Goal: Task Accomplishment & Management: Use online tool/utility

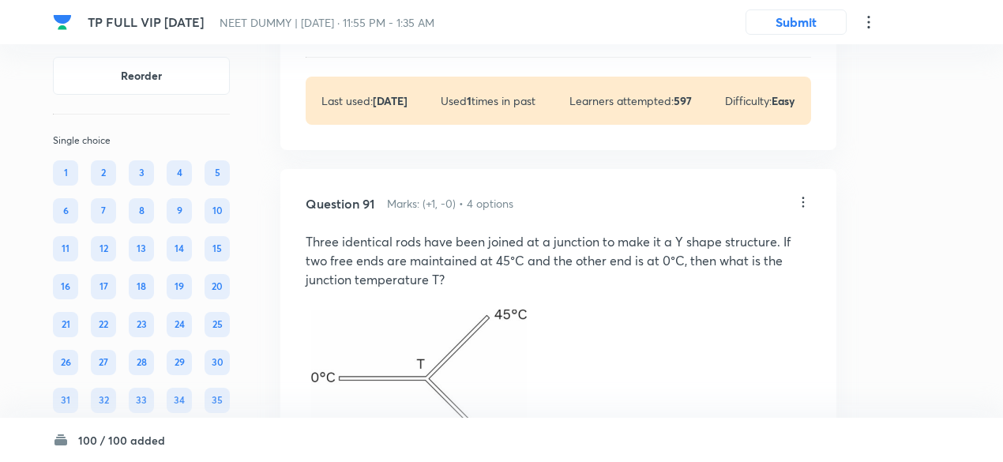
click at [387, 36] on p "View" at bounding box center [386, 30] width 26 height 12
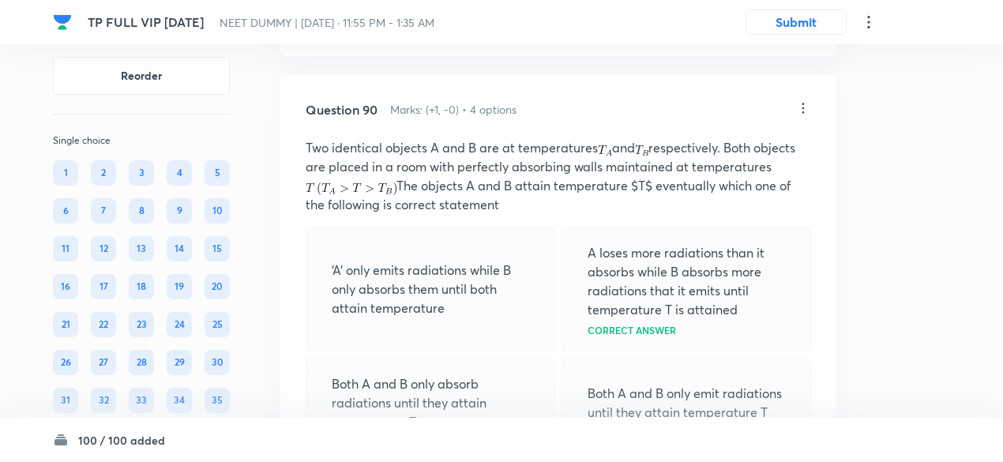
scroll to position [41534, 0]
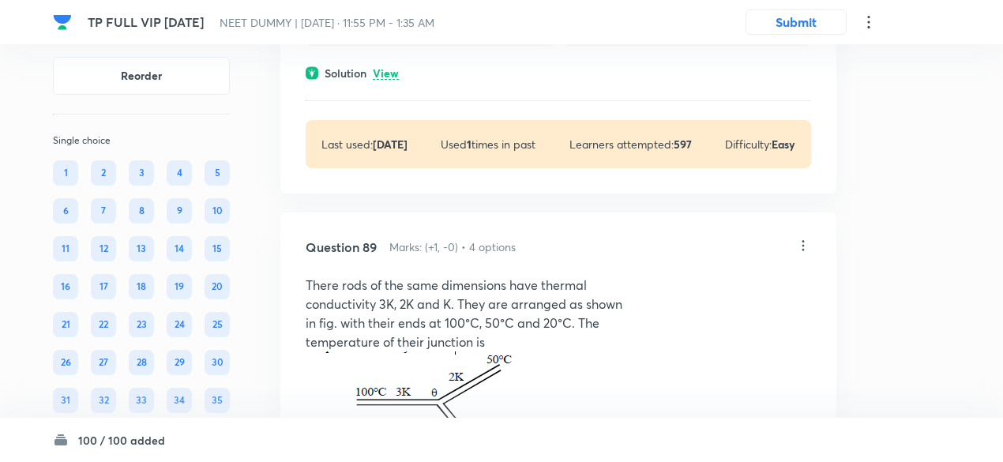
scroll to position [40817, 0]
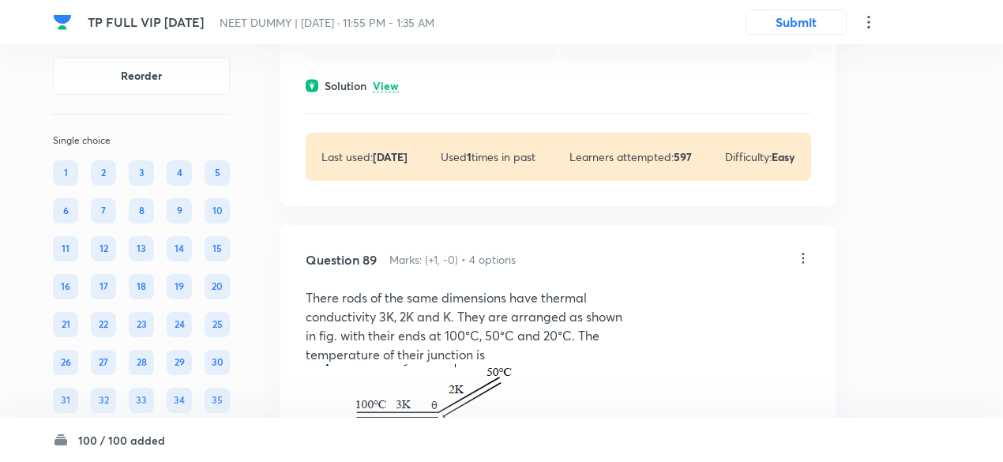
click at [389, 92] on p "View" at bounding box center [386, 87] width 26 height 12
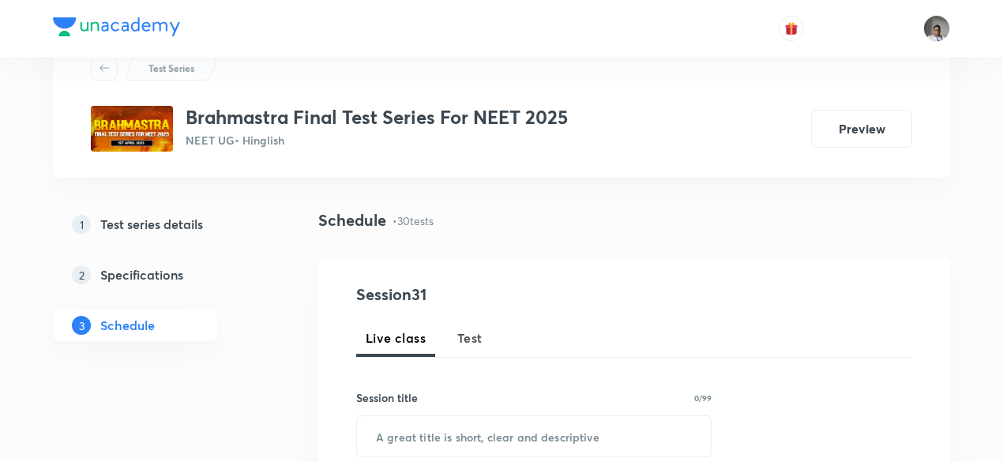
scroll to position [56, 0]
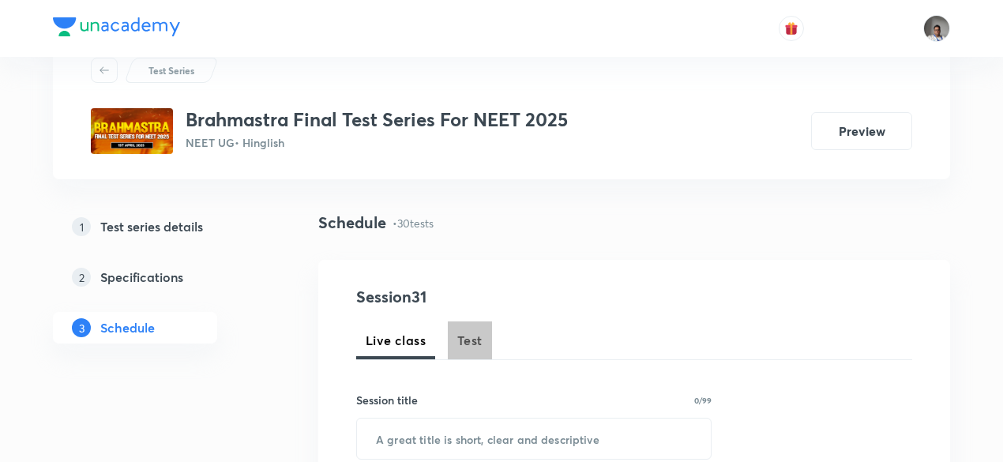
click at [477, 350] on button "Test" at bounding box center [470, 341] width 44 height 38
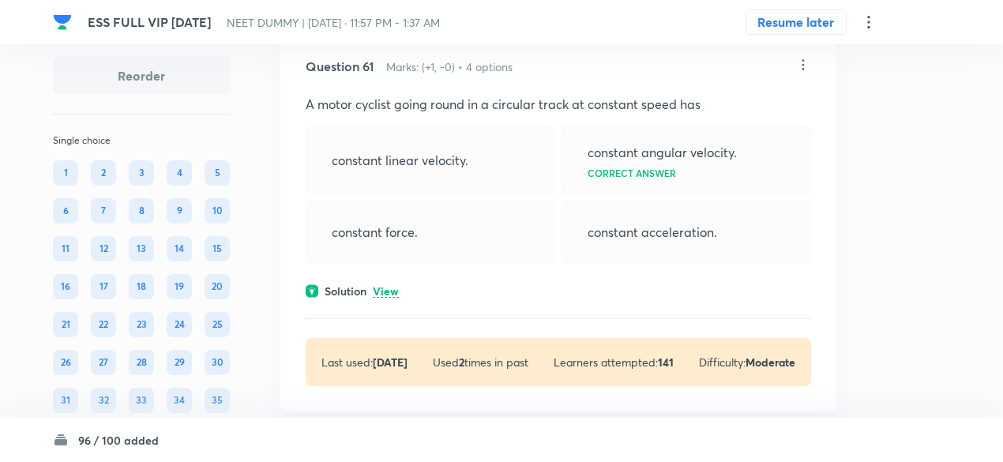
click at [386, 298] on p "View" at bounding box center [386, 292] width 26 height 12
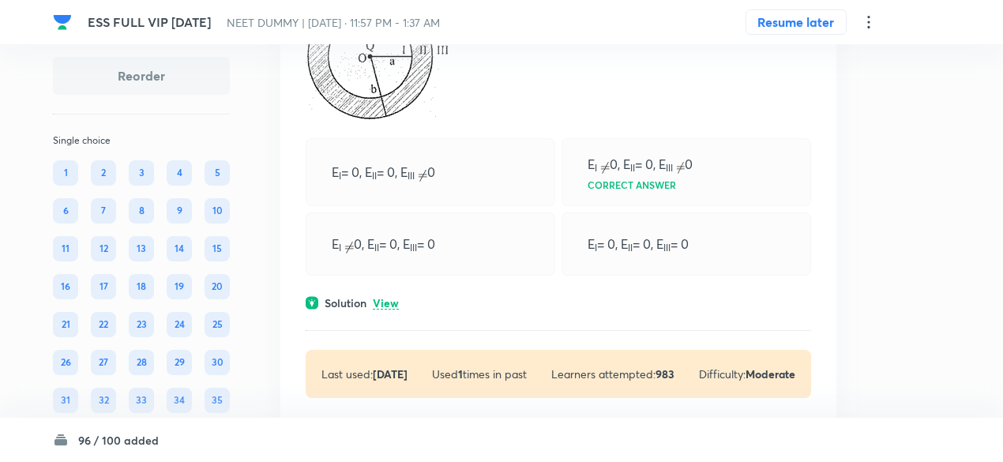
scroll to position [28592, 0]
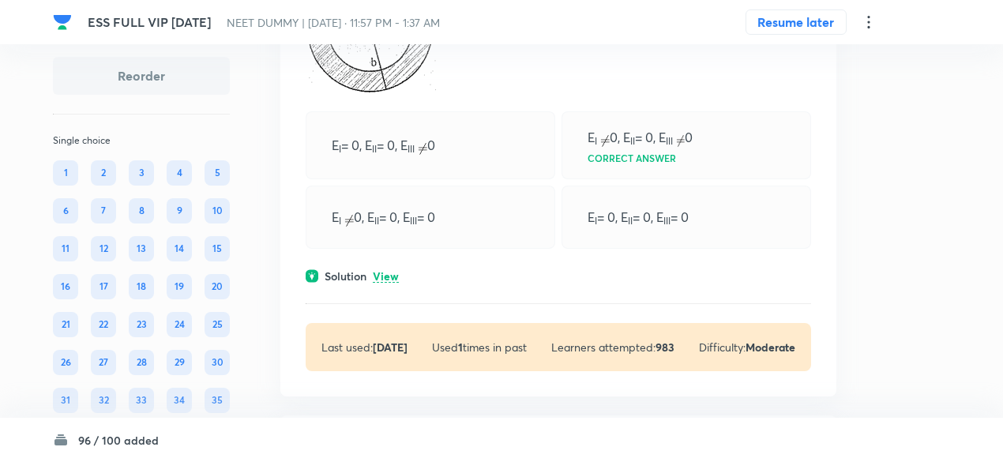
click at [387, 283] on p "View" at bounding box center [386, 277] width 26 height 12
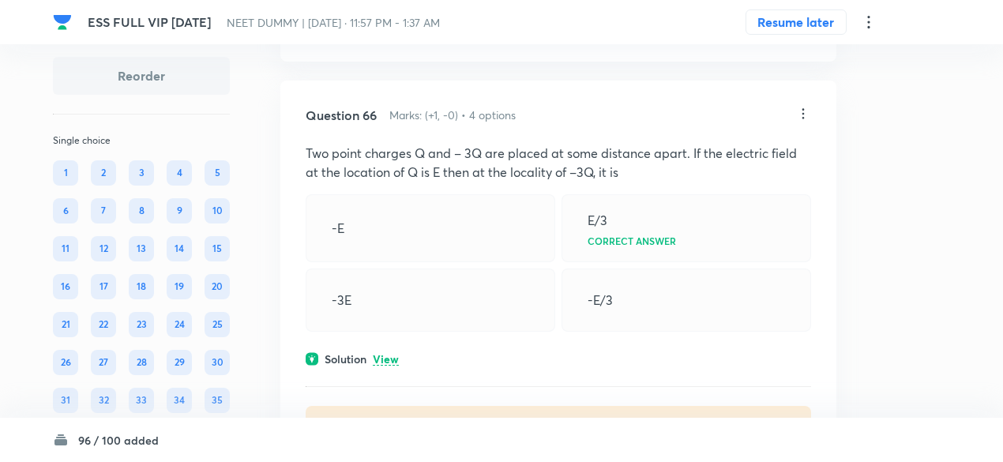
scroll to position [30563, 0]
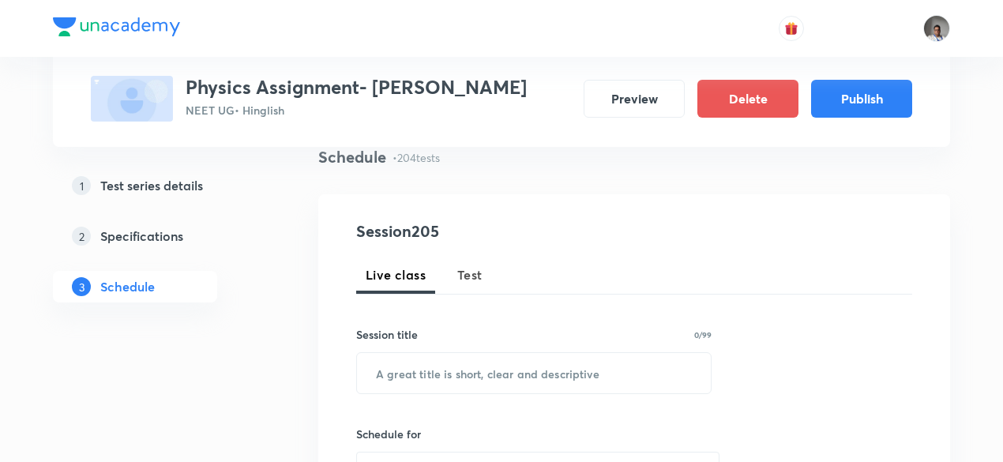
scroll to position [30826, 0]
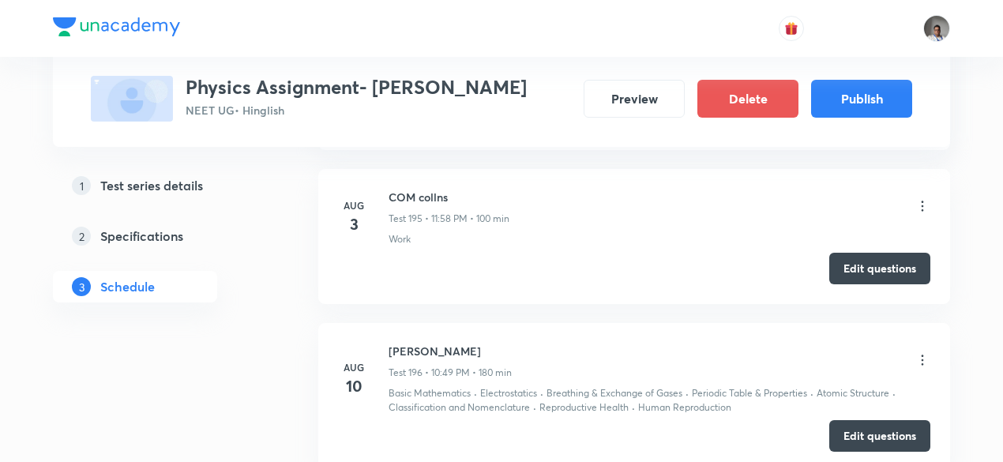
click at [840, 420] on button "Edit questions" at bounding box center [880, 436] width 101 height 32
click at [879, 420] on button "Edit questions" at bounding box center [880, 436] width 101 height 32
click at [923, 352] on icon at bounding box center [923, 360] width 16 height 16
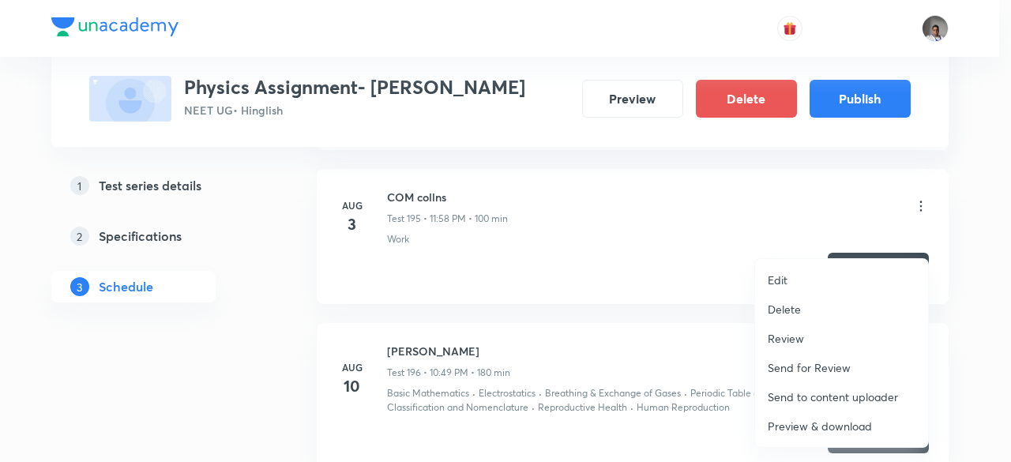
click at [795, 314] on p "Delete" at bounding box center [784, 309] width 33 height 17
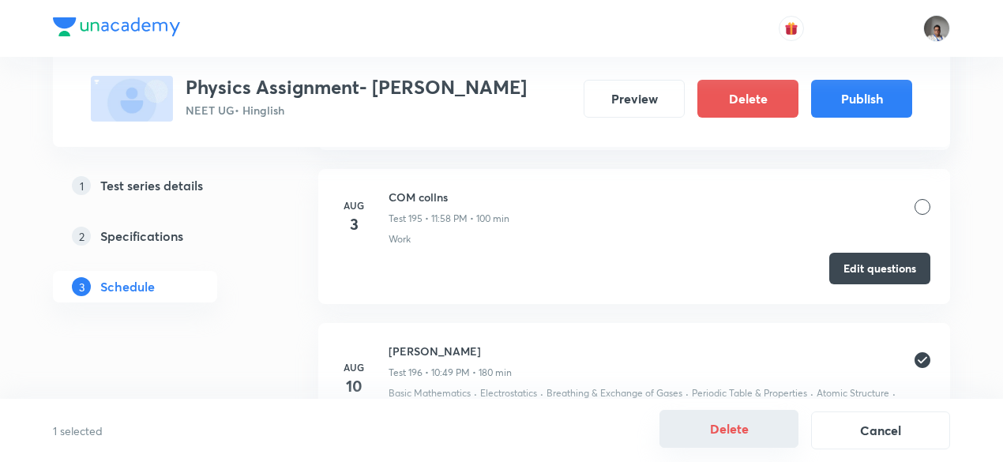
click at [728, 440] on button "Delete" at bounding box center [729, 429] width 139 height 38
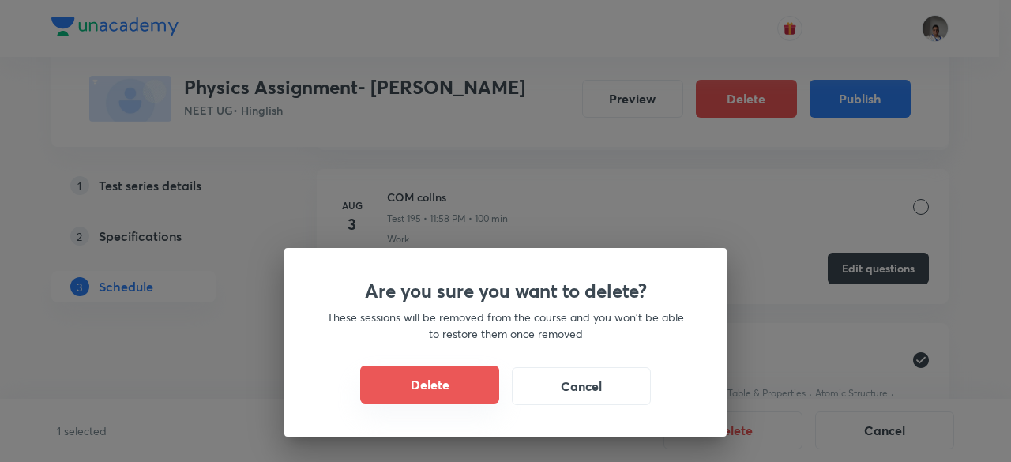
click at [455, 393] on button "Delete" at bounding box center [429, 385] width 139 height 38
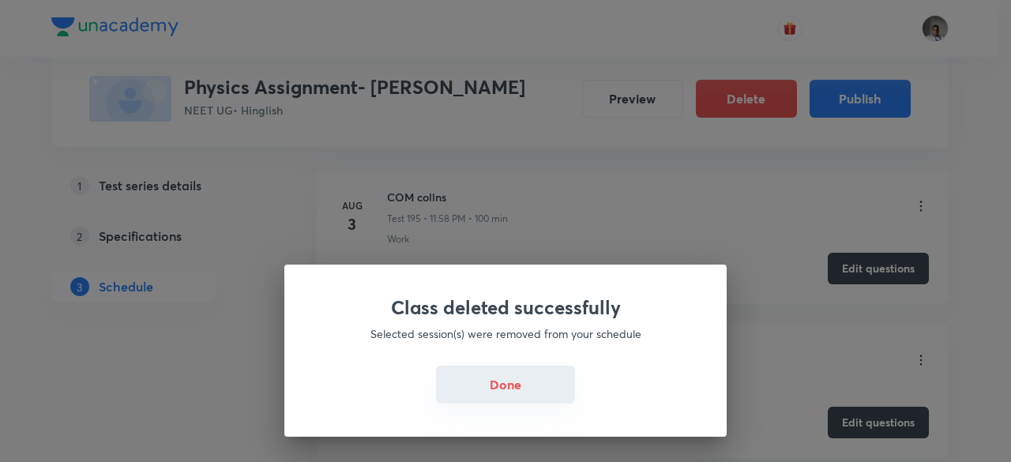
click at [509, 386] on button "Done" at bounding box center [505, 385] width 139 height 38
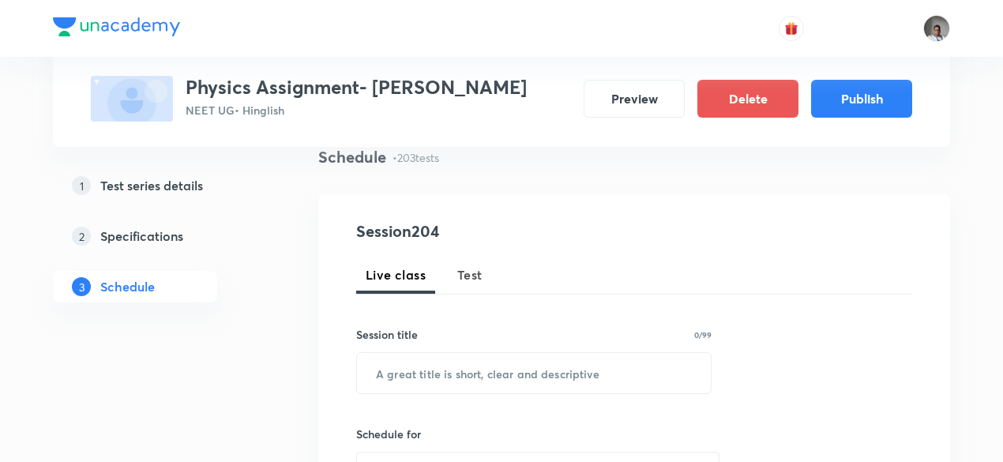
scroll to position [30518, 0]
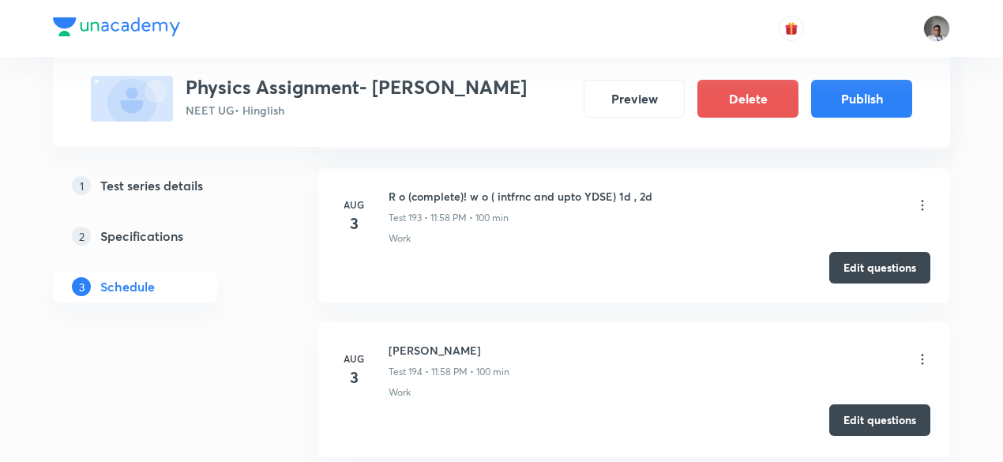
click at [857, 404] on button "Edit questions" at bounding box center [880, 420] width 101 height 32
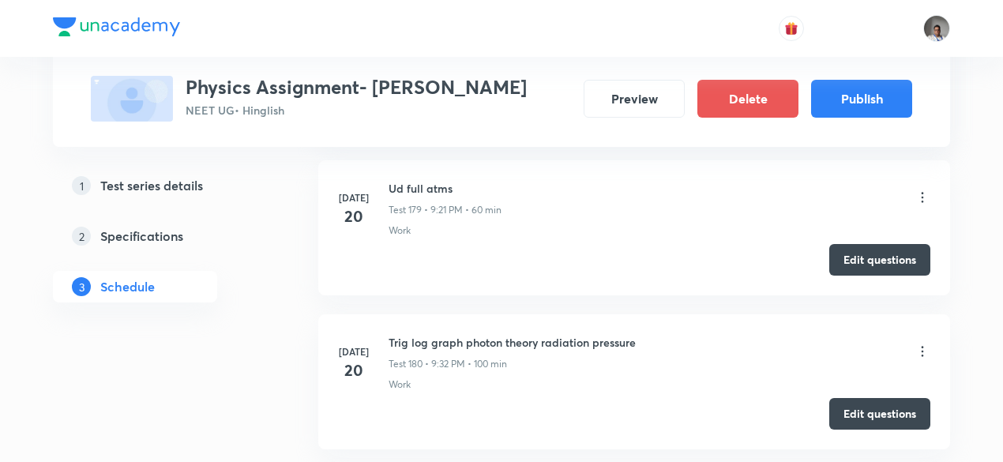
scroll to position [25576, 0]
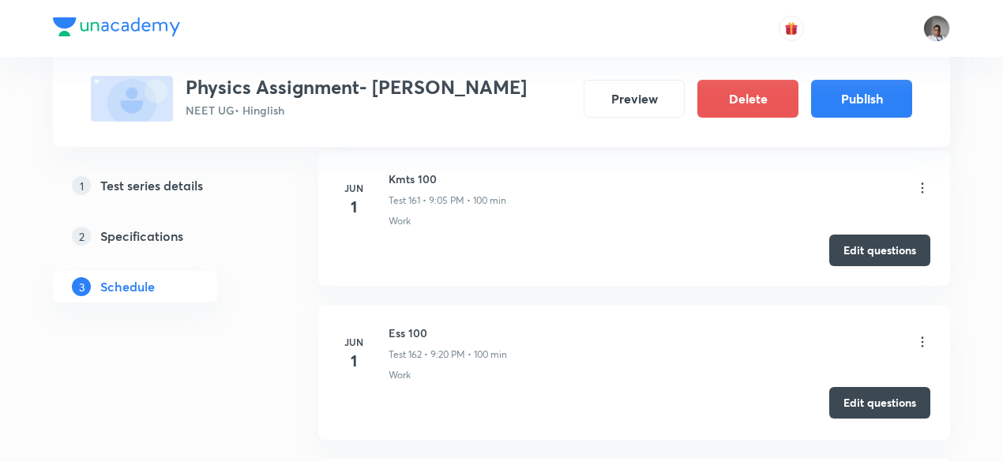
click at [847, 387] on button "Edit questions" at bounding box center [880, 403] width 101 height 32
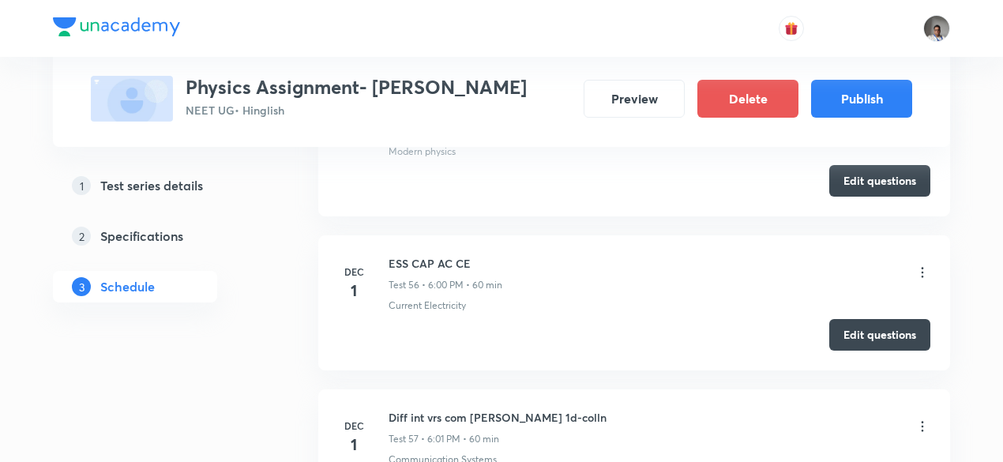
scroll to position [224, 0]
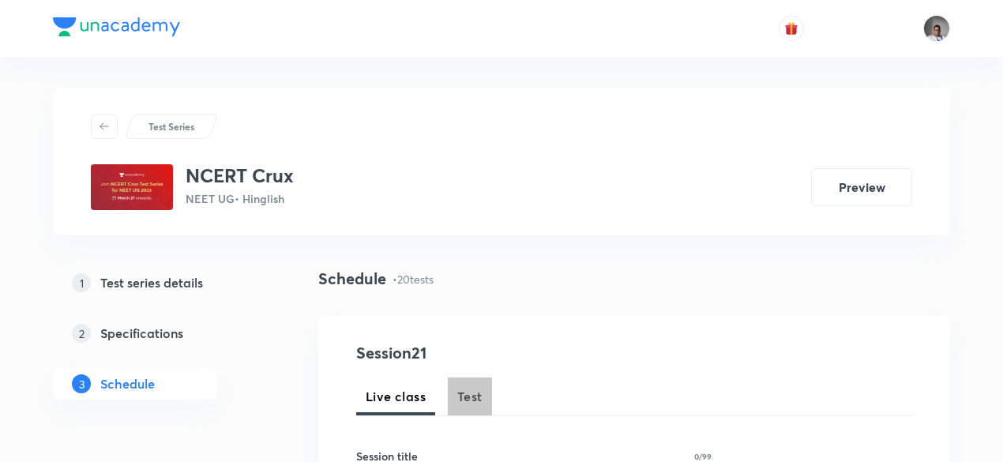
click at [468, 399] on span "Test" at bounding box center [469, 396] width 25 height 19
click at [940, 29] on img at bounding box center [937, 28] width 27 height 27
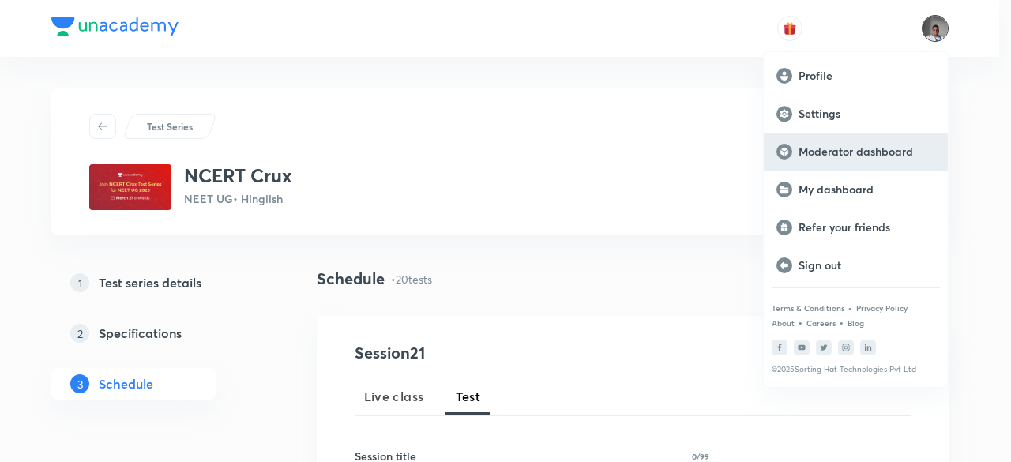
click at [863, 138] on div "Moderator dashboard" at bounding box center [856, 152] width 184 height 38
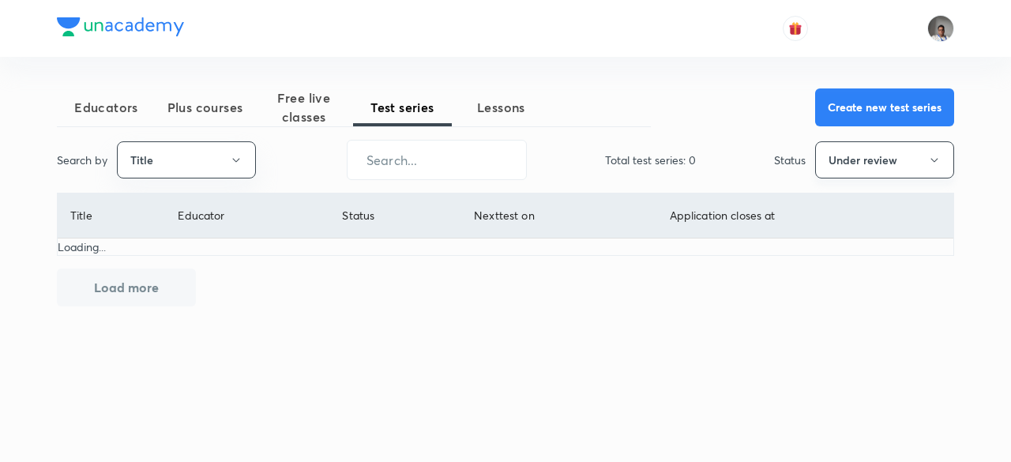
click at [839, 149] on button "Under review" at bounding box center [884, 159] width 139 height 37
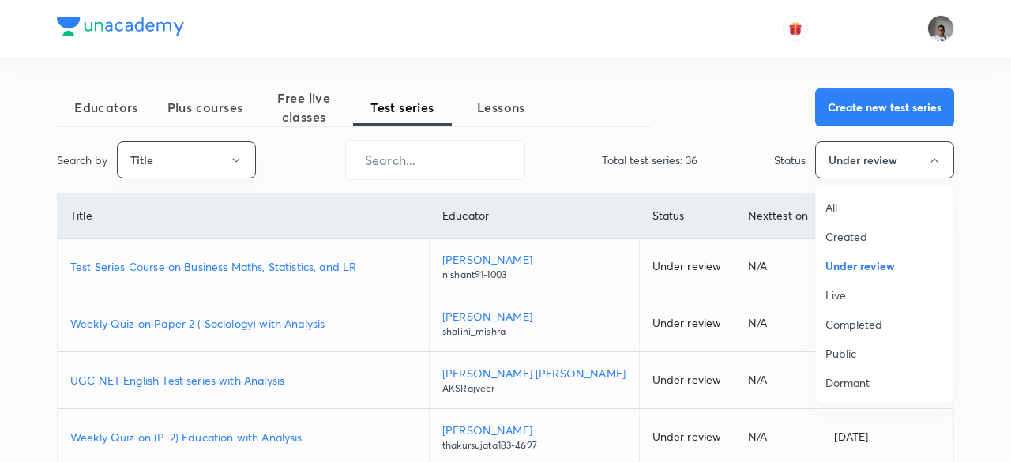
click at [831, 208] on span "All" at bounding box center [885, 207] width 119 height 17
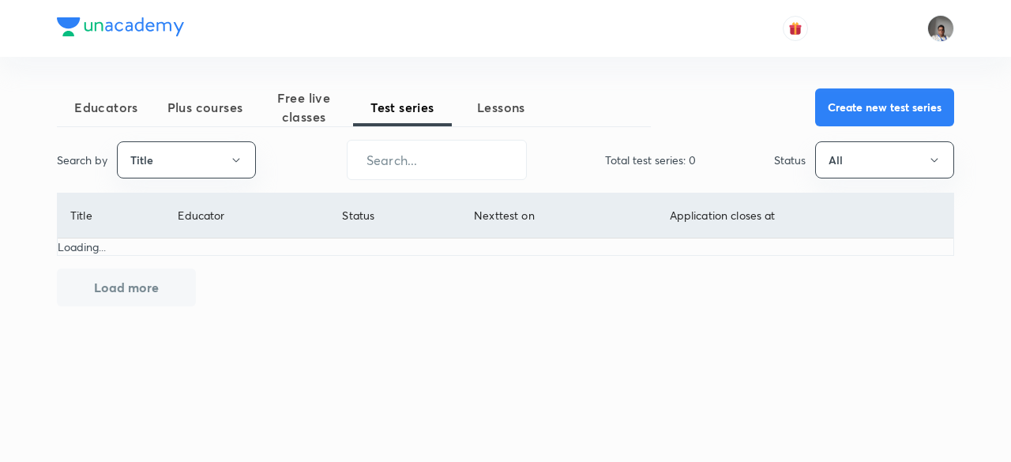
click at [494, 187] on div "Educators Plus courses Free live classes Test series Lessons Create new test se…" at bounding box center [505, 197] width 897 height 218
click at [482, 182] on div "Educators Plus courses Free live classes Test series Lessons Create new test se…" at bounding box center [505, 197] width 897 height 218
click at [449, 156] on input "text" at bounding box center [437, 160] width 179 height 40
paste input "Nexus Batch for NEET 2026 By Team Super Six"
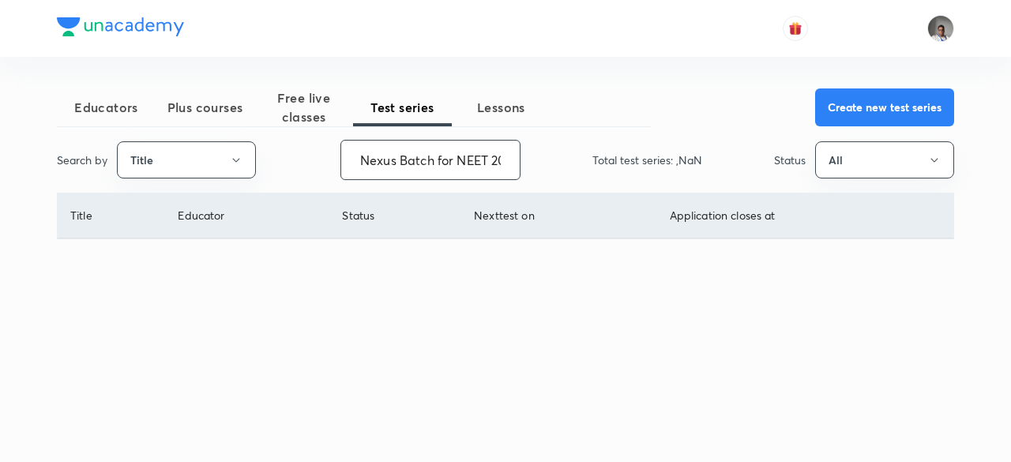
scroll to position [0, 139]
type input "Nexus Batch for NEET 2026 By Team Super Six"
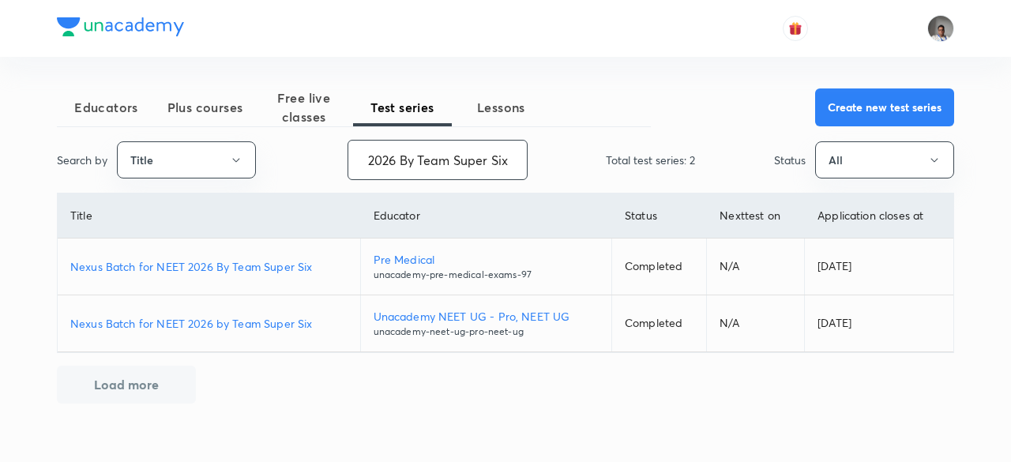
scroll to position [0, 0]
click at [302, 269] on p "Nexus Batch for NEET 2026 By Team Super Six" at bounding box center [208, 266] width 277 height 17
click at [243, 322] on p "Nexus Batch for NEET 2026 by Team Super Six" at bounding box center [208, 323] width 277 height 17
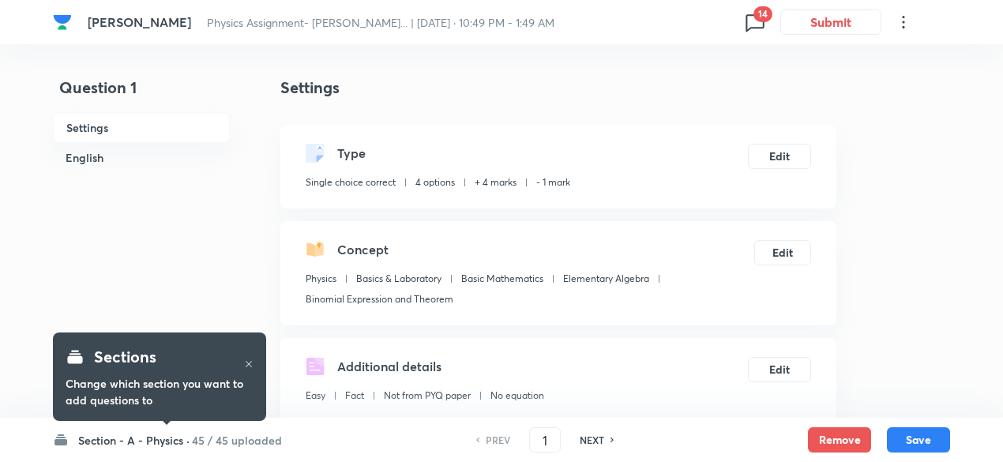
click at [238, 438] on h6 "45 / 45 uploaded" at bounding box center [237, 440] width 90 height 17
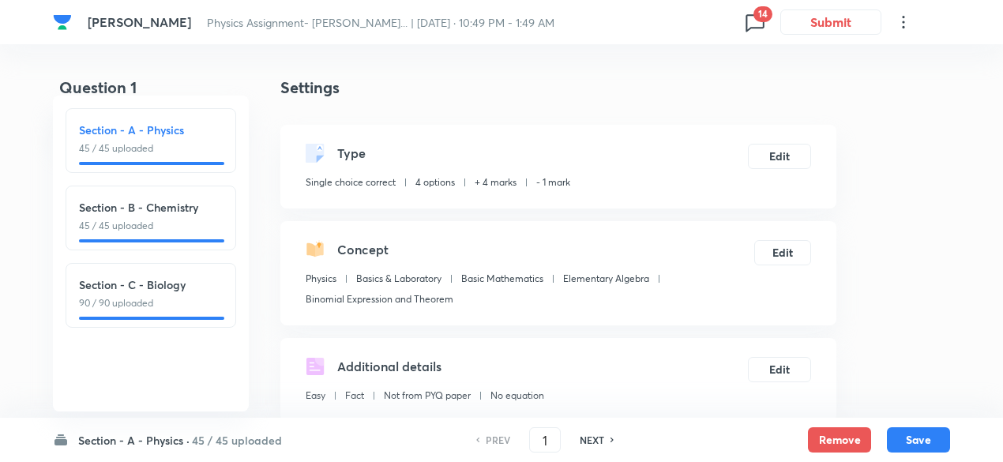
click at [763, 16] on span "14" at bounding box center [763, 14] width 19 height 16
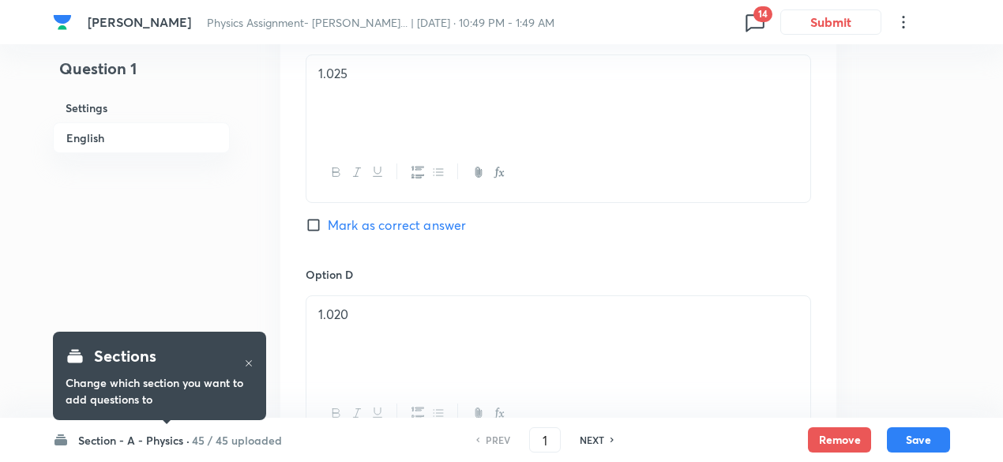
scroll to position [1696, 0]
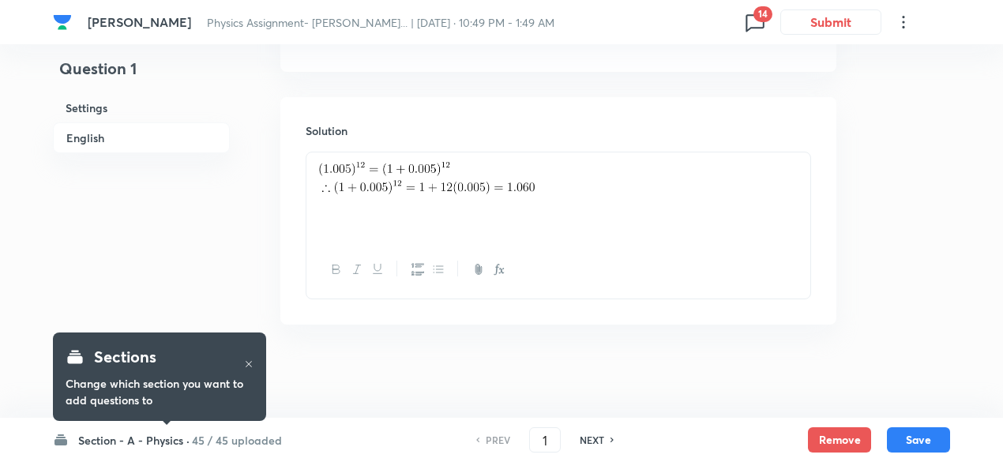
click at [602, 441] on h6 "NEXT" at bounding box center [592, 440] width 24 height 14
type input "2"
checkbox input "true"
checkbox input "false"
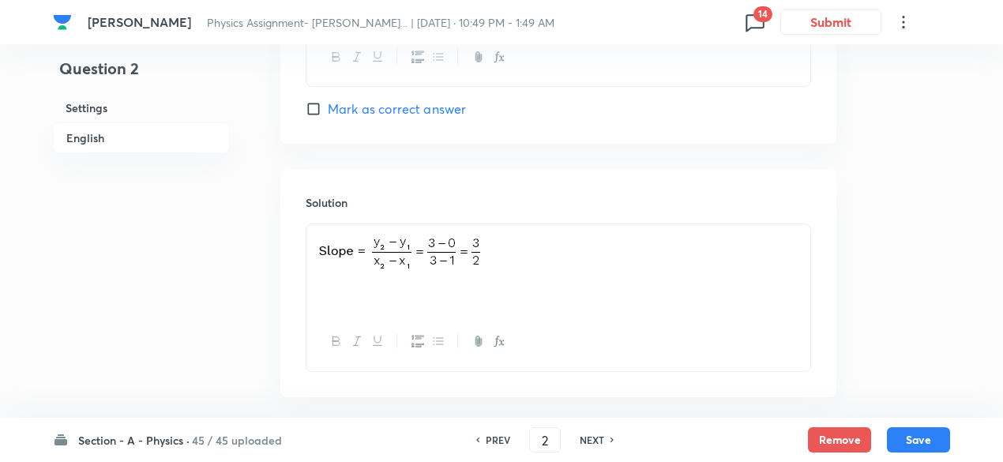
click at [602, 441] on h6 "NEXT" at bounding box center [592, 440] width 24 height 14
type input "3"
checkbox input "true"
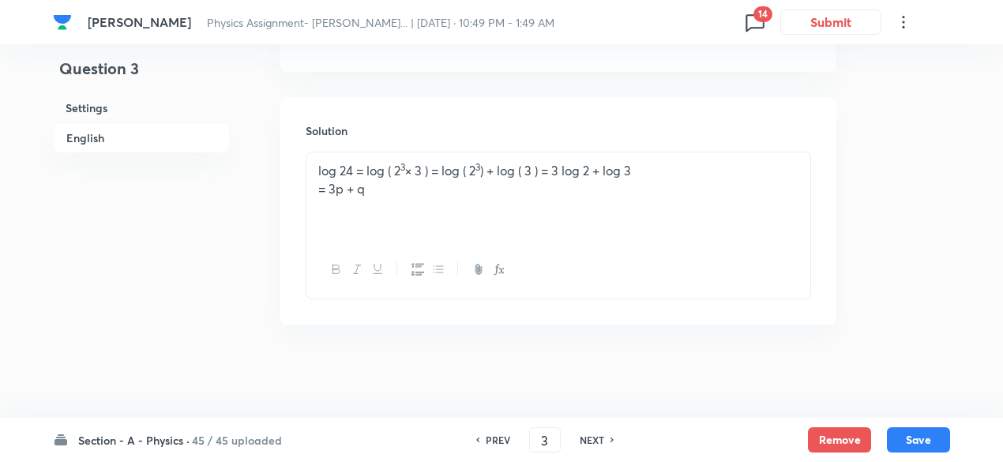
click at [602, 441] on h6 "NEXT" at bounding box center [592, 440] width 24 height 14
type input "4"
checkbox input "false"
checkbox input "true"
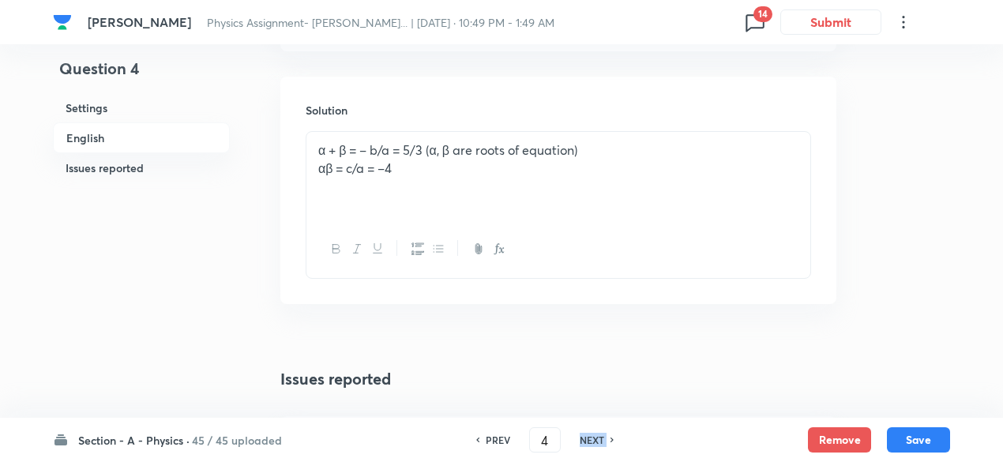
click at [602, 441] on h6 "NEXT" at bounding box center [592, 440] width 24 height 14
type input "5"
checkbox input "false"
checkbox input "true"
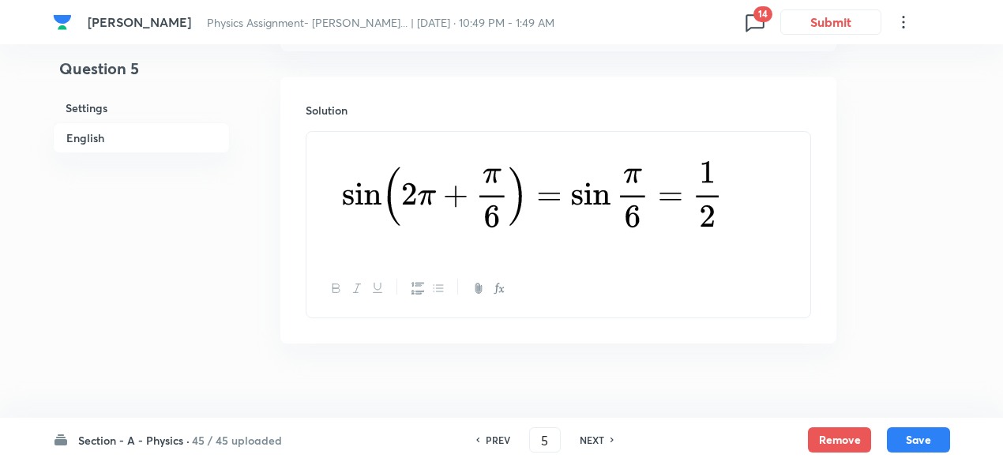
scroll to position [1676, 0]
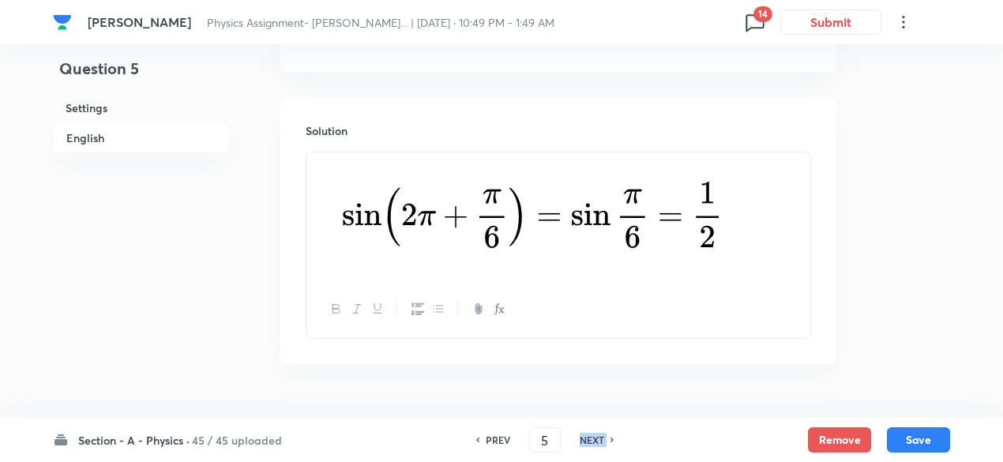
click at [602, 441] on h6 "NEXT" at bounding box center [592, 440] width 24 height 14
type input "6"
checkbox input "true"
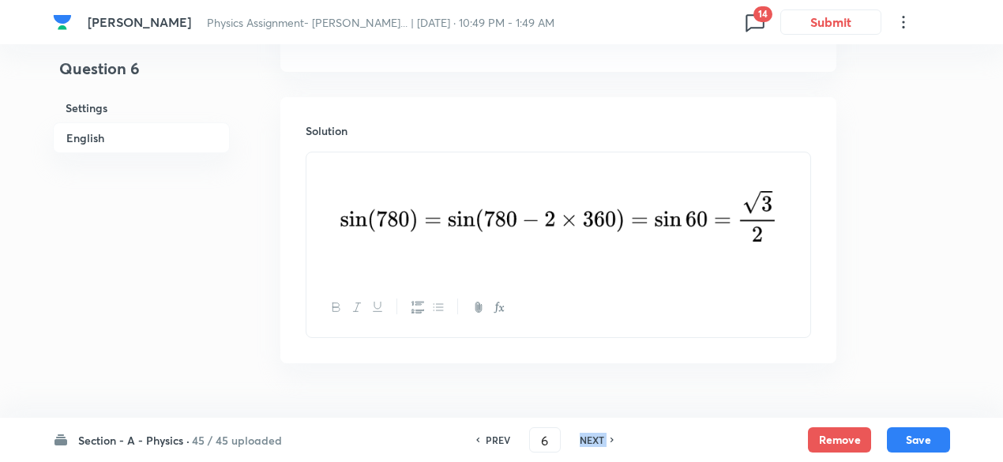
click at [602, 441] on h6 "NEXT" at bounding box center [592, 440] width 24 height 14
type input "7"
checkbox input "true"
checkbox input "false"
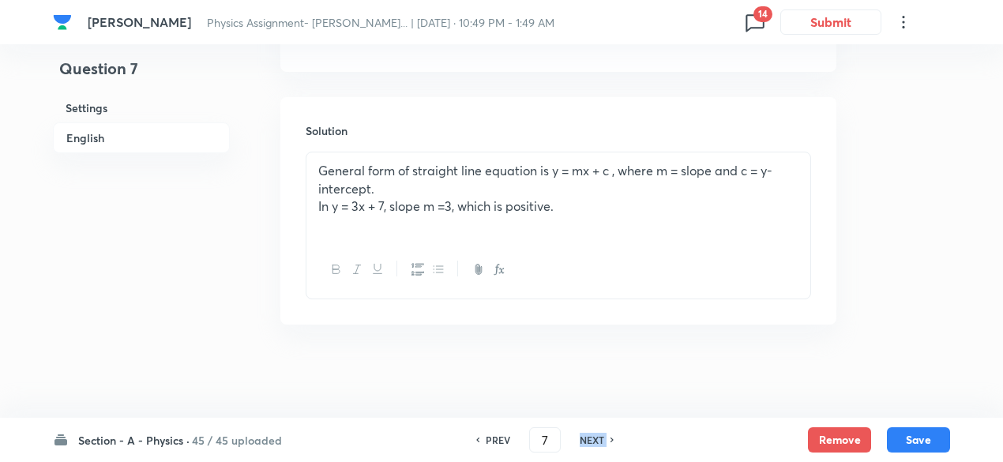
click at [602, 441] on h6 "NEXT" at bounding box center [592, 440] width 24 height 14
type input "8"
checkbox input "true"
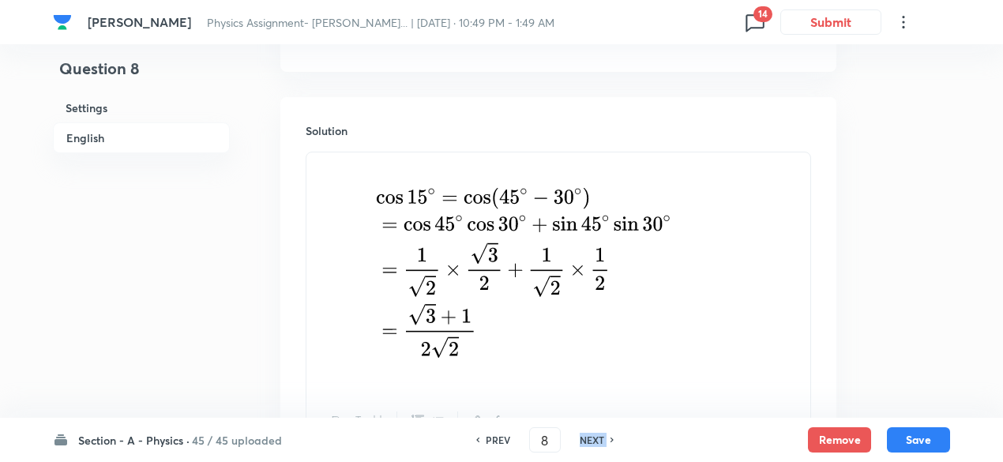
click at [602, 441] on h6 "NEXT" at bounding box center [592, 440] width 24 height 14
type input "9"
checkbox input "true"
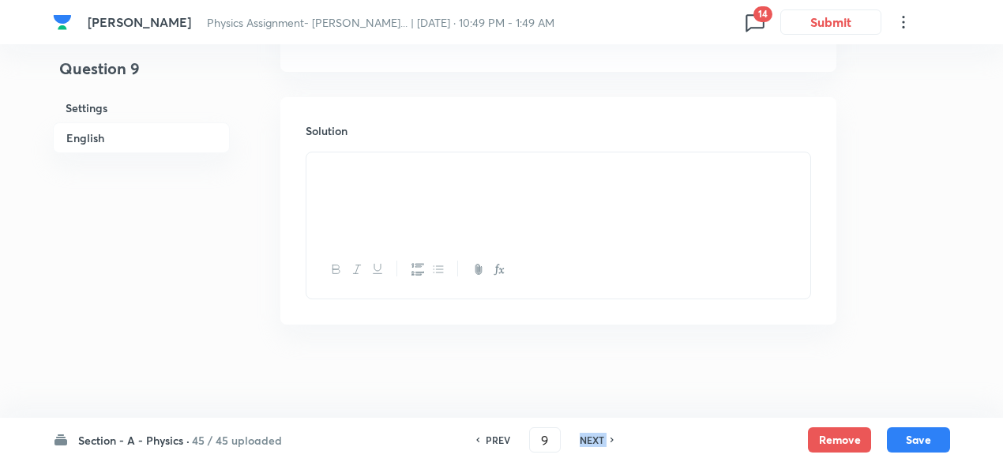
click at [602, 441] on h6 "NEXT" at bounding box center [592, 440] width 24 height 14
type input "10"
checkbox input "false"
checkbox input "true"
click at [602, 441] on h6 "NEXT" at bounding box center [592, 440] width 24 height 14
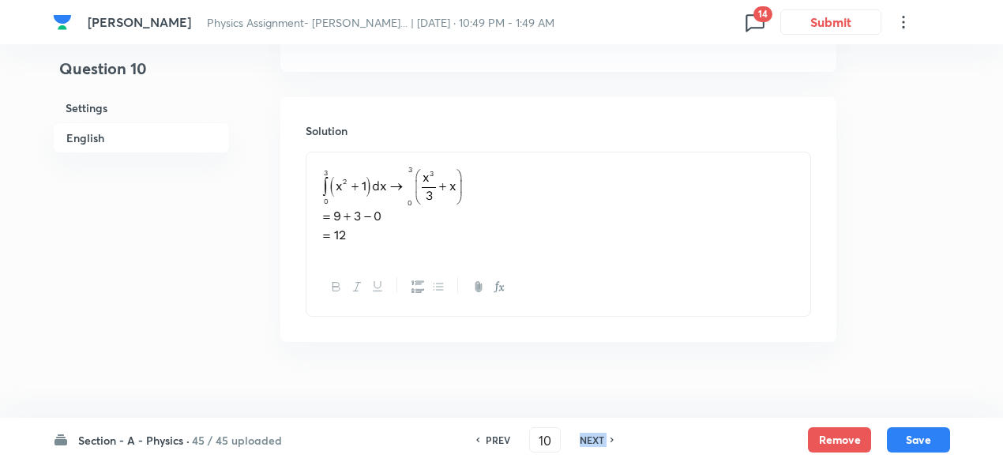
type input "11"
checkbox input "false"
checkbox input "true"
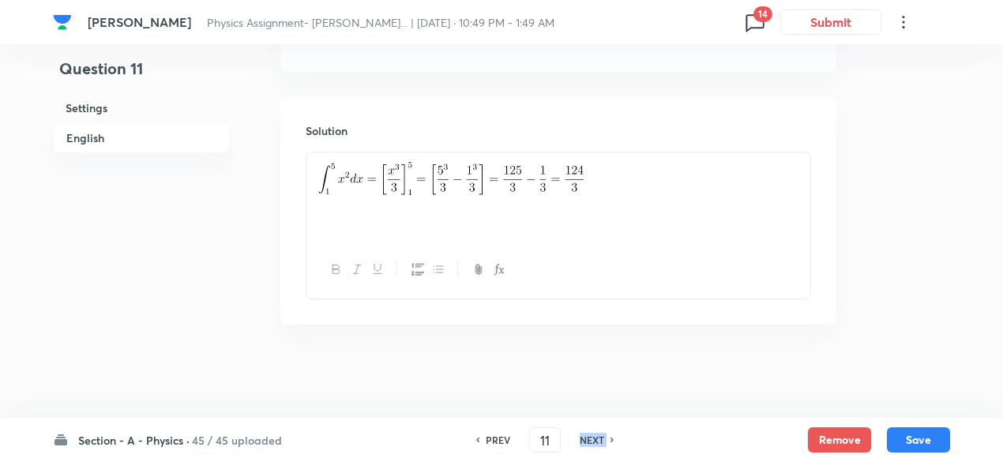
click at [602, 441] on h6 "NEXT" at bounding box center [592, 440] width 24 height 14
type input "12"
checkbox input "true"
checkbox input "false"
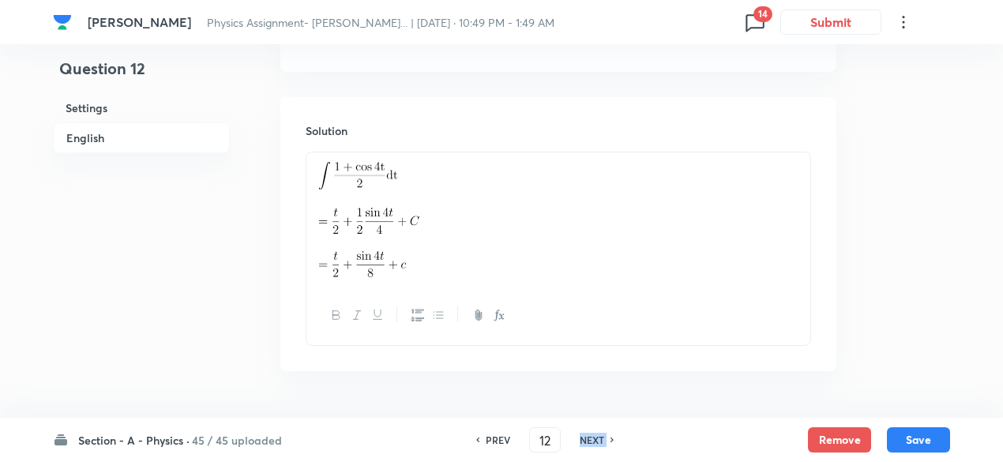
click at [602, 441] on h6 "NEXT" at bounding box center [592, 440] width 24 height 14
type input "13"
checkbox input "false"
checkbox input "true"
click at [602, 441] on h6 "NEXT" at bounding box center [592, 440] width 24 height 14
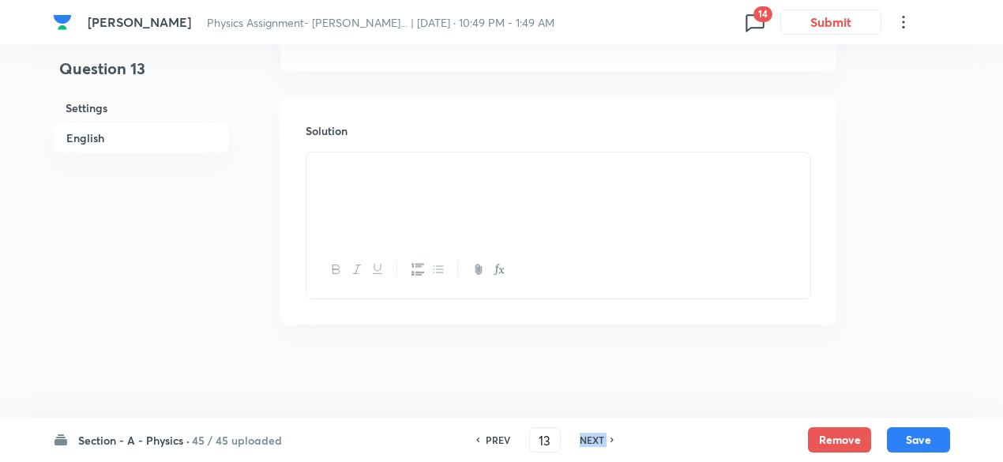
type input "14"
checkbox input "false"
checkbox input "true"
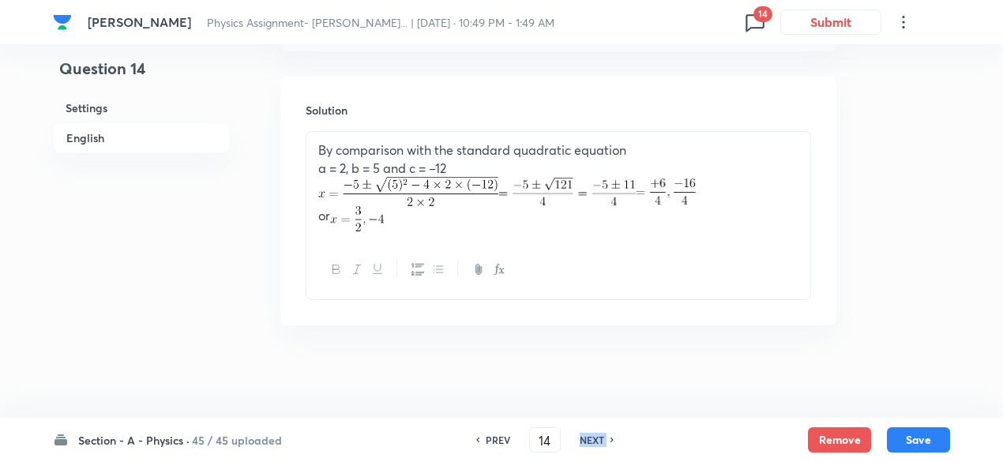
click at [602, 441] on h6 "NEXT" at bounding box center [592, 440] width 24 height 14
type input "15"
checkbox input "false"
checkbox input "true"
click at [602, 441] on h6 "NEXT" at bounding box center [592, 440] width 24 height 14
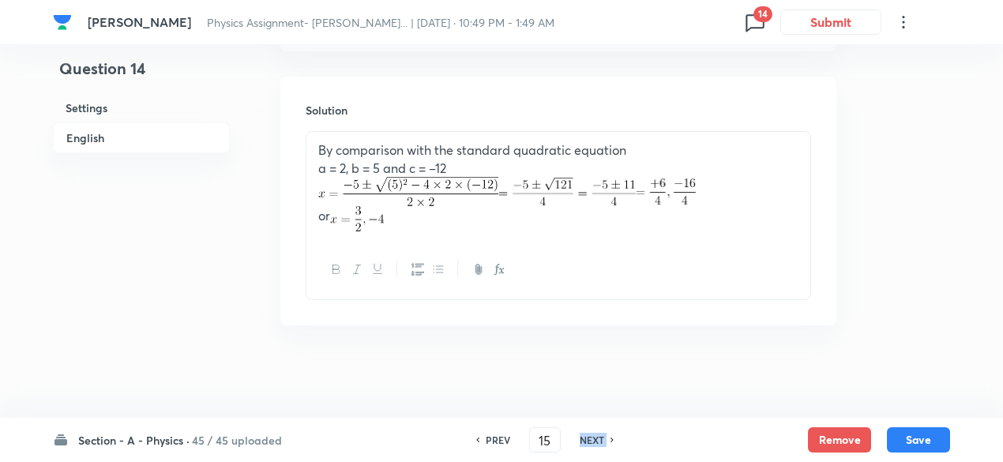
type input "16"
checkbox input "false"
checkbox input "true"
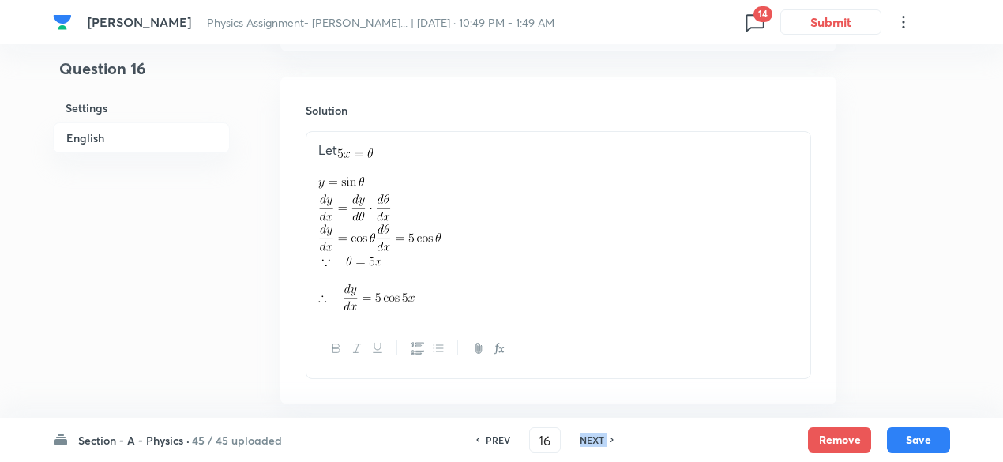
click at [602, 441] on h6 "NEXT" at bounding box center [592, 440] width 24 height 14
type input "17"
checkbox input "false"
checkbox input "true"
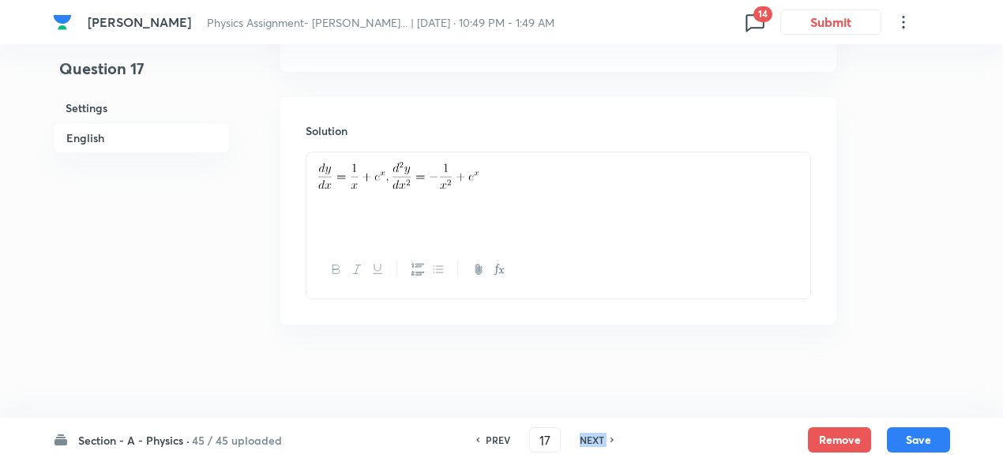
click at [602, 441] on h6 "NEXT" at bounding box center [592, 440] width 24 height 14
type input "18"
checkbox input "true"
checkbox input "false"
click at [602, 441] on h6 "NEXT" at bounding box center [592, 440] width 24 height 14
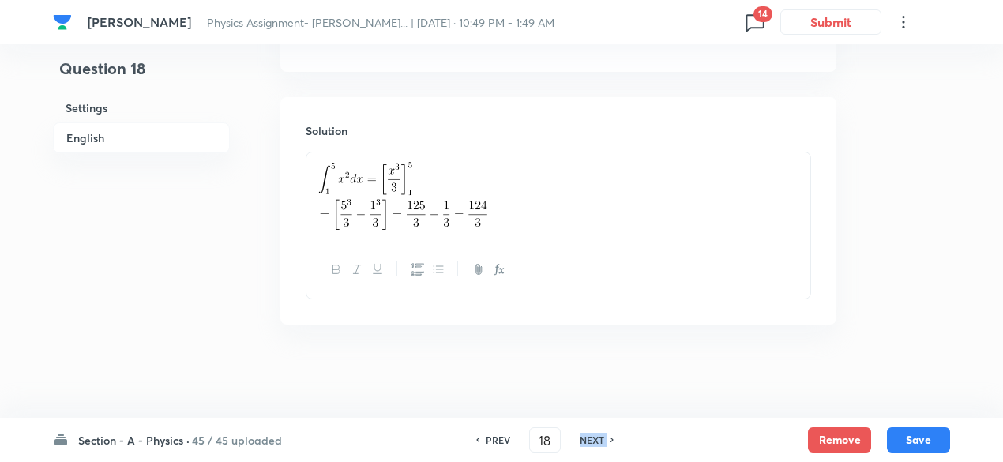
type input "19"
checkbox input "true"
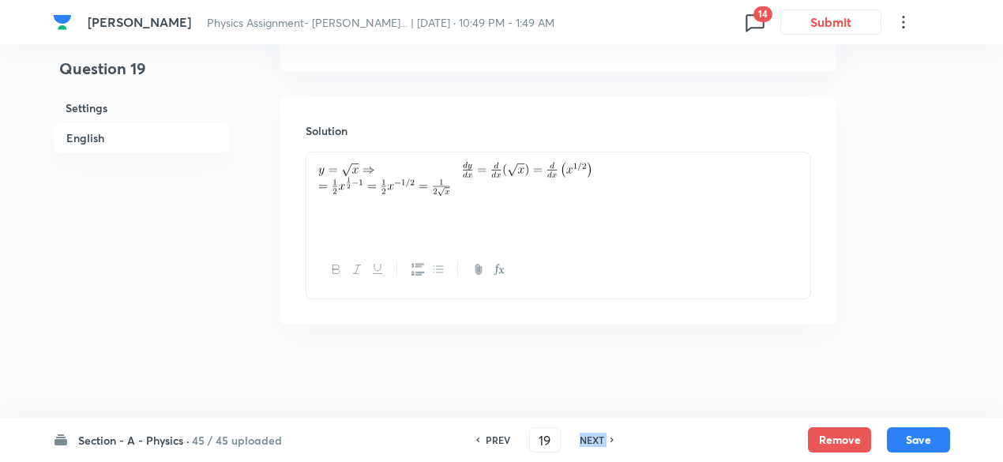
click at [602, 441] on h6 "NEXT" at bounding box center [592, 440] width 24 height 14
type input "20"
checkbox input "false"
checkbox input "true"
click at [602, 441] on h6 "NEXT" at bounding box center [592, 440] width 24 height 14
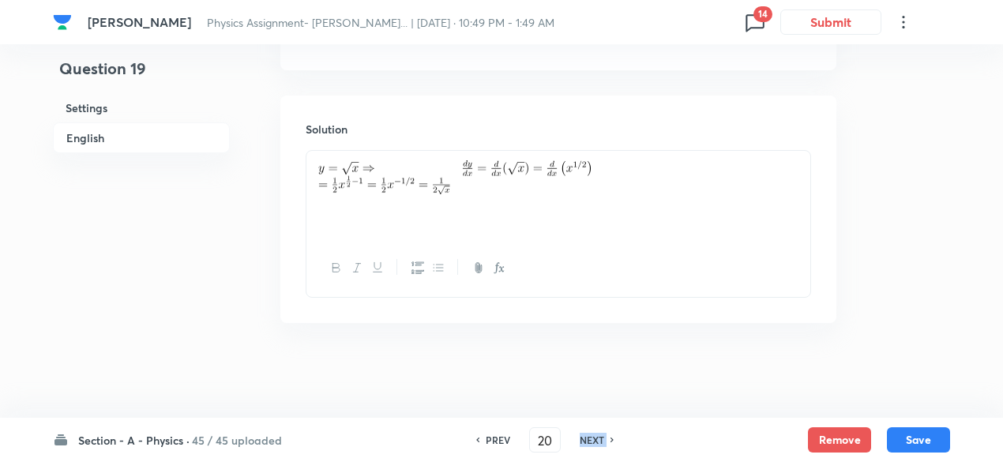
type input "21"
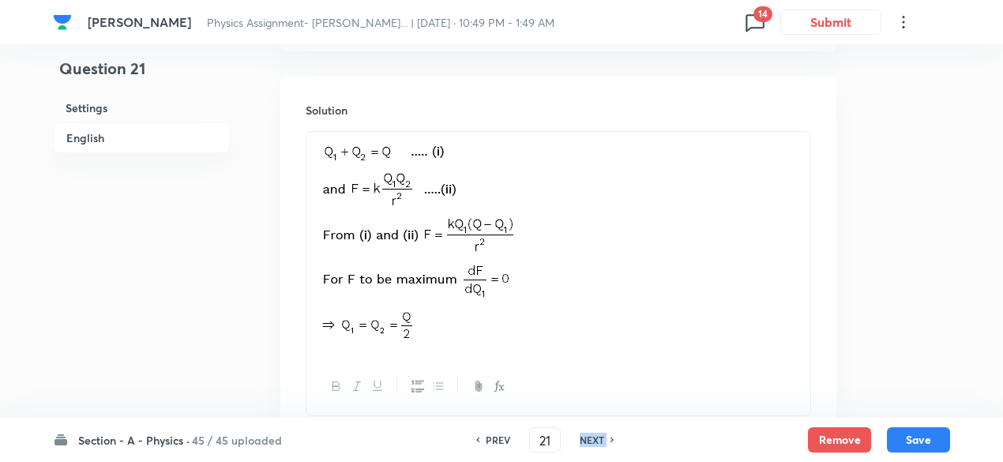
checkbox input "false"
checkbox input "true"
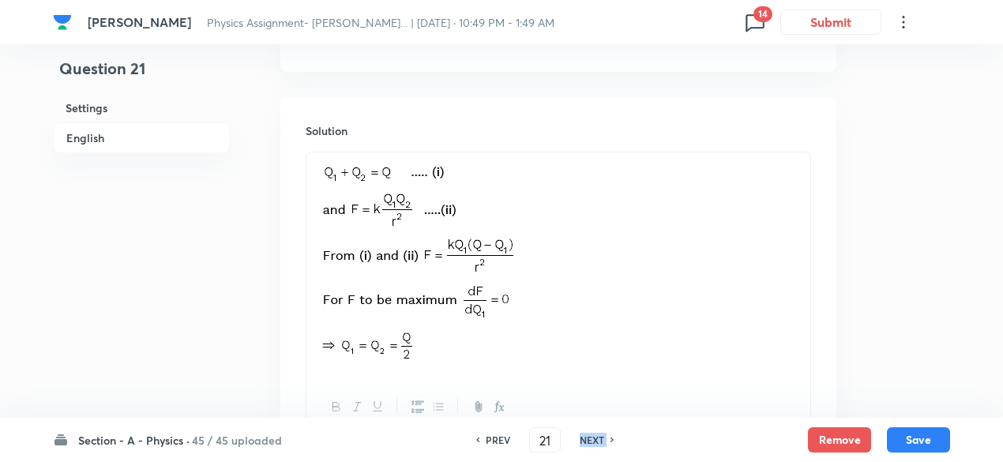
click at [602, 441] on h6 "NEXT" at bounding box center [592, 440] width 24 height 14
type input "22"
checkbox input "false"
checkbox input "true"
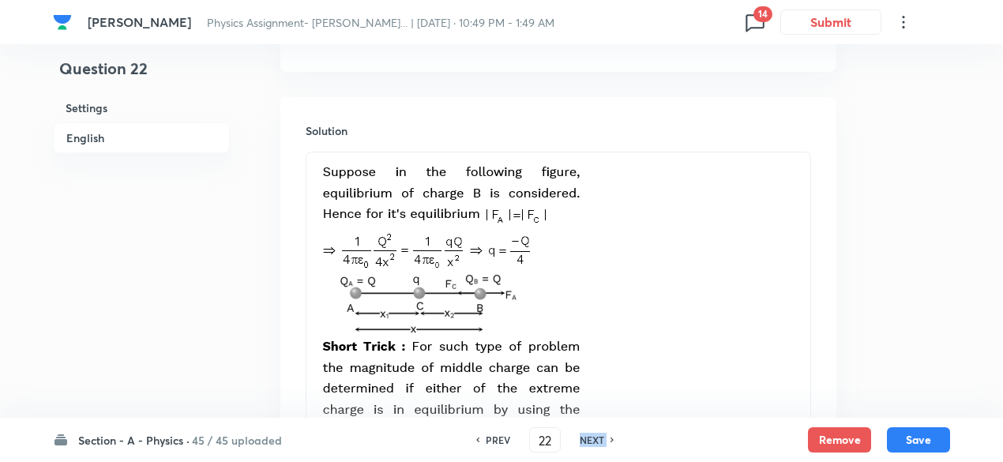
click at [602, 441] on h6 "NEXT" at bounding box center [592, 440] width 24 height 14
type input "23"
checkbox input "false"
checkbox input "true"
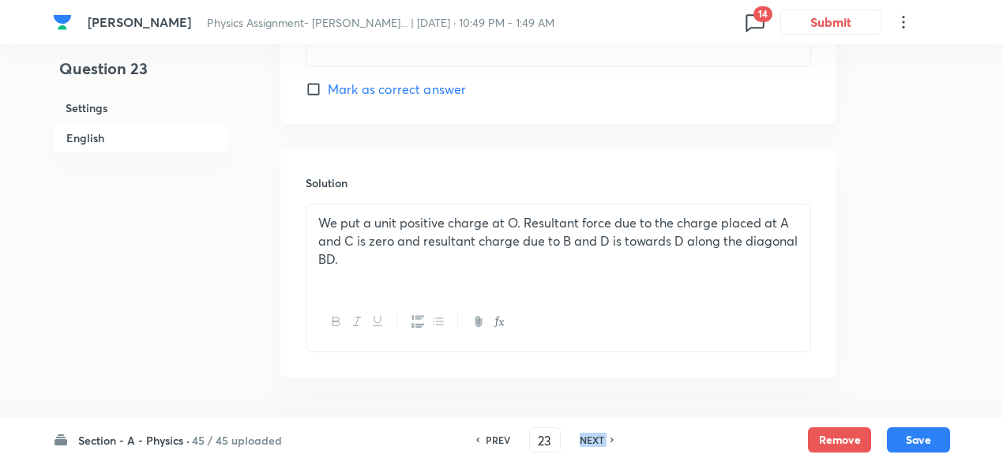
click at [602, 441] on h6 "NEXT" at bounding box center [592, 440] width 24 height 14
type input "24"
checkbox input "true"
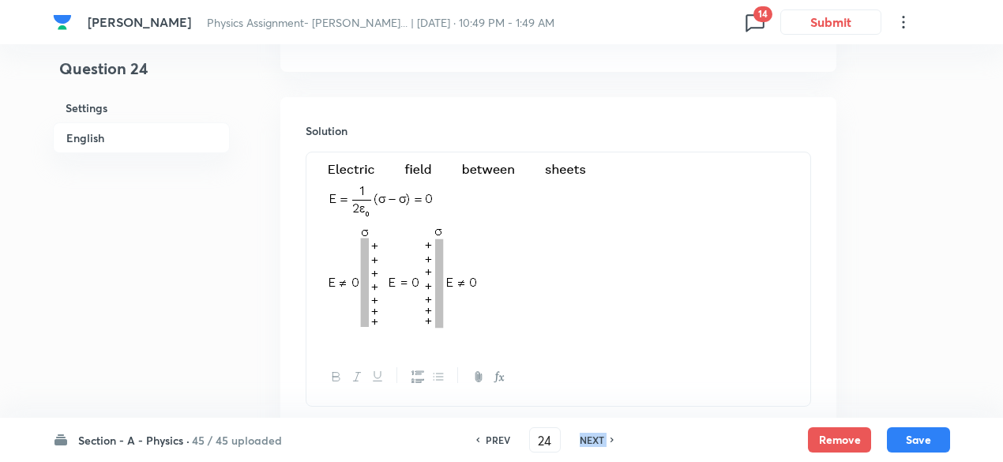
click at [602, 441] on h6 "NEXT" at bounding box center [592, 440] width 24 height 14
type input "25"
checkbox input "true"
checkbox input "false"
click at [602, 441] on h6 "NEXT" at bounding box center [592, 440] width 24 height 14
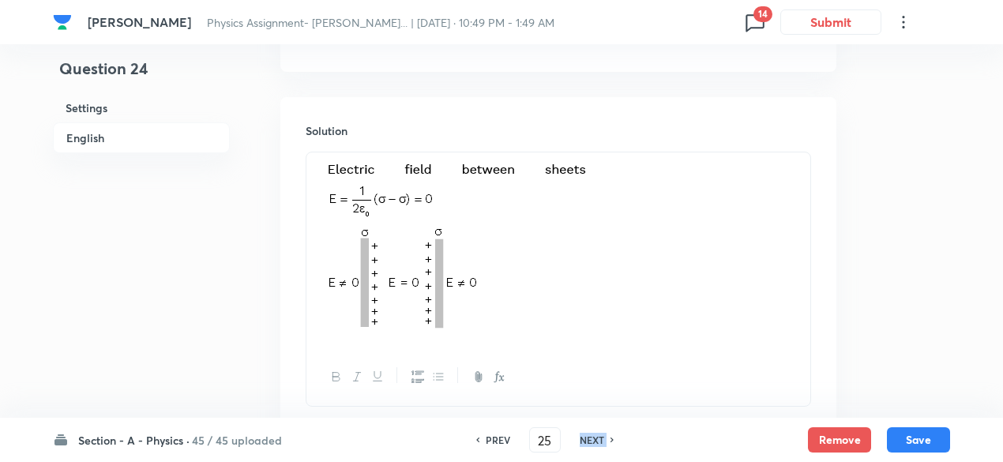
type input "26"
checkbox input "false"
checkbox input "true"
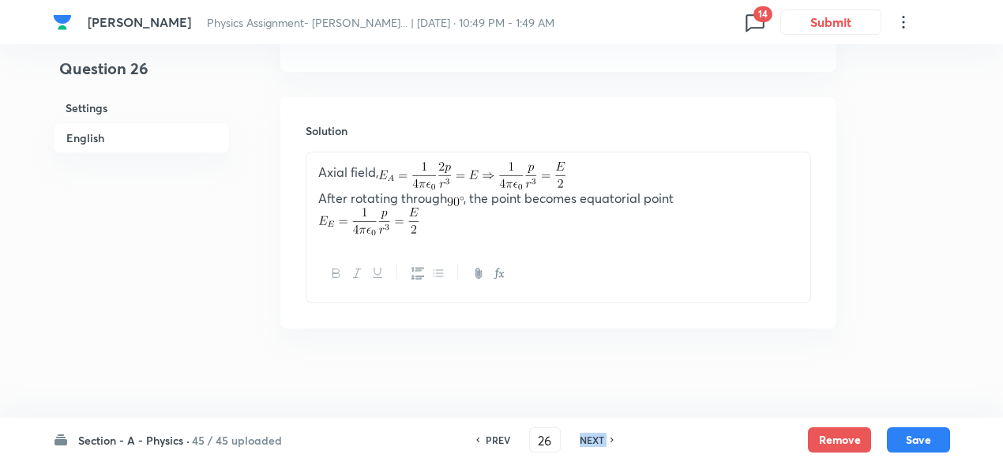
click at [602, 441] on h6 "NEXT" at bounding box center [592, 440] width 24 height 14
type input "27"
checkbox input "true"
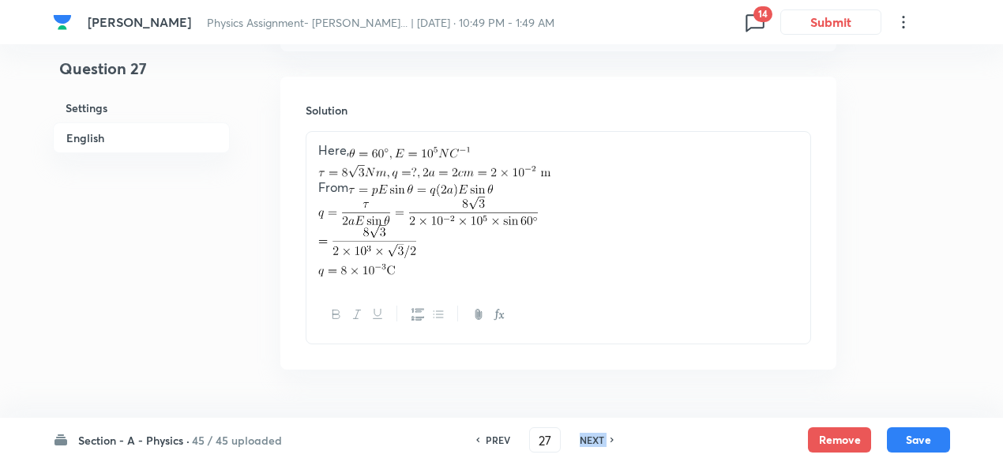
click at [602, 441] on h6 "NEXT" at bounding box center [592, 440] width 24 height 14
type input "28"
checkbox input "false"
checkbox input "true"
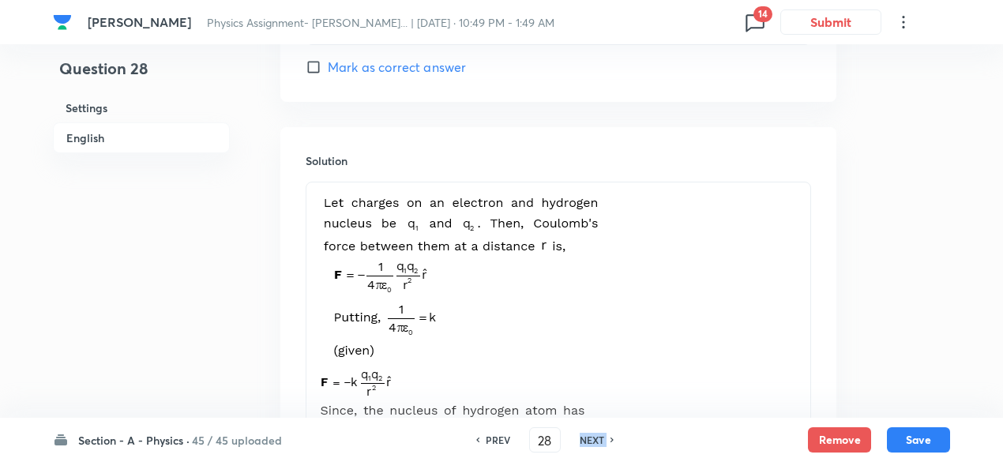
click at [602, 441] on h6 "NEXT" at bounding box center [592, 440] width 24 height 14
type input "29"
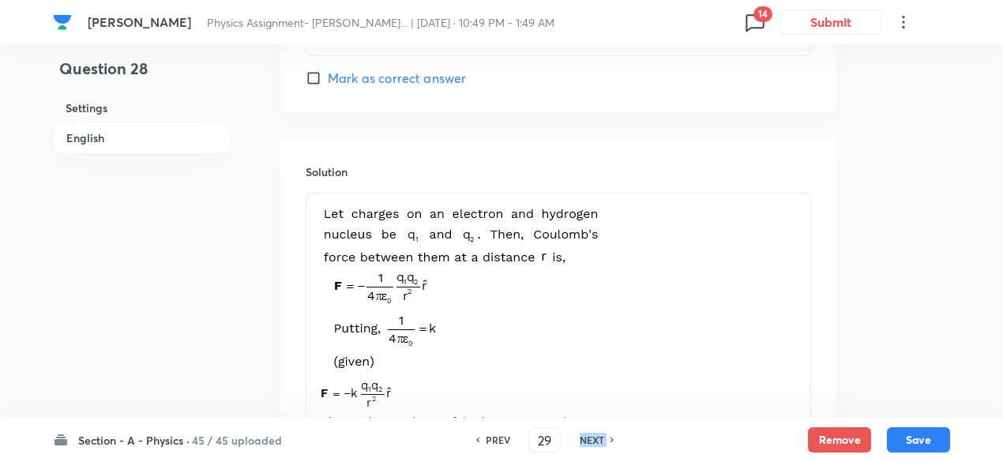
checkbox input "true"
checkbox input "false"
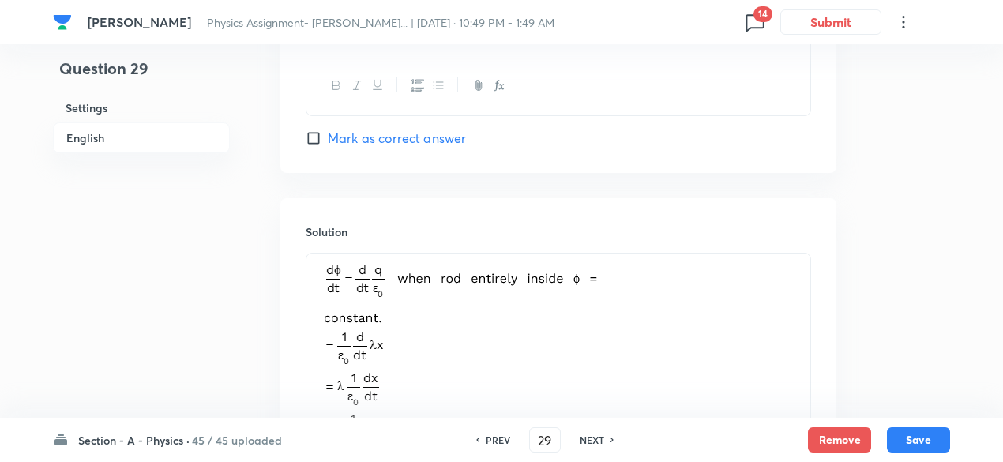
click at [602, 441] on h6 "NEXT" at bounding box center [592, 440] width 24 height 14
type input "30"
checkbox input "true"
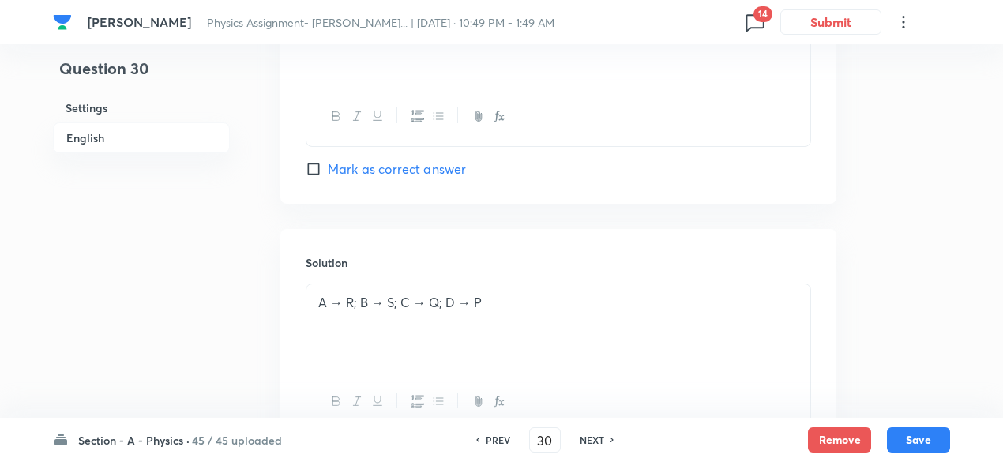
click at [602, 441] on h6 "NEXT" at bounding box center [592, 440] width 24 height 14
type input "31"
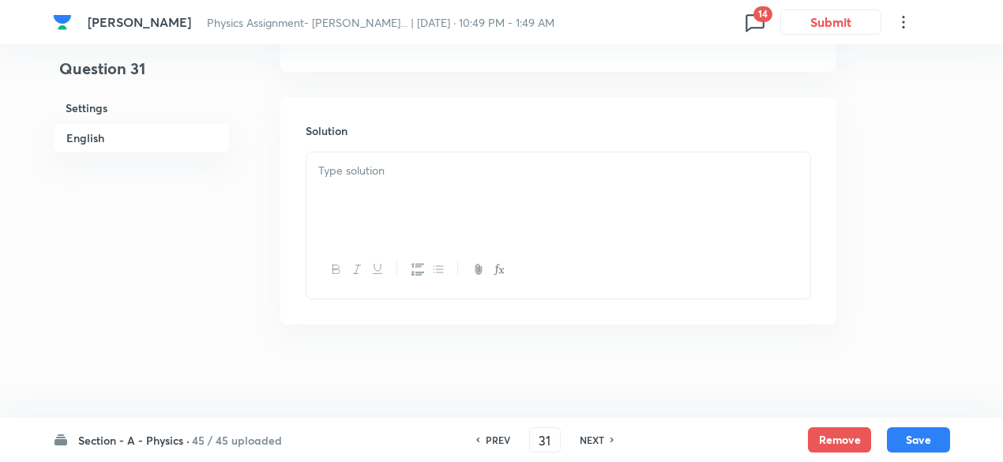
checkbox input "false"
checkbox input "true"
click at [602, 441] on h6 "NEXT" at bounding box center [592, 440] width 24 height 14
type input "32"
checkbox input "false"
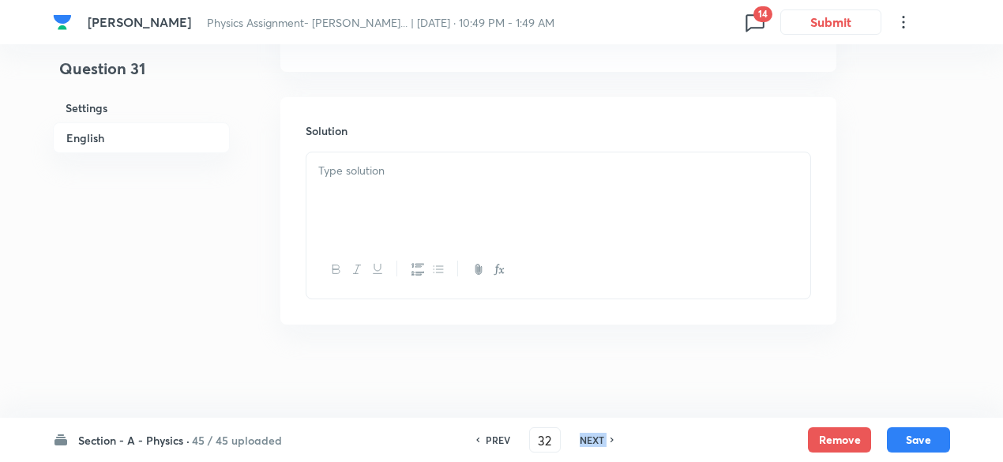
checkbox input "true"
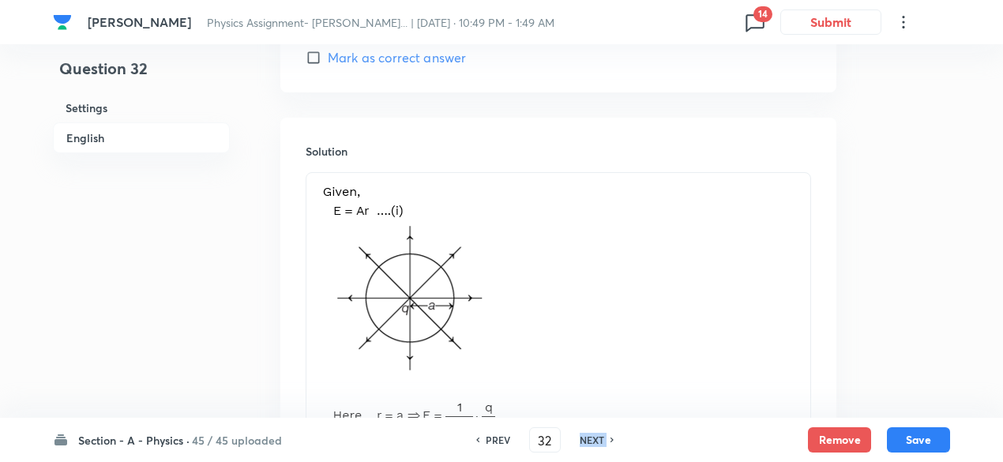
click at [602, 441] on h6 "NEXT" at bounding box center [592, 440] width 24 height 14
type input "33"
checkbox input "true"
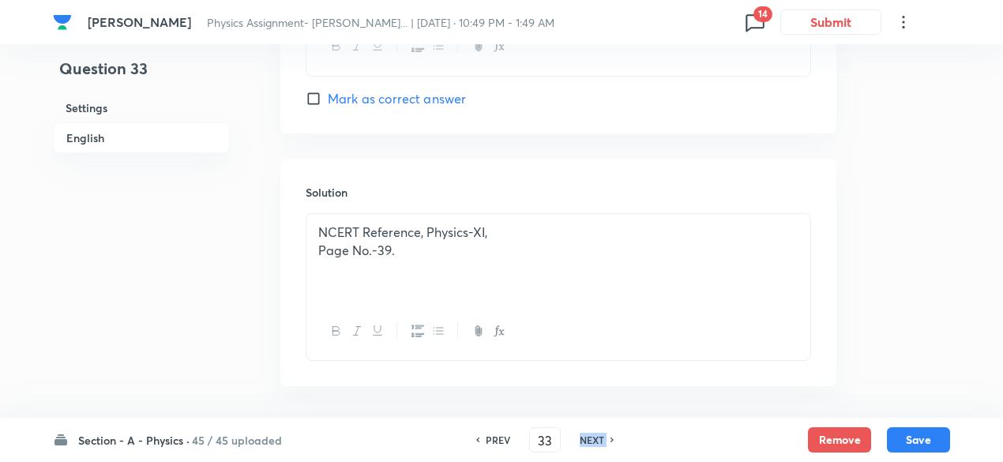
click at [602, 441] on h6 "NEXT" at bounding box center [592, 440] width 24 height 14
type input "34"
checkbox input "true"
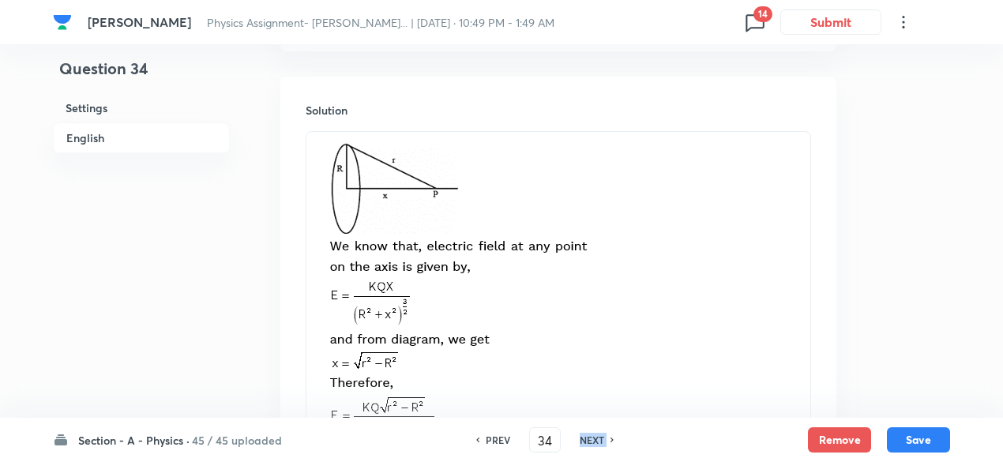
click at [602, 441] on h6 "NEXT" at bounding box center [592, 440] width 24 height 14
type input "35"
checkbox input "true"
checkbox input "false"
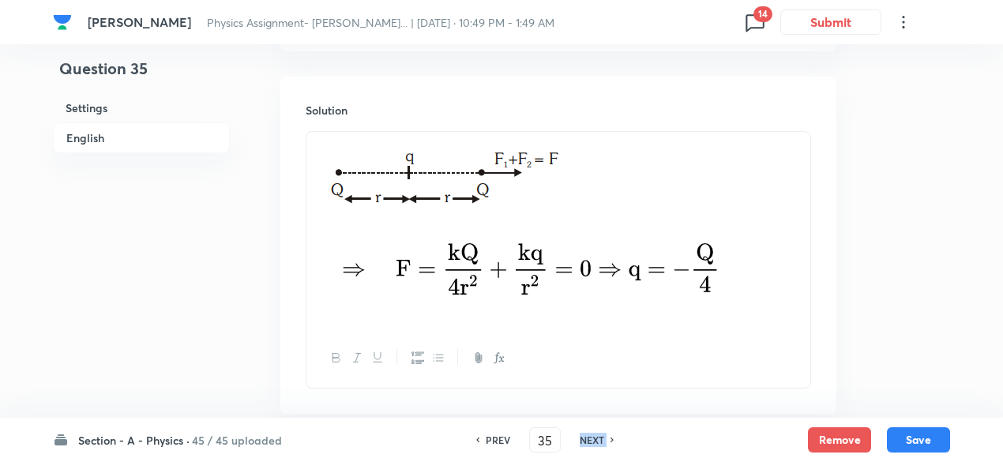
click at [602, 441] on h6 "NEXT" at bounding box center [592, 440] width 24 height 14
type input "36"
checkbox input "false"
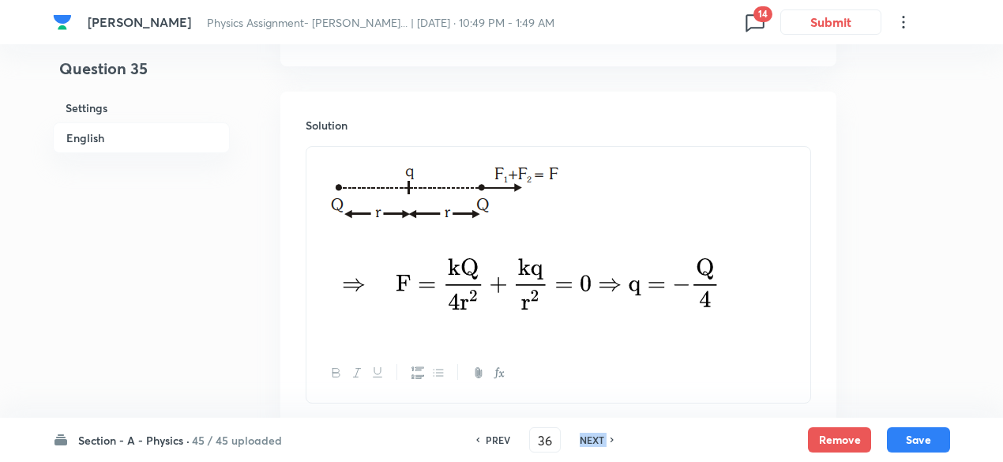
checkbox input "true"
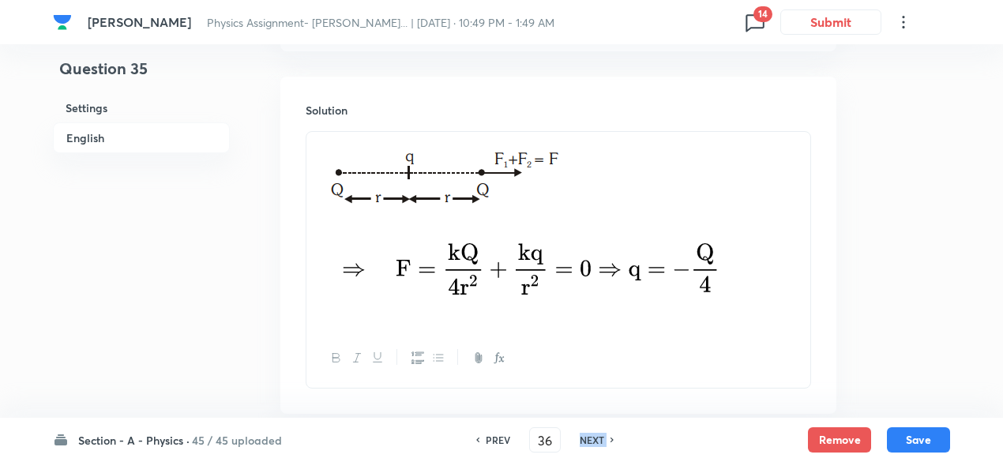
click at [602, 441] on h6 "NEXT" at bounding box center [592, 440] width 24 height 14
type input "37"
checkbox input "true"
checkbox input "false"
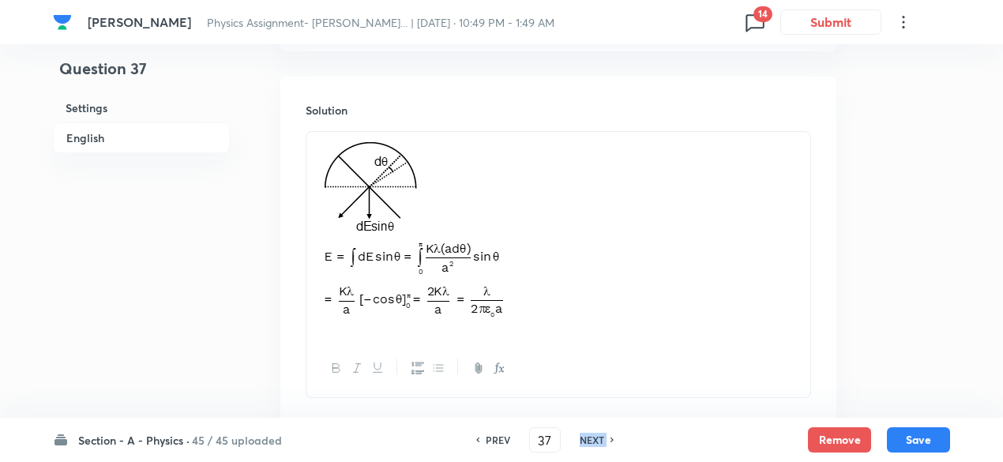
click at [602, 441] on h6 "NEXT" at bounding box center [592, 440] width 24 height 14
type input "38"
checkbox input "false"
checkbox input "true"
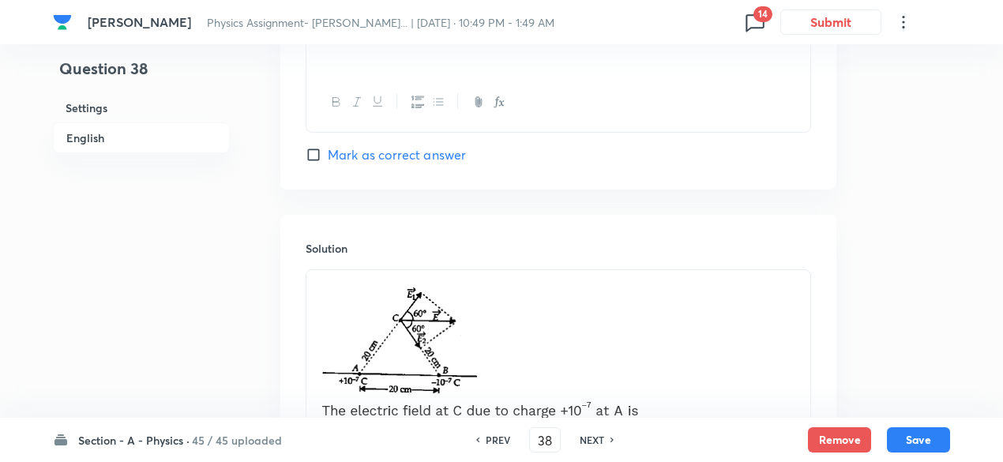
click at [602, 441] on h6 "NEXT" at bounding box center [592, 440] width 24 height 14
type input "39"
checkbox input "false"
checkbox input "true"
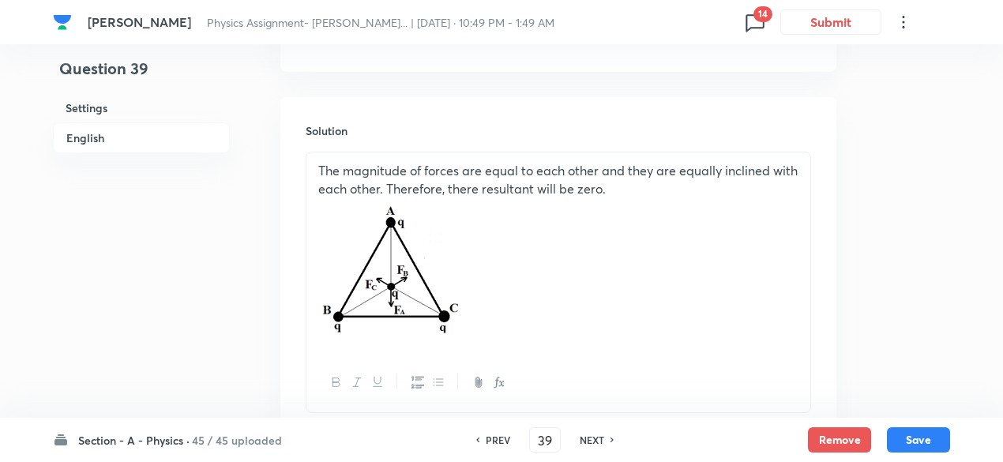
click at [602, 441] on h6 "NEXT" at bounding box center [592, 440] width 24 height 14
type input "40"
checkbox input "true"
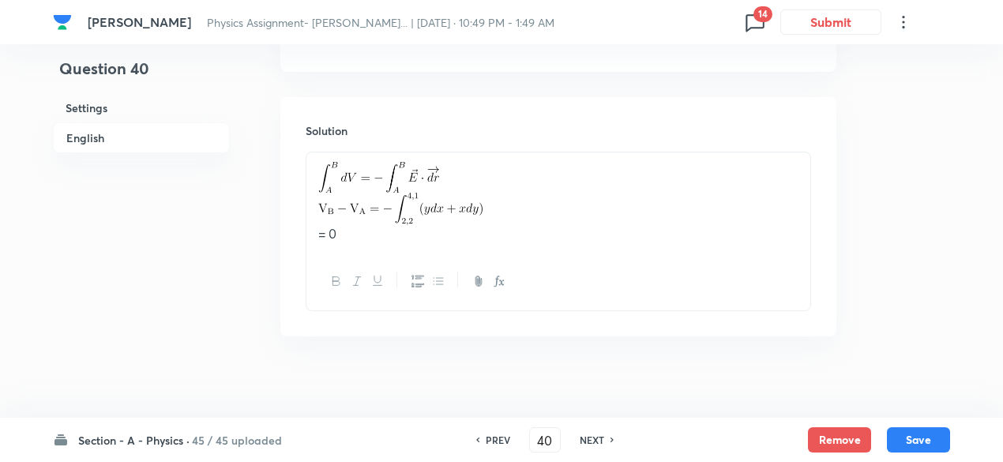
click at [602, 441] on h6 "NEXT" at bounding box center [592, 440] width 24 height 14
type input "41"
checkbox input "true"
checkbox input "false"
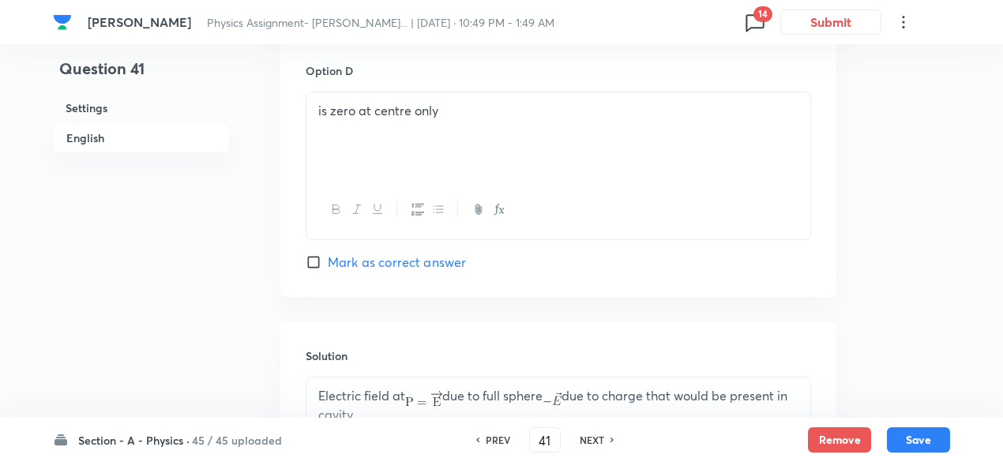
click at [602, 441] on h6 "NEXT" at bounding box center [592, 440] width 24 height 14
type input "42"
checkbox input "true"
checkbox input "false"
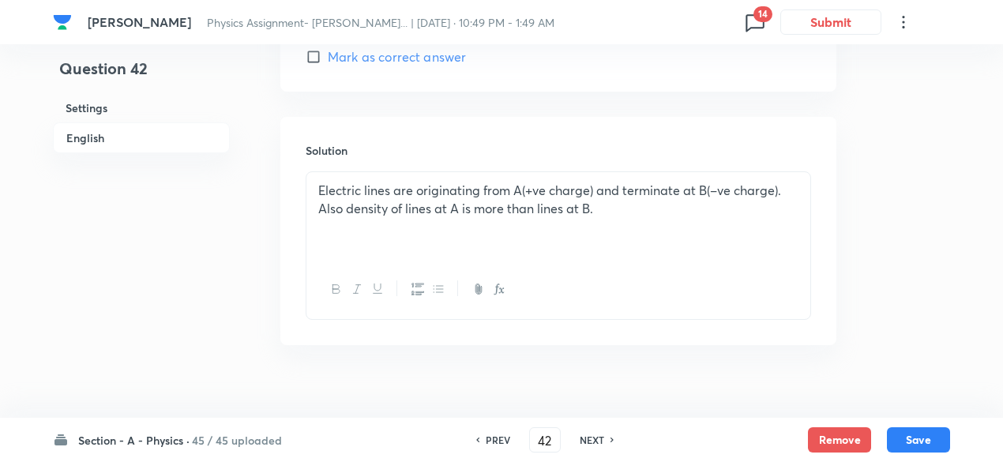
click at [602, 441] on h6 "NEXT" at bounding box center [592, 440] width 24 height 14
type input "43"
checkbox input "true"
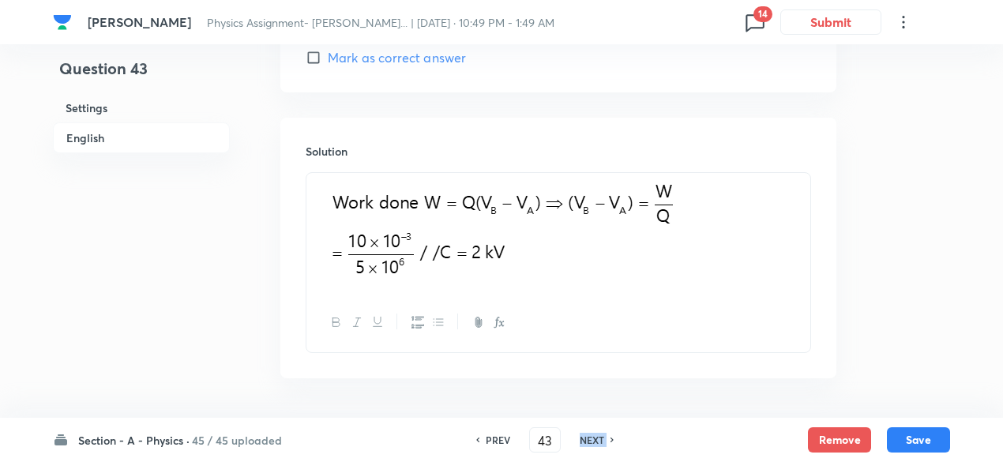
click at [602, 441] on h6 "NEXT" at bounding box center [592, 440] width 24 height 14
type input "44"
checkbox input "false"
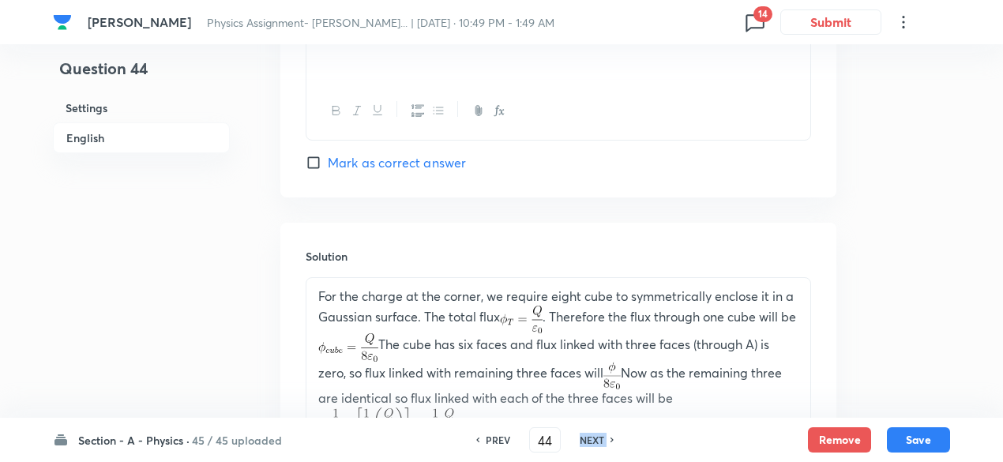
checkbox input "true"
click at [602, 441] on h6 "NEXT" at bounding box center [592, 440] width 24 height 14
type input "45"
checkbox input "true"
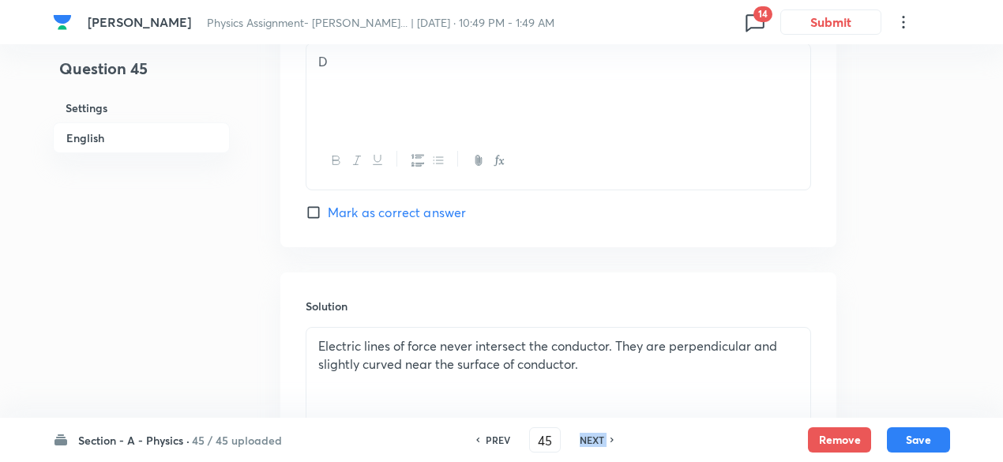
click at [602, 441] on h6 "NEXT" at bounding box center [592, 440] width 24 height 14
type input "46"
checkbox input "true"
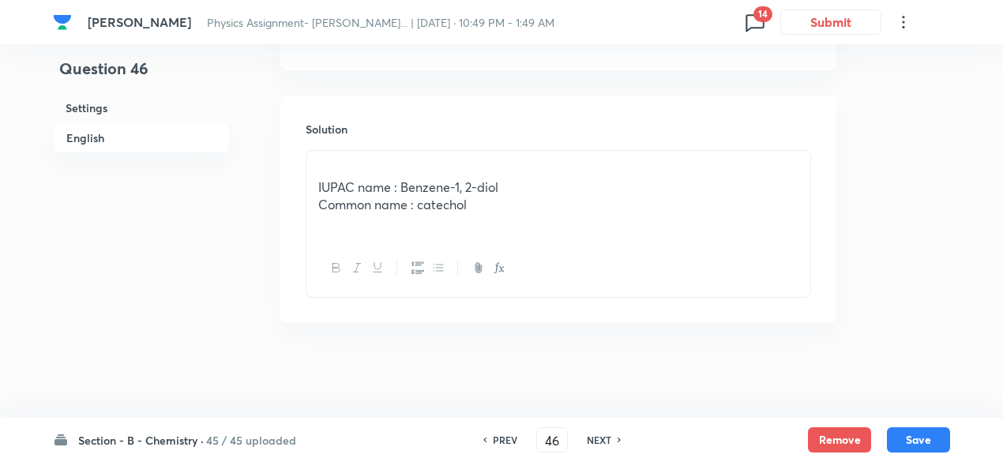
click at [602, 441] on h6 "NEXT" at bounding box center [599, 440] width 24 height 14
type input "47"
checkbox input "false"
checkbox input "true"
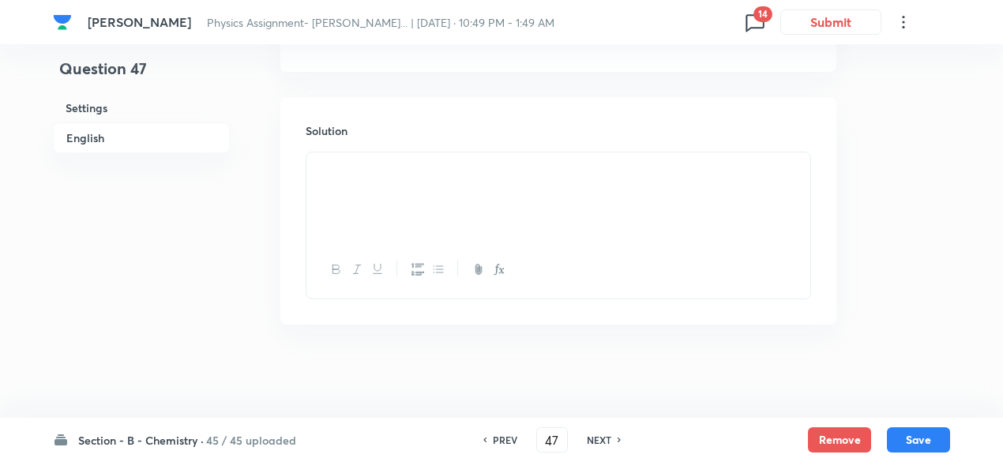
click at [496, 444] on h6 "PREV" at bounding box center [505, 440] width 24 height 14
type input "46"
checkbox input "true"
checkbox input "false"
click at [496, 444] on h6 "PREV" at bounding box center [505, 440] width 24 height 14
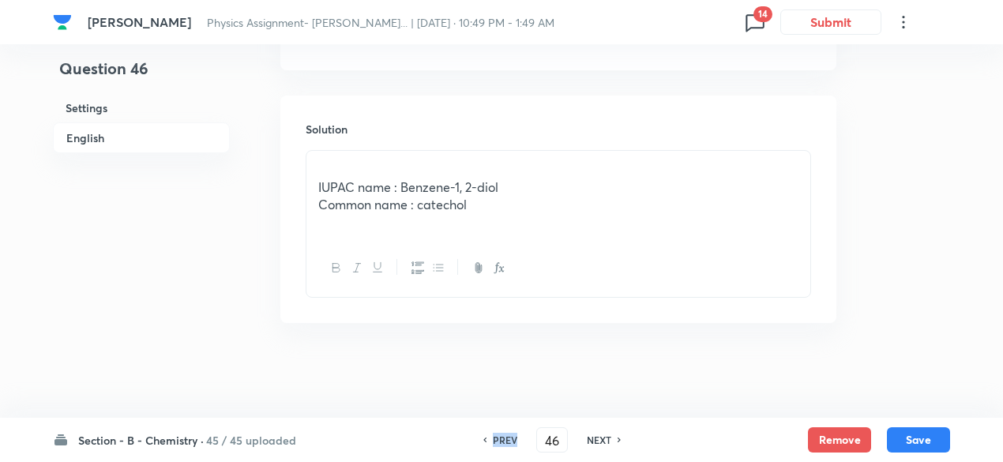
type input "45"
checkbox input "true"
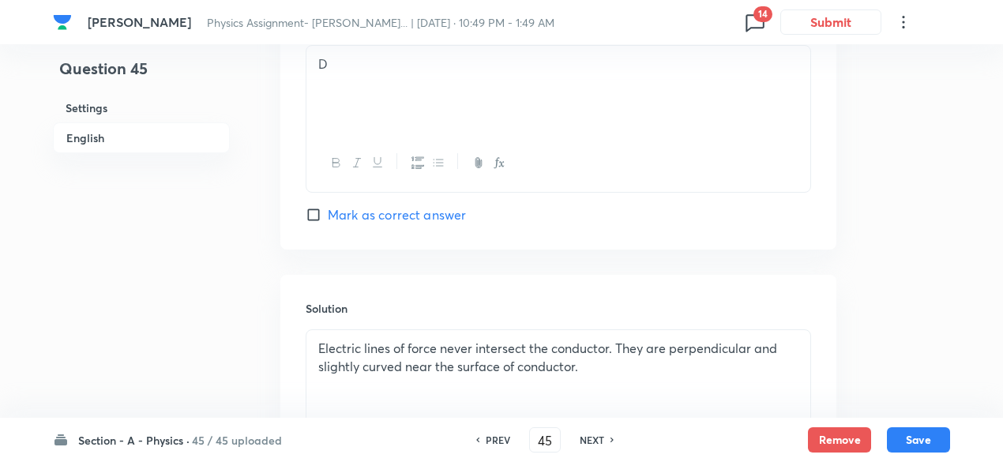
scroll to position [1696, 0]
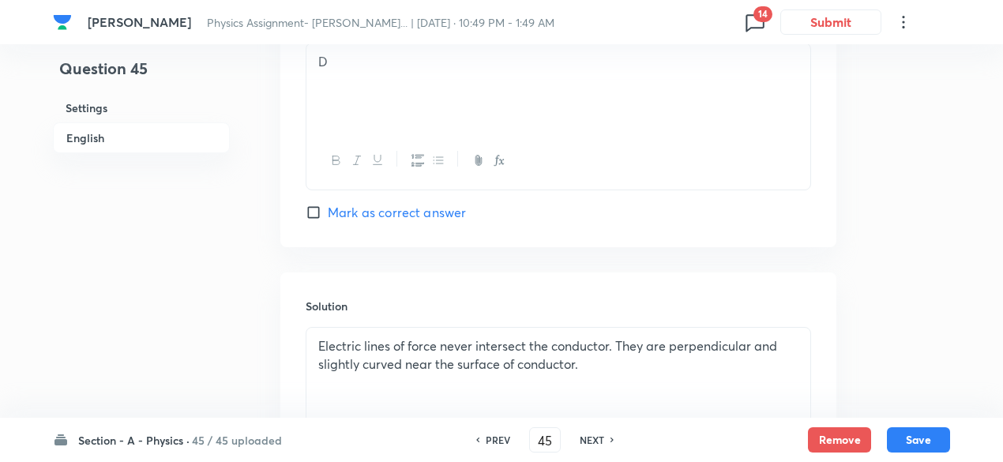
click at [496, 444] on h6 "PREV" at bounding box center [498, 440] width 24 height 14
type input "44"
checkbox input "true"
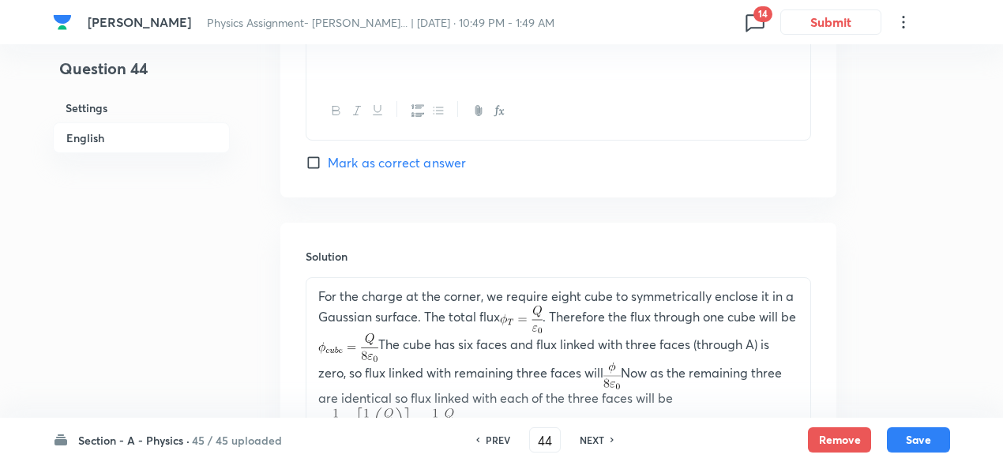
click at [584, 439] on h6 "NEXT" at bounding box center [592, 440] width 24 height 14
type input "45"
checkbox input "true"
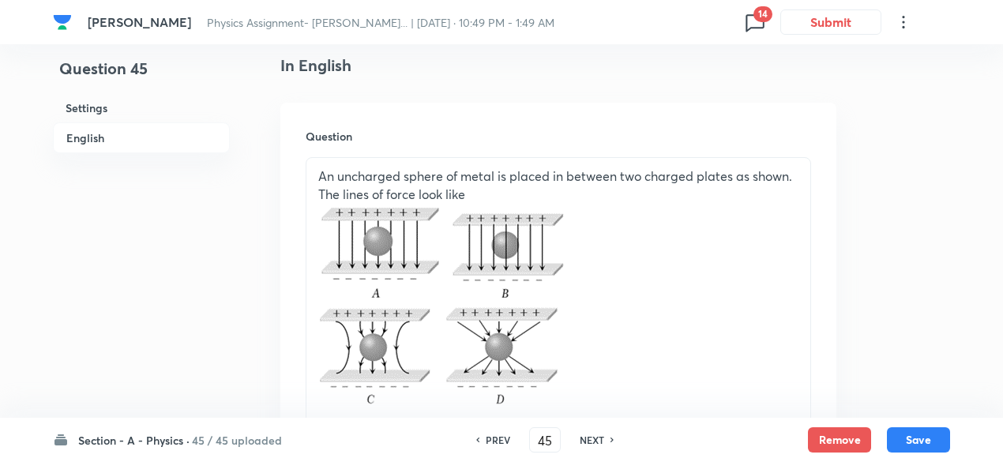
scroll to position [435, 0]
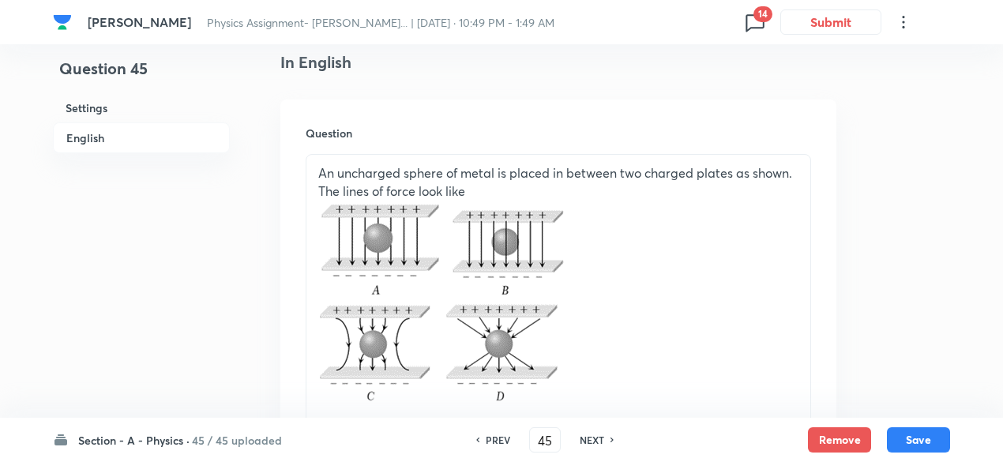
click at [495, 438] on h6 "PREV" at bounding box center [498, 440] width 24 height 14
type input "44"
checkbox input "true"
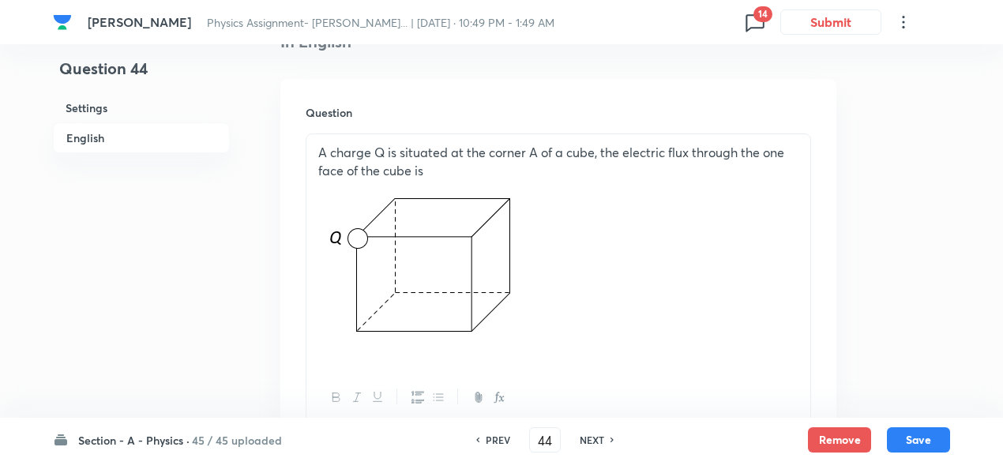
click at [495, 438] on h6 "PREV" at bounding box center [498, 440] width 24 height 14
type input "43"
checkbox input "true"
checkbox input "false"
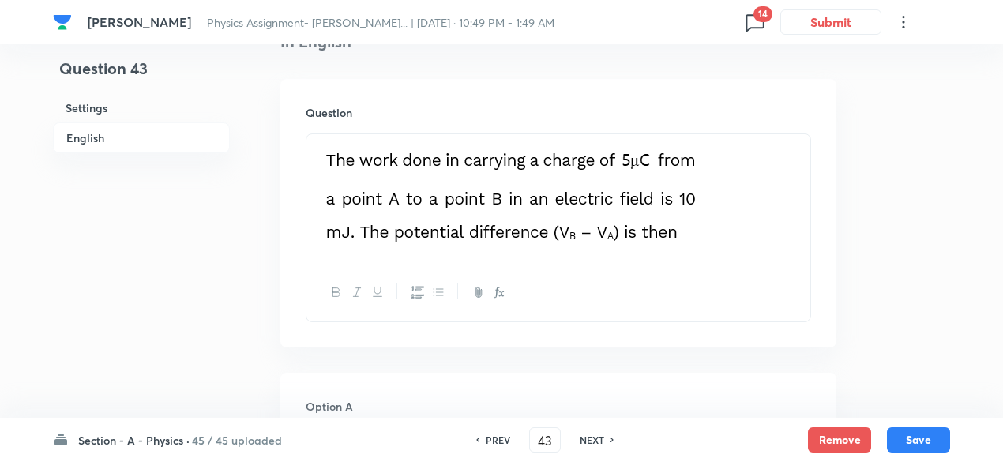
click at [495, 438] on h6 "PREV" at bounding box center [498, 440] width 24 height 14
type input "42"
checkbox input "true"
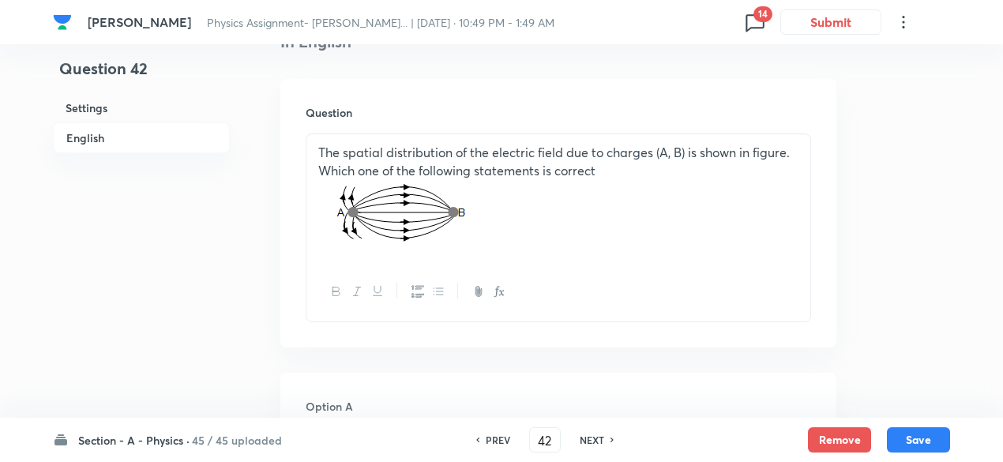
click at [495, 438] on h6 "PREV" at bounding box center [498, 440] width 24 height 14
type input "41"
checkbox input "false"
checkbox input "true"
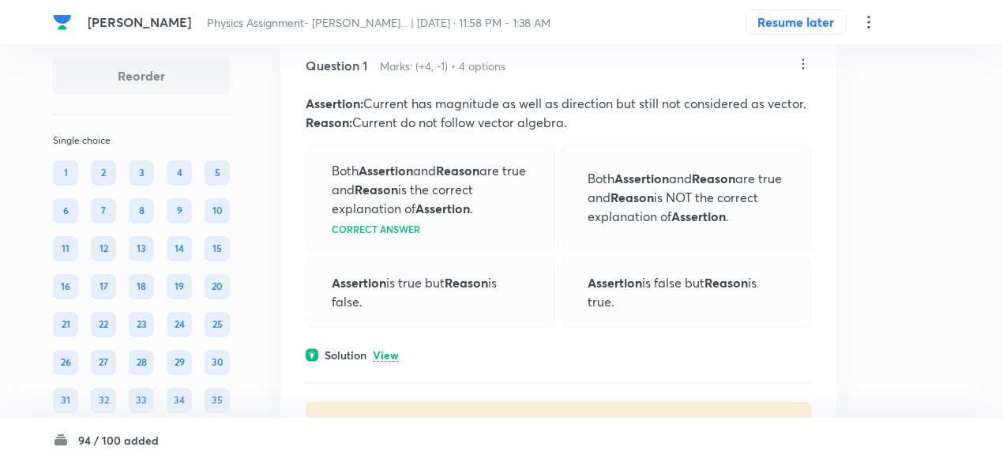
scroll to position [115, 0]
click at [391, 352] on p "View" at bounding box center [386, 355] width 26 height 12
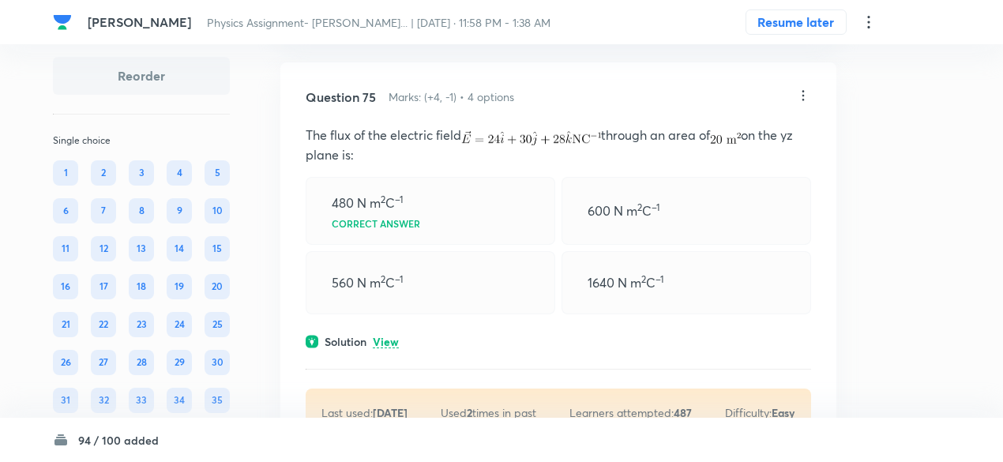
scroll to position [34074, 0]
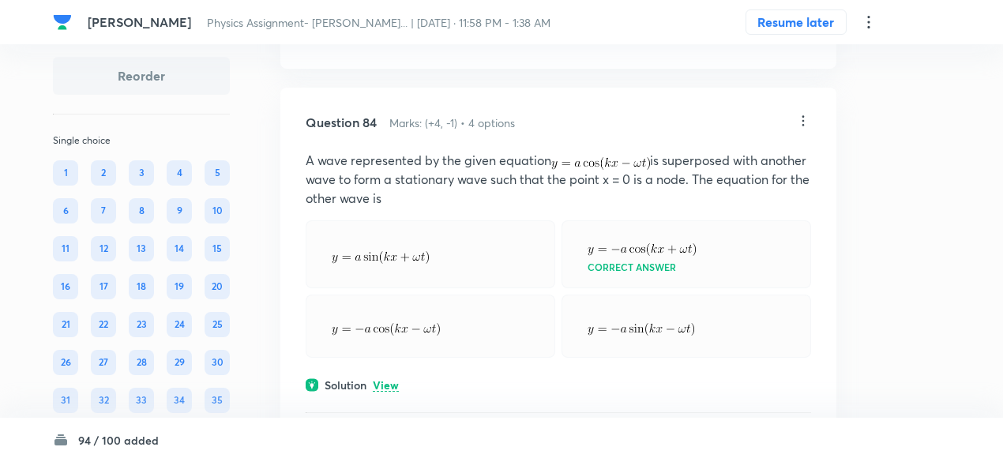
scroll to position [38603, 0]
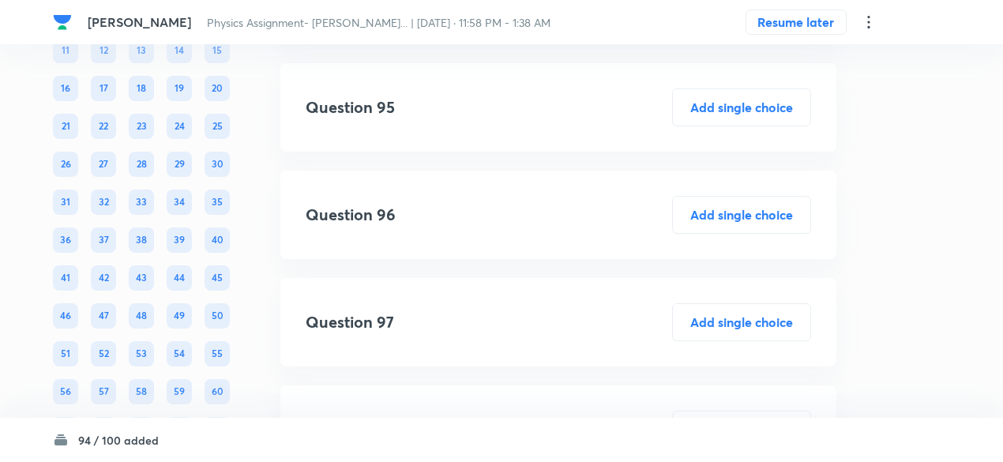
scroll to position [43728, 0]
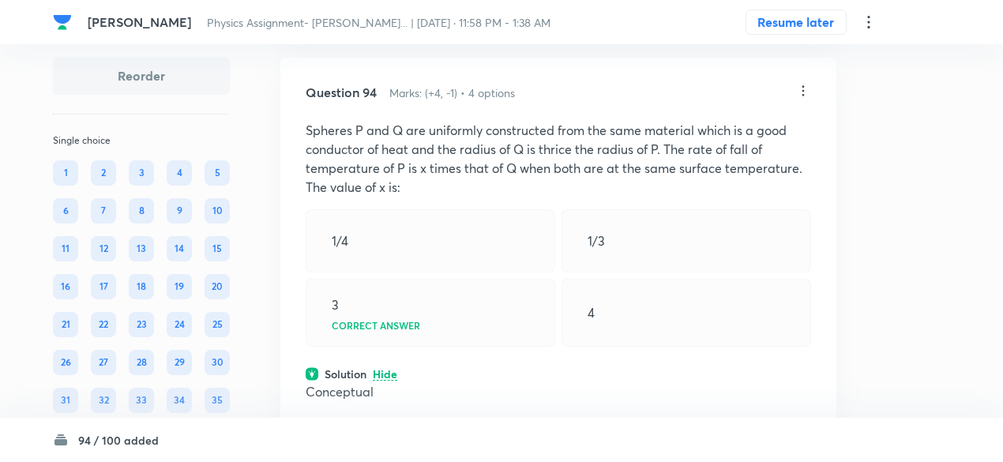
scroll to position [43285, 0]
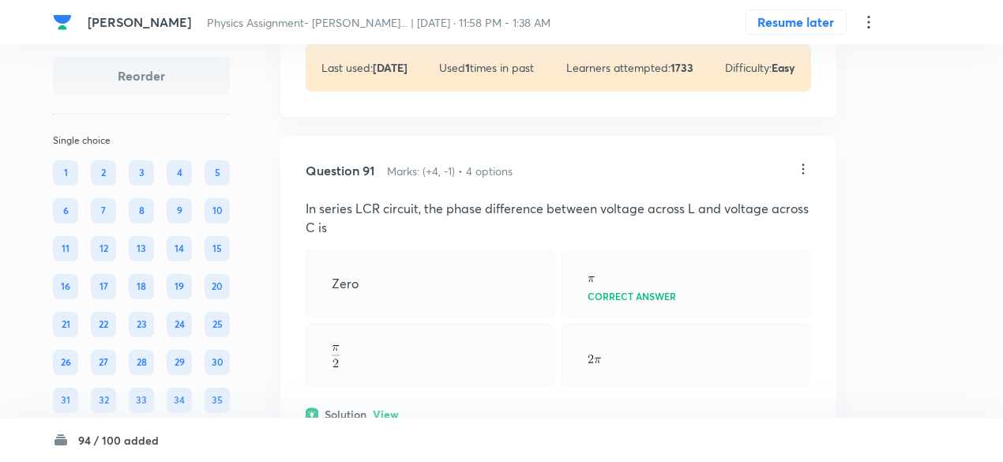
scroll to position [41880, 0]
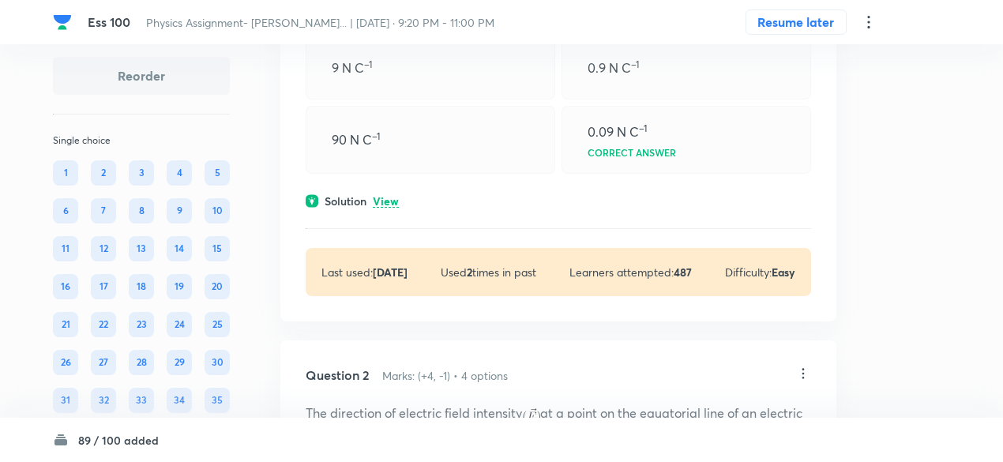
scroll to position [237, 0]
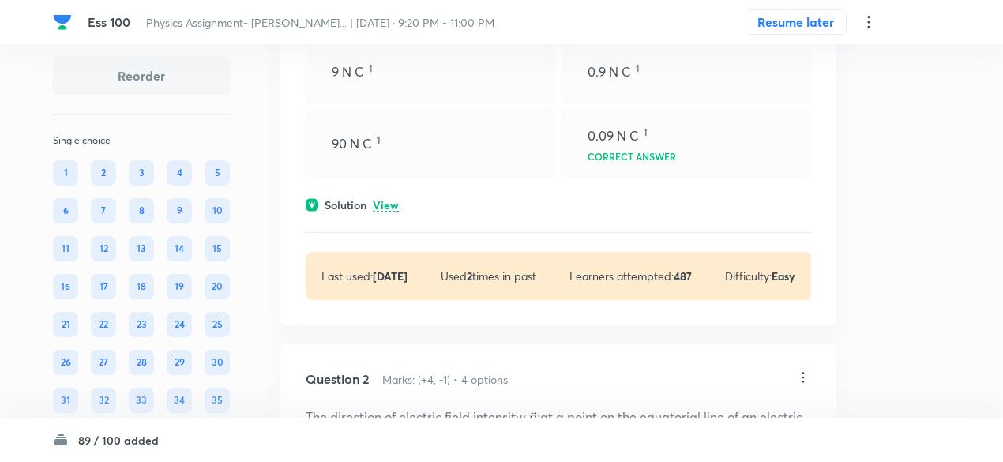
click at [393, 208] on p "View" at bounding box center [386, 206] width 26 height 12
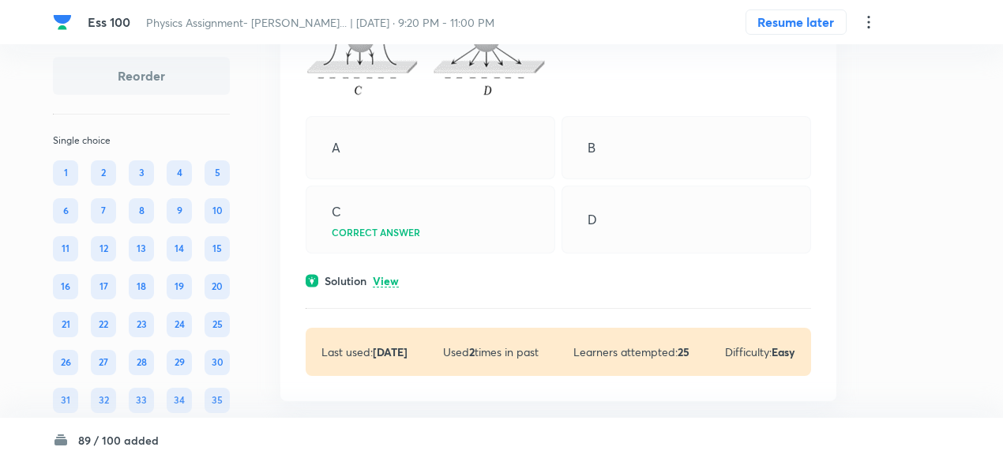
scroll to position [41427, 0]
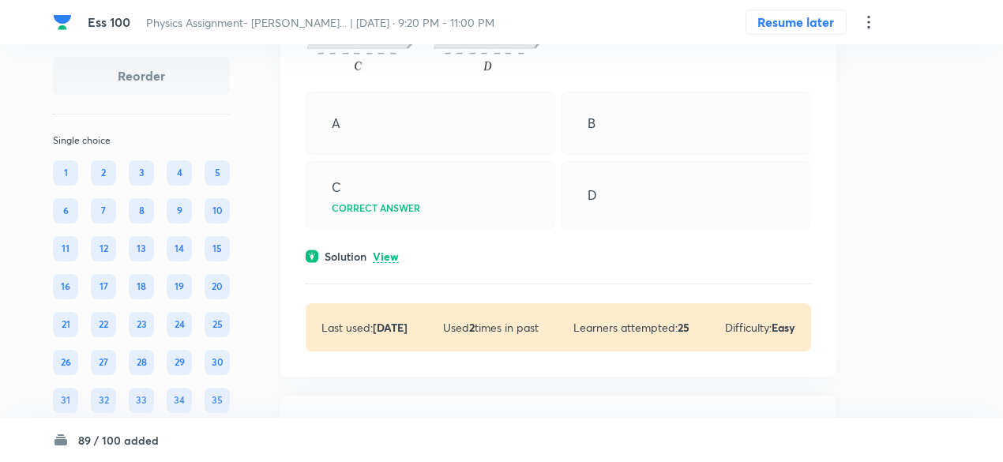
click at [401, 265] on div "Solution View" at bounding box center [559, 256] width 506 height 17
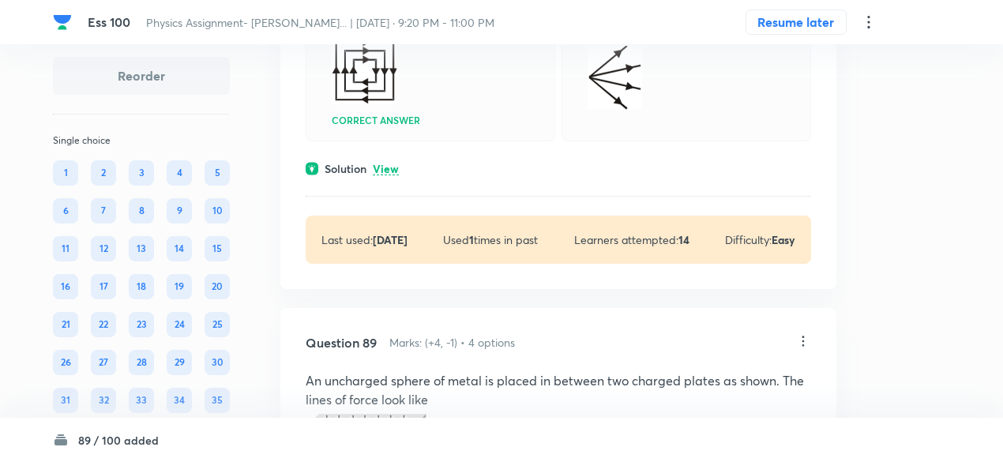
click at [388, 175] on p "View" at bounding box center [386, 170] width 26 height 12
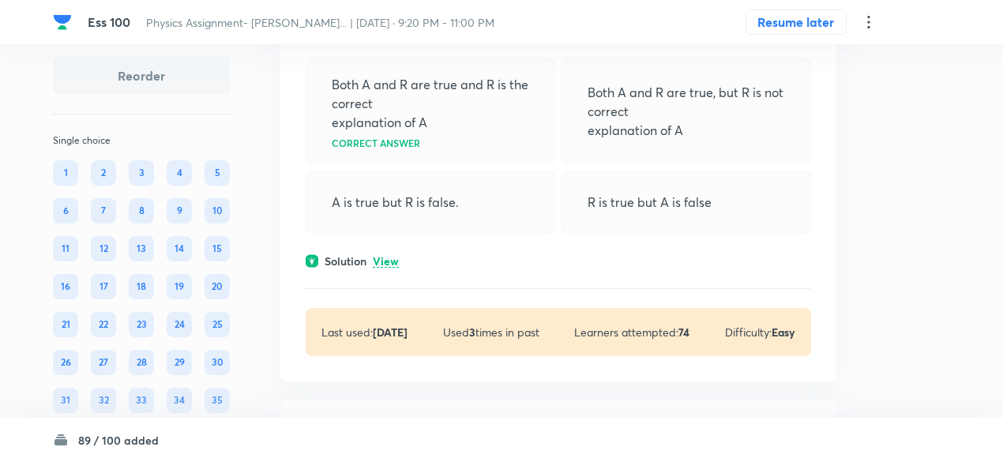
scroll to position [40295, 0]
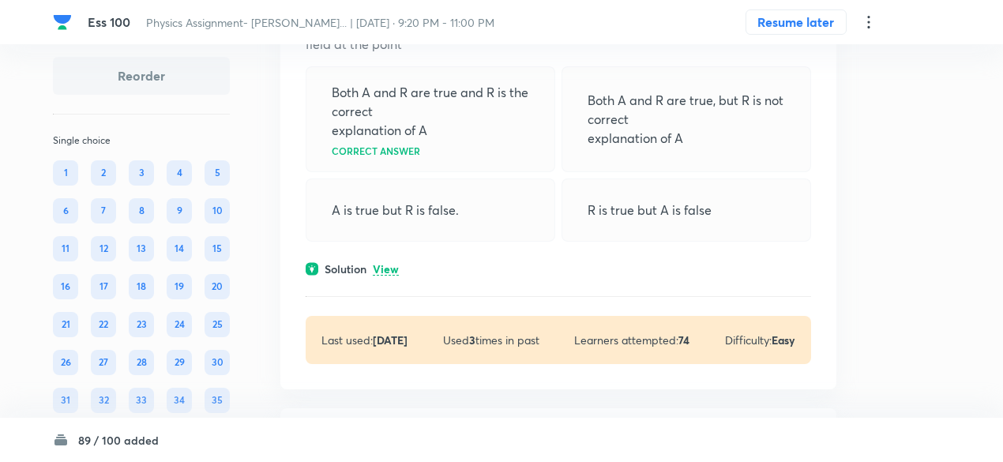
click at [386, 276] on p "View" at bounding box center [386, 270] width 26 height 12
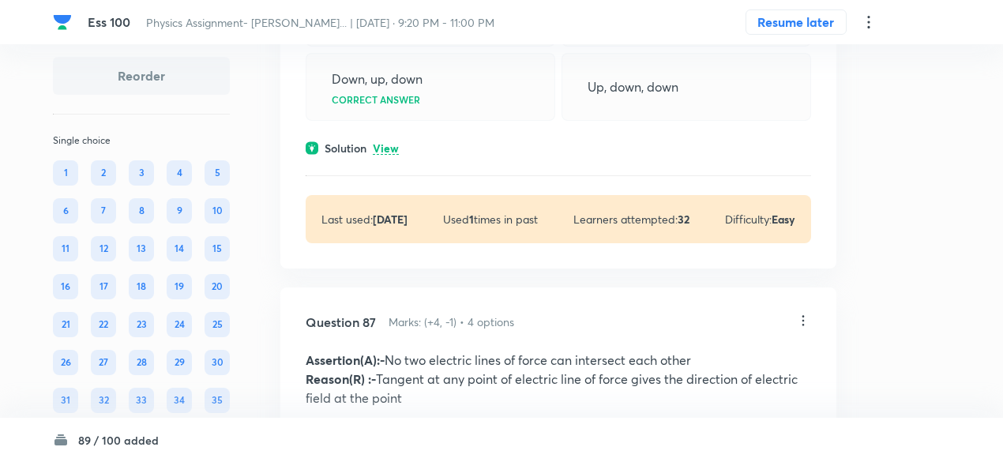
scroll to position [39847, 0]
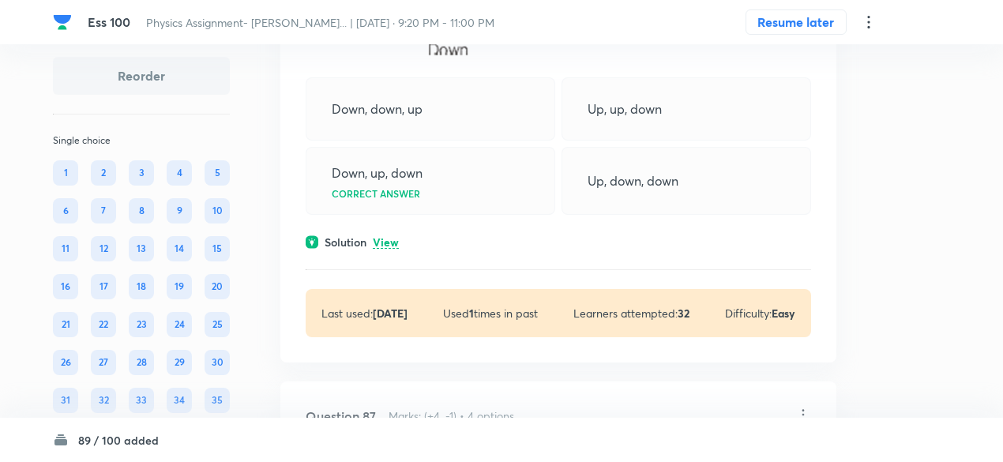
click at [387, 249] on p "View" at bounding box center [386, 243] width 26 height 12
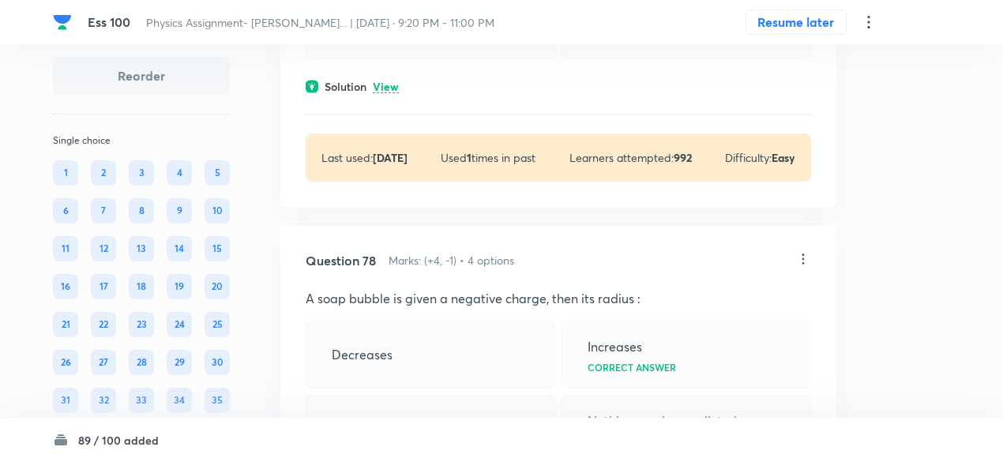
scroll to position [35728, 0]
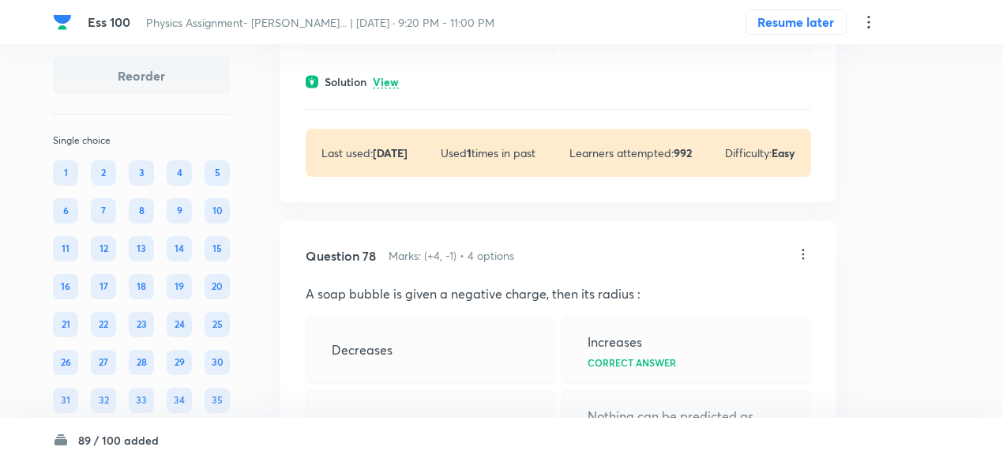
click at [387, 88] on p "View" at bounding box center [386, 83] width 26 height 12
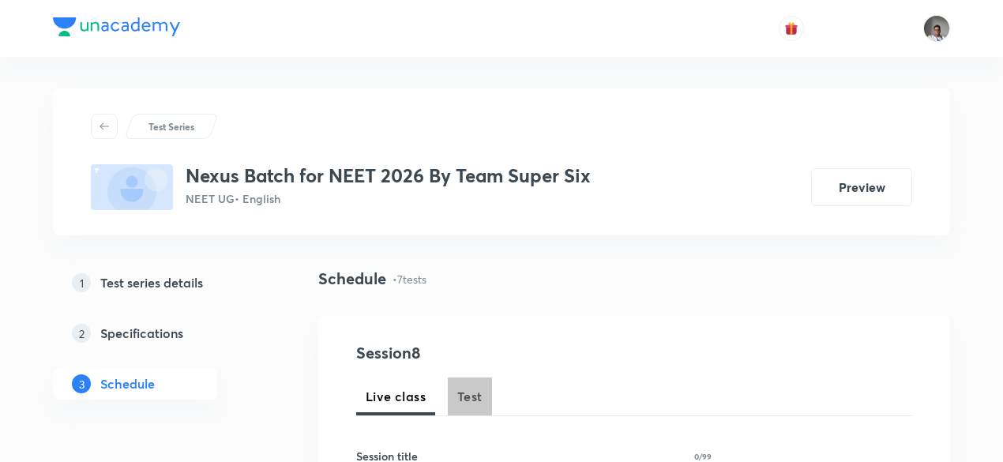
click at [468, 404] on span "Test" at bounding box center [469, 396] width 25 height 19
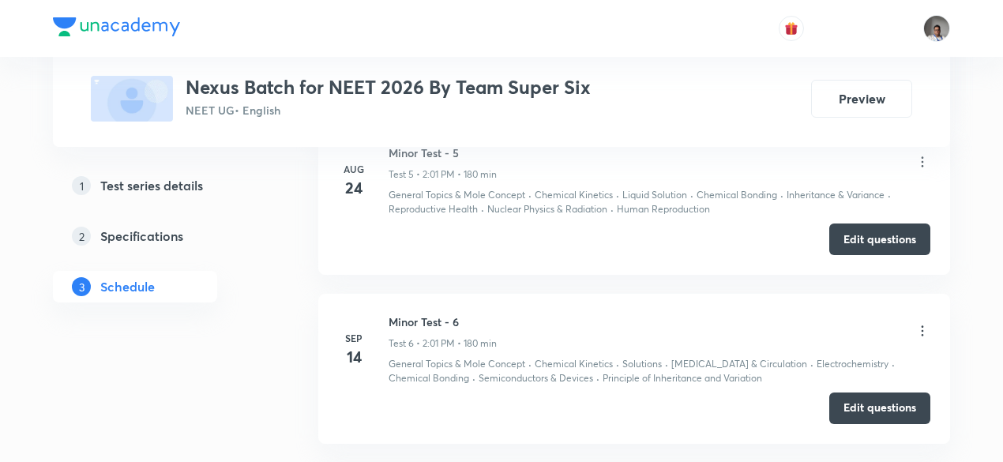
scroll to position [1567, 0]
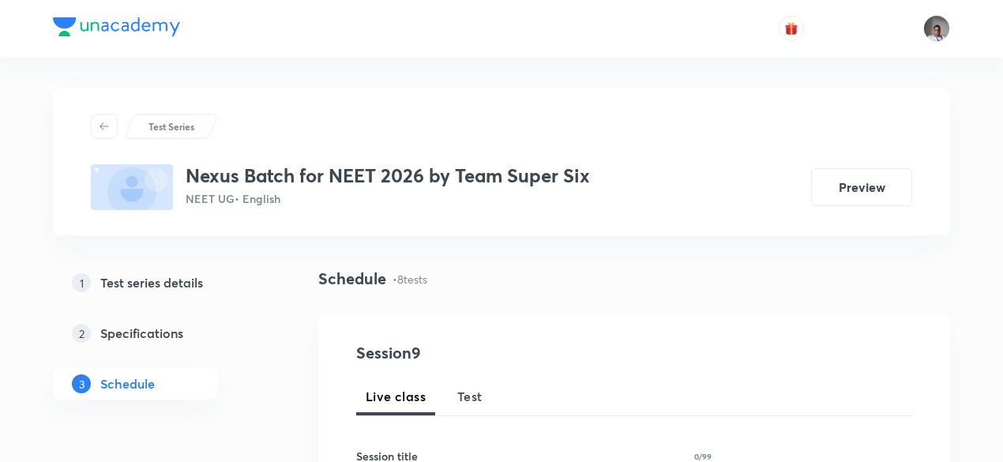
drag, startPoint x: 0, startPoint y: 0, endPoint x: 472, endPoint y: 403, distance: 620.9
click at [472, 403] on span "Test" at bounding box center [469, 396] width 25 height 19
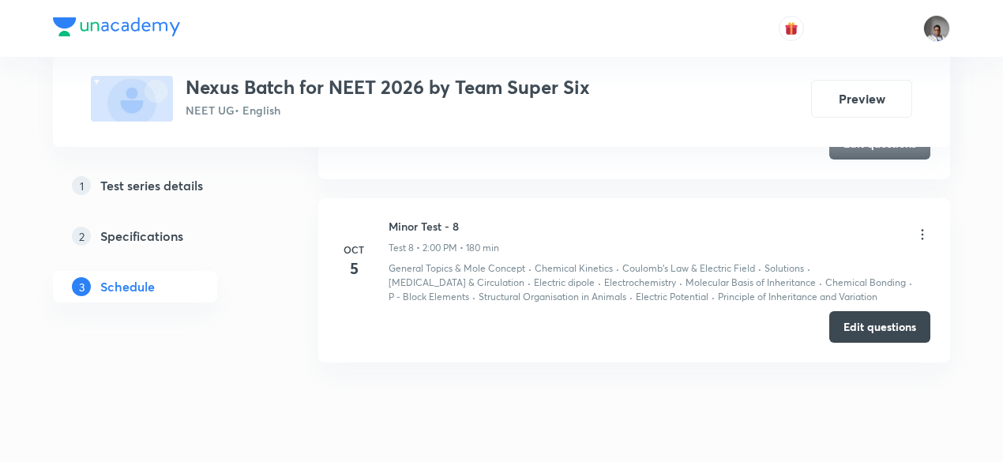
scroll to position [2030, 0]
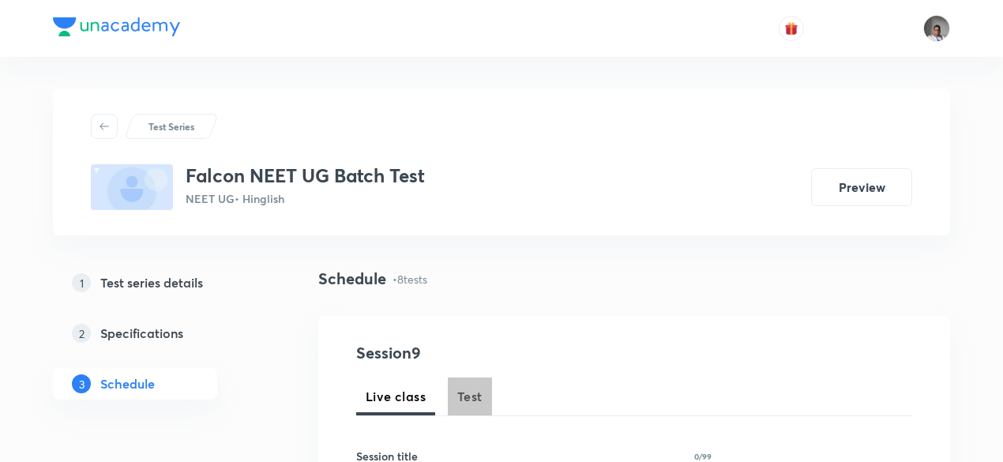
click at [479, 394] on span "Test" at bounding box center [469, 396] width 25 height 19
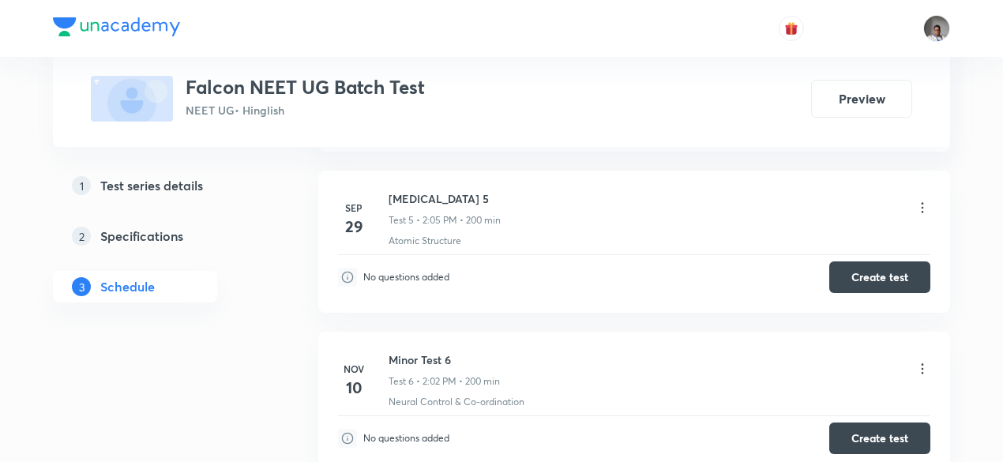
scroll to position [2056, 0]
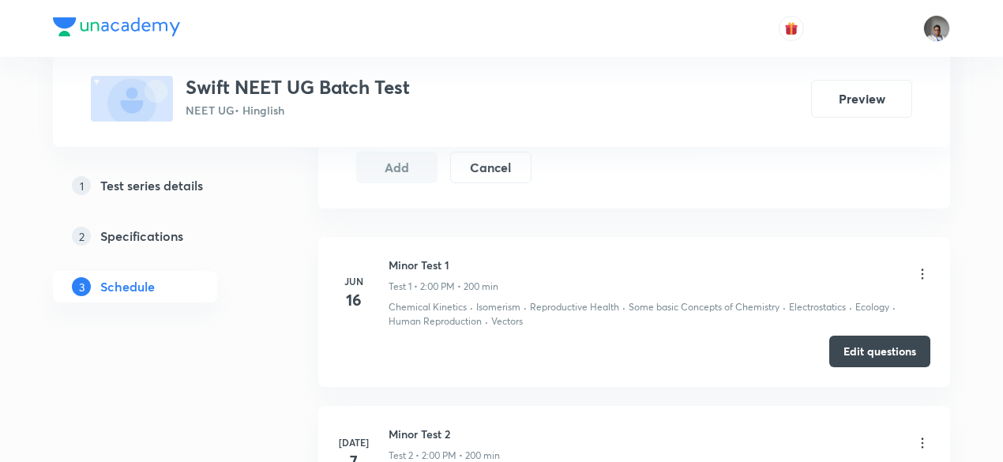
scroll to position [810, 0]
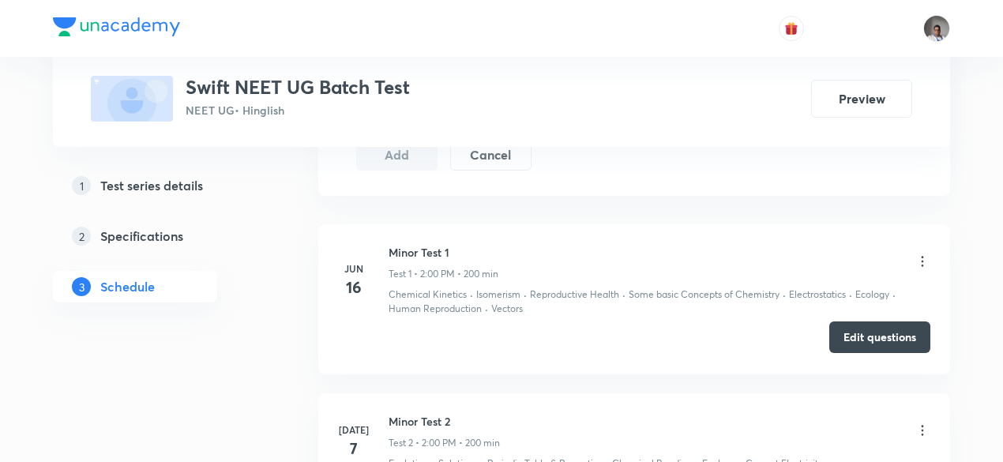
click at [872, 348] on button "Edit questions" at bounding box center [880, 338] width 101 height 32
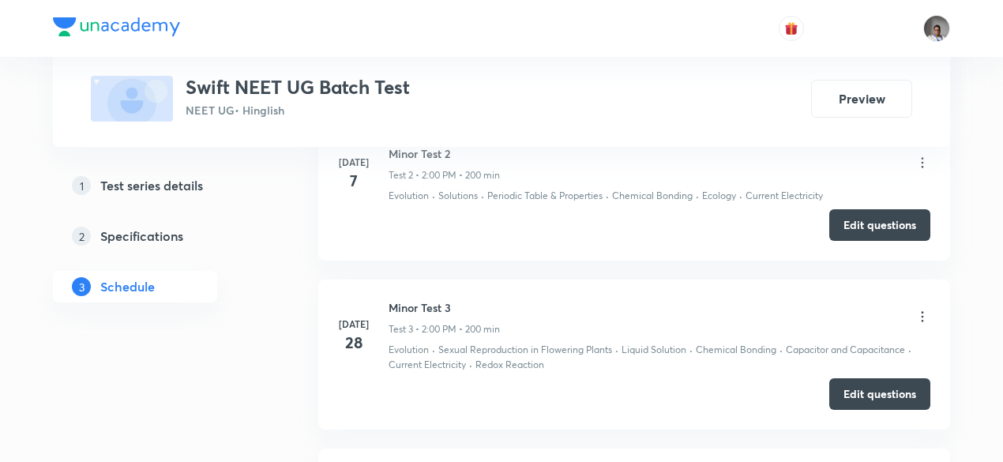
scroll to position [1078, 0]
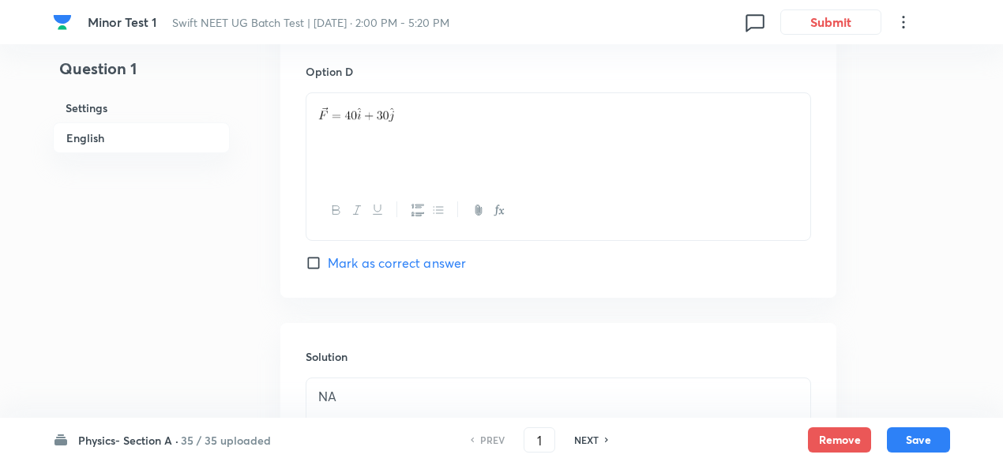
scroll to position [1740, 0]
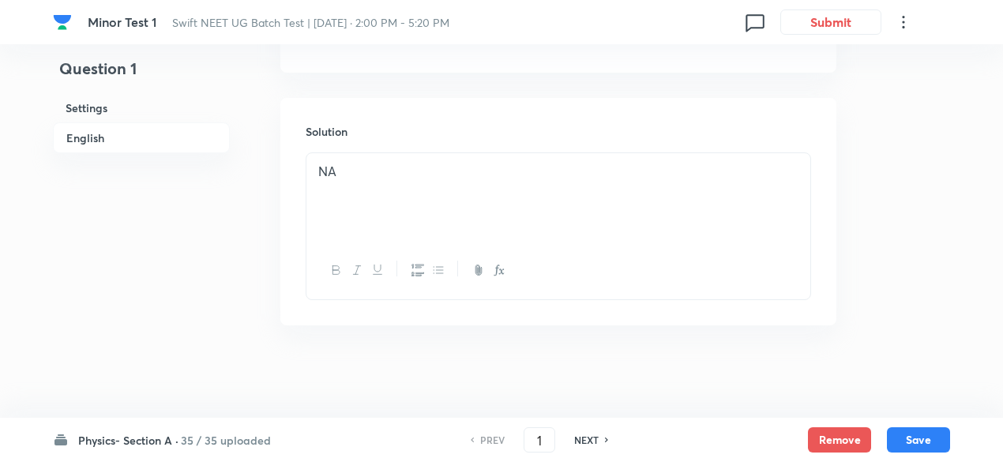
click at [588, 439] on h6 "NEXT" at bounding box center [586, 440] width 24 height 14
type input "2"
checkbox input "false"
checkbox input "true"
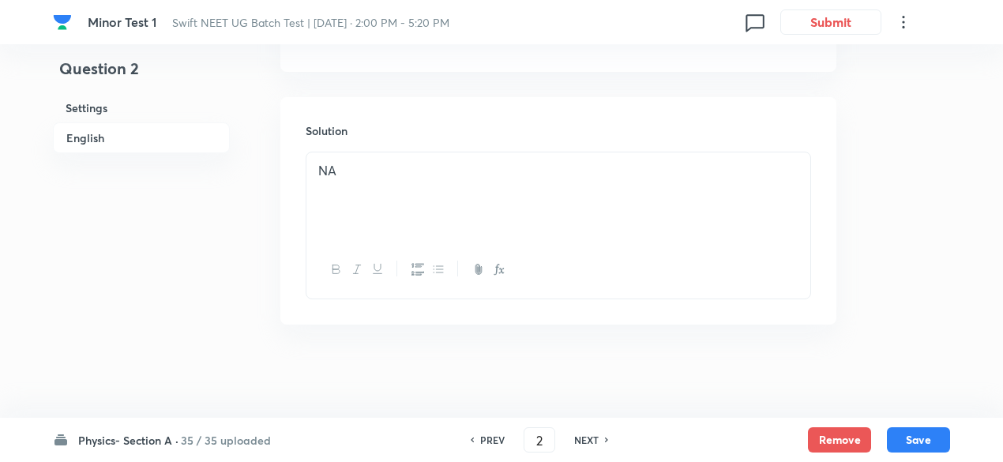
click at [588, 439] on h6 "NEXT" at bounding box center [586, 440] width 24 height 14
type input "3"
checkbox input "false"
checkbox input "true"
click at [588, 439] on h6 "NEXT" at bounding box center [586, 440] width 24 height 14
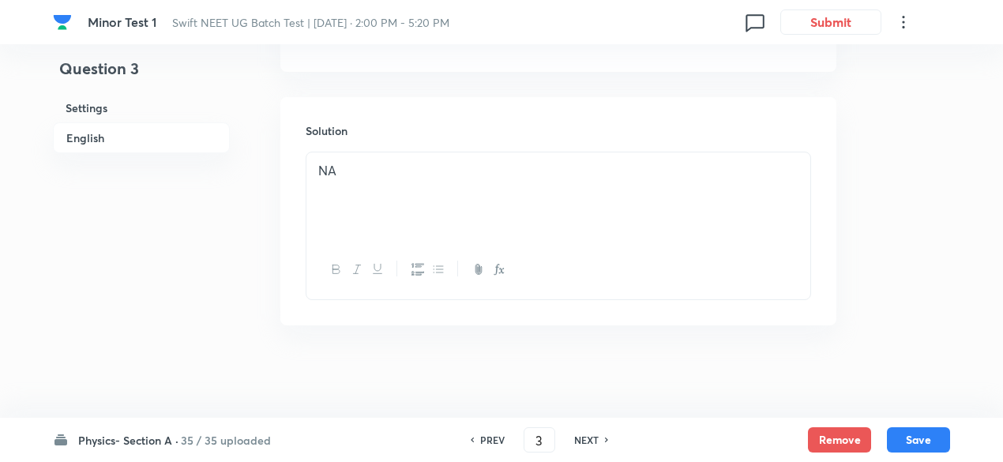
type input "4"
checkbox input "true"
checkbox input "false"
click at [588, 439] on h6 "NEXT" at bounding box center [586, 440] width 24 height 14
type input "5"
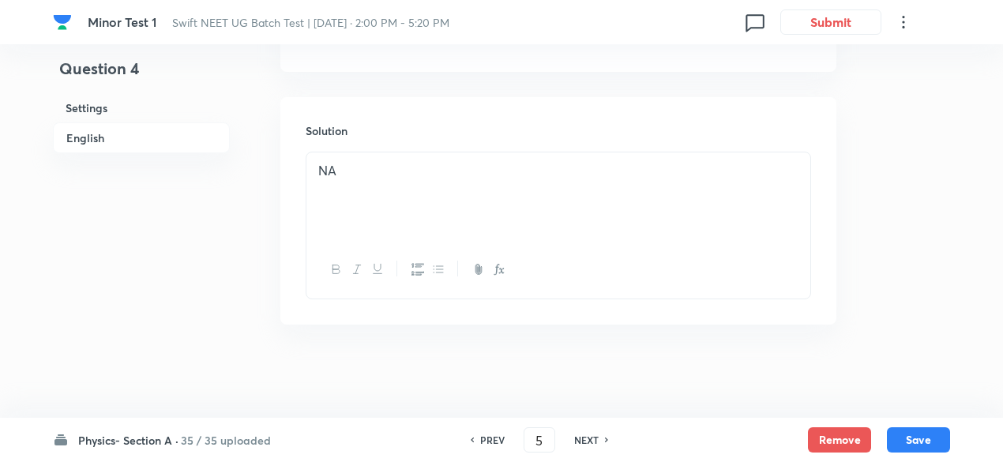
checkbox input "false"
checkbox input "true"
click at [588, 439] on h6 "NEXT" at bounding box center [586, 440] width 24 height 14
type input "6"
checkbox input "true"
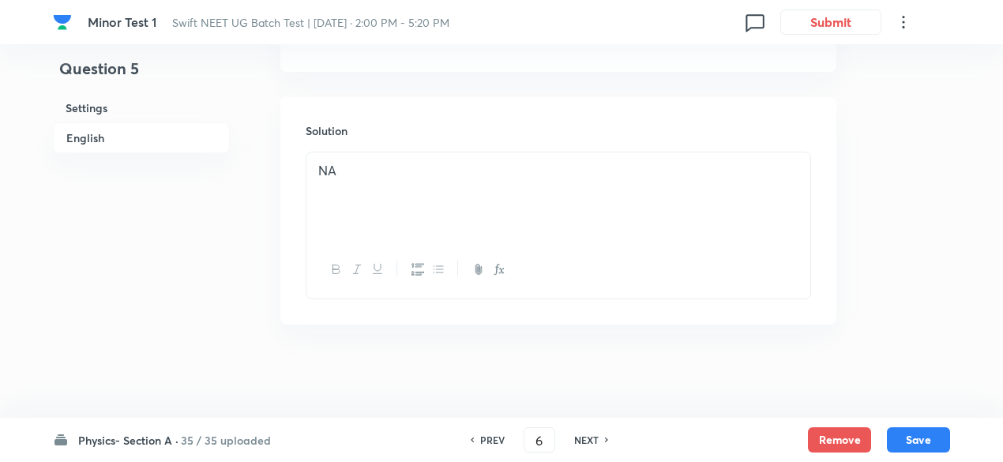
checkbox input "false"
click at [588, 439] on h6 "NEXT" at bounding box center [586, 440] width 24 height 14
type input "7"
checkbox input "true"
checkbox input "false"
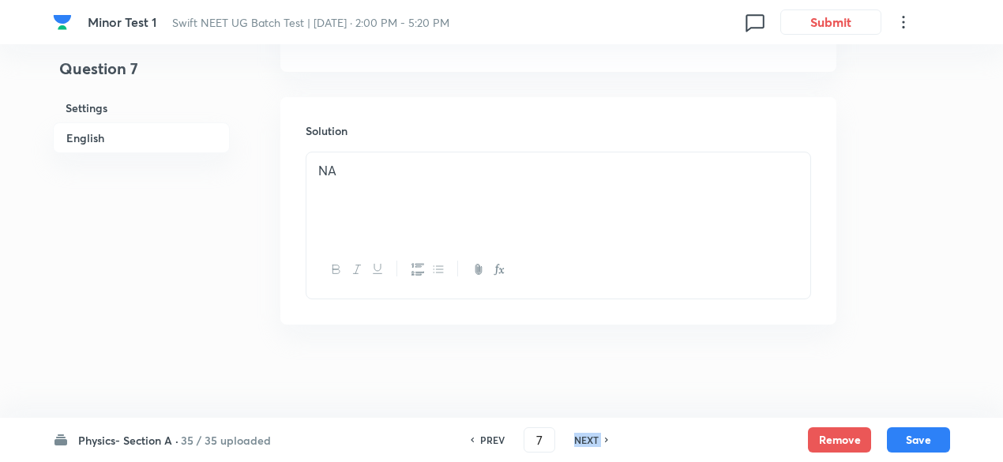
click at [588, 439] on h6 "NEXT" at bounding box center [586, 440] width 24 height 14
type input "8"
checkbox input "false"
checkbox input "true"
click at [588, 439] on h6 "NEXT" at bounding box center [586, 440] width 24 height 14
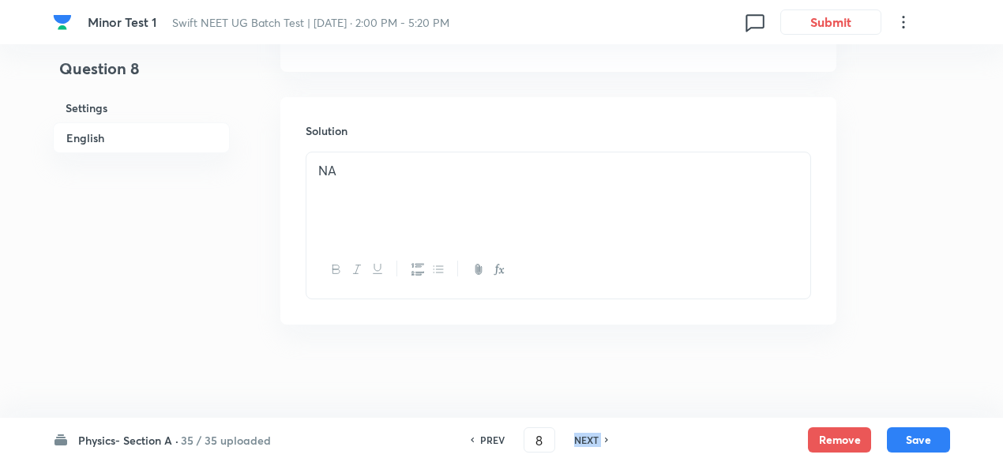
type input "9"
checkbox input "true"
checkbox input "false"
click at [588, 439] on h6 "NEXT" at bounding box center [586, 440] width 24 height 14
checkbox input "false"
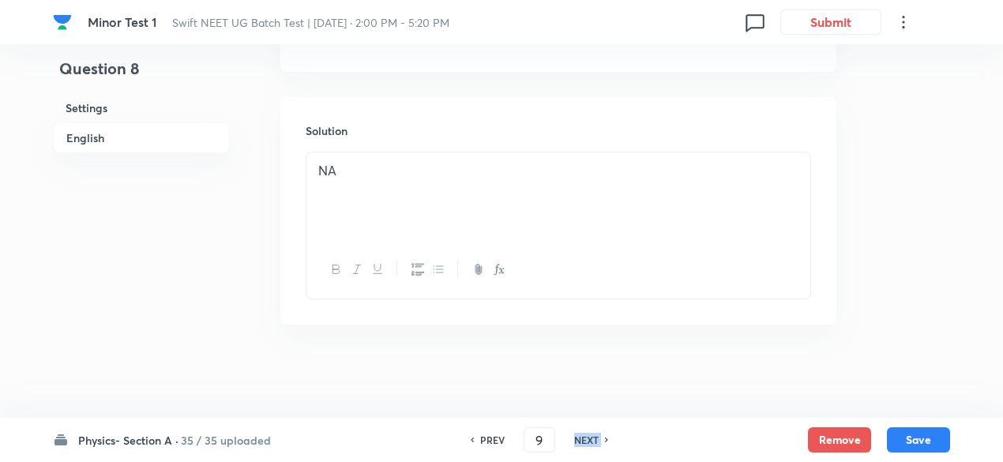
type input "10"
checkbox input "true"
click at [588, 439] on h6 "NEXT" at bounding box center [586, 440] width 24 height 14
type input "11"
checkbox input "false"
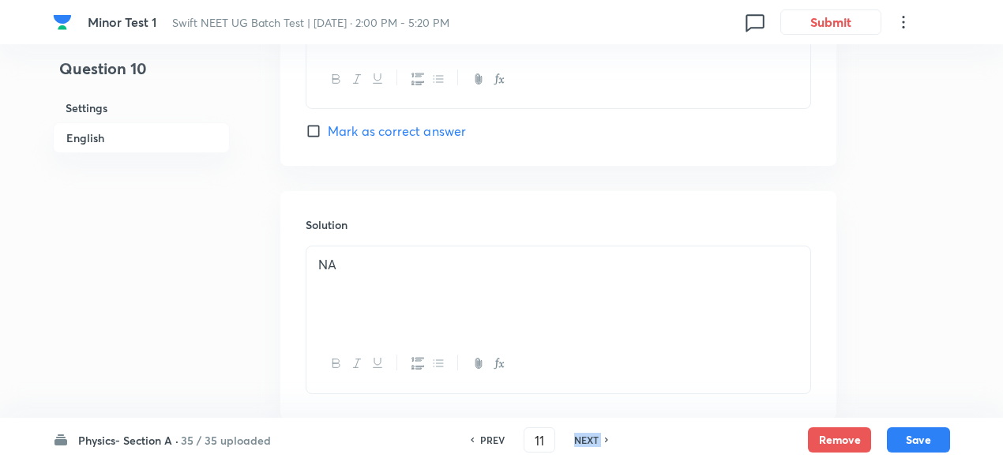
checkbox input "true"
click at [588, 439] on h6 "NEXT" at bounding box center [586, 440] width 24 height 14
type input "12"
checkbox input "true"
checkbox input "false"
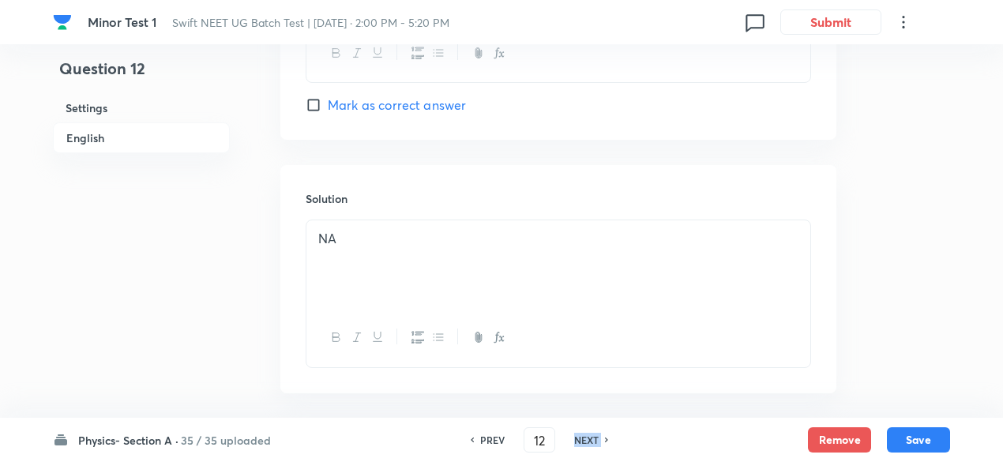
click at [588, 439] on h6 "NEXT" at bounding box center [586, 440] width 24 height 14
type input "13"
checkbox input "true"
click at [588, 439] on h6 "NEXT" at bounding box center [586, 440] width 24 height 14
type input "14"
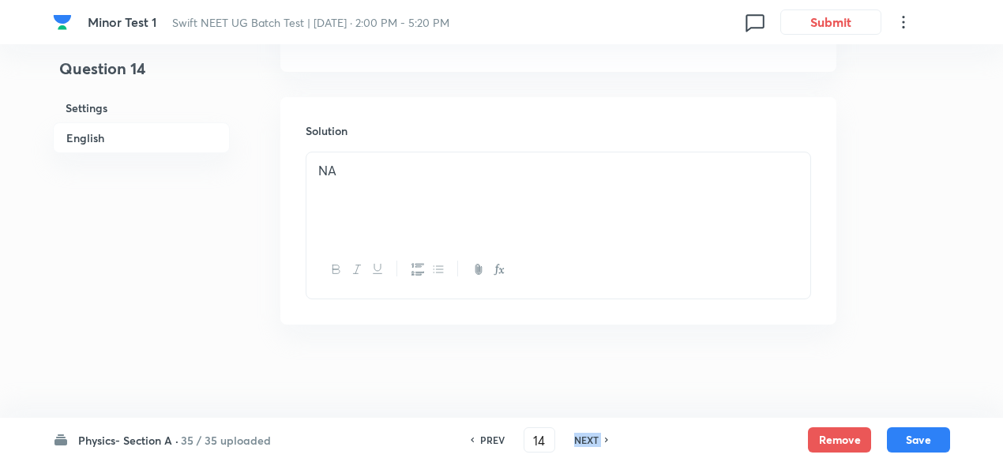
click at [588, 439] on h6 "NEXT" at bounding box center [586, 440] width 24 height 14
checkbox input "false"
type input "15"
checkbox input "true"
click at [588, 439] on h6 "NEXT" at bounding box center [586, 440] width 24 height 14
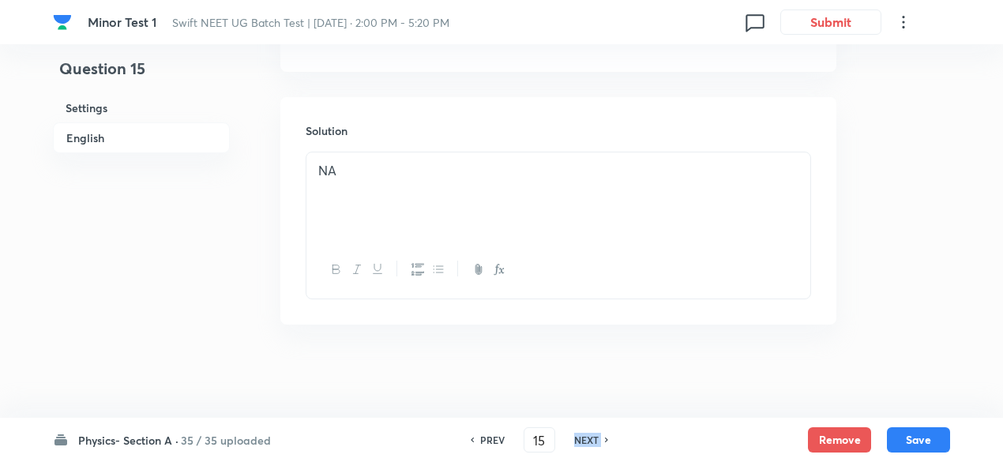
type input "16"
checkbox input "false"
checkbox input "true"
click at [588, 439] on h6 "NEXT" at bounding box center [586, 440] width 24 height 14
type input "17"
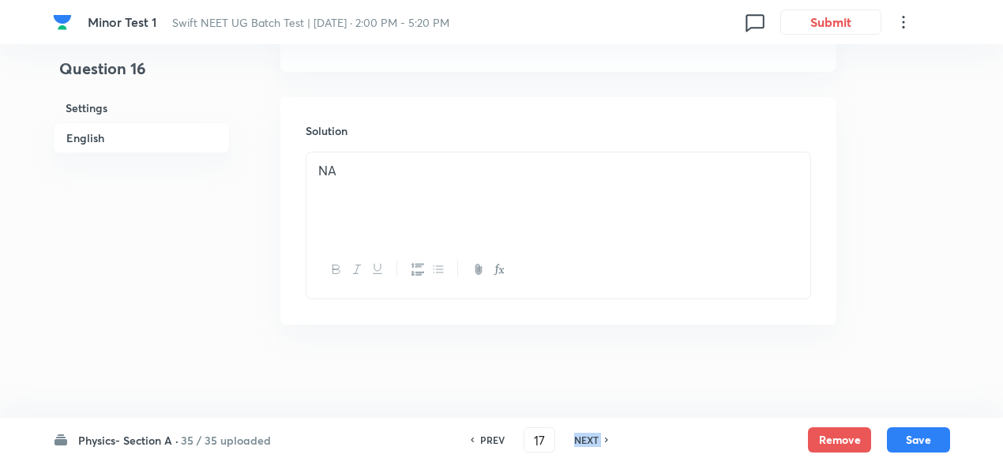
checkbox input "false"
checkbox input "true"
click at [588, 439] on h6 "NEXT" at bounding box center [586, 440] width 24 height 14
type input "18"
checkbox input "true"
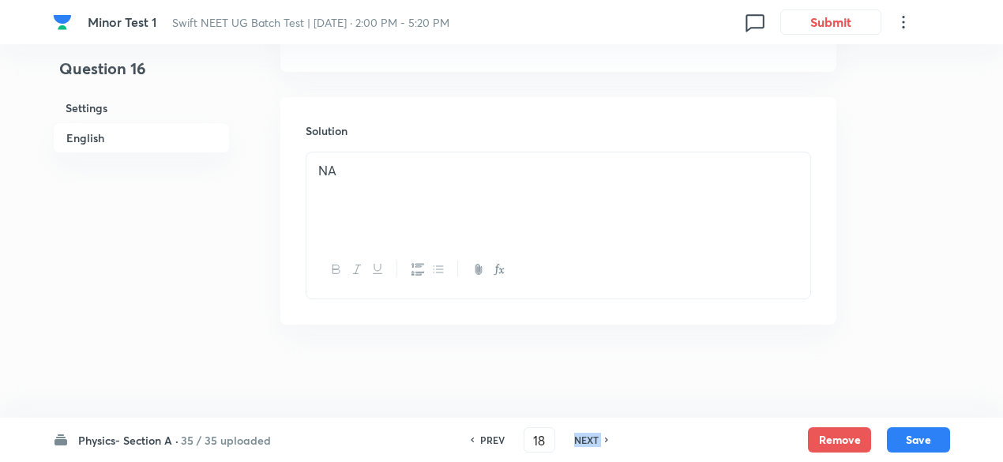
checkbox input "false"
click at [588, 439] on h6 "NEXT" at bounding box center [586, 440] width 24 height 14
type input "19"
checkbox input "false"
checkbox input "true"
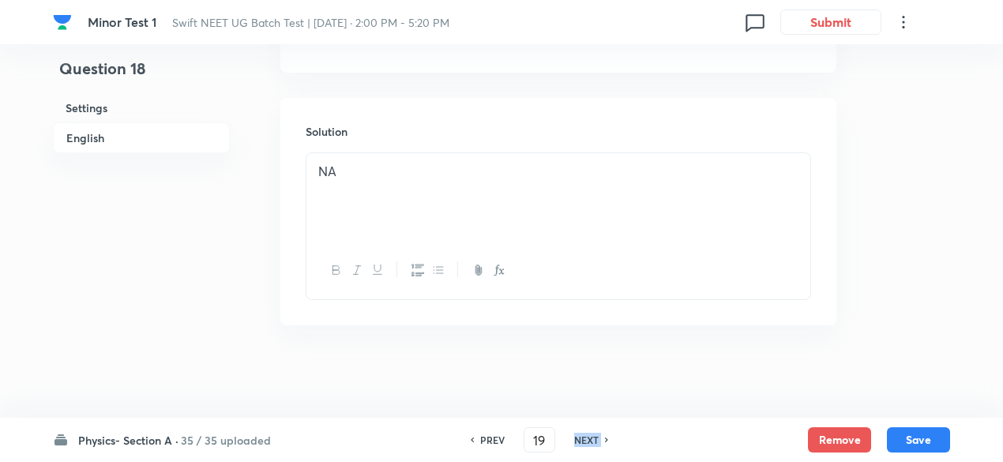
click at [588, 439] on h6 "NEXT" at bounding box center [586, 440] width 24 height 14
type input "20"
checkbox input "true"
checkbox input "false"
click at [588, 439] on h6 "NEXT" at bounding box center [586, 440] width 24 height 14
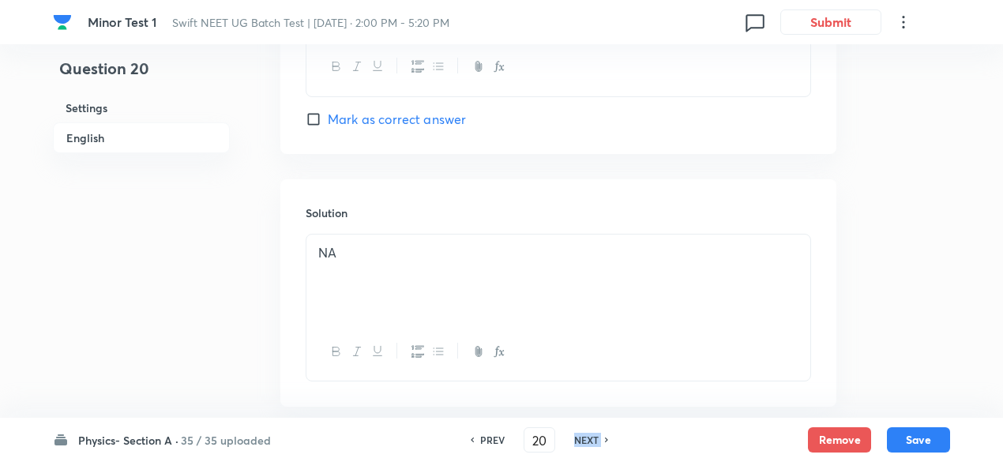
type input "21"
checkbox input "false"
checkbox input "true"
click at [588, 439] on h6 "NEXT" at bounding box center [586, 440] width 24 height 14
type input "22"
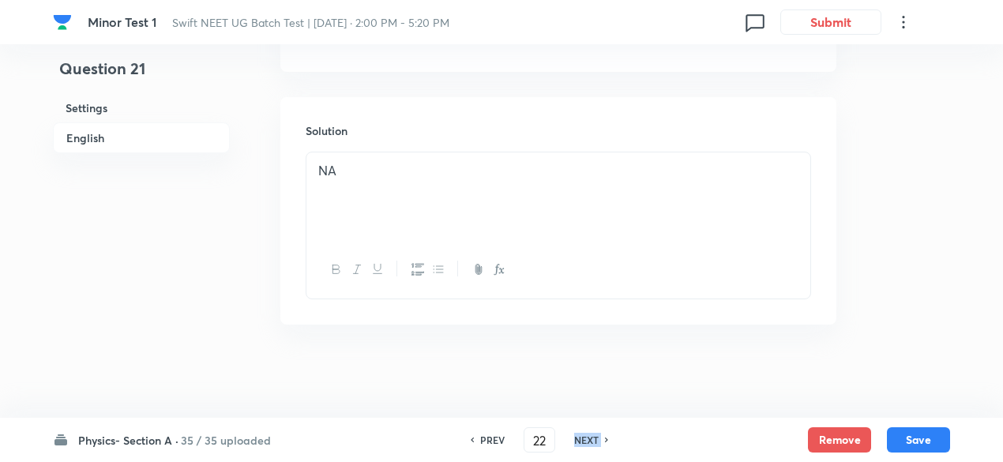
checkbox input "true"
click at [588, 439] on h6 "NEXT" at bounding box center [586, 440] width 24 height 14
type input "23"
checkbox input "true"
checkbox input "false"
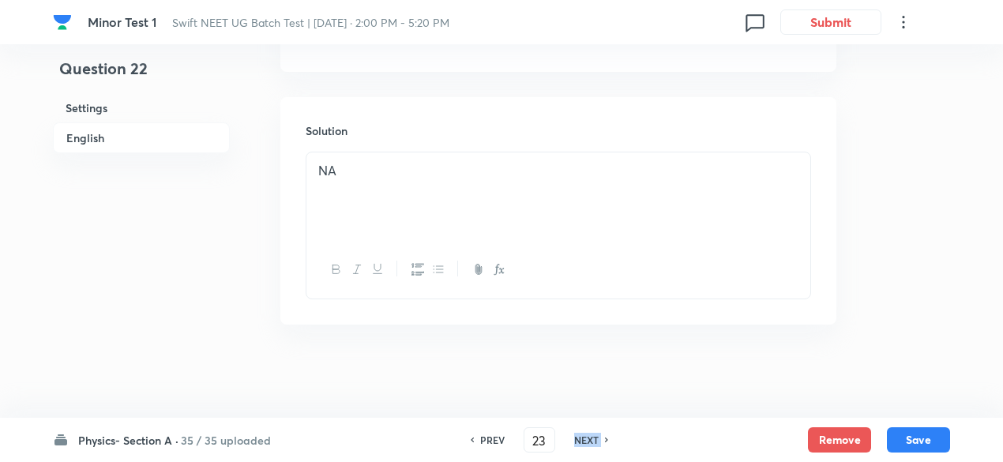
click at [588, 439] on h6 "NEXT" at bounding box center [586, 440] width 24 height 14
type input "24"
checkbox input "false"
click at [588, 439] on h6 "NEXT" at bounding box center [586, 440] width 24 height 14
checkbox input "false"
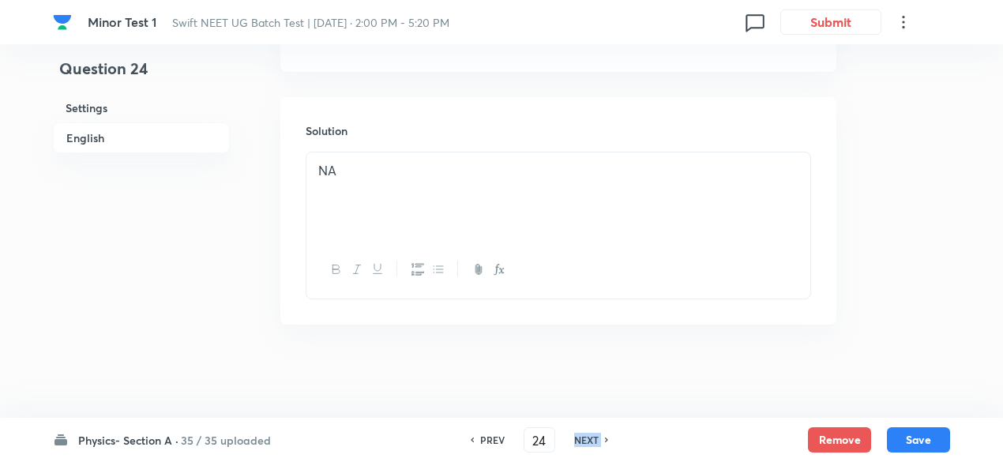
type input "25"
checkbox input "true"
click at [588, 439] on h6 "NEXT" at bounding box center [586, 440] width 24 height 14
type input "26"
checkbox input "true"
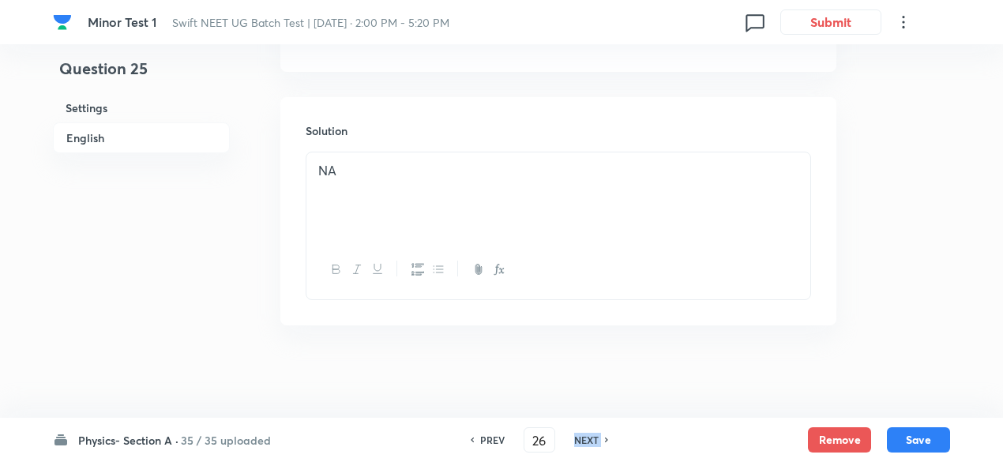
checkbox input "false"
click at [502, 436] on h6 "PREV" at bounding box center [492, 440] width 24 height 14
type input "25"
checkbox input "false"
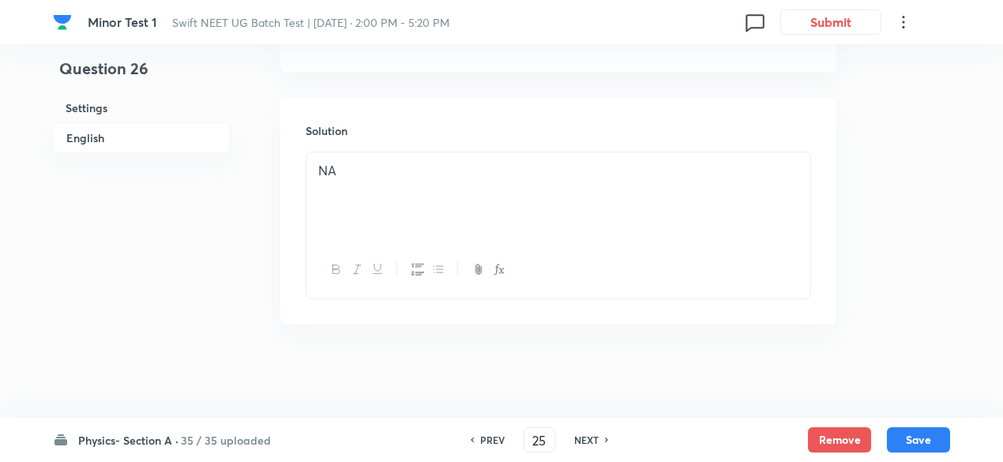
checkbox input "true"
click at [502, 436] on h6 "PREV" at bounding box center [492, 440] width 24 height 14
type input "24"
checkbox input "false"
checkbox input "true"
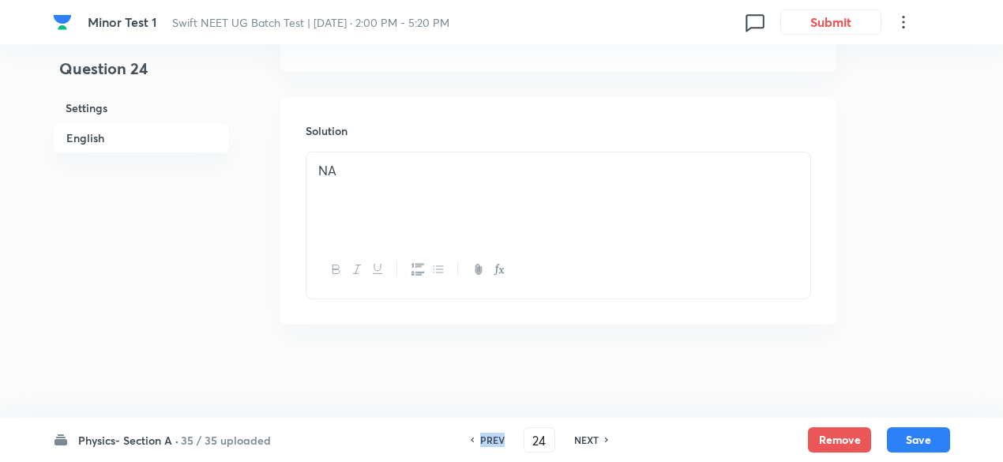
click at [502, 436] on h6 "PREV" at bounding box center [492, 440] width 24 height 14
type input "23"
checkbox input "false"
checkbox input "true"
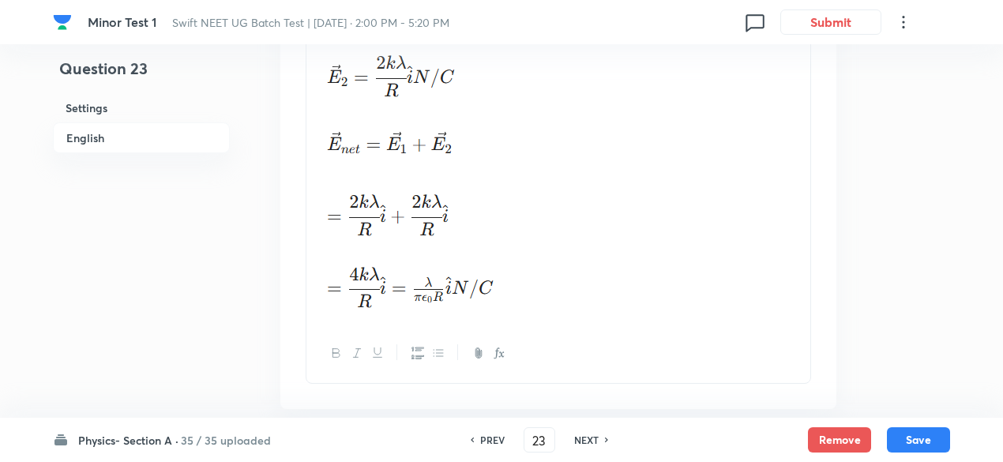
scroll to position [2312, 0]
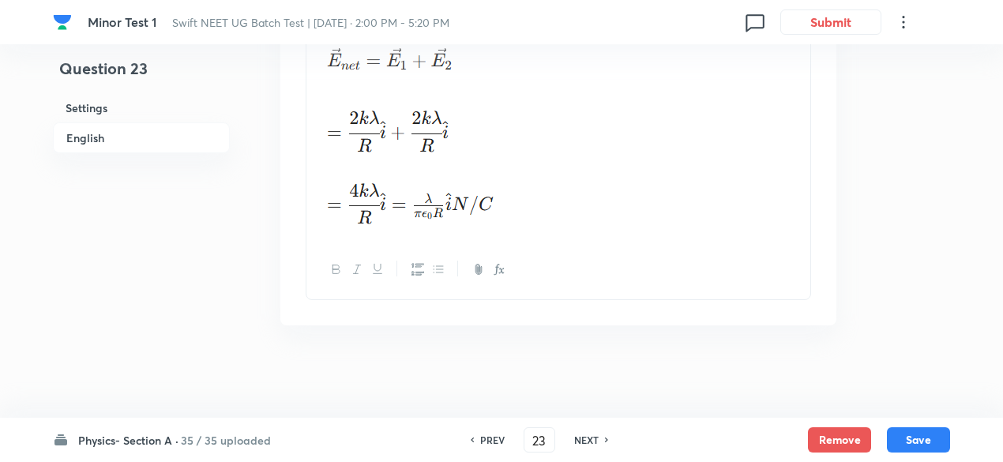
click at [496, 439] on h6 "PREV" at bounding box center [492, 440] width 24 height 14
type input "22"
checkbox input "false"
checkbox input "true"
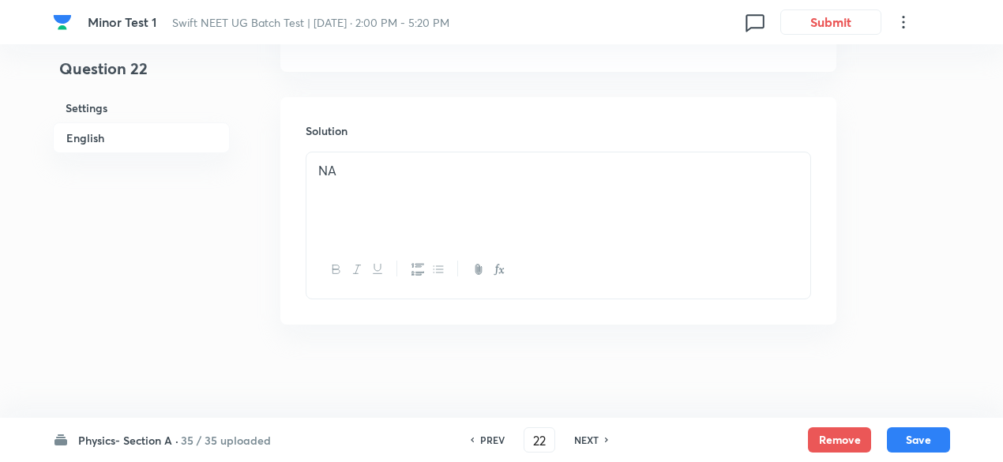
click at [496, 439] on h6 "PREV" at bounding box center [492, 440] width 24 height 14
type input "21"
checkbox input "true"
click at [496, 439] on h6 "PREV" at bounding box center [492, 440] width 24 height 14
type input "20"
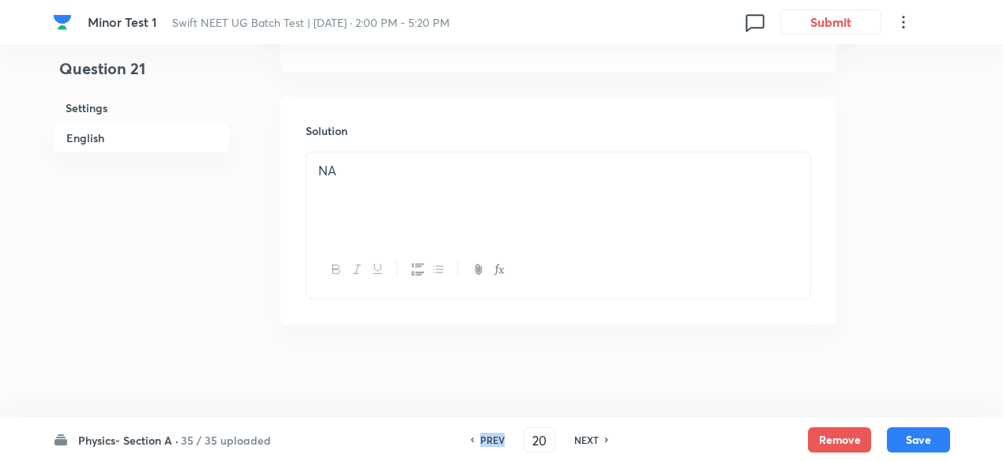
checkbox input "true"
checkbox input "false"
click at [496, 439] on h6 "PREV" at bounding box center [492, 440] width 24 height 14
type input "19"
checkbox input "false"
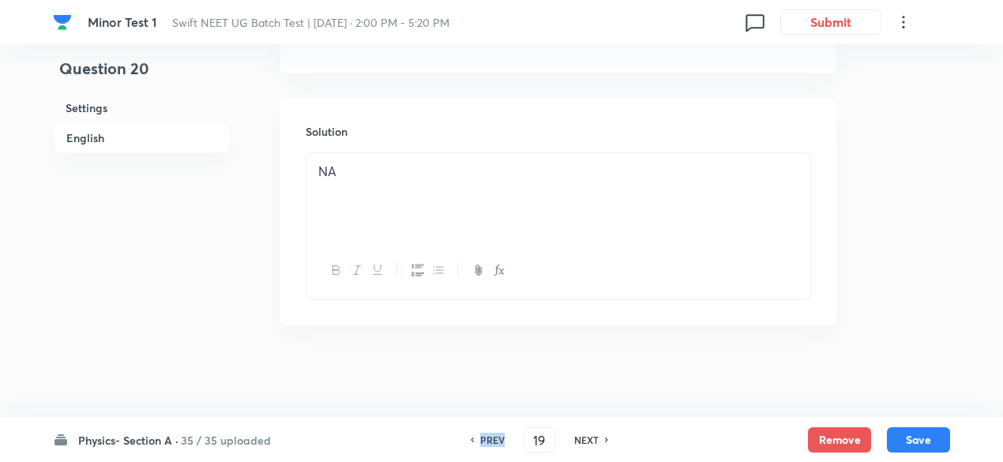
checkbox input "true"
click at [496, 439] on h6 "PREV" at bounding box center [492, 440] width 24 height 14
type input "18"
checkbox input "true"
checkbox input "false"
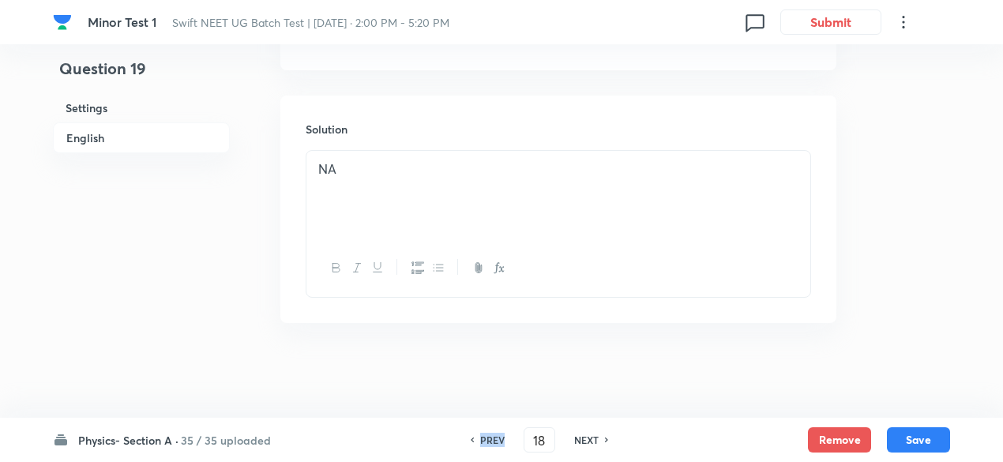
click at [496, 439] on h6 "PREV" at bounding box center [492, 440] width 24 height 14
type input "17"
checkbox input "false"
checkbox input "true"
click at [496, 439] on h6 "PREV" at bounding box center [492, 440] width 24 height 14
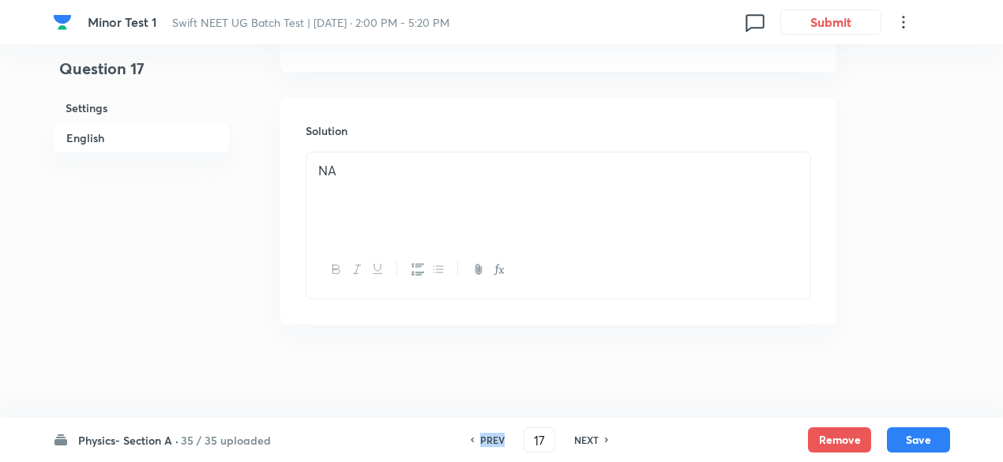
type input "16"
checkbox input "false"
checkbox input "true"
click at [496, 439] on h6 "PREV" at bounding box center [492, 440] width 24 height 14
type input "15"
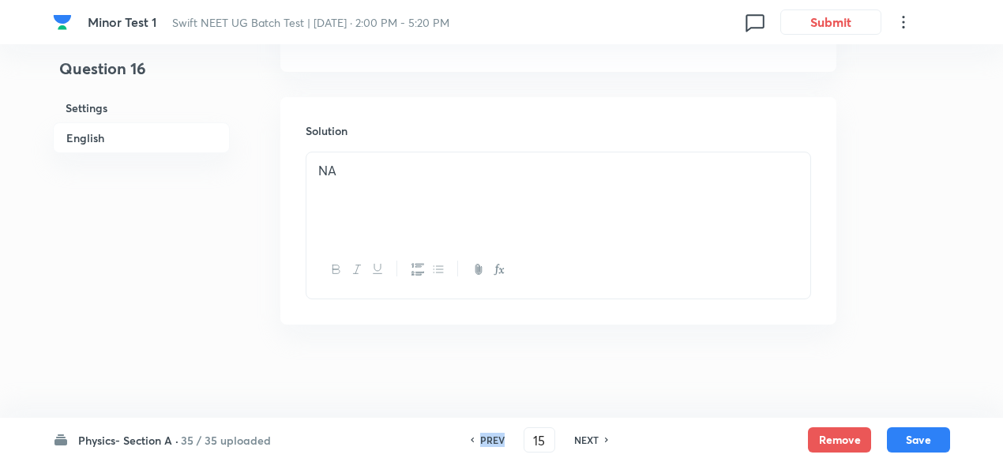
checkbox input "false"
checkbox input "true"
click at [496, 439] on h6 "PREV" at bounding box center [492, 440] width 24 height 14
type input "14"
checkbox input "false"
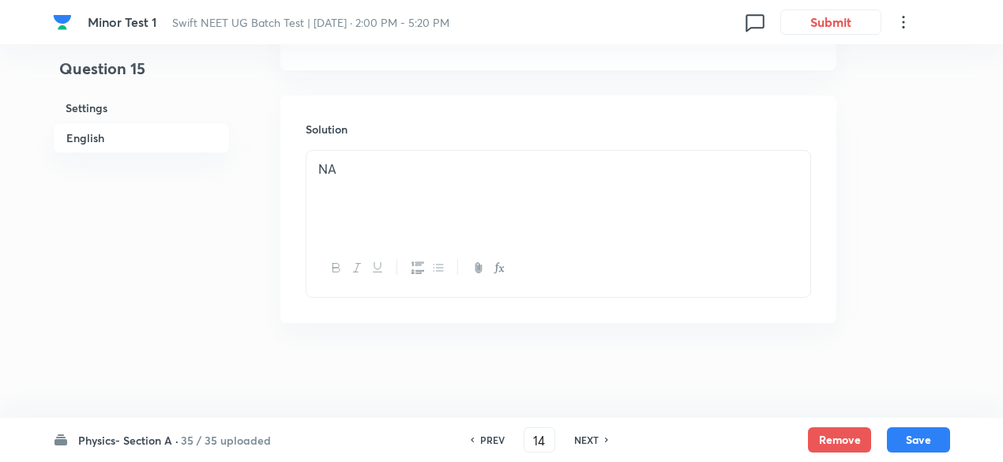
scroll to position [1676, 0]
click at [607, 438] on icon at bounding box center [607, 440] width 5 height 8
checkbox input "false"
type input "15"
checkbox input "true"
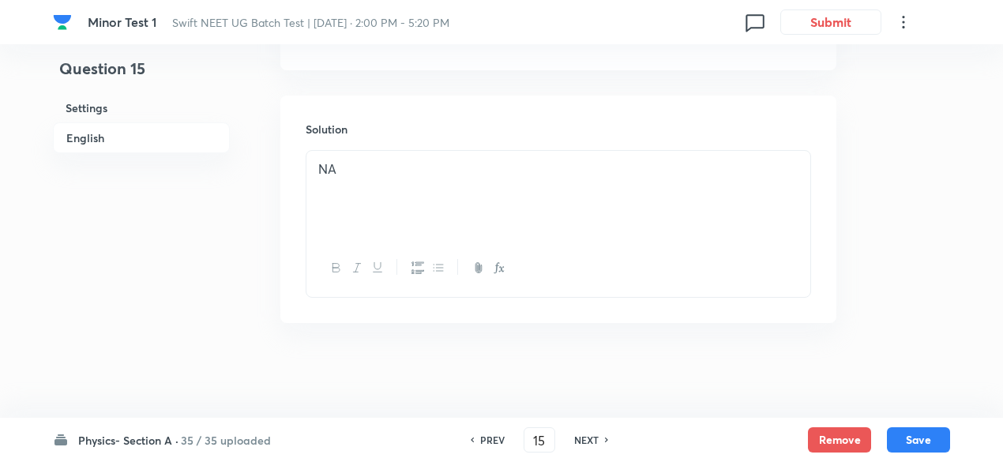
click at [607, 438] on icon at bounding box center [607, 440] width 5 height 8
type input "16"
checkbox input "false"
checkbox input "true"
click at [607, 438] on icon at bounding box center [607, 440] width 5 height 8
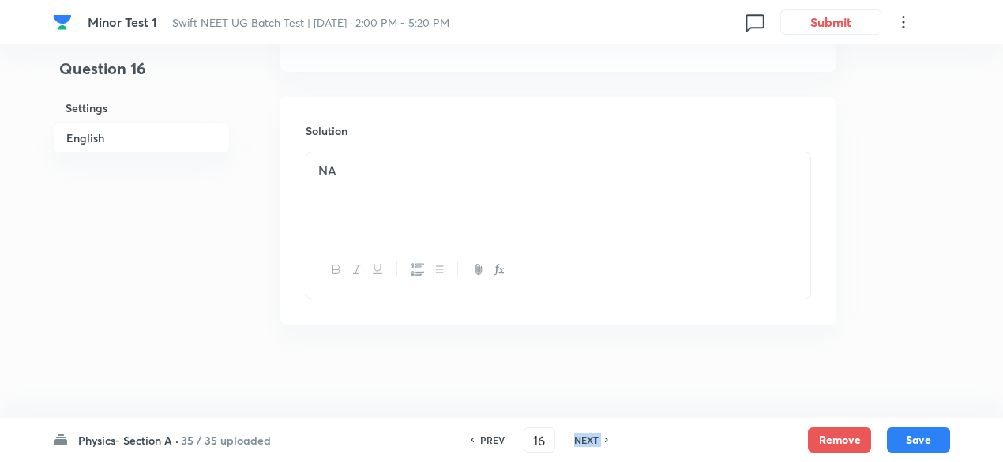
type input "17"
checkbox input "false"
checkbox input "true"
click at [607, 438] on icon at bounding box center [607, 440] width 5 height 8
type input "18"
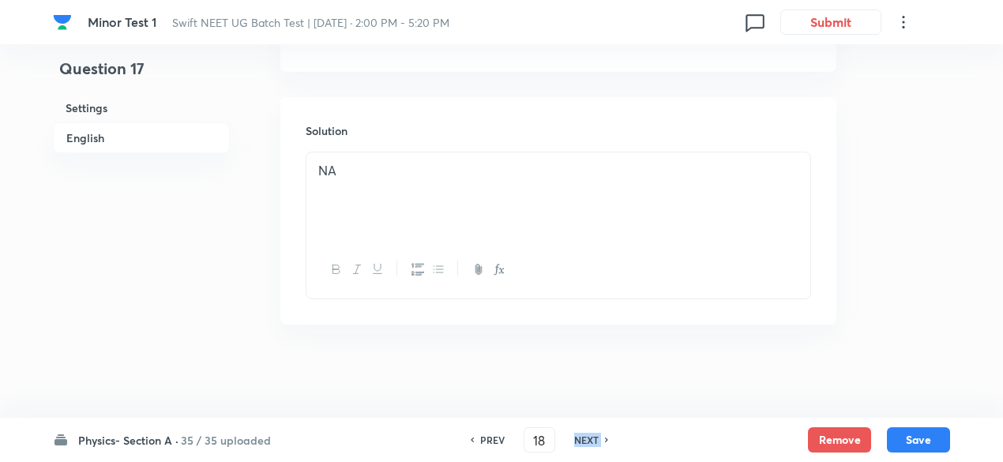
checkbox input "true"
checkbox input "false"
click at [607, 438] on icon at bounding box center [607, 440] width 5 height 8
type input "19"
checkbox input "false"
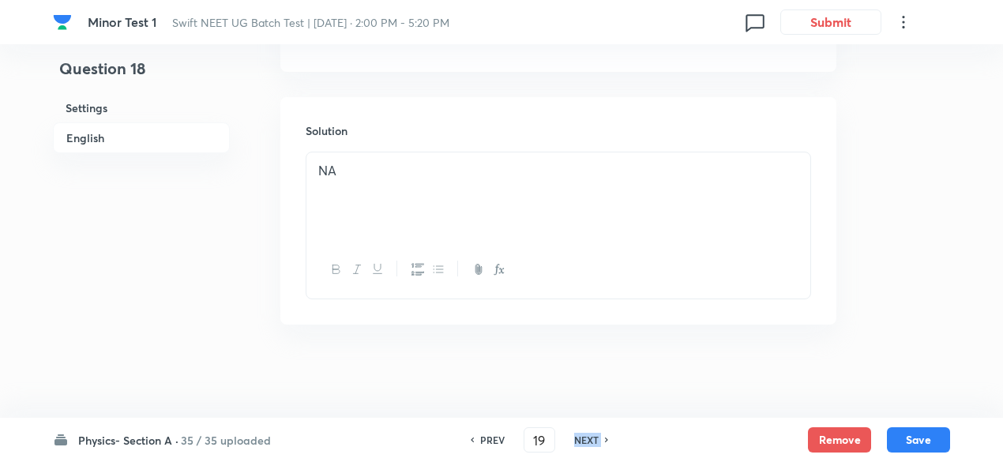
checkbox input "true"
click at [607, 438] on icon at bounding box center [607, 440] width 5 height 8
type input "20"
checkbox input "true"
checkbox input "false"
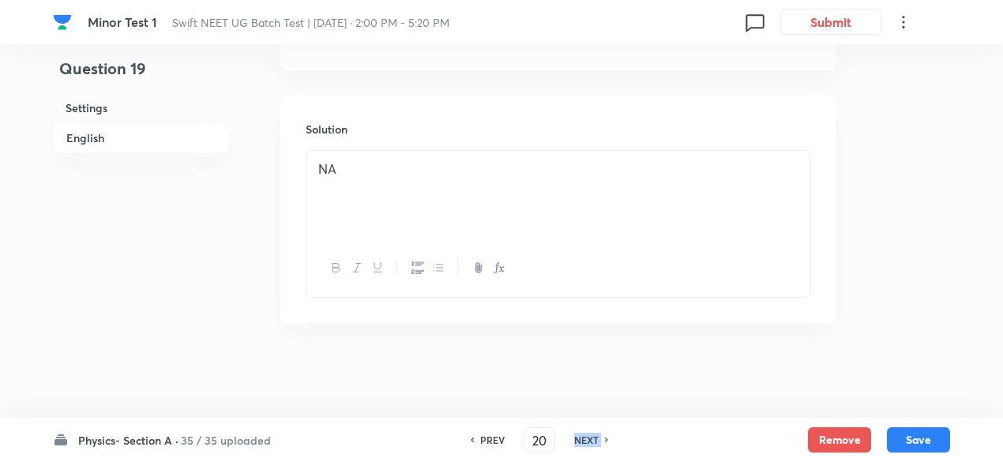
click at [607, 438] on icon at bounding box center [607, 440] width 5 height 8
type input "21"
checkbox input "false"
checkbox input "true"
click at [607, 438] on icon at bounding box center [607, 440] width 5 height 8
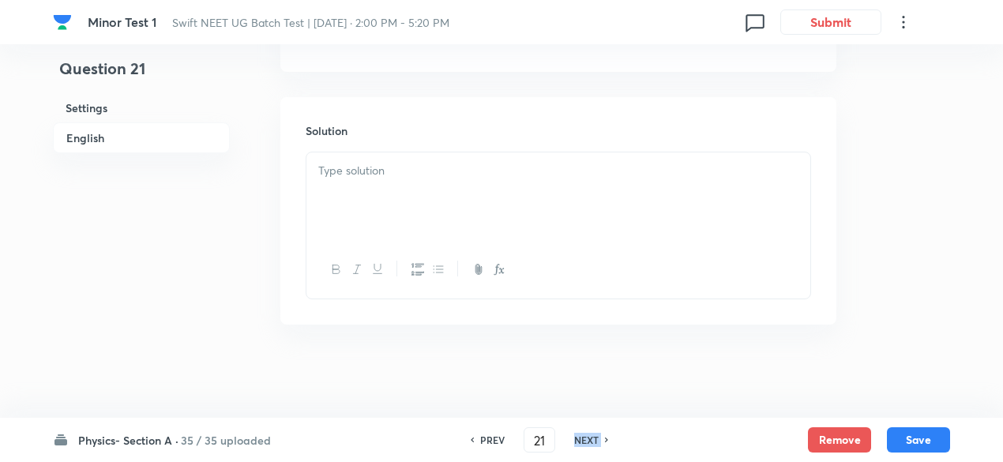
type input "22"
click at [607, 438] on icon at bounding box center [607, 440] width 5 height 8
checkbox input "false"
type input "23"
checkbox input "true"
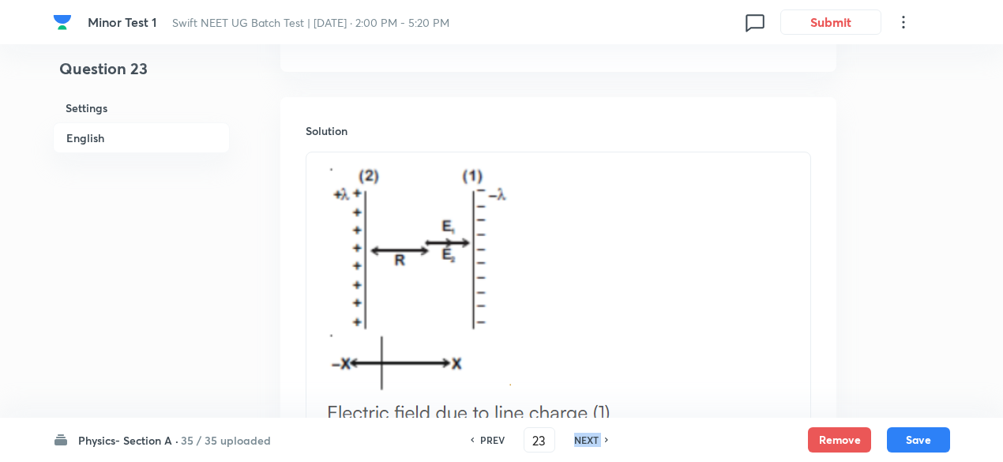
click at [607, 438] on icon at bounding box center [607, 440] width 5 height 8
type input "24"
checkbox input "false"
checkbox input "true"
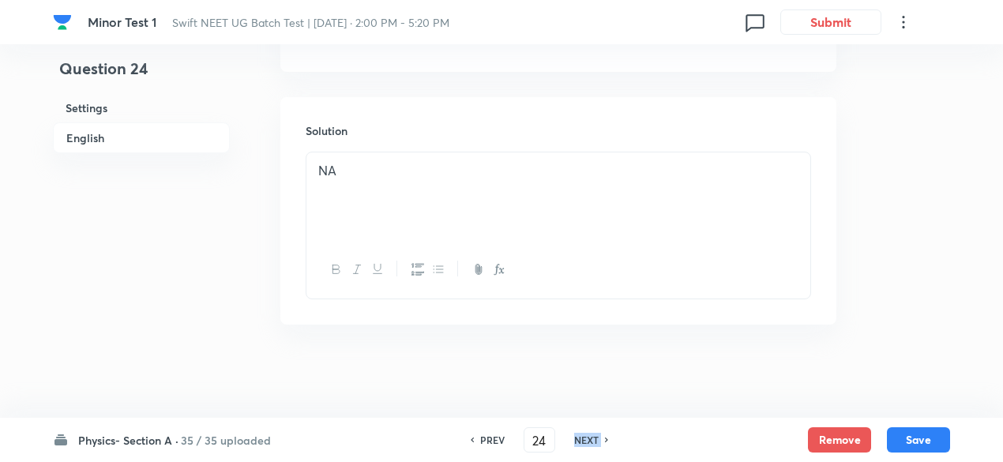
click at [607, 438] on icon at bounding box center [607, 440] width 5 height 8
type input "25"
checkbox input "false"
click at [607, 438] on icon at bounding box center [607, 440] width 5 height 8
checkbox input "false"
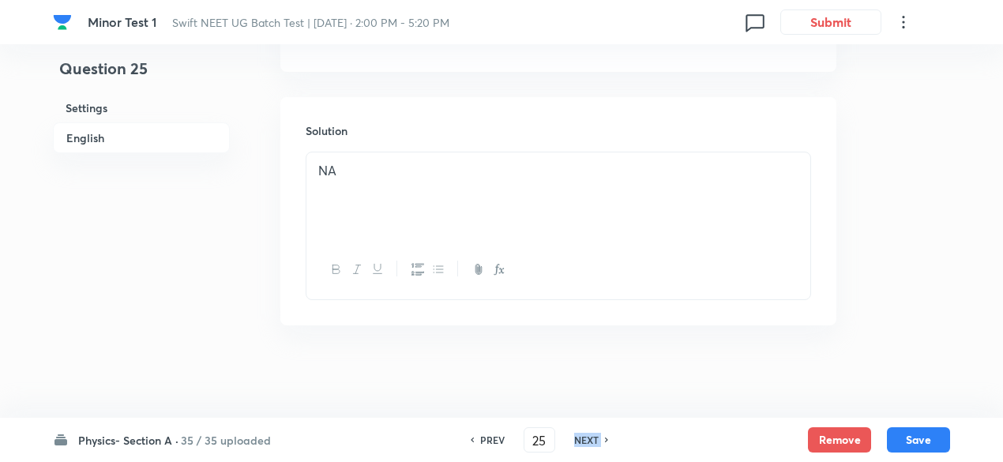
type input "26"
checkbox input "true"
click at [607, 438] on icon at bounding box center [607, 440] width 5 height 8
type input "27"
checkbox input "false"
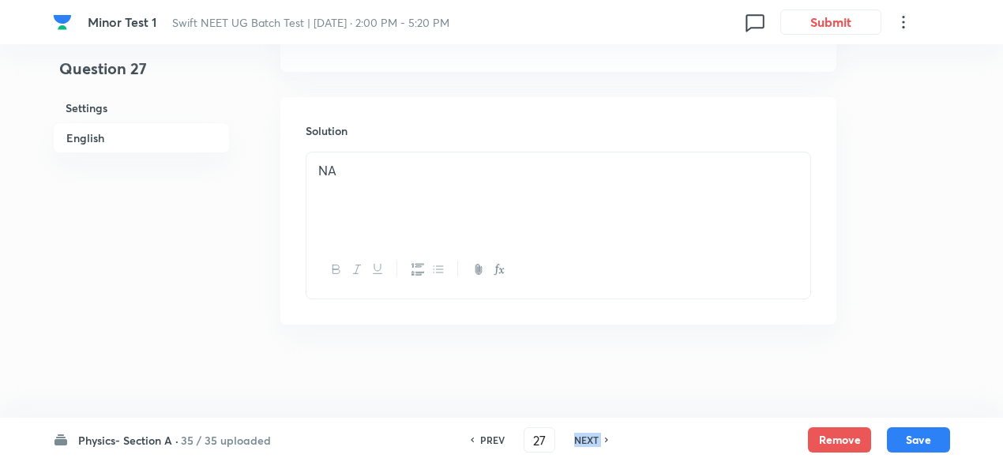
click at [607, 438] on icon at bounding box center [607, 440] width 5 height 8
checkbox input "false"
type input "28"
checkbox input "true"
click at [607, 438] on icon at bounding box center [607, 440] width 5 height 8
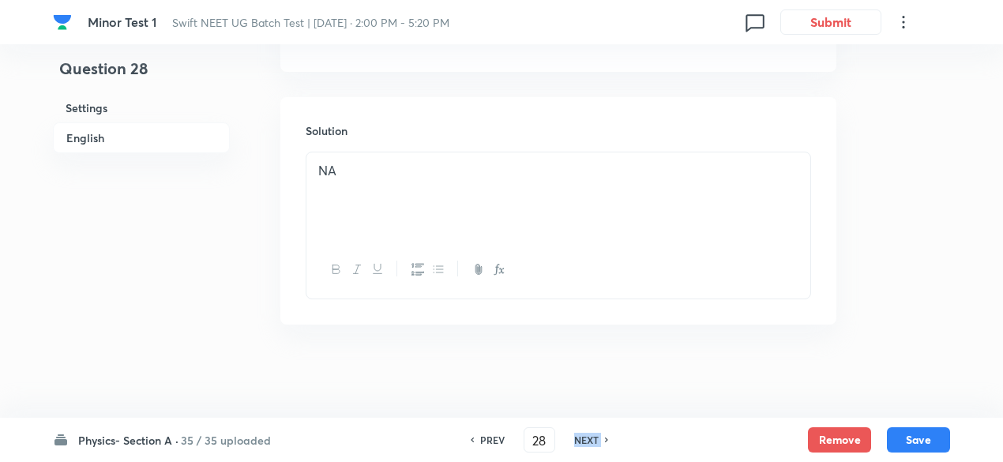
type input "29"
checkbox input "true"
checkbox input "false"
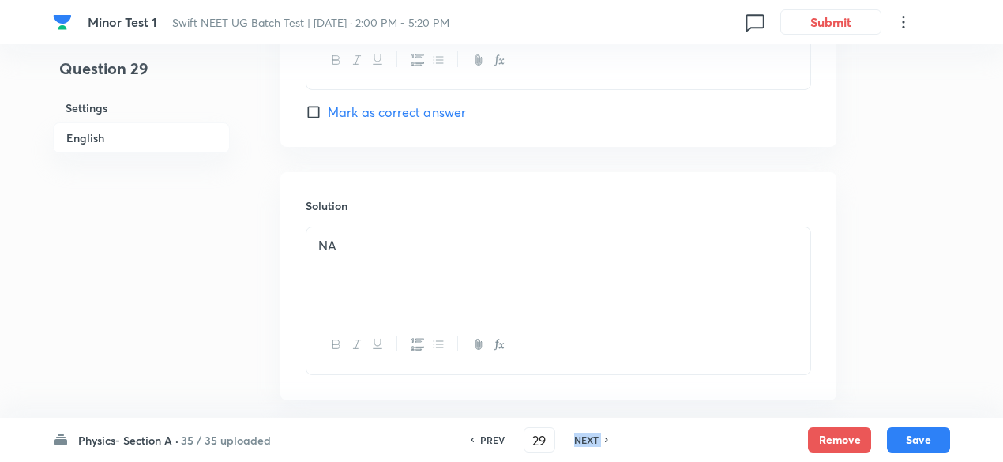
click at [607, 438] on icon at bounding box center [607, 440] width 5 height 8
type input "30"
checkbox input "false"
checkbox input "true"
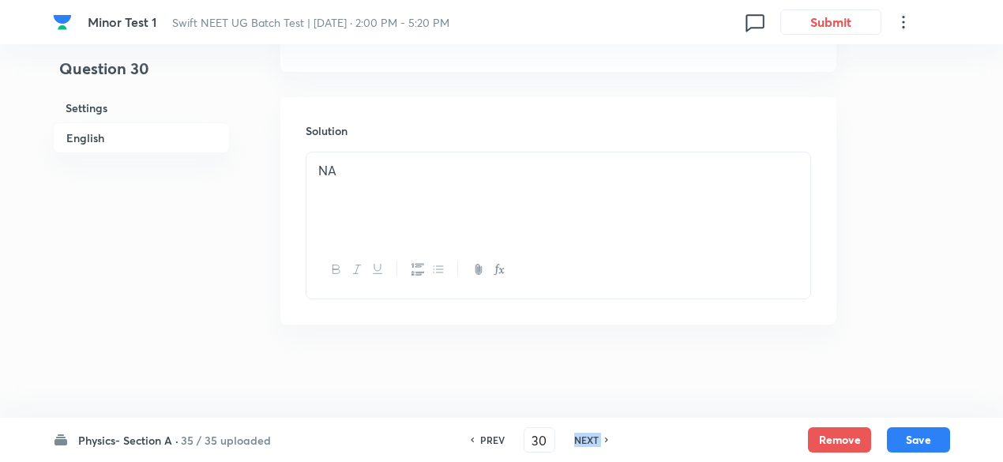
click at [607, 438] on icon at bounding box center [607, 440] width 5 height 8
type input "31"
checkbox input "true"
checkbox input "false"
click at [607, 438] on icon at bounding box center [607, 440] width 5 height 8
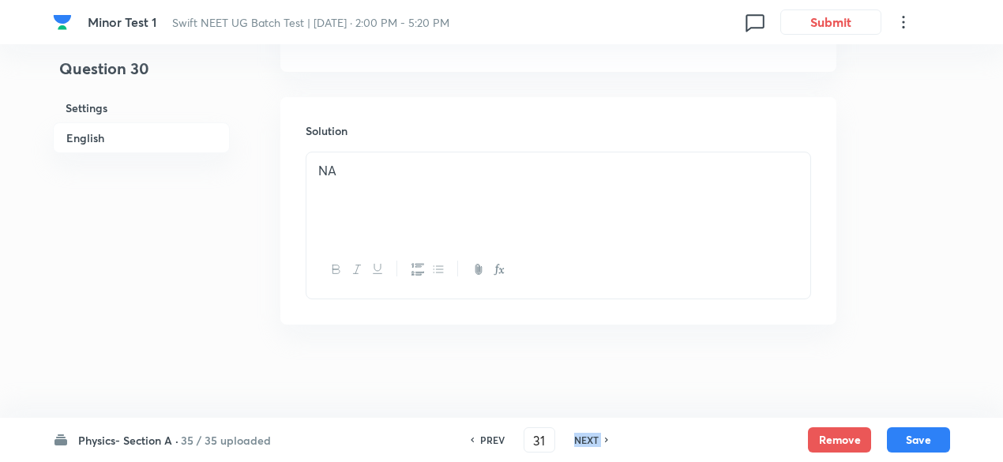
type input "32"
checkbox input "false"
click at [607, 438] on icon at bounding box center [607, 440] width 5 height 8
checkbox input "false"
type input "33"
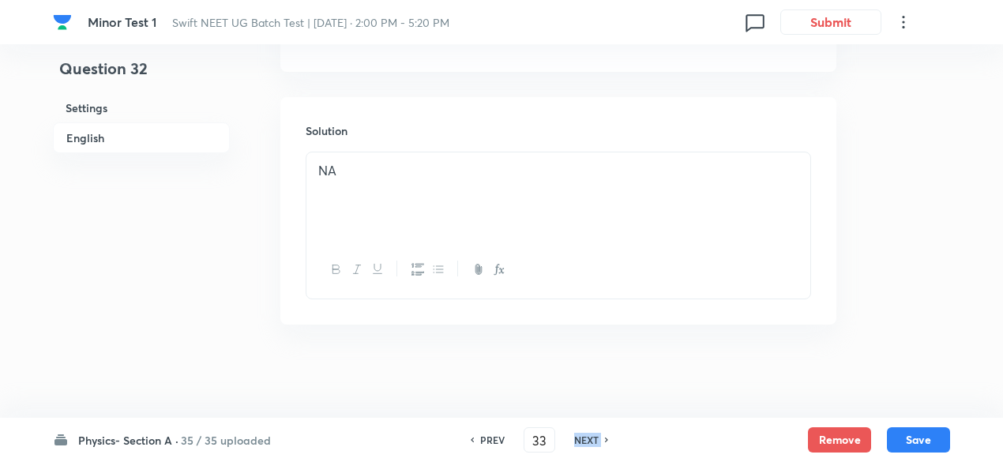
checkbox input "true"
click at [607, 438] on icon at bounding box center [607, 440] width 5 height 8
type input "34"
checkbox input "true"
checkbox input "false"
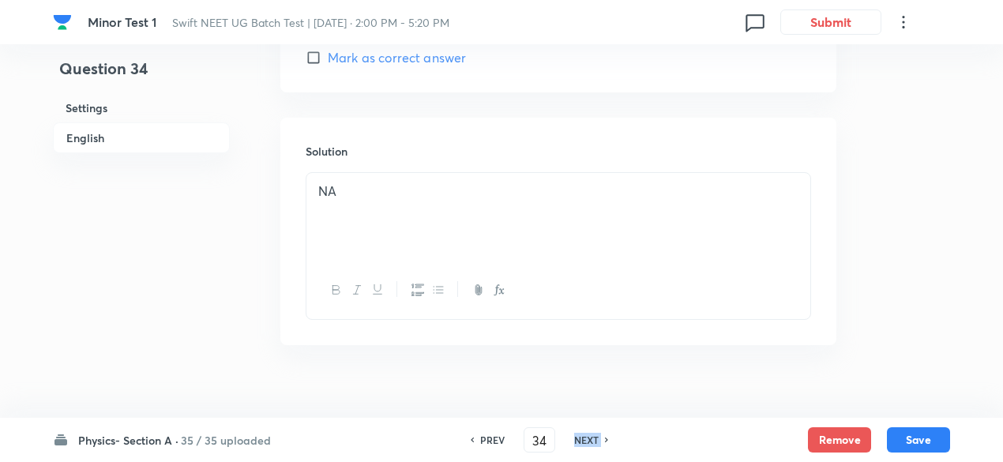
click at [607, 438] on icon at bounding box center [607, 440] width 5 height 8
type input "35"
checkbox input "false"
checkbox input "true"
click at [607, 438] on icon at bounding box center [607, 440] width 5 height 8
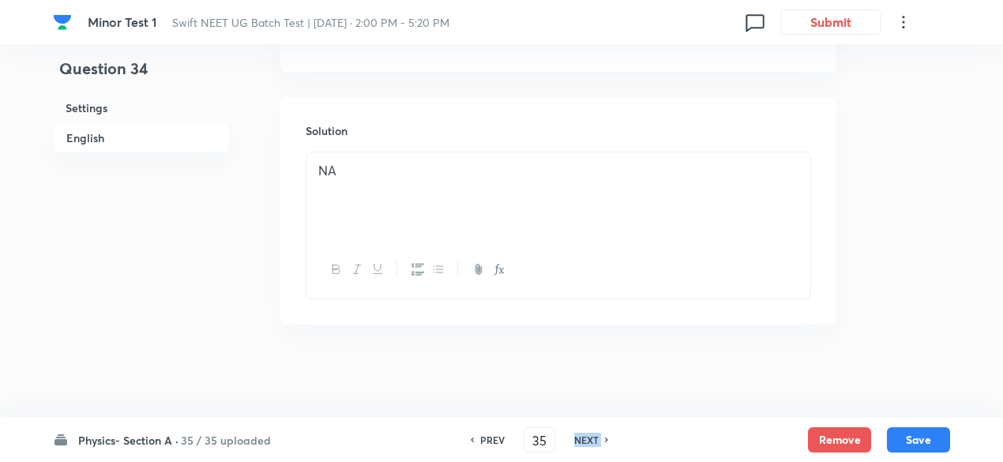
type input "36"
checkbox input "true"
checkbox input "false"
click at [607, 438] on icon at bounding box center [607, 440] width 5 height 8
type input "37"
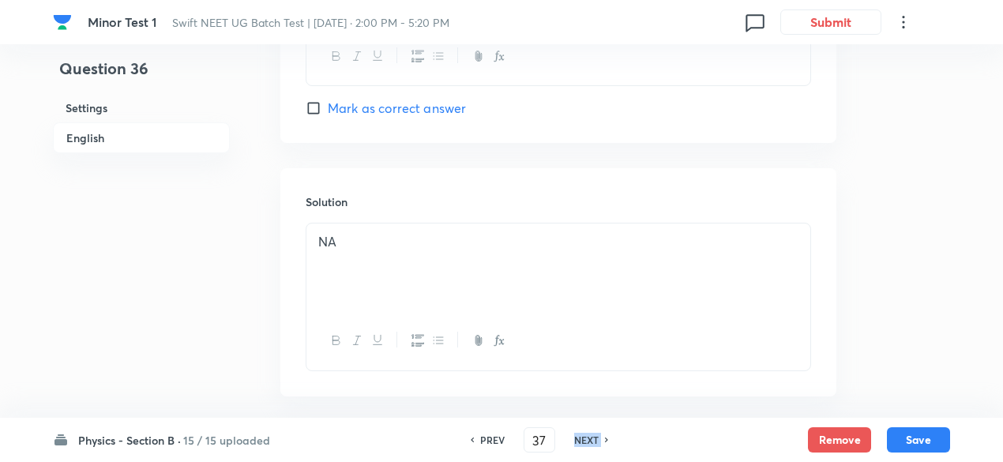
checkbox input "false"
checkbox input "true"
click at [607, 438] on icon at bounding box center [607, 440] width 5 height 8
type input "38"
checkbox input "true"
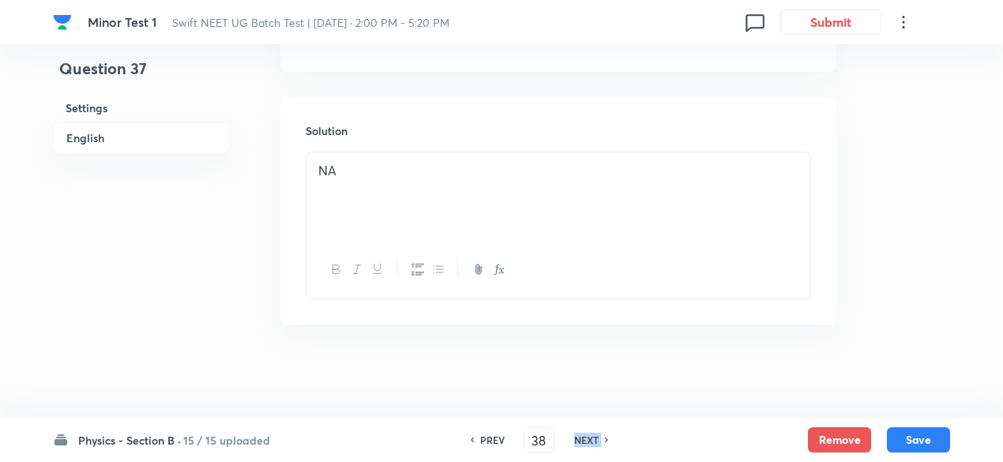
click at [607, 438] on icon at bounding box center [607, 440] width 5 height 8
type input "39"
checkbox input "true"
checkbox input "false"
click at [607, 438] on icon at bounding box center [607, 440] width 5 height 8
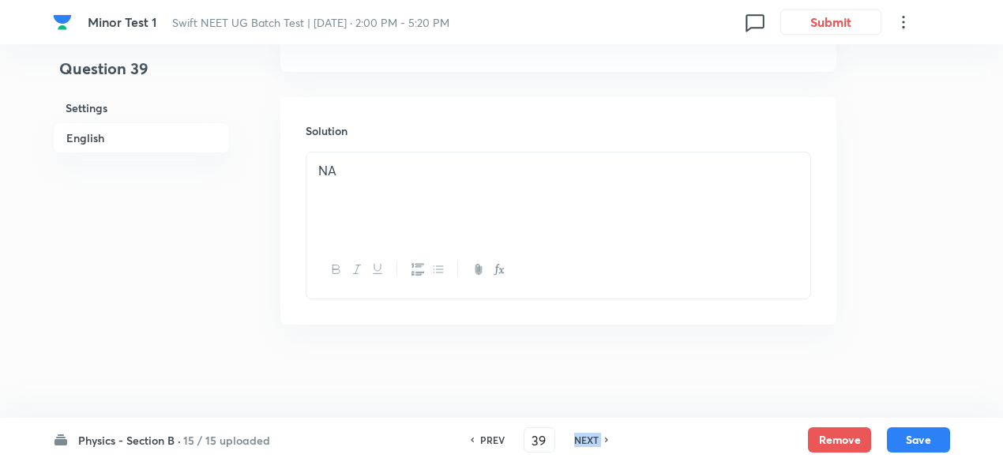
type input "40"
checkbox input "true"
checkbox input "false"
click at [607, 438] on icon at bounding box center [607, 440] width 5 height 8
type input "41"
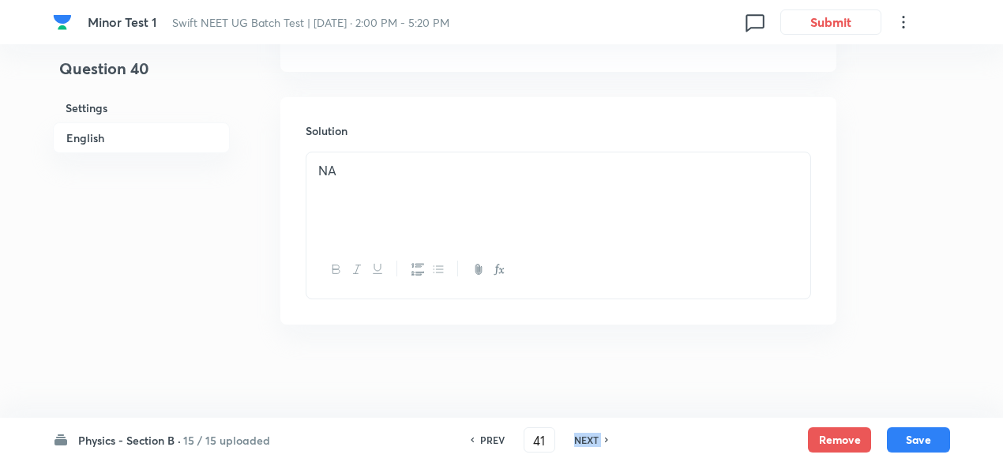
checkbox input "true"
click at [607, 438] on icon at bounding box center [607, 440] width 5 height 8
type input "42"
checkbox input "false"
click at [607, 438] on icon at bounding box center [607, 440] width 5 height 8
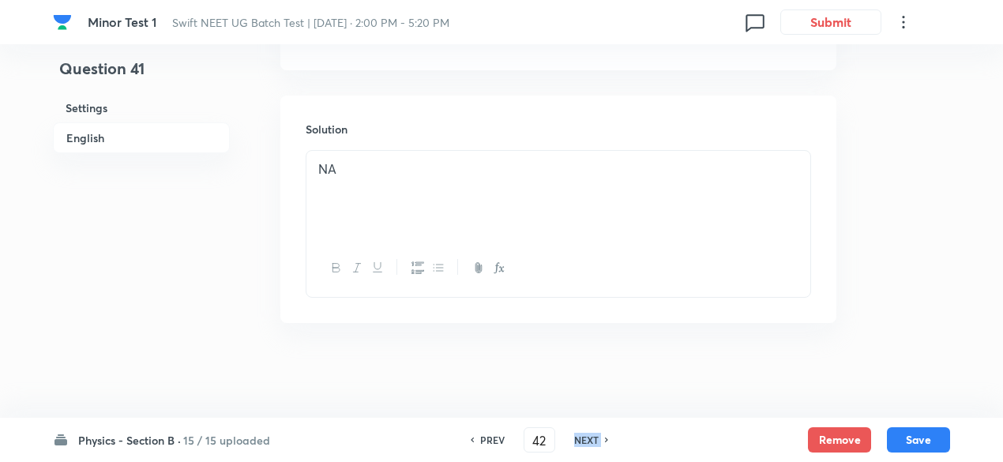
checkbox input "false"
type input "43"
checkbox input "true"
click at [607, 438] on icon at bounding box center [607, 440] width 5 height 8
type input "44"
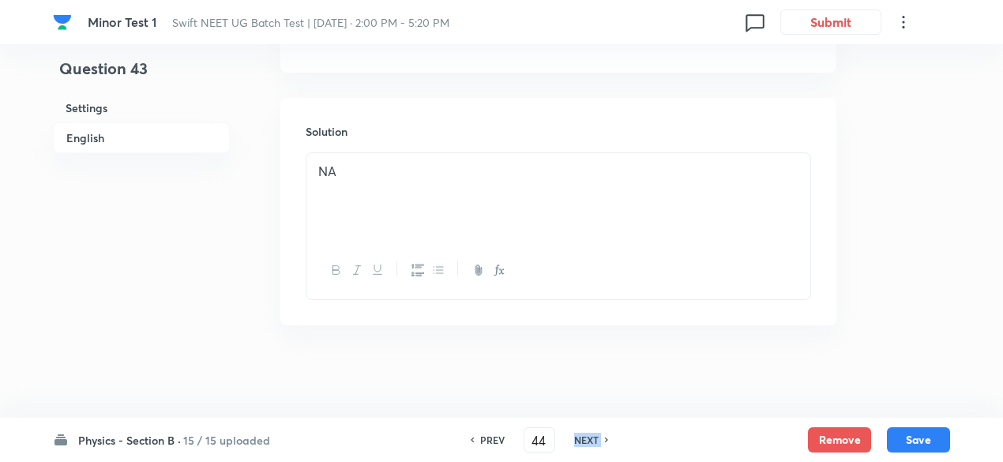
checkbox input "false"
checkbox input "true"
click at [607, 438] on icon at bounding box center [607, 440] width 5 height 8
type input "45"
checkbox input "false"
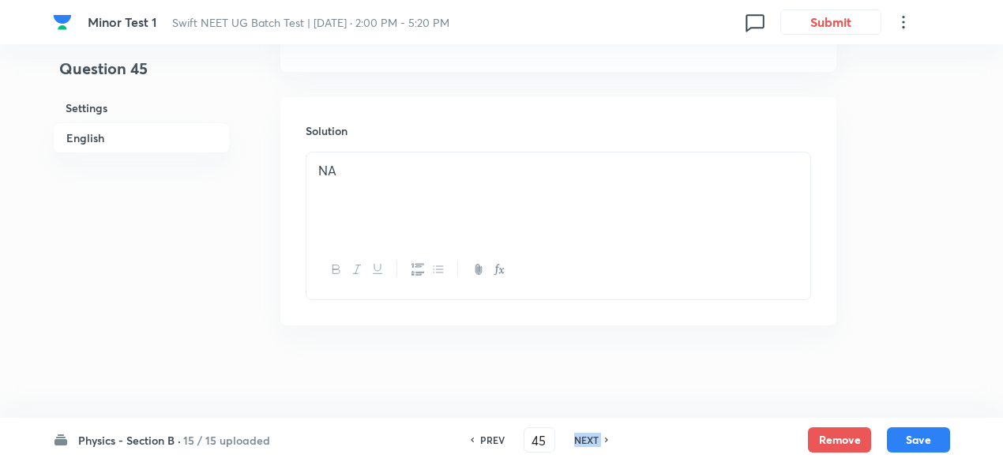
click at [607, 438] on icon at bounding box center [607, 440] width 5 height 8
checkbox input "false"
type input "46"
checkbox input "true"
click at [607, 438] on icon at bounding box center [607, 440] width 5 height 8
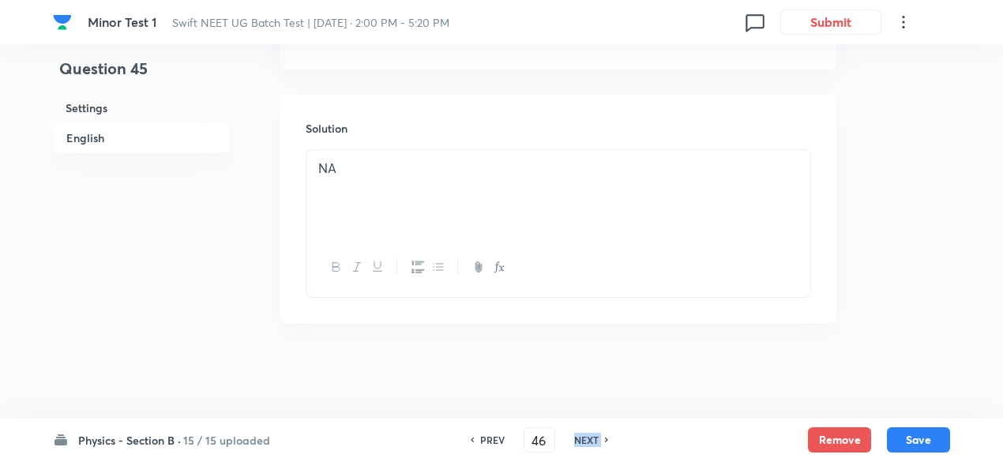
type input "47"
checkbox input "true"
click at [607, 438] on icon at bounding box center [607, 440] width 5 height 8
type input "48"
checkbox input "true"
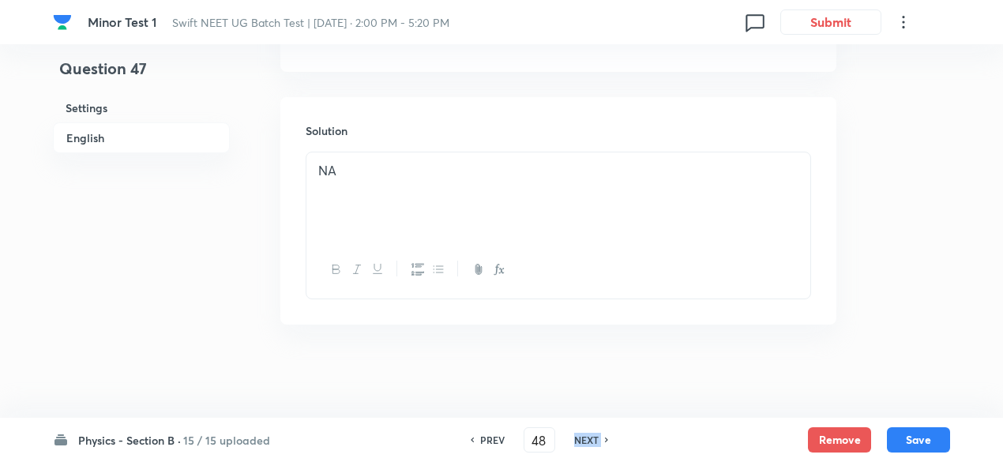
checkbox input "false"
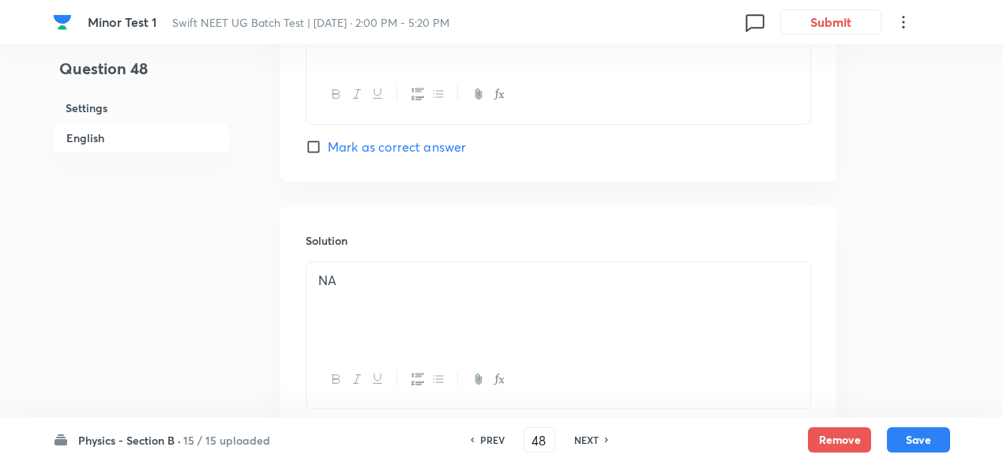
click at [607, 438] on icon at bounding box center [607, 440] width 5 height 8
type input "49"
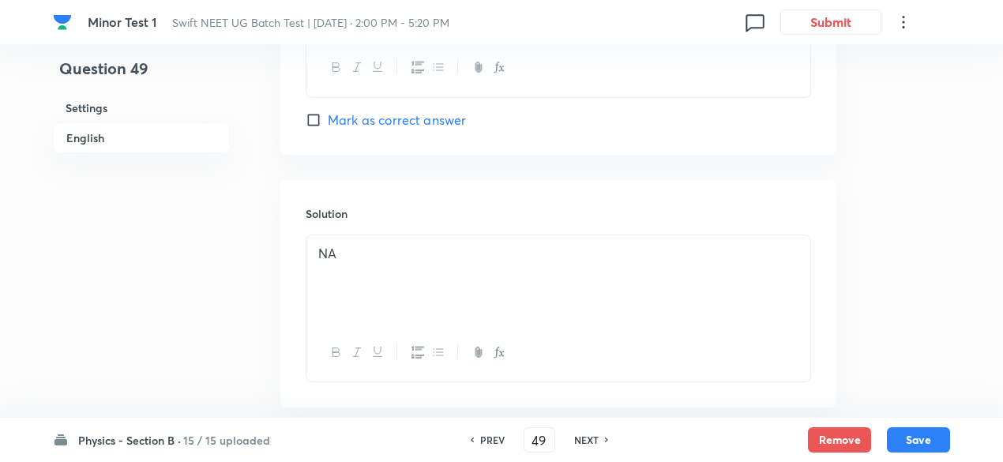
click at [607, 438] on icon at bounding box center [607, 440] width 5 height 8
checkbox input "false"
type input "50"
checkbox input "true"
click at [607, 438] on icon at bounding box center [607, 440] width 5 height 8
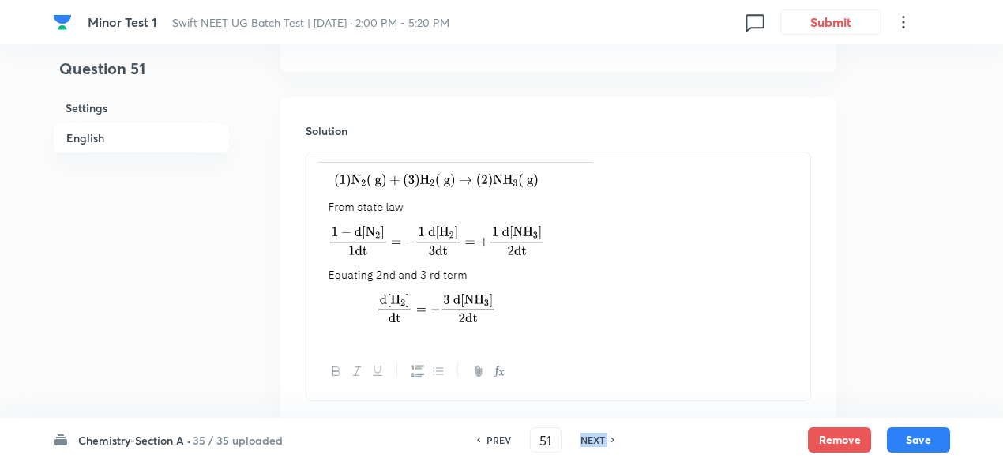
click at [607, 438] on div "NEXT" at bounding box center [595, 440] width 42 height 14
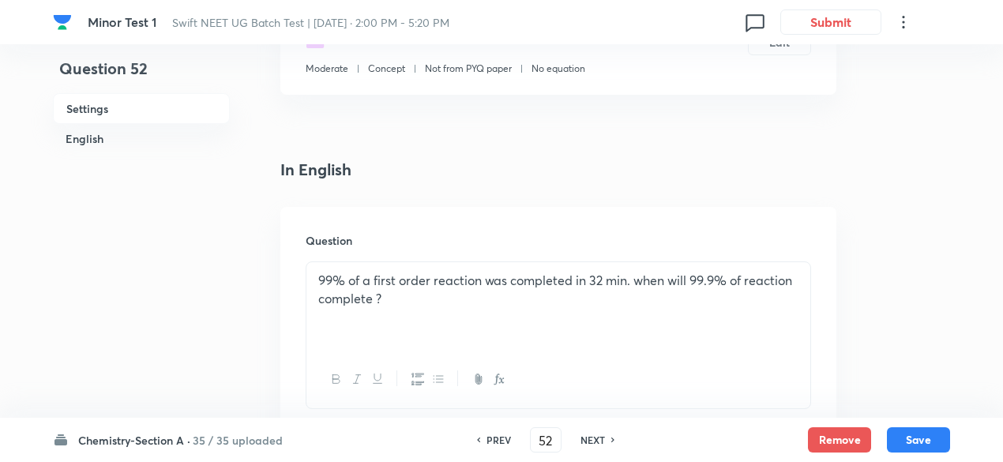
scroll to position [308, 0]
click at [495, 435] on h6 "PREV" at bounding box center [499, 440] width 24 height 14
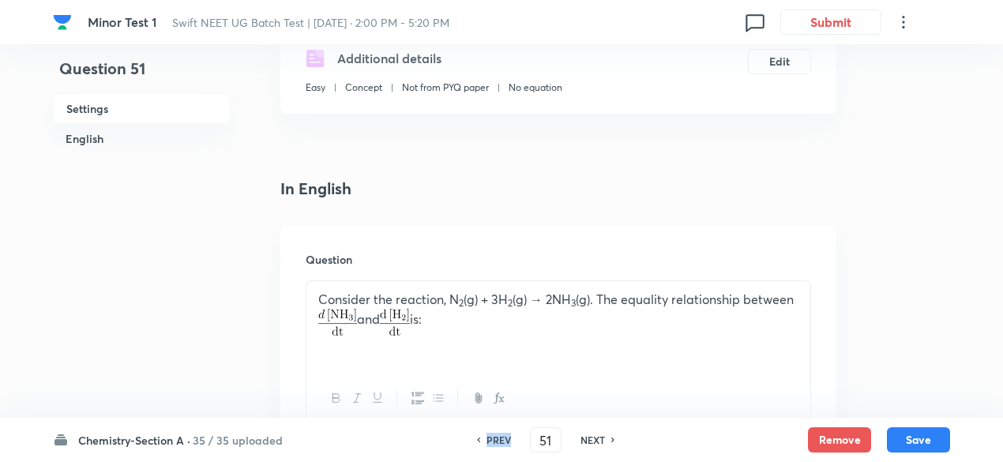
click at [495, 435] on h6 "PREV" at bounding box center [499, 440] width 24 height 14
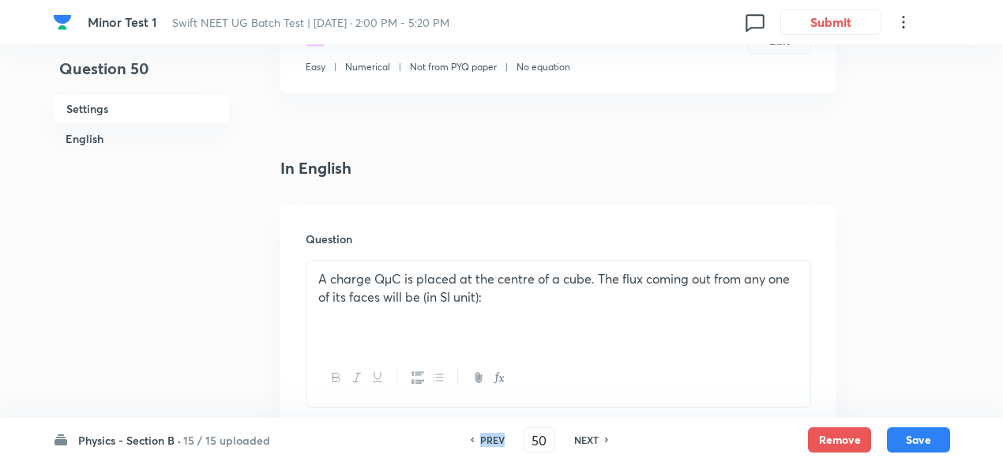
click at [495, 435] on h6 "PREV" at bounding box center [492, 440] width 24 height 14
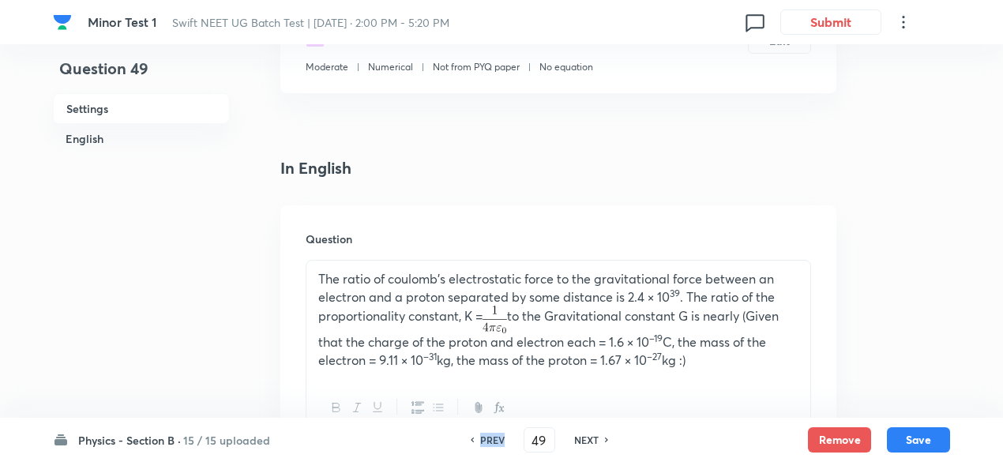
click at [495, 435] on h6 "PREV" at bounding box center [492, 440] width 24 height 14
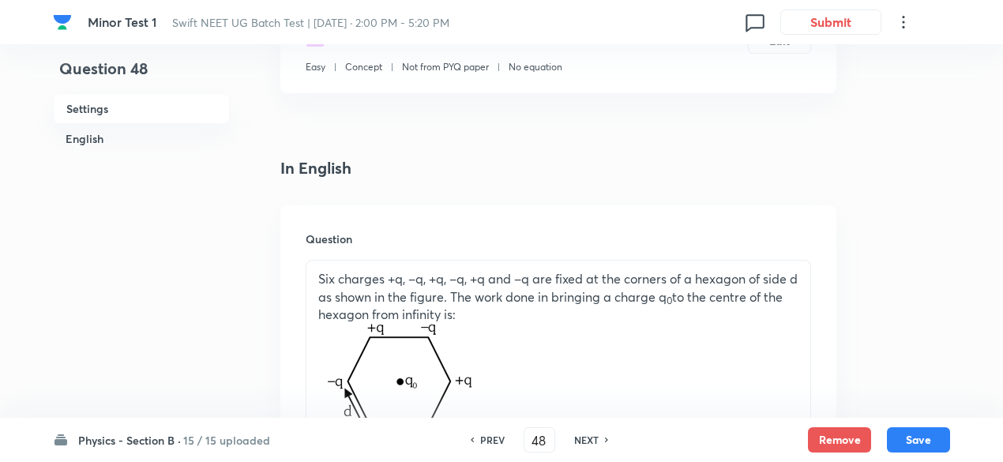
click at [593, 437] on h6 "NEXT" at bounding box center [586, 440] width 24 height 14
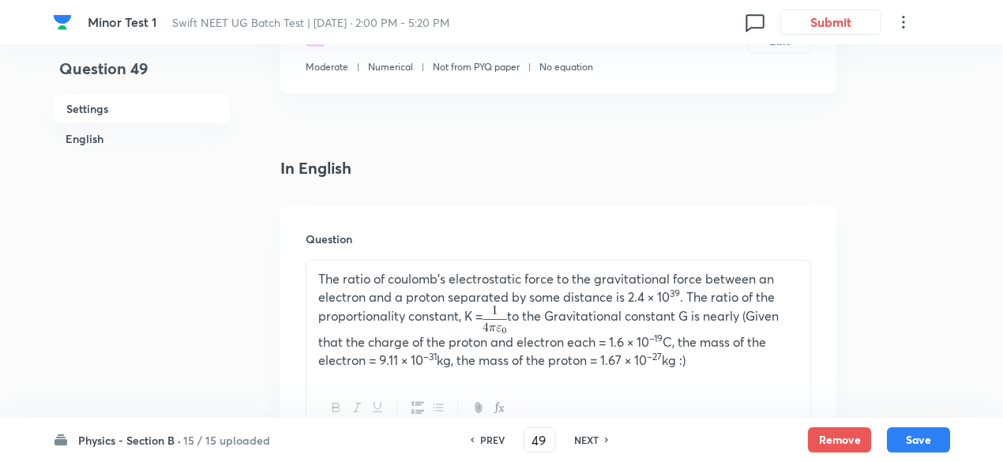
drag, startPoint x: 593, startPoint y: 437, endPoint x: 518, endPoint y: 355, distance: 110.7
click at [518, 355] on p "The ratio of coulomb's electrostatic force to the gravitational force between a…" at bounding box center [558, 320] width 480 height 100
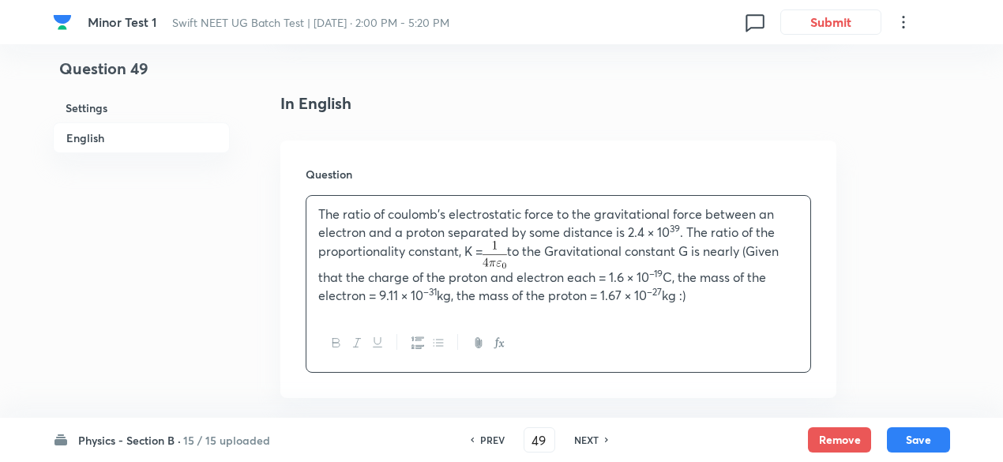
scroll to position [371, 0]
click at [593, 440] on h6 "NEXT" at bounding box center [586, 440] width 24 height 14
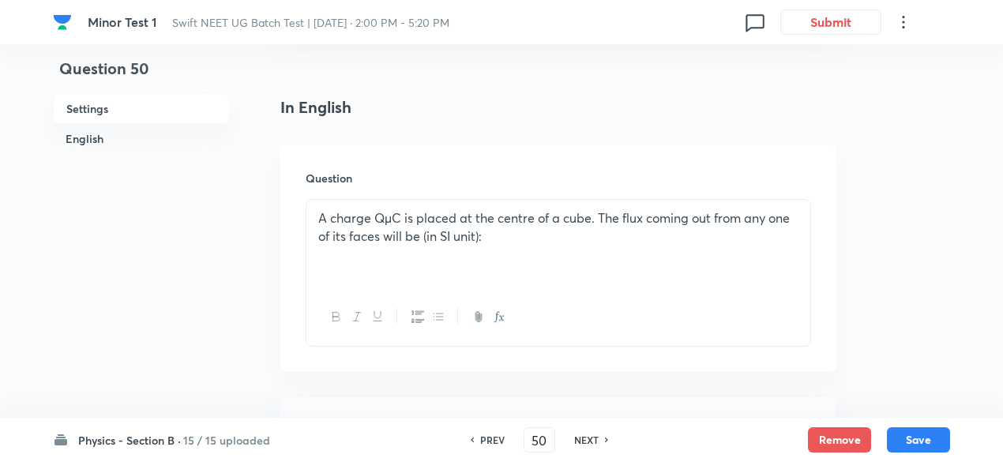
scroll to position [368, 0]
click at [495, 437] on h6 "PREV" at bounding box center [492, 440] width 24 height 14
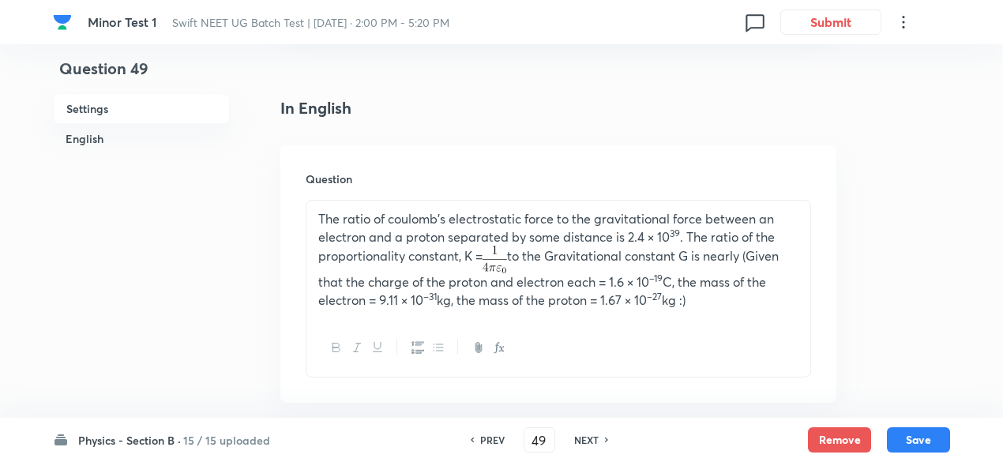
click at [495, 437] on h6 "PREV" at bounding box center [492, 440] width 24 height 14
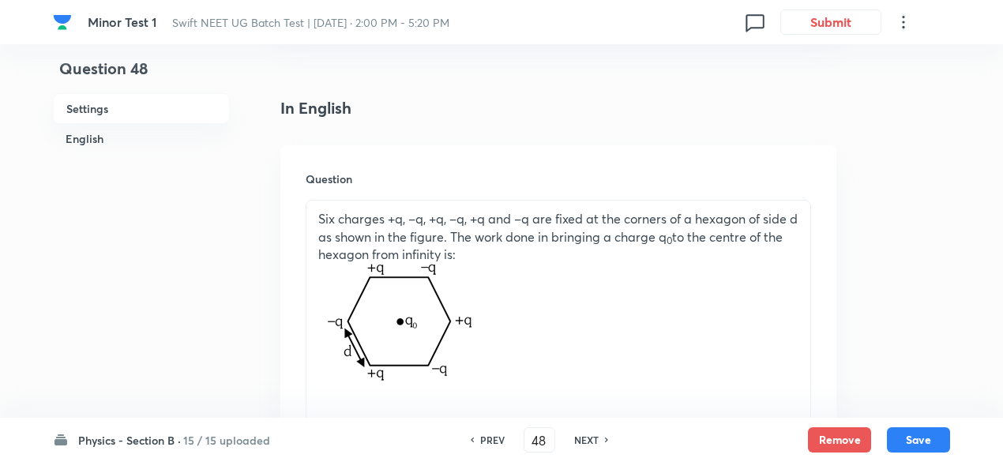
click at [495, 437] on h6 "PREV" at bounding box center [492, 440] width 24 height 14
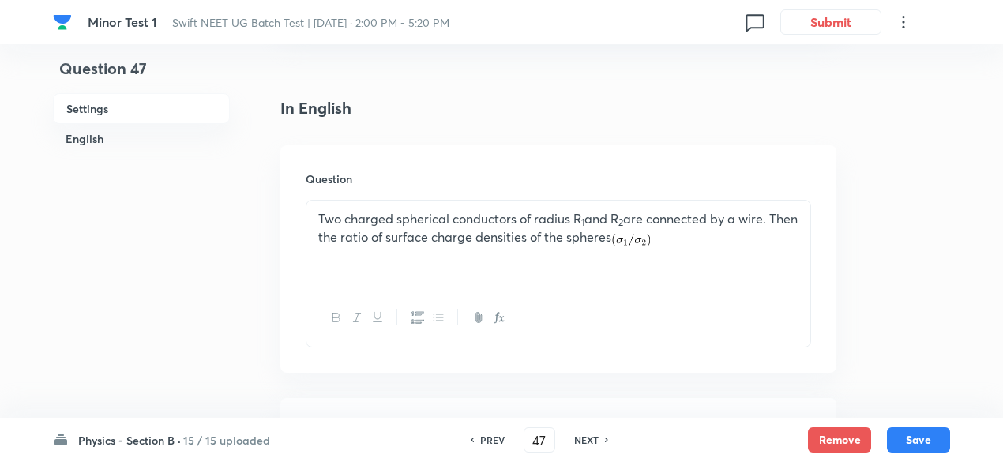
click at [495, 437] on h6 "PREV" at bounding box center [492, 440] width 24 height 14
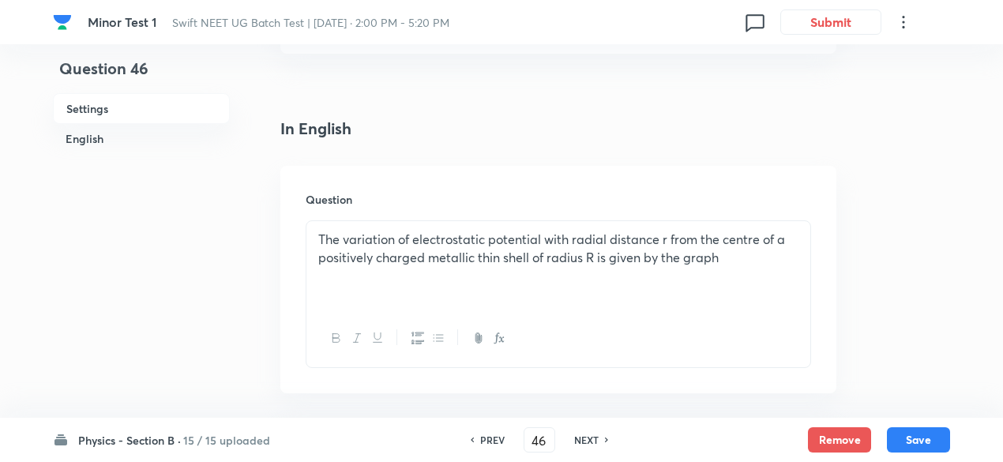
click at [495, 437] on h6 "PREV" at bounding box center [492, 440] width 24 height 14
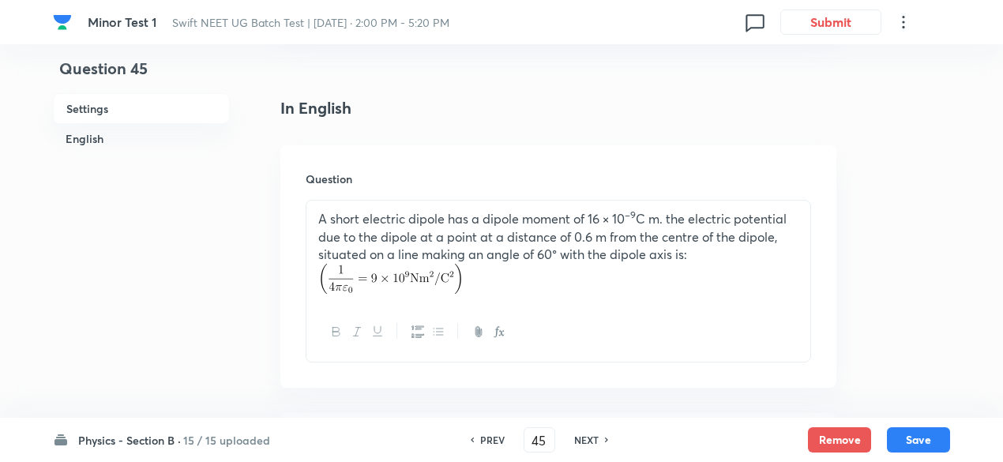
click at [495, 437] on h6 "PREV" at bounding box center [492, 440] width 24 height 14
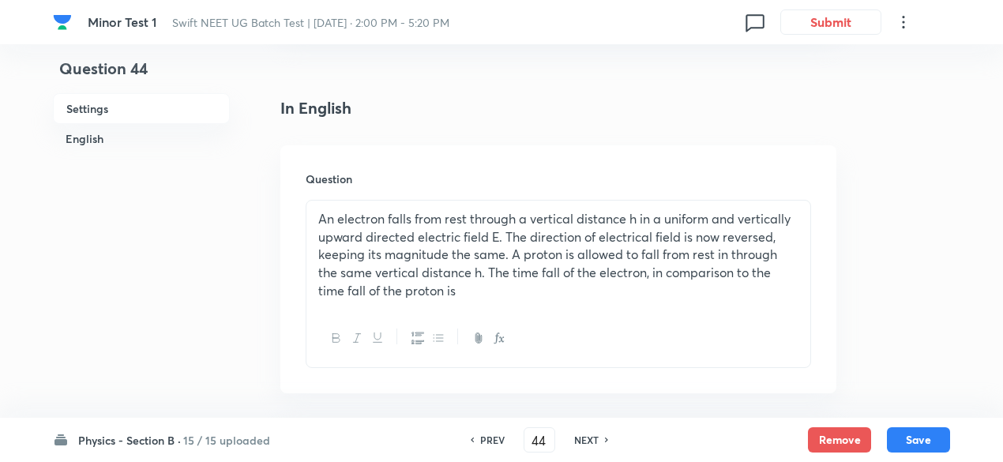
click at [495, 437] on h6 "PREV" at bounding box center [492, 440] width 24 height 14
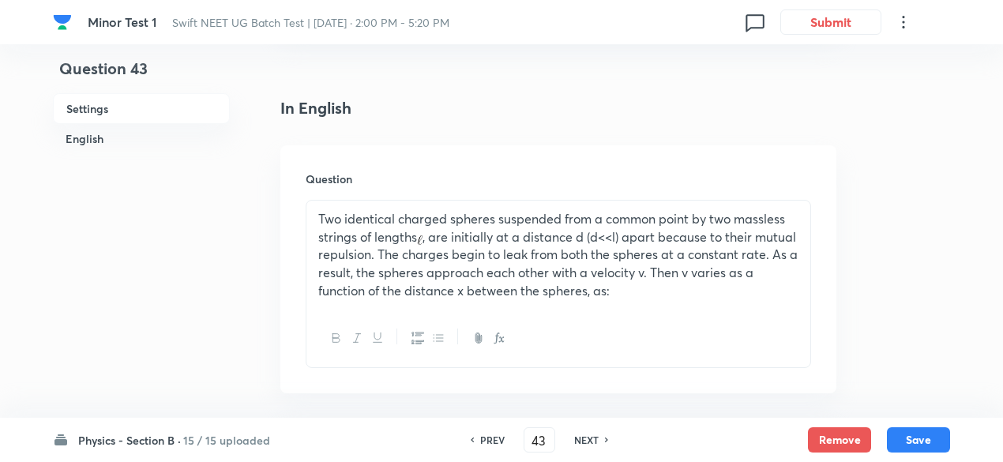
click at [495, 437] on h6 "PREV" at bounding box center [492, 440] width 24 height 14
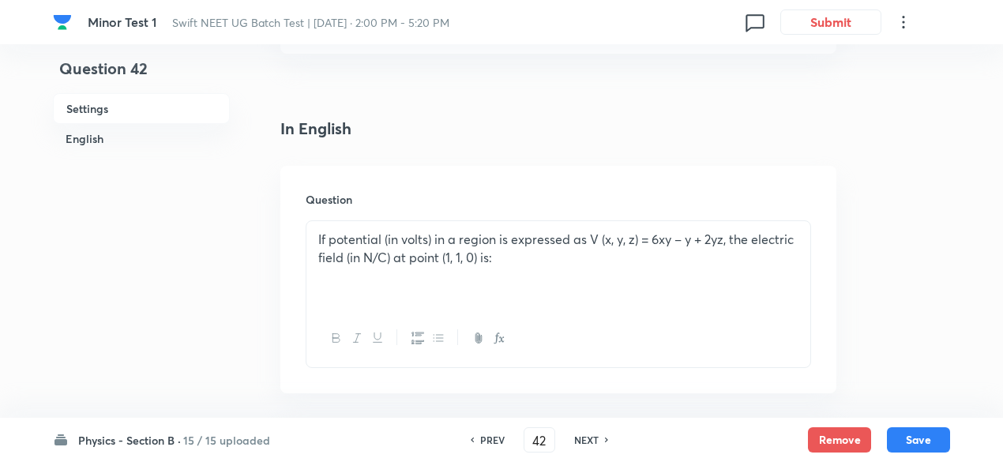
click at [495, 437] on h6 "PREV" at bounding box center [492, 440] width 24 height 14
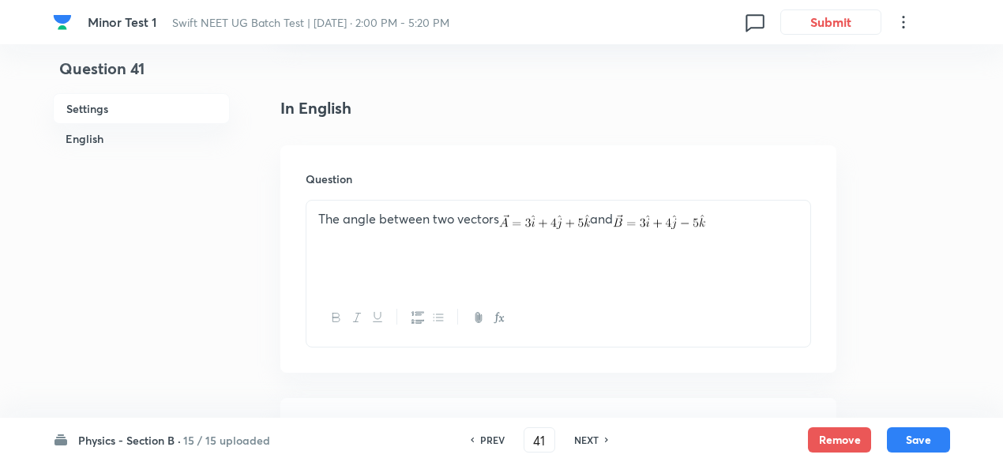
click at [495, 437] on h6 "PREV" at bounding box center [492, 440] width 24 height 14
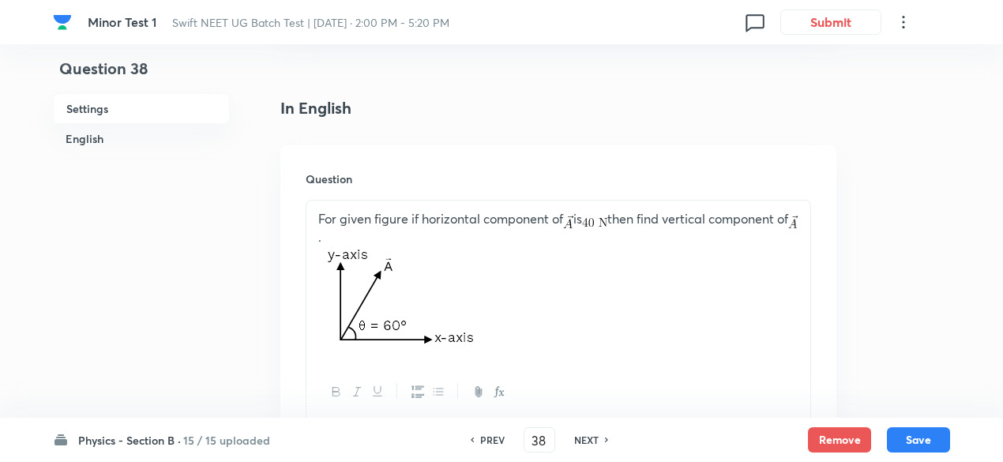
click at [495, 437] on h6 "PREV" at bounding box center [492, 440] width 24 height 14
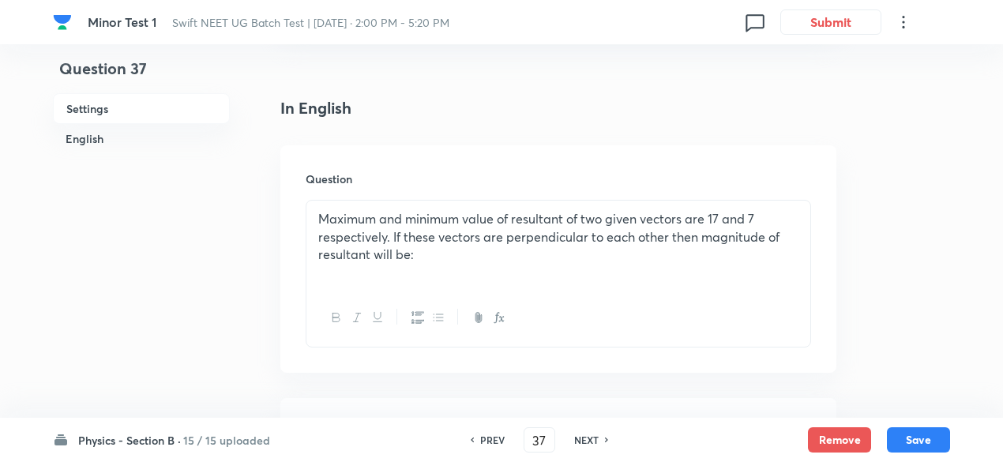
click at [495, 437] on h6 "PREV" at bounding box center [492, 440] width 24 height 14
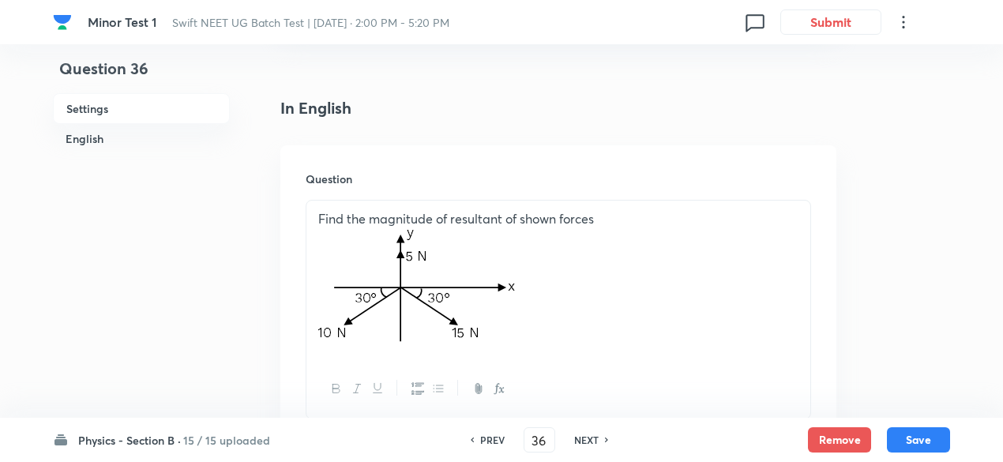
click at [495, 437] on h6 "PREV" at bounding box center [492, 440] width 24 height 14
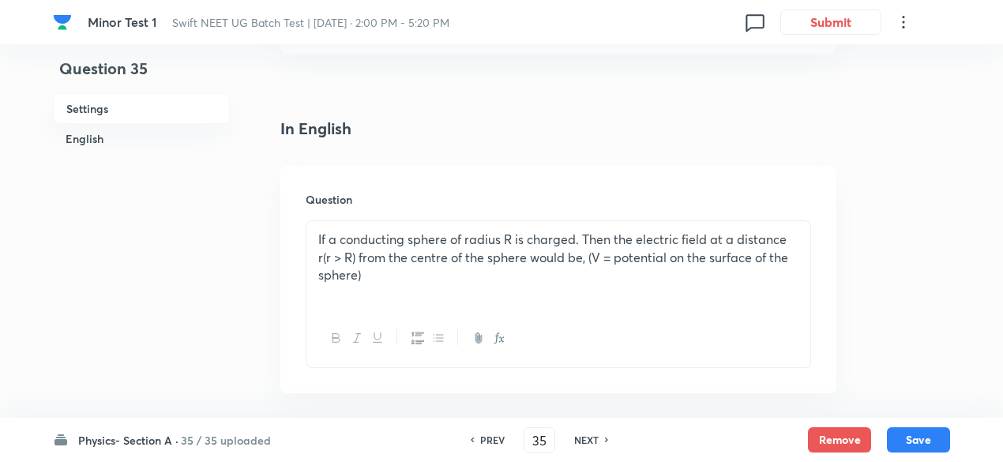
click at [495, 437] on h6 "PREV" at bounding box center [492, 440] width 24 height 14
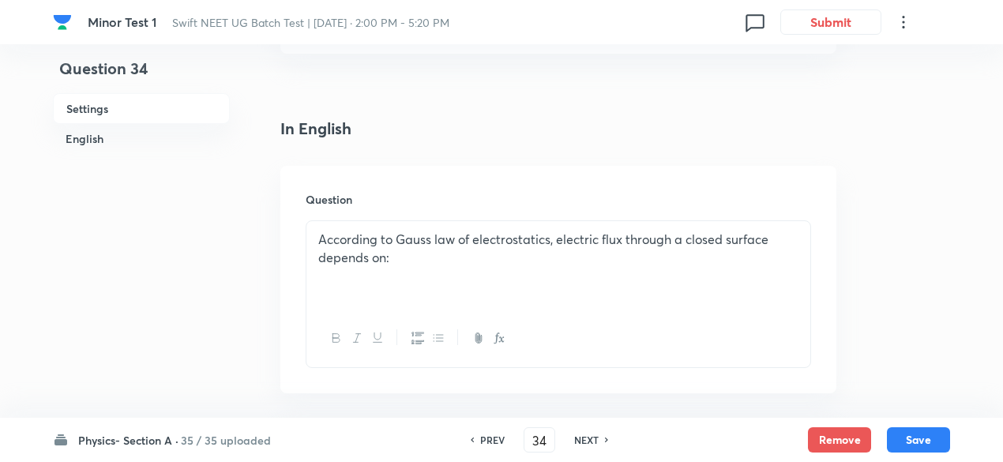
click at [495, 437] on h6 "PREV" at bounding box center [492, 440] width 24 height 14
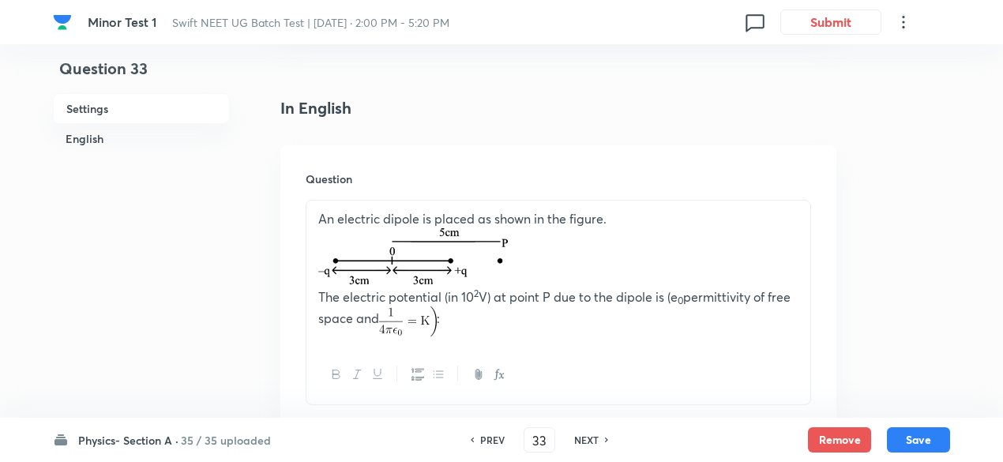
click at [495, 437] on h6 "PREV" at bounding box center [492, 440] width 24 height 14
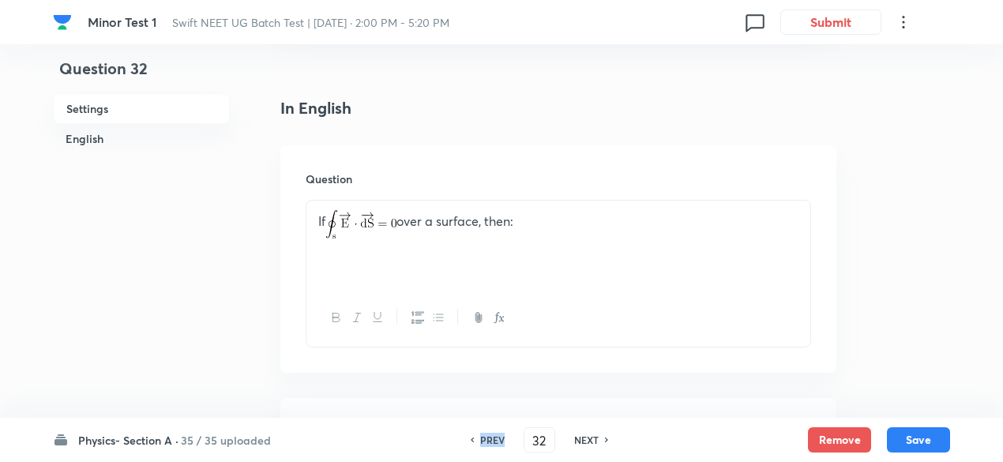
click at [495, 437] on h6 "PREV" at bounding box center [492, 440] width 24 height 14
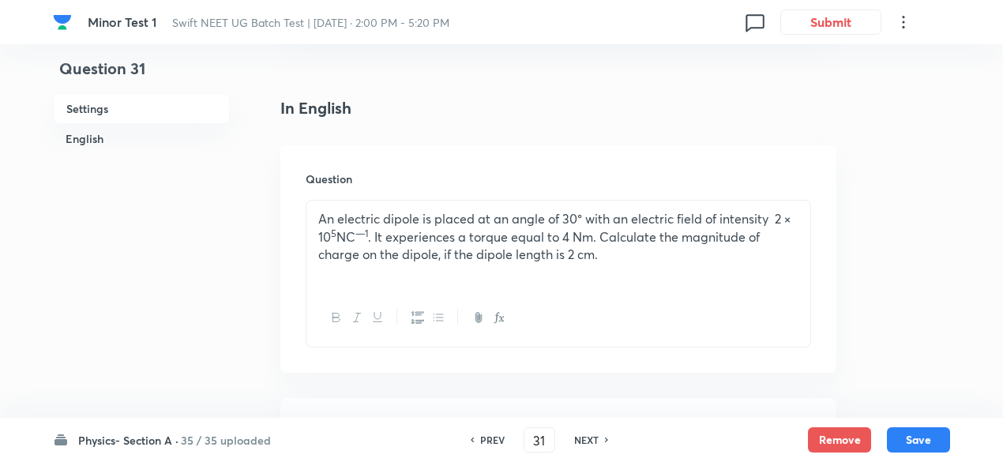
click at [495, 437] on h6 "PREV" at bounding box center [492, 440] width 24 height 14
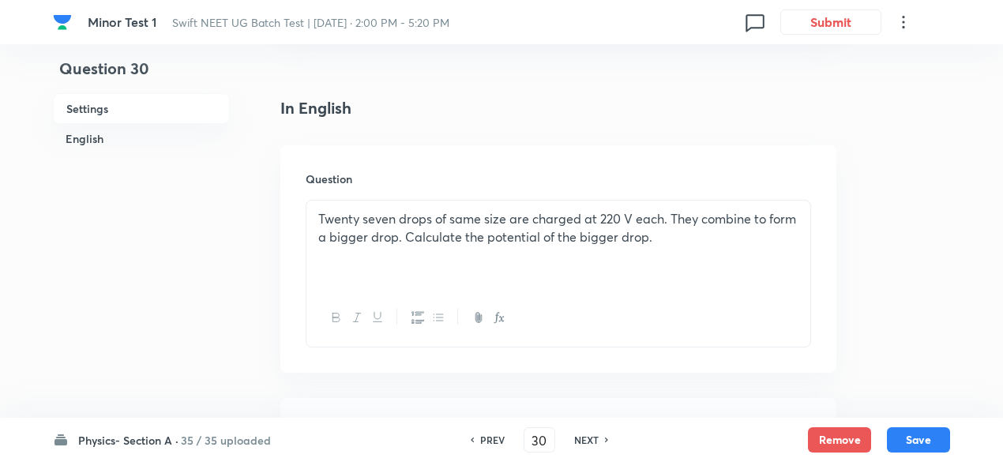
click at [495, 437] on h6 "PREV" at bounding box center [492, 440] width 24 height 14
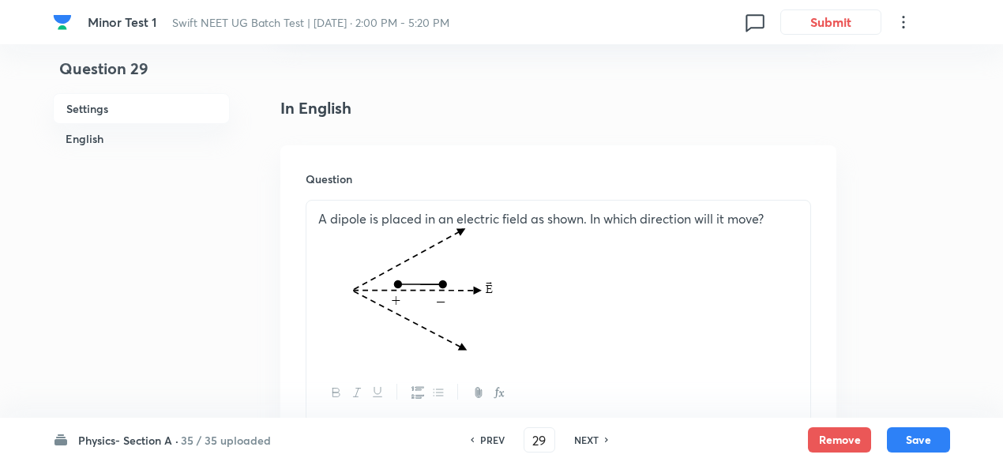
click at [495, 437] on h6 "PREV" at bounding box center [492, 440] width 24 height 14
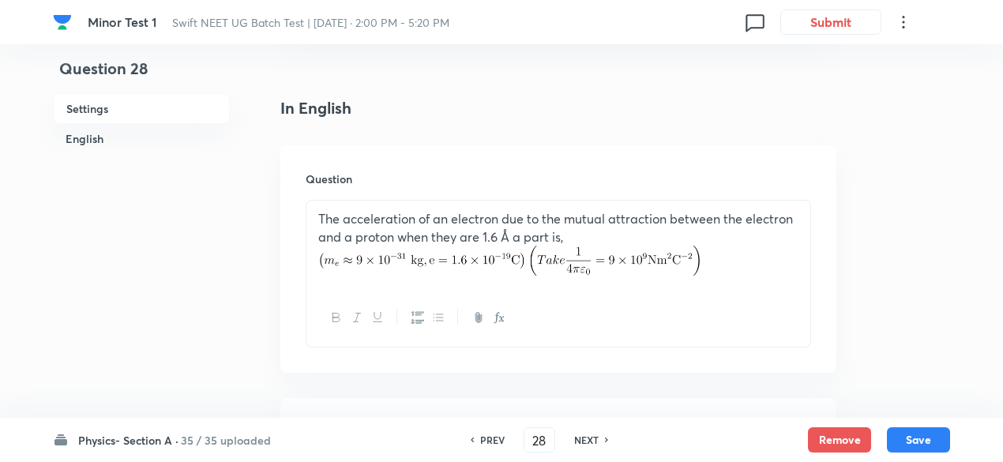
click at [495, 437] on h6 "PREV" at bounding box center [492, 440] width 24 height 14
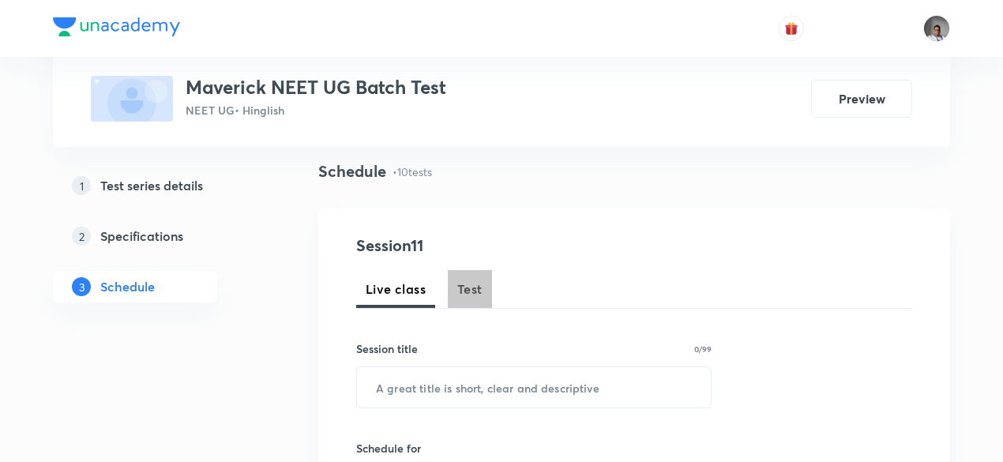
click at [465, 292] on span "Test" at bounding box center [469, 289] width 25 height 19
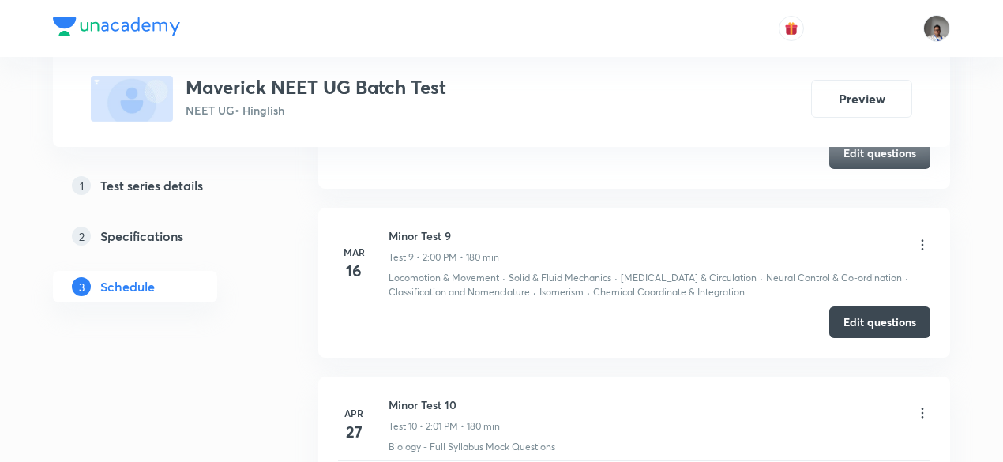
scroll to position [2161, 0]
click at [877, 321] on button "Edit questions" at bounding box center [880, 323] width 101 height 32
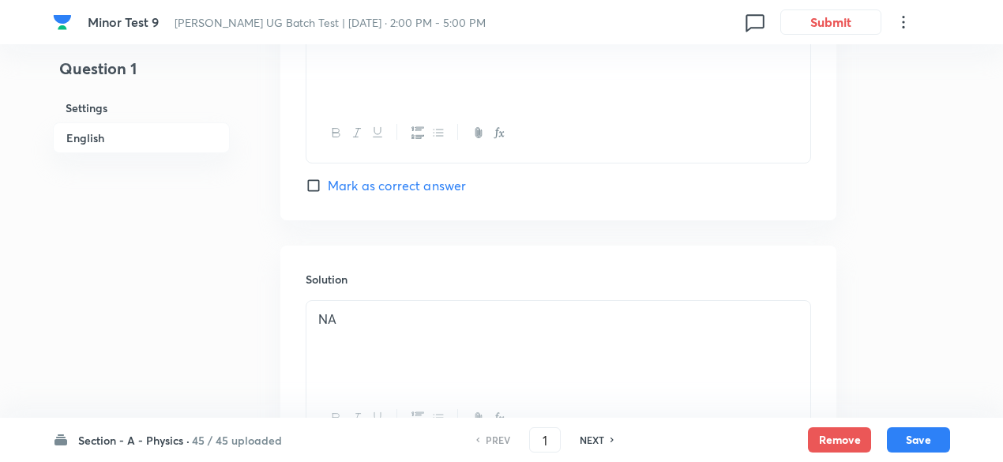
scroll to position [1754, 0]
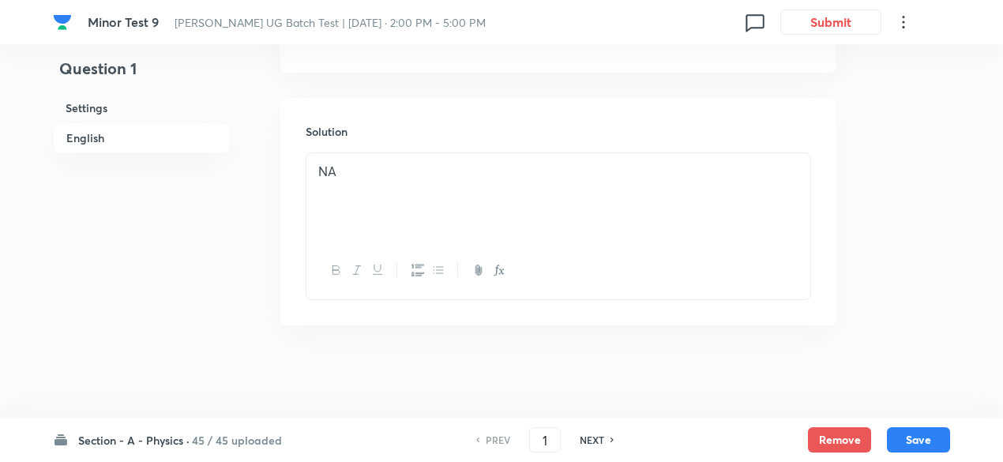
click at [596, 437] on h6 "NEXT" at bounding box center [592, 440] width 24 height 14
type input "2"
checkbox input "false"
checkbox input "true"
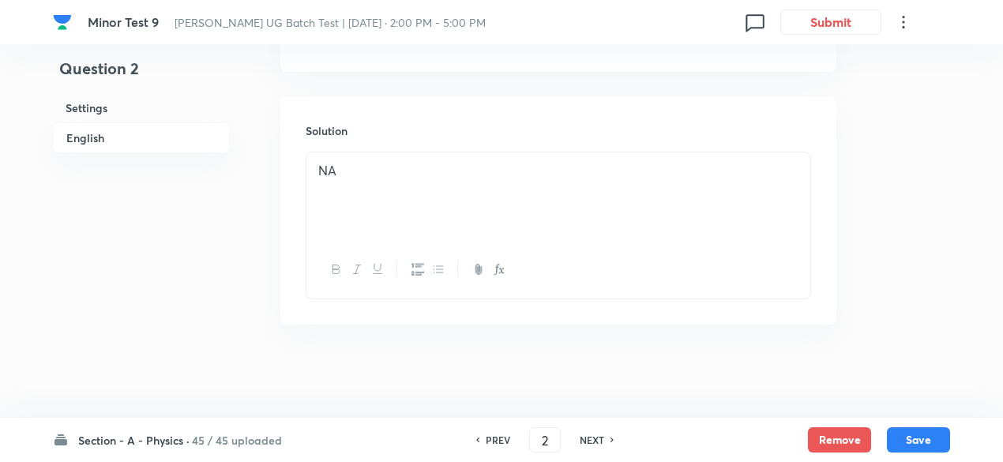
click at [596, 437] on h6 "NEXT" at bounding box center [592, 440] width 24 height 14
type input "3"
checkbox input "true"
checkbox input "false"
click at [596, 437] on h6 "NEXT" at bounding box center [592, 440] width 24 height 14
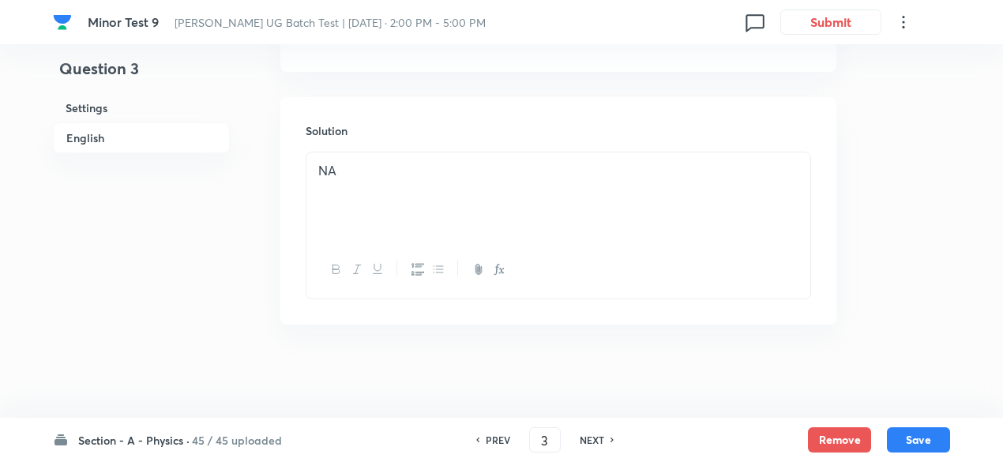
type input "4"
checkbox input "false"
checkbox input "true"
click at [596, 437] on h6 "NEXT" at bounding box center [592, 440] width 24 height 14
type input "5"
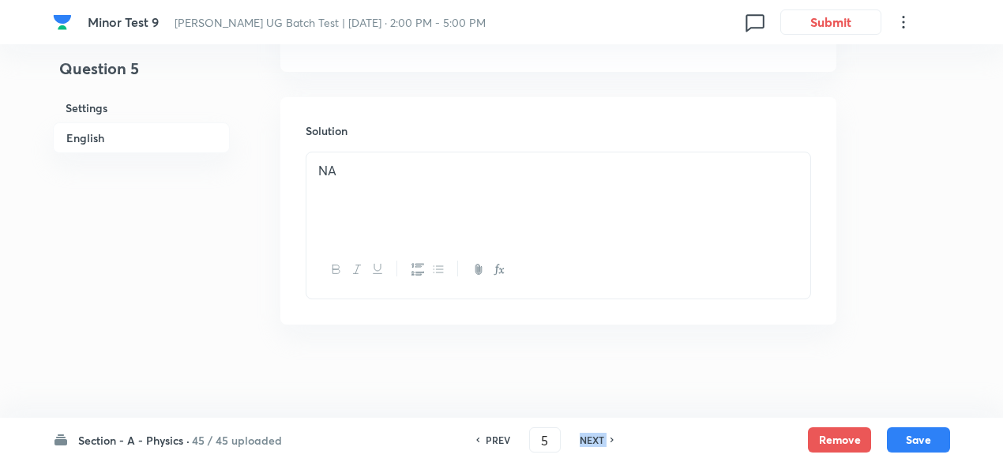
click at [596, 437] on h6 "NEXT" at bounding box center [592, 440] width 24 height 14
checkbox input "false"
type input "6"
checkbox input "true"
click at [596, 437] on h6 "NEXT" at bounding box center [592, 440] width 24 height 14
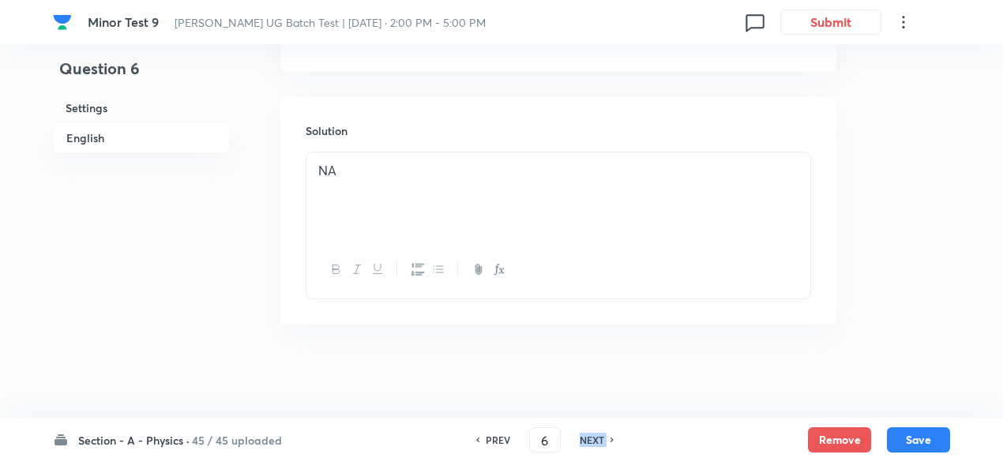
type input "7"
checkbox input "true"
click at [596, 437] on h6 "NEXT" at bounding box center [592, 440] width 24 height 14
type input "8"
checkbox input "false"
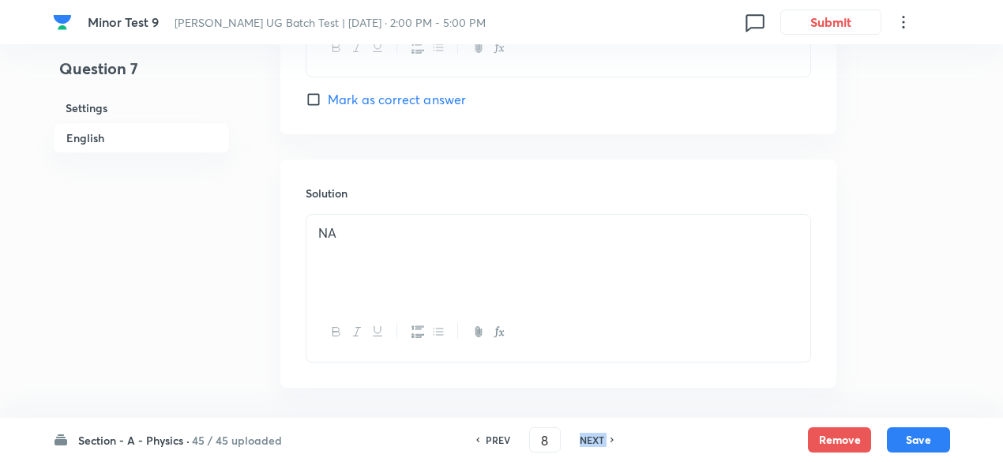
checkbox input "true"
click at [596, 437] on h6 "NEXT" at bounding box center [592, 440] width 24 height 14
type input "9"
checkbox input "true"
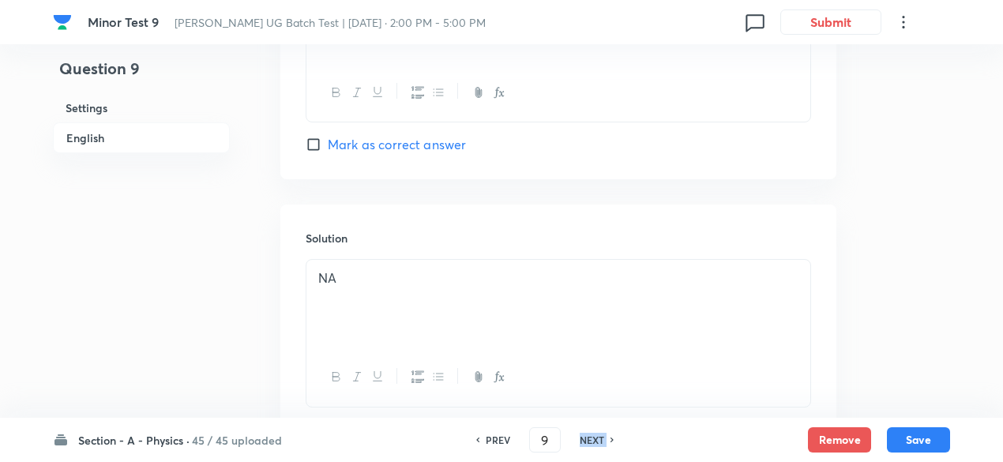
click at [596, 437] on h6 "NEXT" at bounding box center [592, 440] width 24 height 14
type input "10"
checkbox input "true"
checkbox input "false"
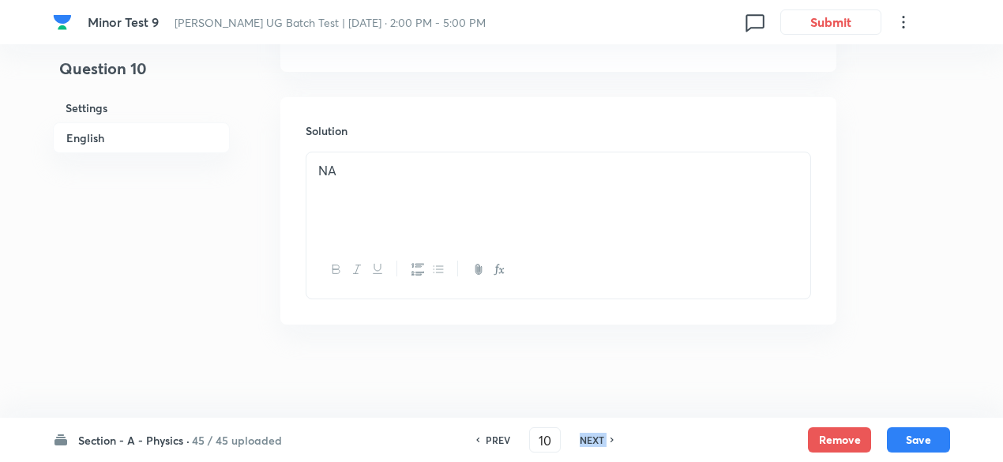
click at [596, 437] on h6 "NEXT" at bounding box center [592, 440] width 24 height 14
type input "11"
checkbox input "false"
checkbox input "true"
click at [596, 437] on h6 "NEXT" at bounding box center [592, 440] width 24 height 14
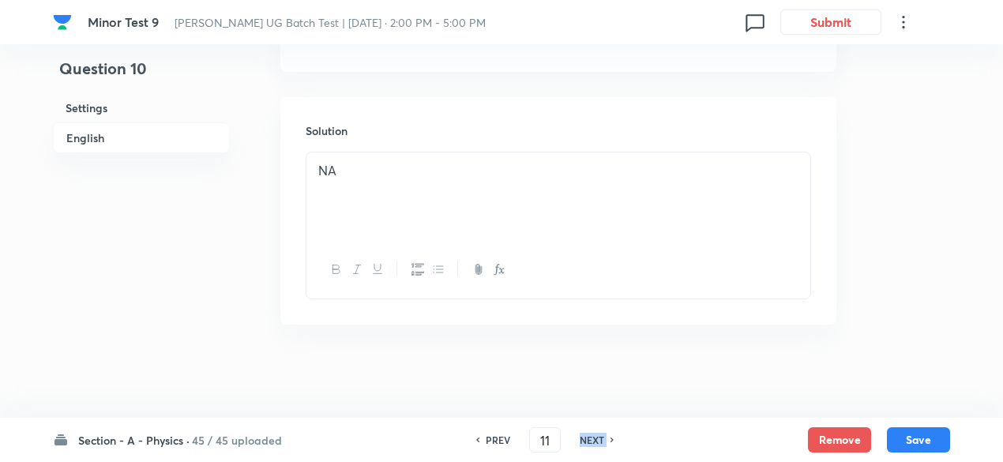
type input "12"
checkbox input "false"
checkbox input "true"
click at [596, 437] on h6 "NEXT" at bounding box center [592, 440] width 24 height 14
type input "13"
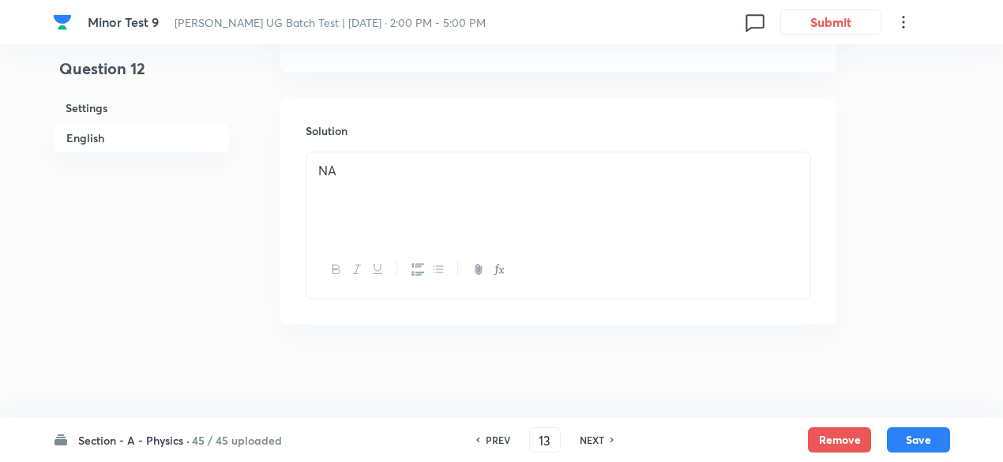
checkbox input "true"
click at [596, 437] on h6 "NEXT" at bounding box center [592, 440] width 24 height 14
type input "14"
checkbox input "true"
click at [596, 437] on h6 "NEXT" at bounding box center [592, 440] width 24 height 14
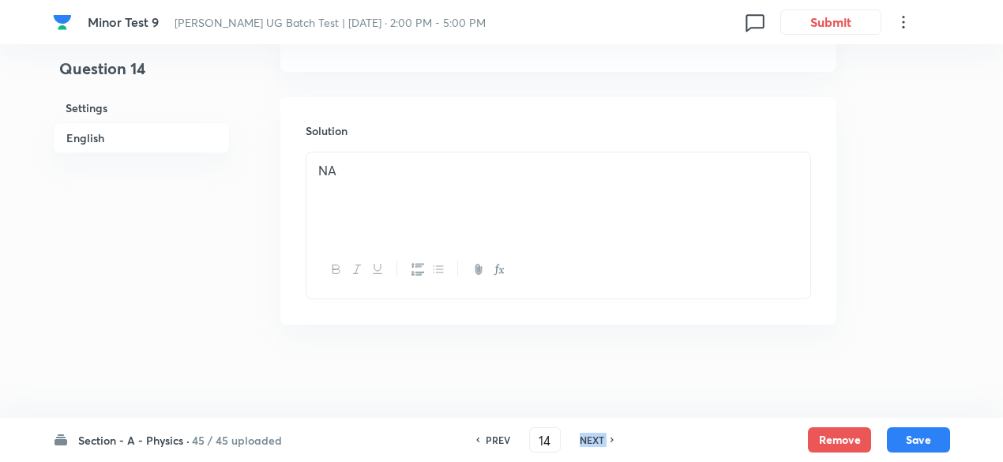
type input "15"
checkbox input "true"
click at [596, 437] on h6 "NEXT" at bounding box center [592, 440] width 24 height 14
type input "16"
checkbox input "false"
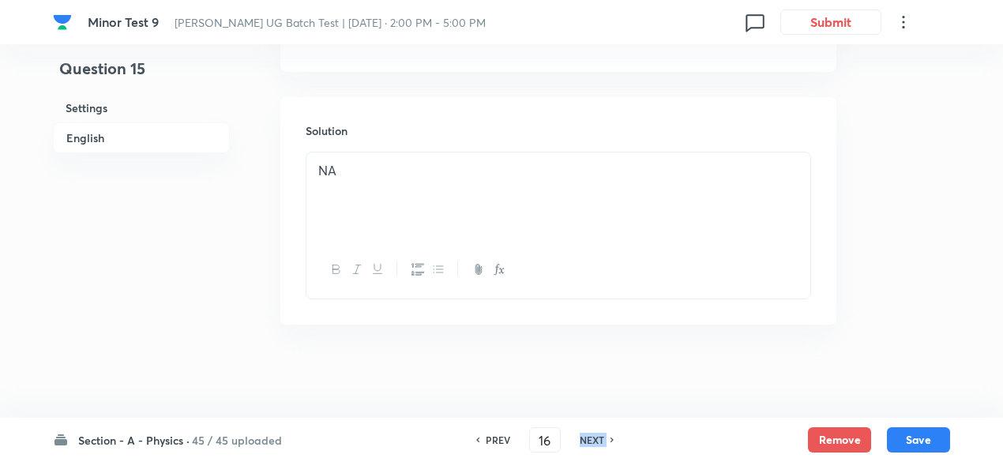
checkbox input "true"
click at [596, 437] on h6 "NEXT" at bounding box center [592, 440] width 24 height 14
type input "17"
checkbox input "true"
checkbox input "false"
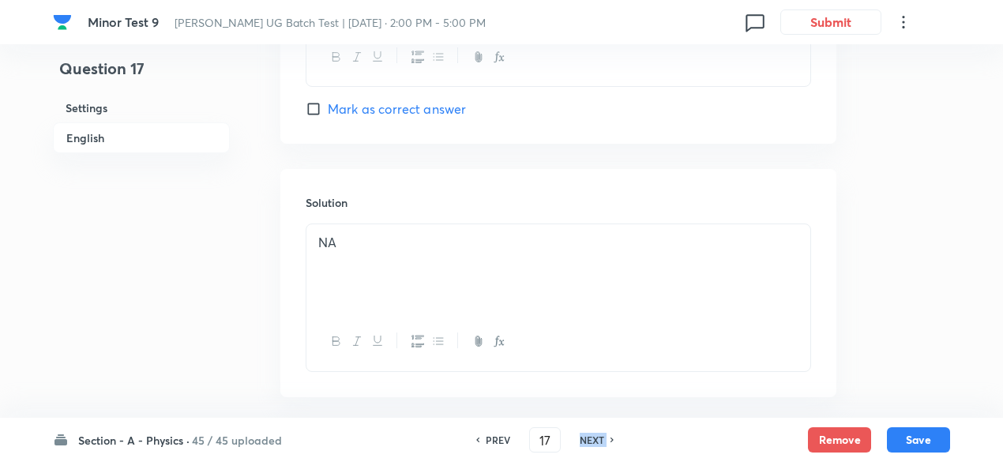
click at [596, 437] on h6 "NEXT" at bounding box center [592, 440] width 24 height 14
type input "18"
checkbox input "true"
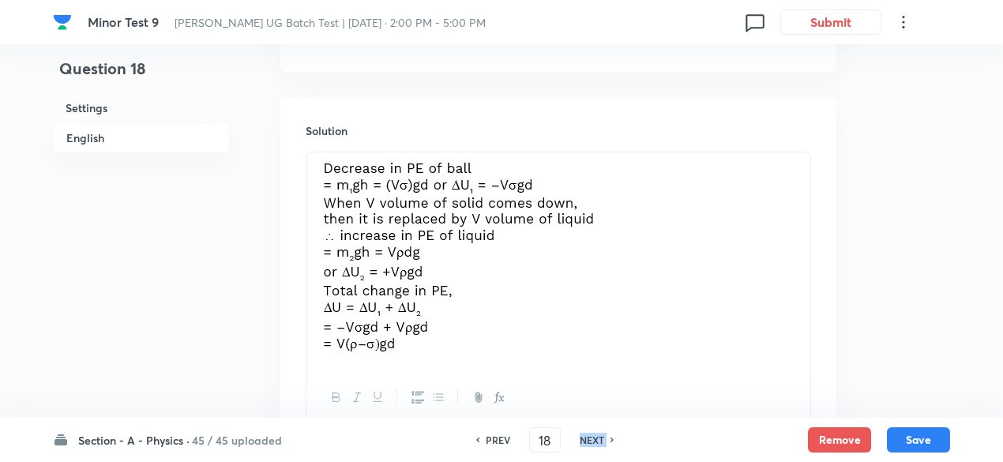
click at [596, 437] on h6 "NEXT" at bounding box center [592, 440] width 24 height 14
type input "19"
checkbox input "false"
checkbox input "true"
click at [596, 437] on h6 "NEXT" at bounding box center [592, 440] width 24 height 14
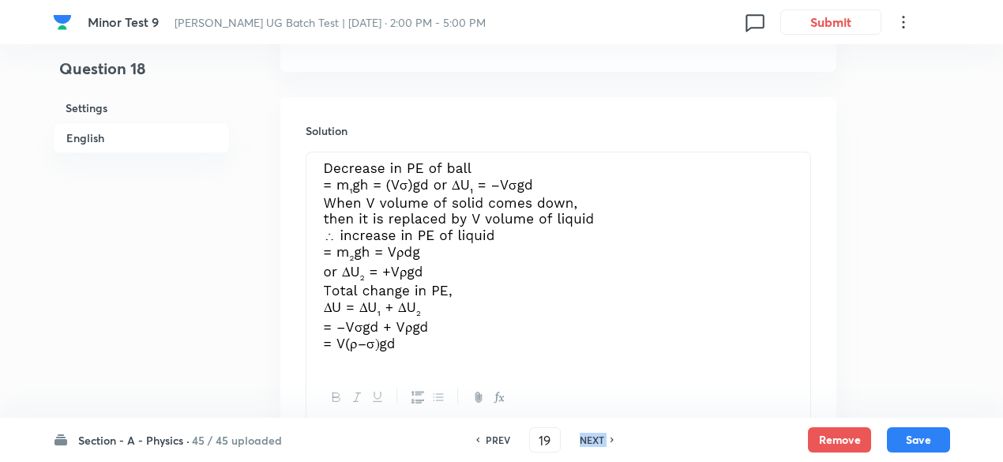
type input "20"
checkbox input "true"
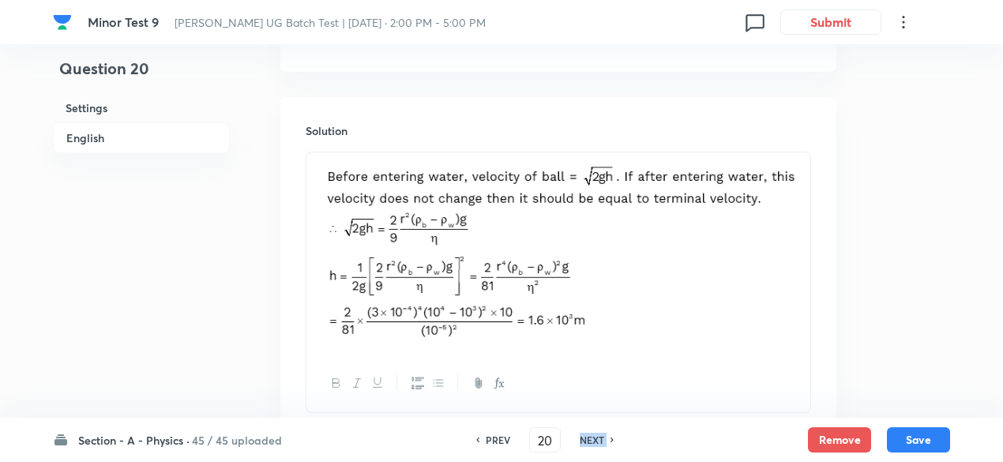
click at [596, 437] on h6 "NEXT" at bounding box center [592, 440] width 24 height 14
type input "21"
checkbox input "false"
checkbox input "true"
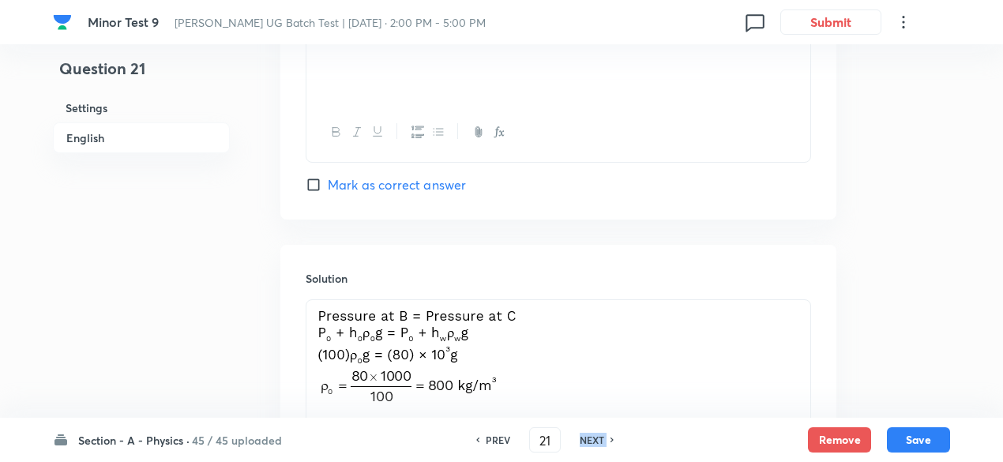
click at [596, 437] on h6 "NEXT" at bounding box center [592, 440] width 24 height 14
type input "22"
checkbox input "false"
checkbox input "true"
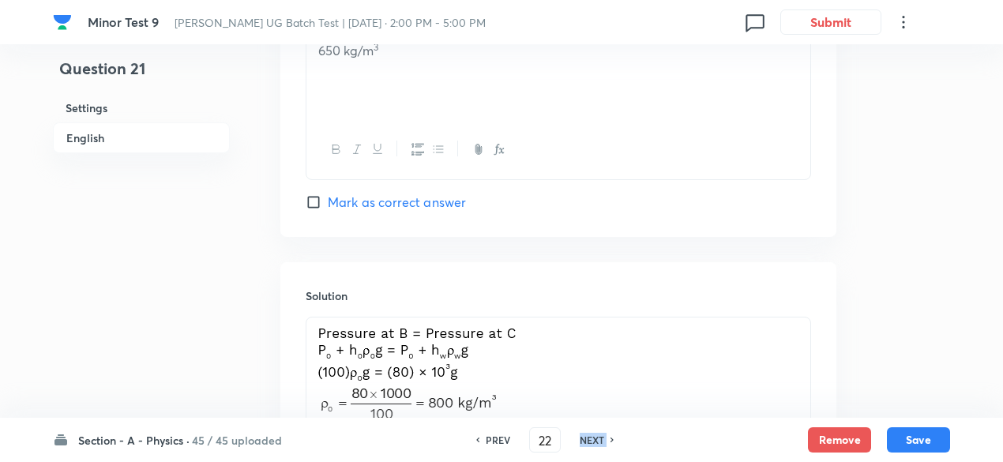
click at [596, 437] on h6 "NEXT" at bounding box center [592, 440] width 24 height 14
type input "23"
checkbox input "true"
checkbox input "false"
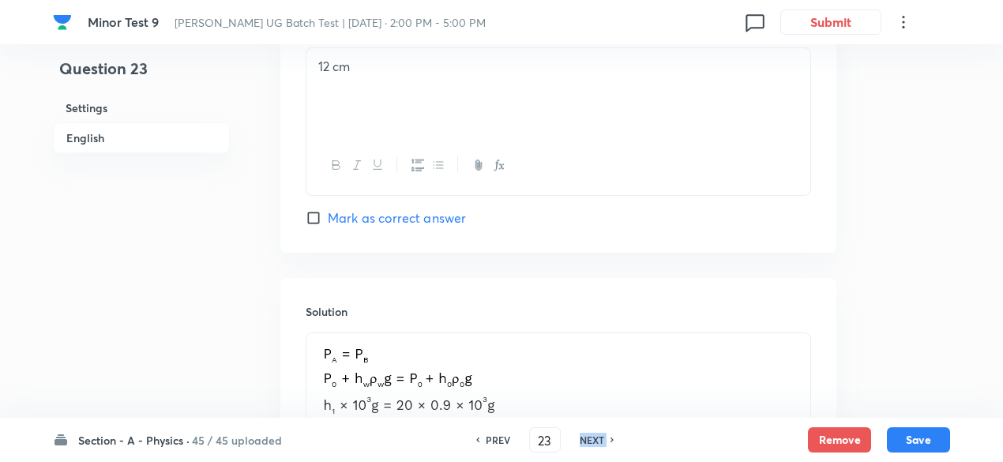
click at [596, 437] on h6 "NEXT" at bounding box center [592, 440] width 24 height 14
type input "24"
checkbox input "false"
checkbox input "true"
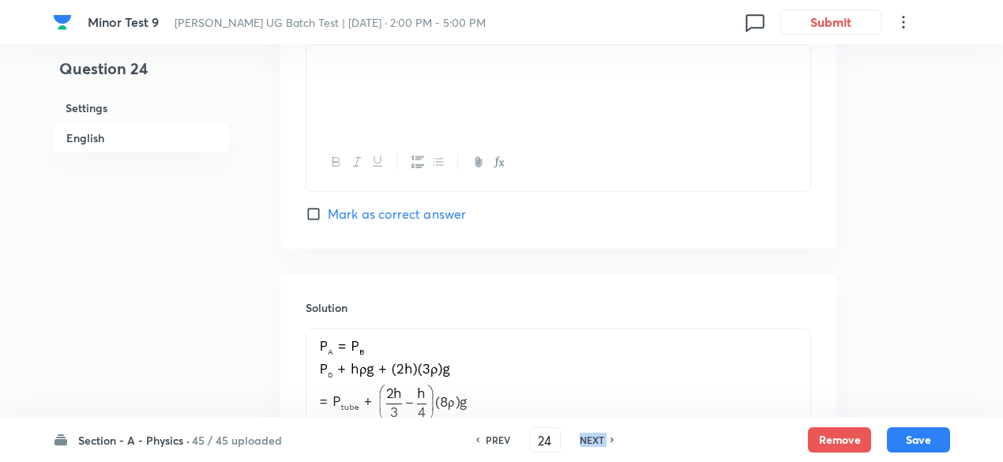
click at [596, 437] on h6 "NEXT" at bounding box center [592, 440] width 24 height 14
type input "25"
checkbox input "false"
checkbox input "true"
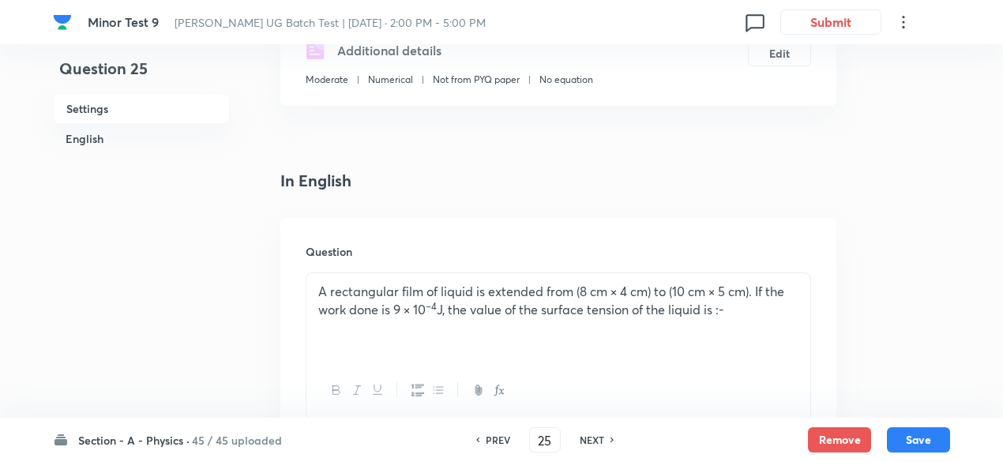
scroll to position [295, 0]
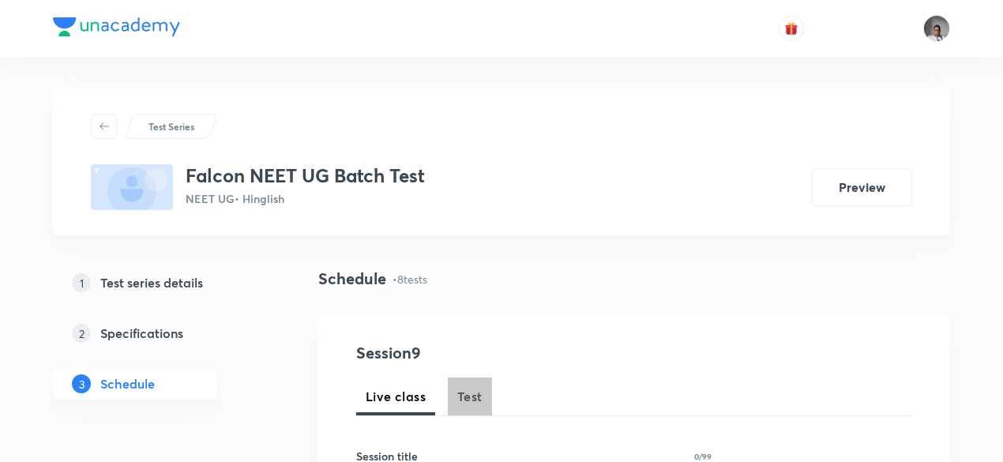
click at [468, 401] on span "Test" at bounding box center [469, 396] width 25 height 19
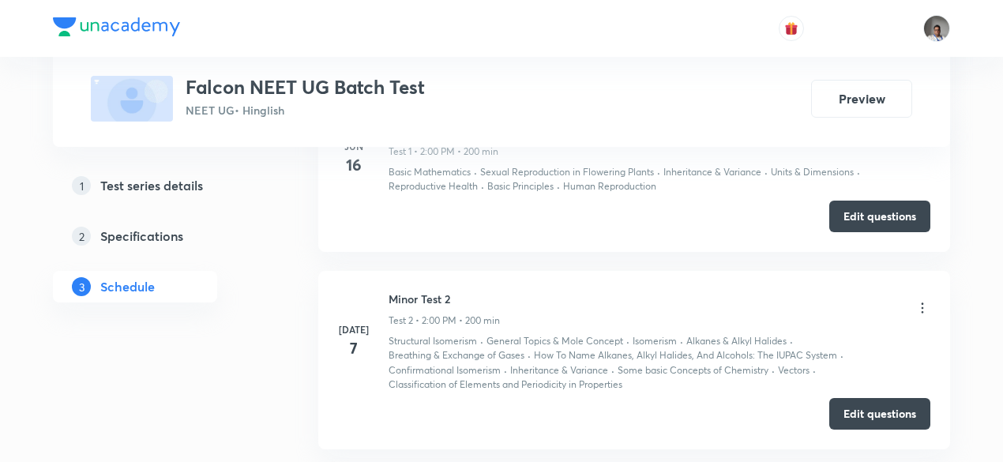
scroll to position [937, 0]
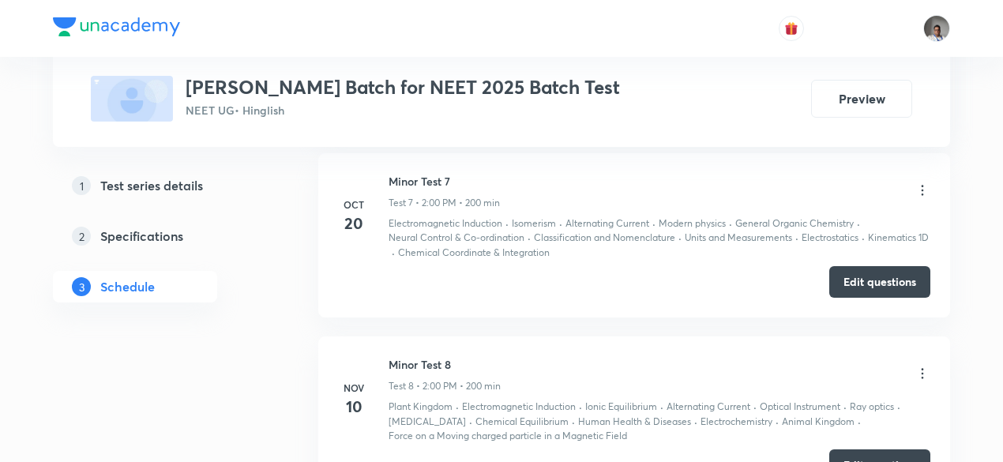
scroll to position [2361, 0]
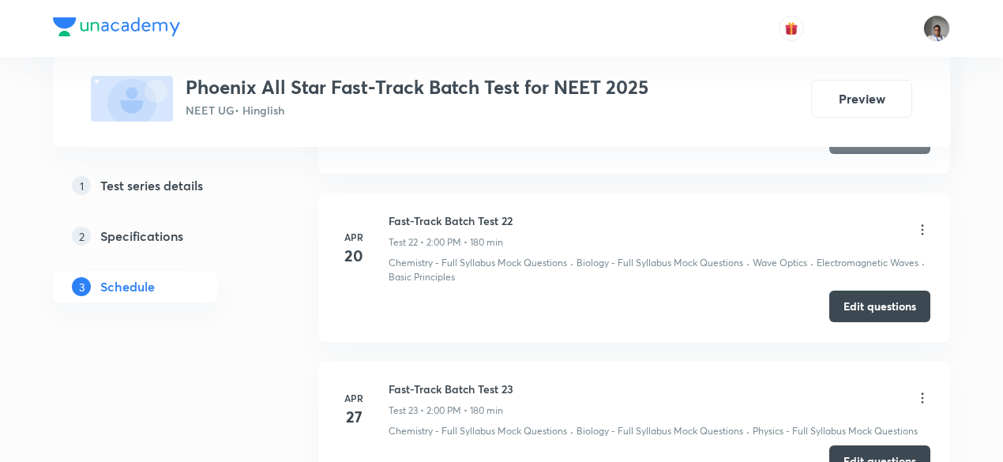
scroll to position [4816, 0]
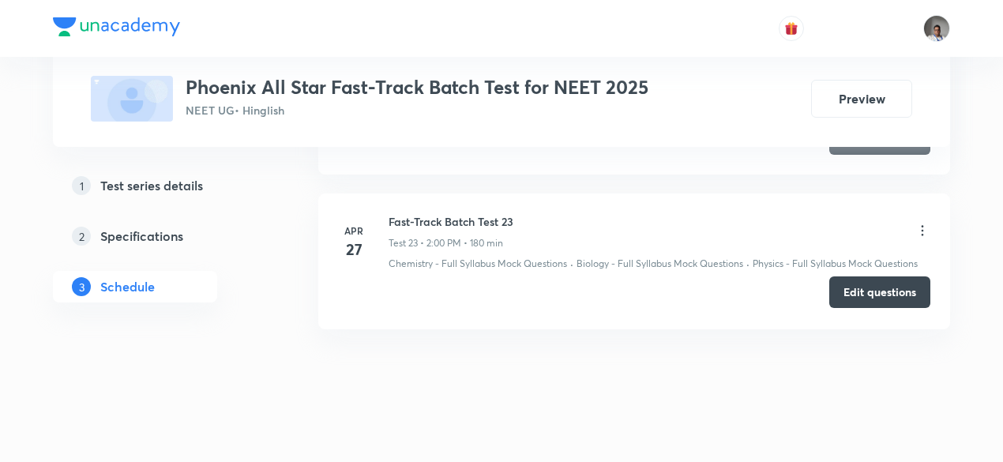
click at [842, 278] on button "Edit questions" at bounding box center [880, 293] width 101 height 32
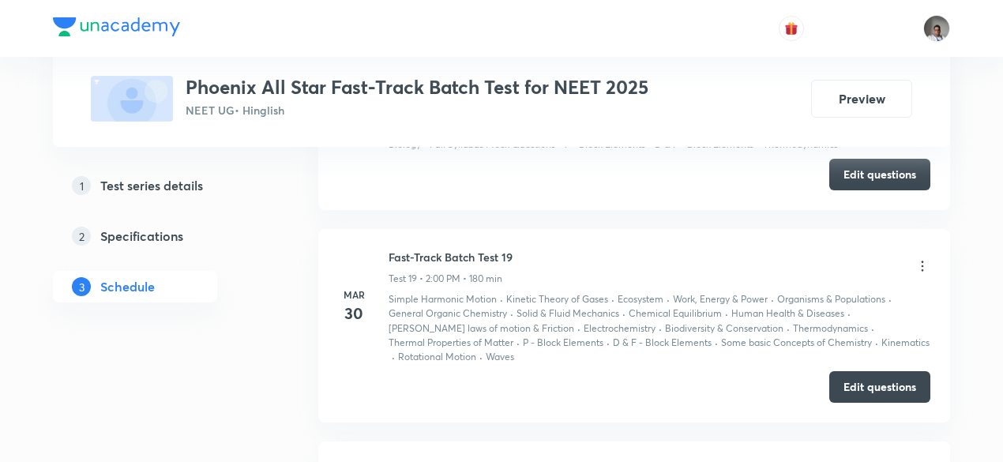
scroll to position [4075, 0]
click at [845, 378] on button "Edit questions" at bounding box center [880, 387] width 101 height 32
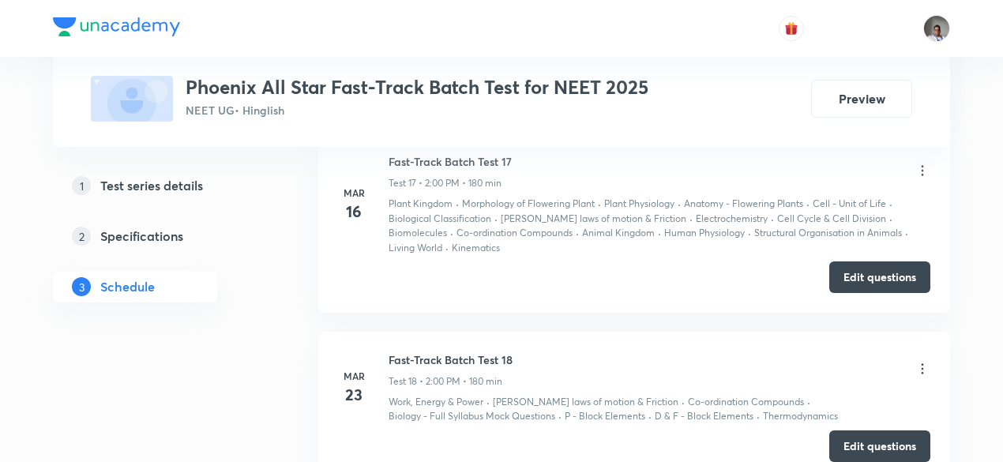
scroll to position [3805, 0]
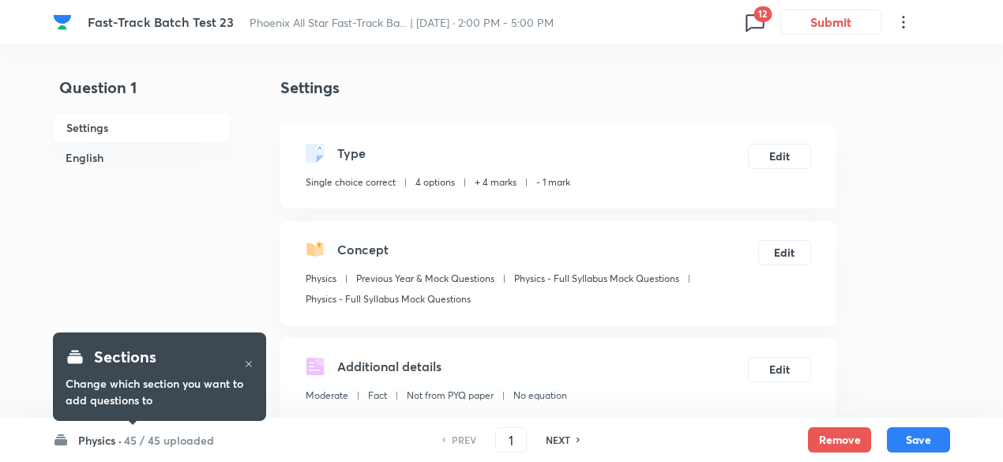
click at [754, 17] on span "12" at bounding box center [763, 14] width 18 height 16
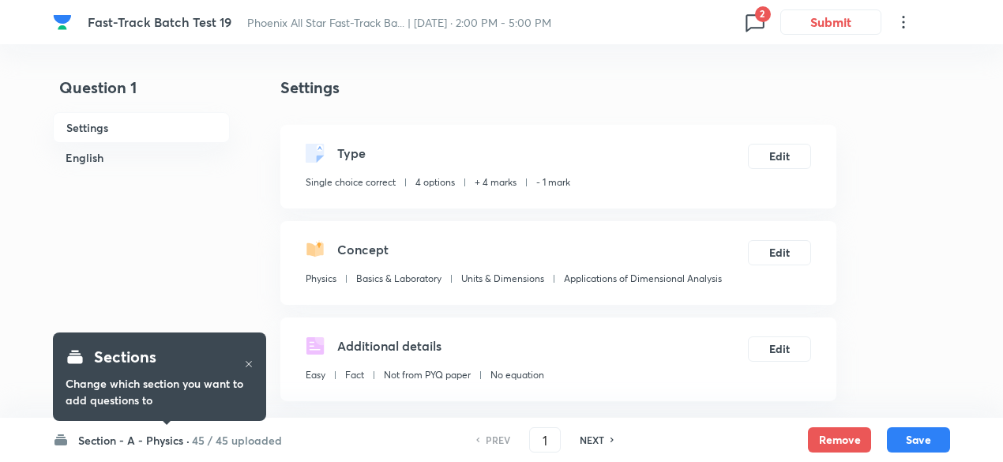
click at [762, 20] on span "2" at bounding box center [763, 14] width 16 height 16
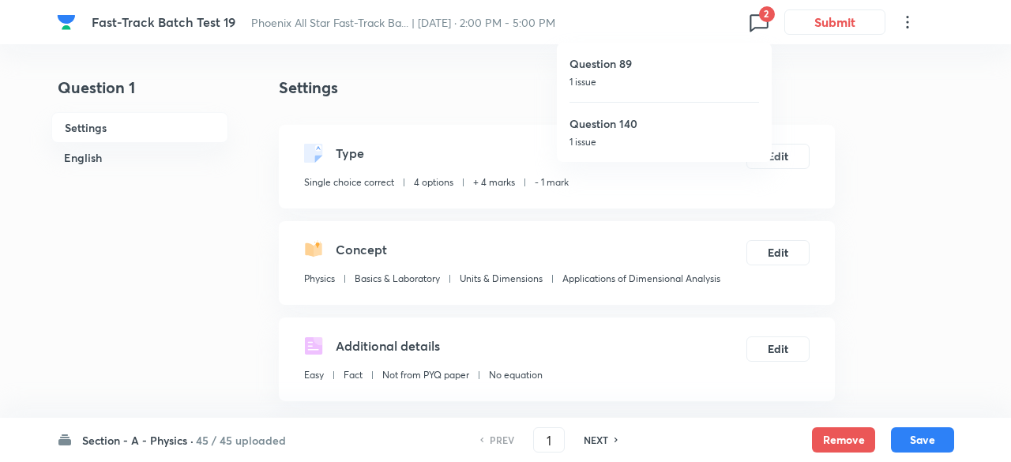
click at [581, 348] on div at bounding box center [505, 231] width 1011 height 462
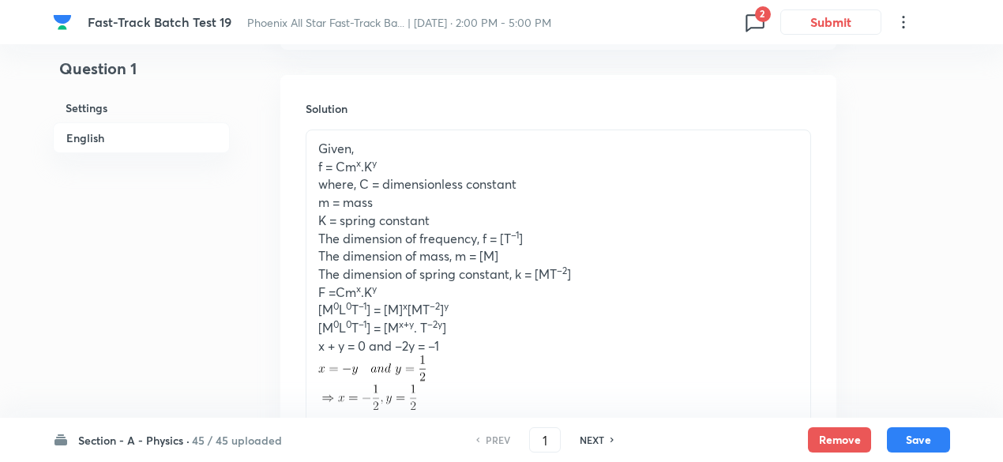
scroll to position [1876, 0]
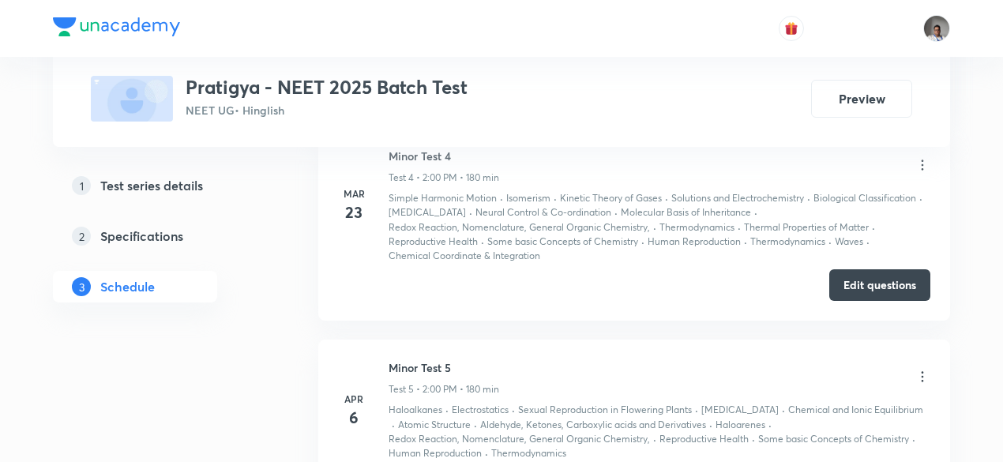
scroll to position [1416, 0]
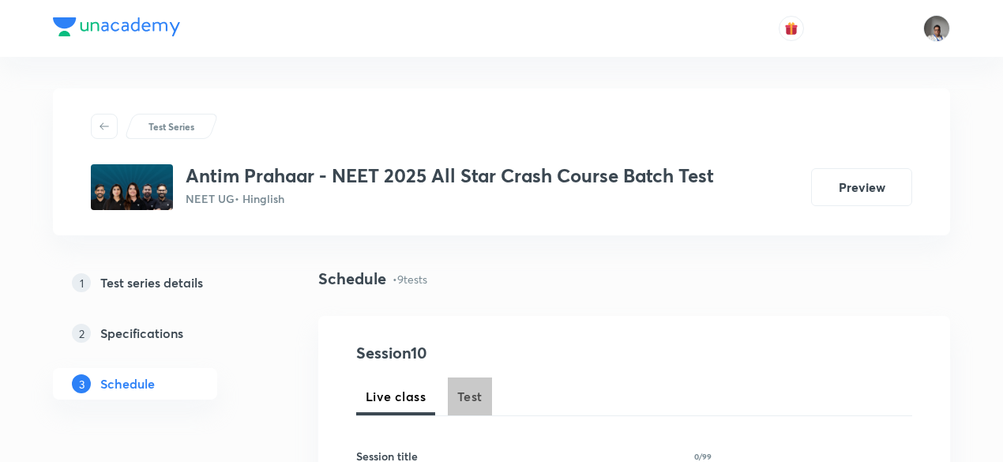
click at [474, 399] on span "Test" at bounding box center [469, 396] width 25 height 19
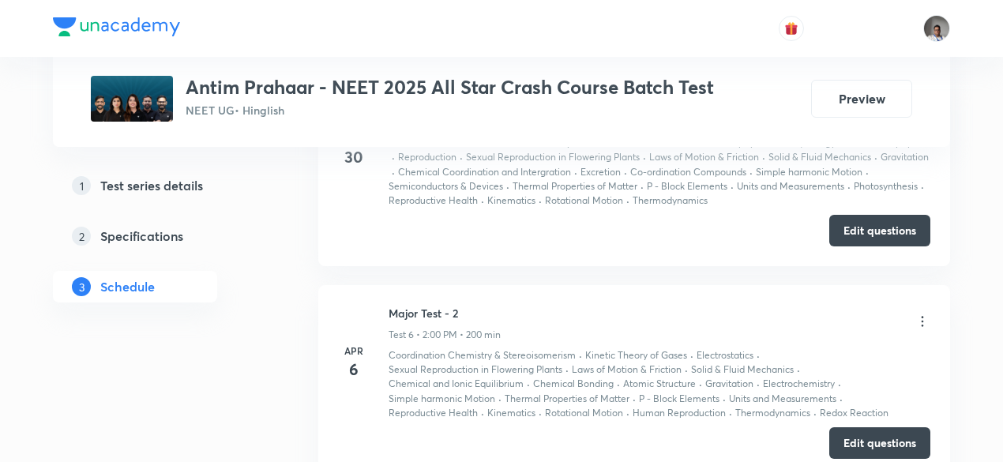
scroll to position [1610, 0]
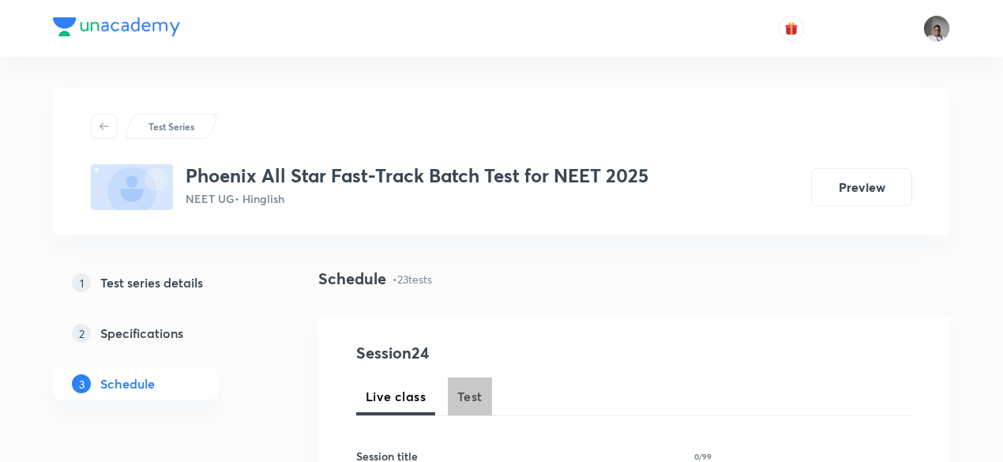
click at [472, 399] on span "Test" at bounding box center [469, 396] width 25 height 19
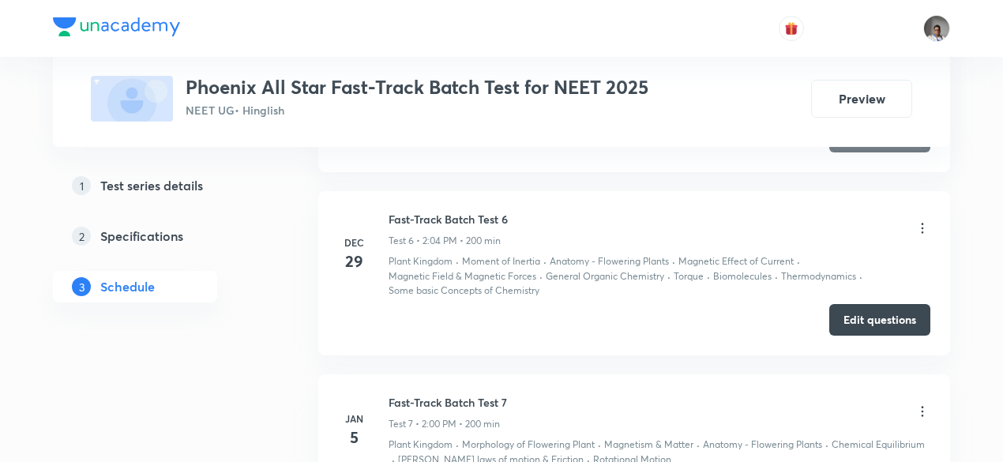
scroll to position [1766, 0]
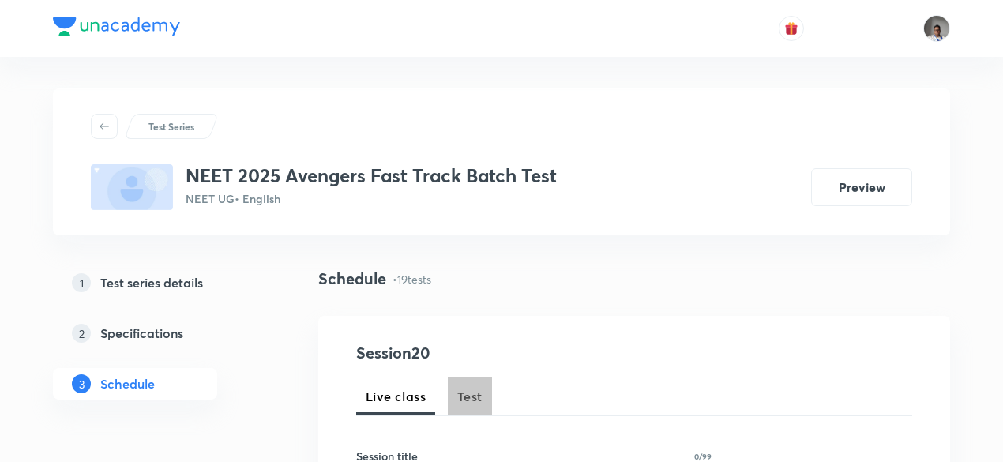
click at [465, 392] on span "Test" at bounding box center [469, 396] width 25 height 19
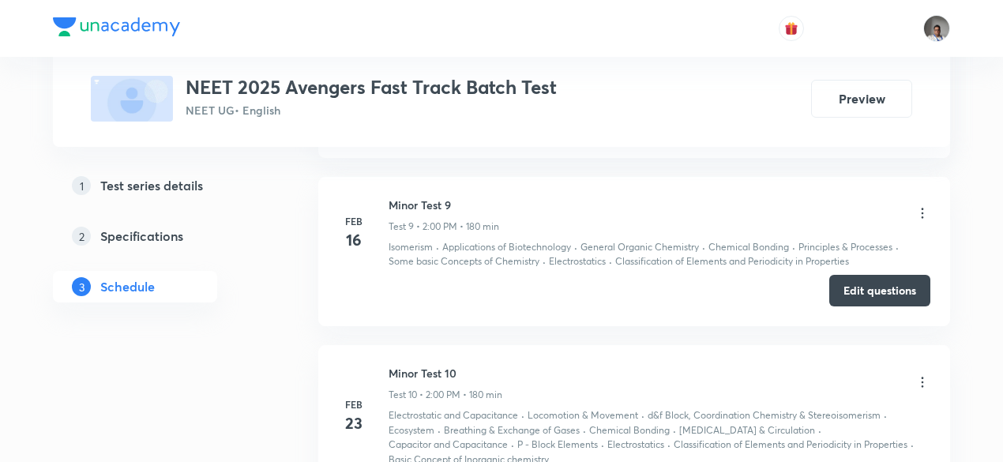
scroll to position [2237, 0]
click at [845, 284] on button "Edit questions" at bounding box center [880, 290] width 101 height 32
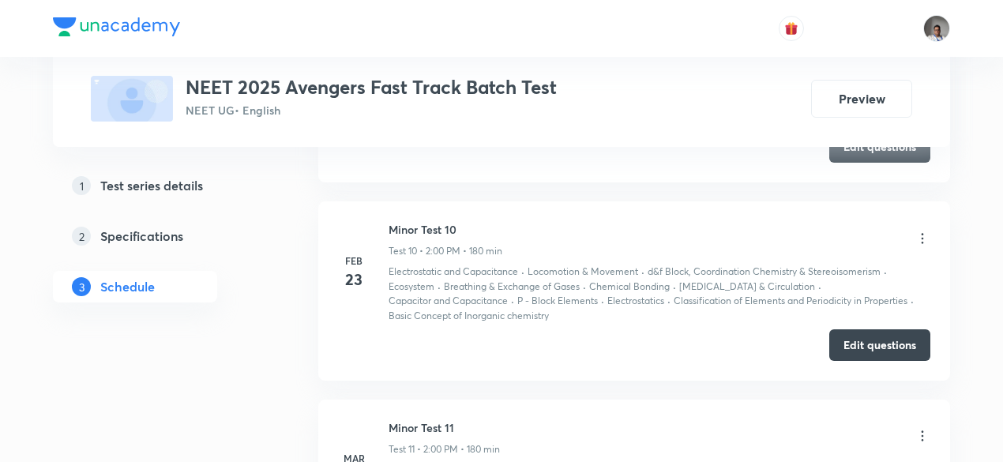
scroll to position [2382, 0]
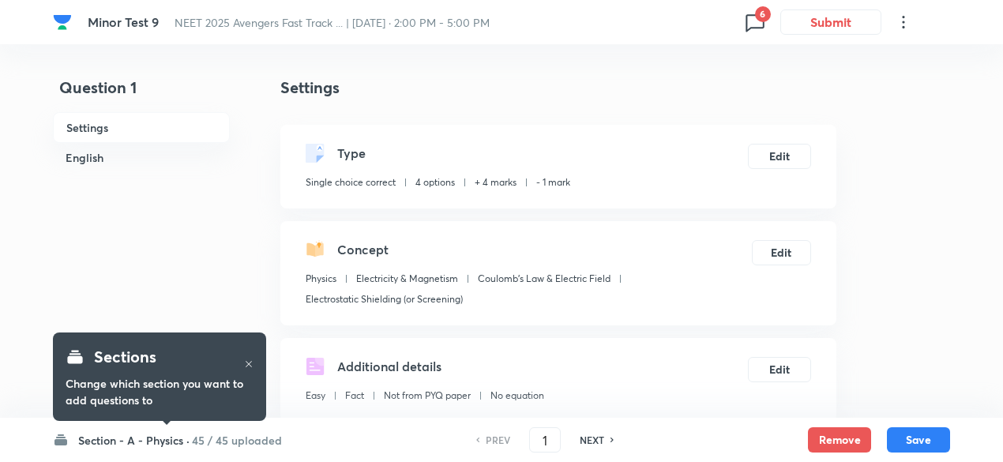
click at [754, 20] on icon at bounding box center [755, 21] width 25 height 25
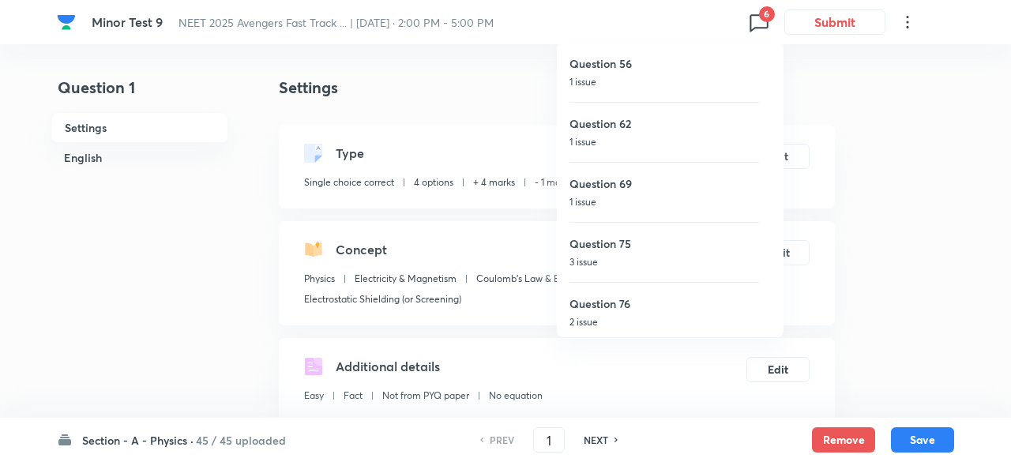
click at [480, 119] on div at bounding box center [505, 231] width 1011 height 462
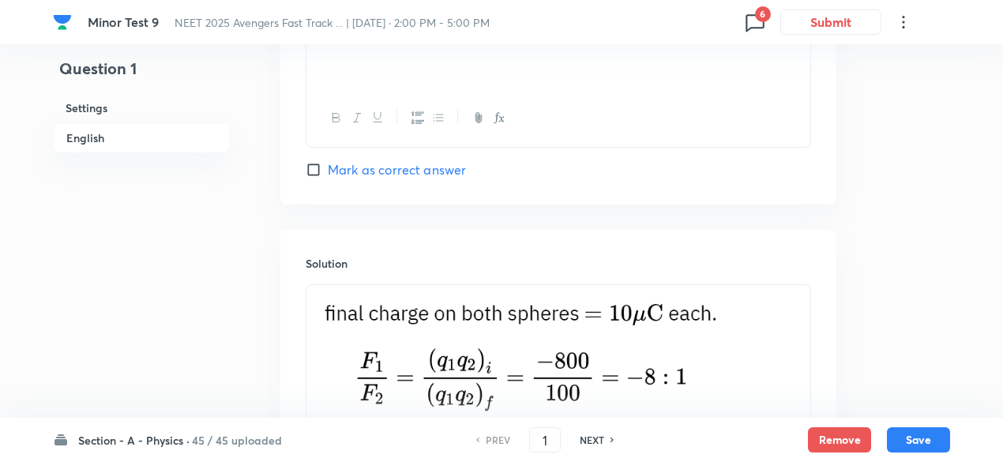
scroll to position [1779, 0]
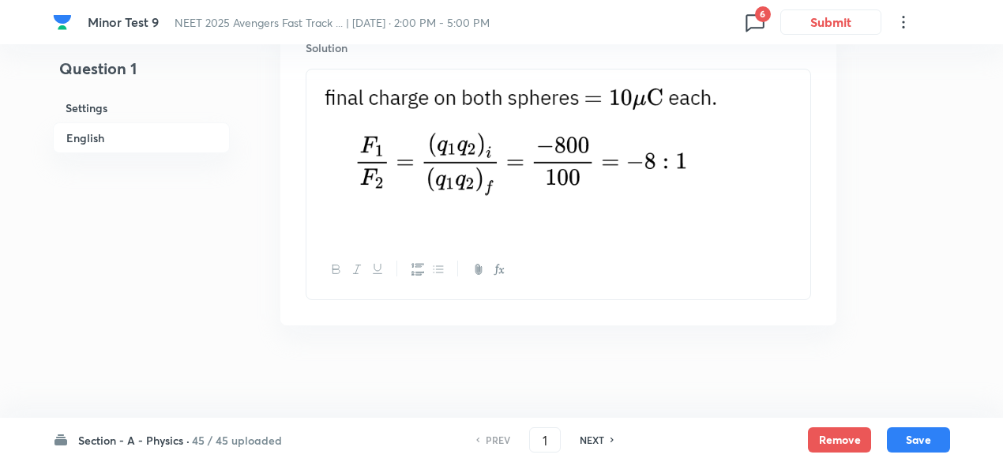
click at [588, 438] on h6 "NEXT" at bounding box center [592, 440] width 24 height 14
type input "2"
checkbox input "false"
checkbox input "true"
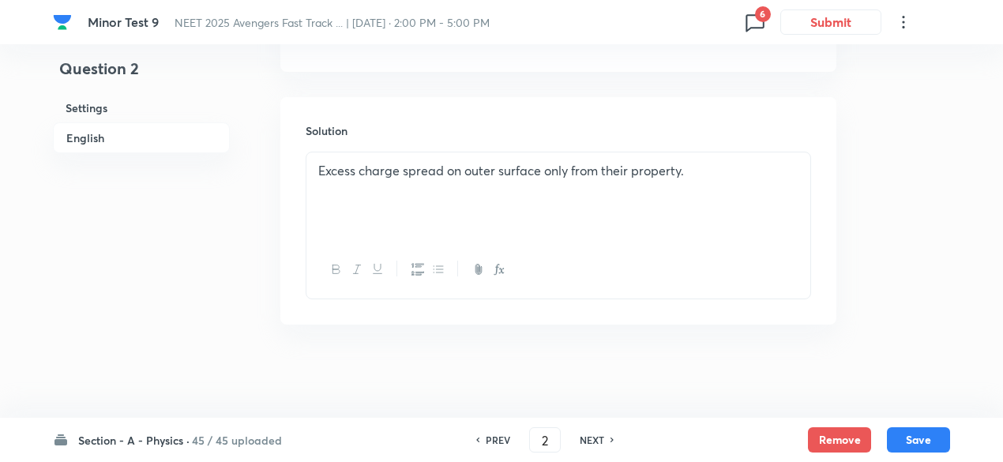
click at [588, 438] on h6 "NEXT" at bounding box center [592, 440] width 24 height 14
type input "3"
checkbox input "true"
checkbox input "false"
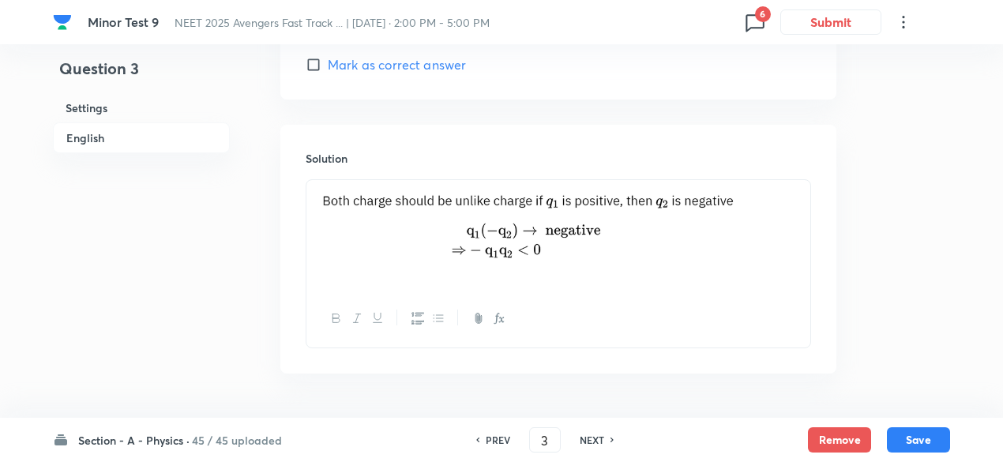
scroll to position [1744, 0]
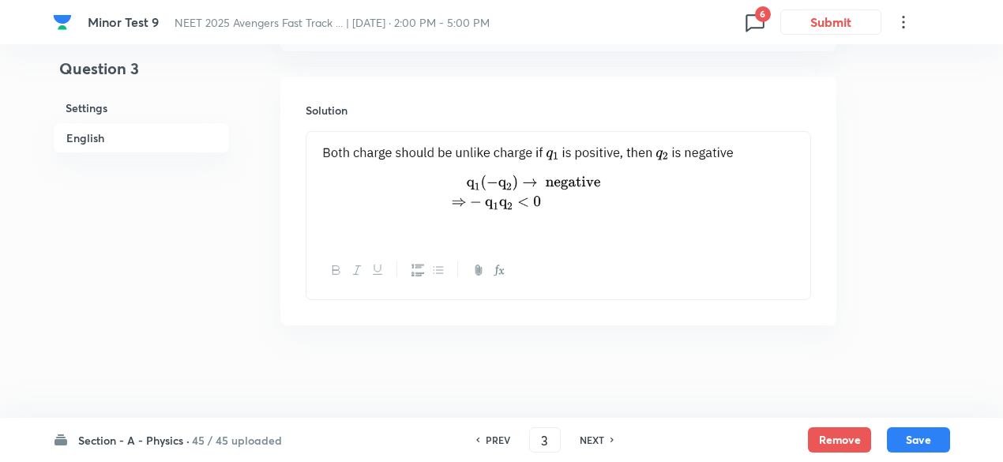
click at [588, 438] on h6 "NEXT" at bounding box center [592, 440] width 24 height 14
type input "4"
checkbox input "false"
checkbox input "true"
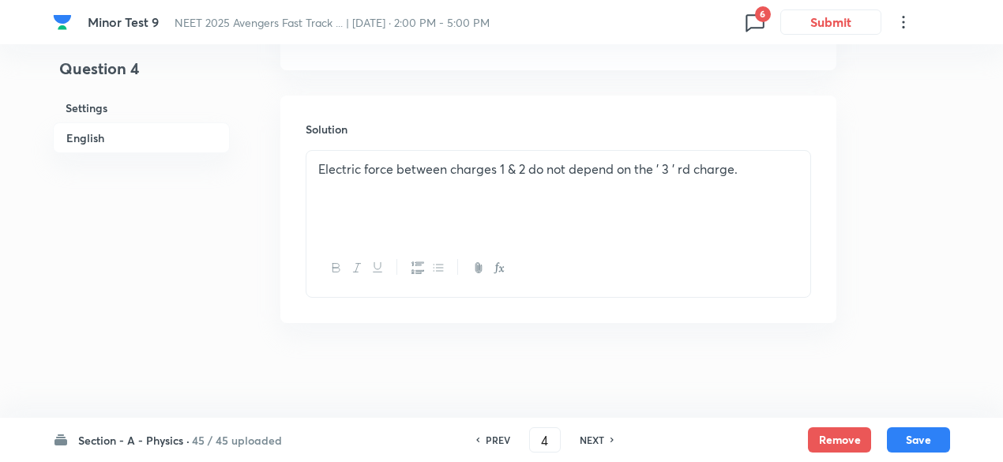
scroll to position [1696, 0]
click at [588, 438] on h6 "NEXT" at bounding box center [592, 440] width 24 height 14
type input "5"
checkbox input "true"
checkbox input "false"
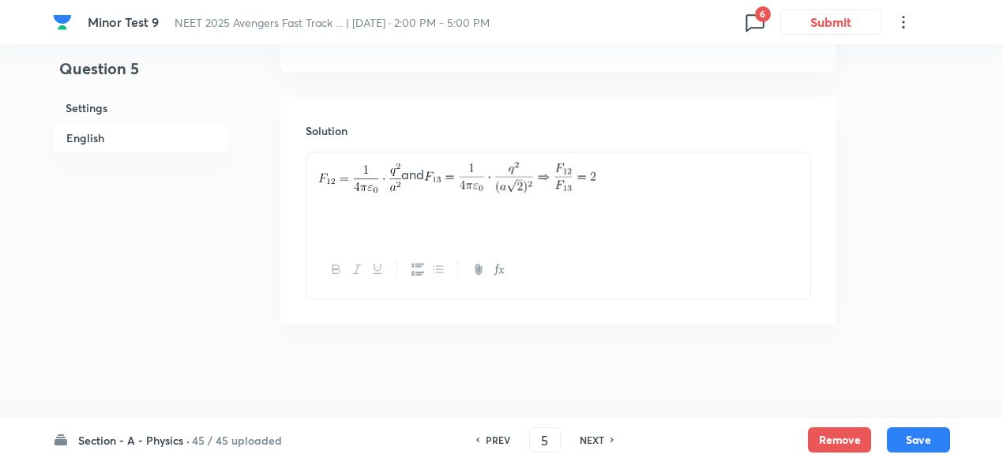
click at [588, 438] on h6 "NEXT" at bounding box center [592, 440] width 24 height 14
checkbox input "false"
type input "6"
checkbox input "true"
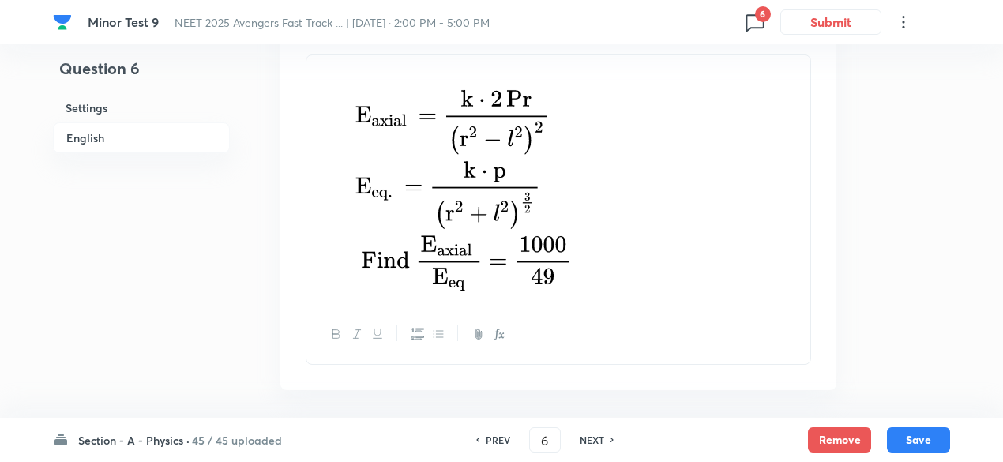
click at [588, 438] on h6 "NEXT" at bounding box center [592, 440] width 24 height 14
type input "7"
checkbox input "false"
checkbox input "true"
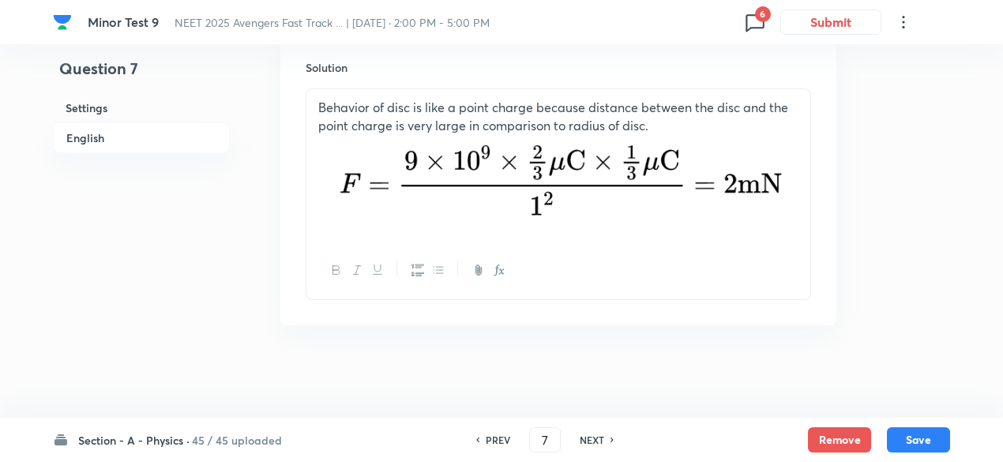
click at [588, 438] on h6 "NEXT" at bounding box center [592, 440] width 24 height 14
type input "8"
checkbox input "true"
checkbox input "false"
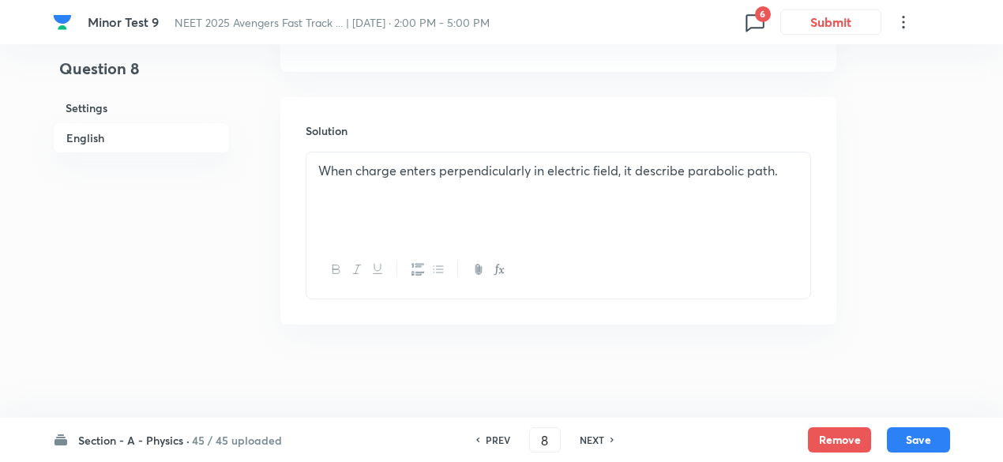
click at [588, 438] on h6 "NEXT" at bounding box center [592, 440] width 24 height 14
type input "9"
checkbox input "true"
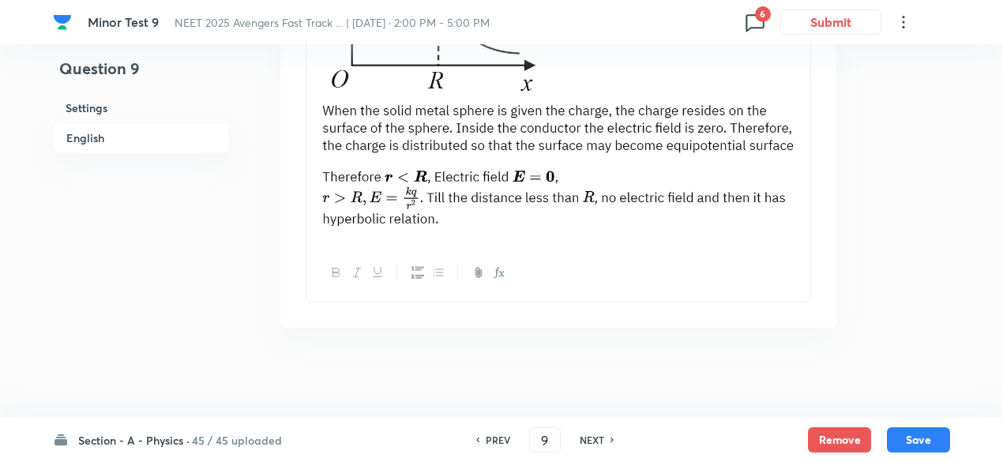
scroll to position [2536, 0]
click at [498, 435] on h6 "PREV" at bounding box center [498, 440] width 24 height 14
type input "8"
checkbox input "true"
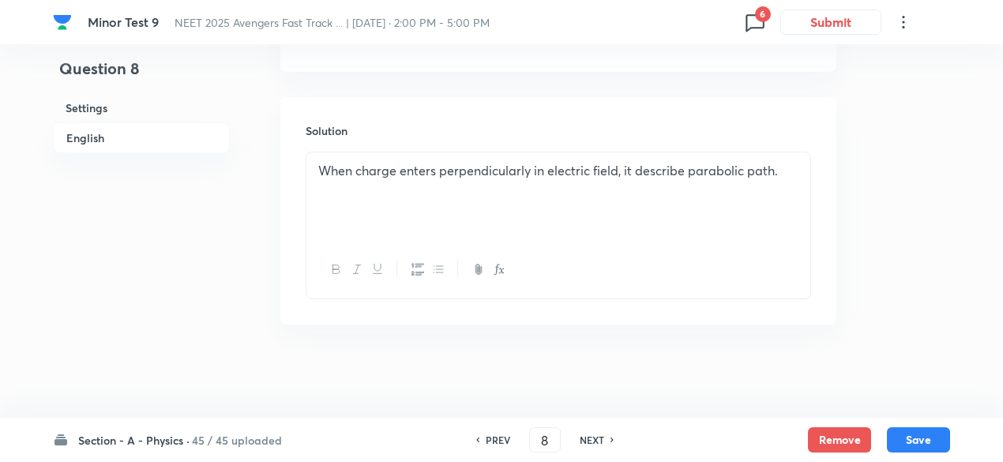
click at [608, 437] on div "NEXT" at bounding box center [595, 440] width 42 height 14
type input "9"
checkbox input "true"
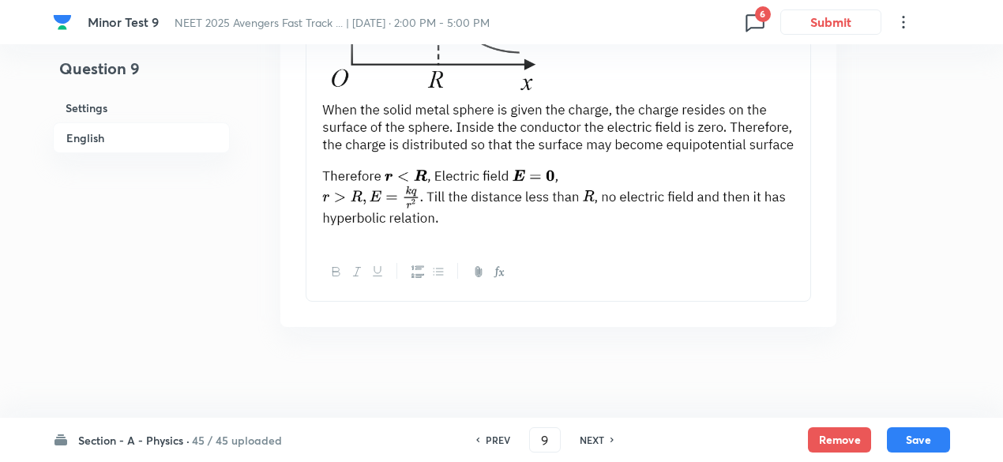
click at [608, 437] on div "NEXT" at bounding box center [595, 440] width 42 height 14
type input "10"
checkbox input "false"
checkbox input "true"
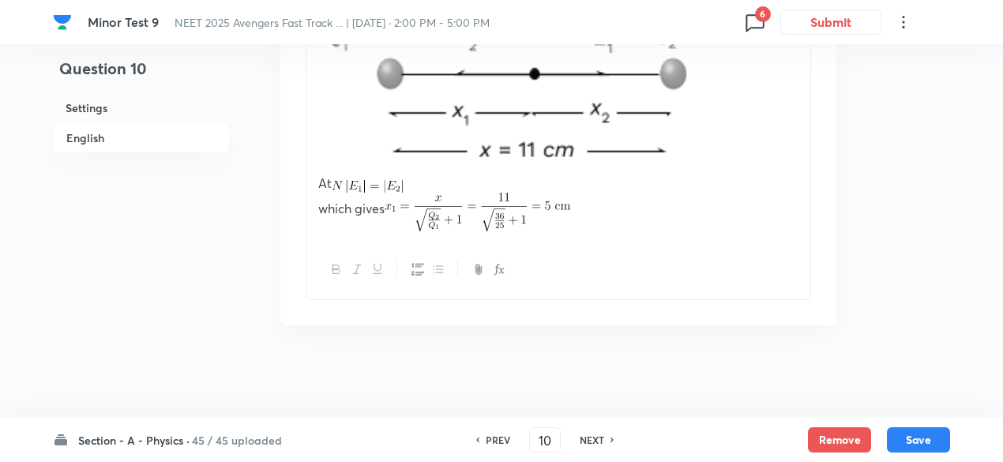
click at [608, 437] on div "NEXT" at bounding box center [595, 440] width 42 height 14
type input "11"
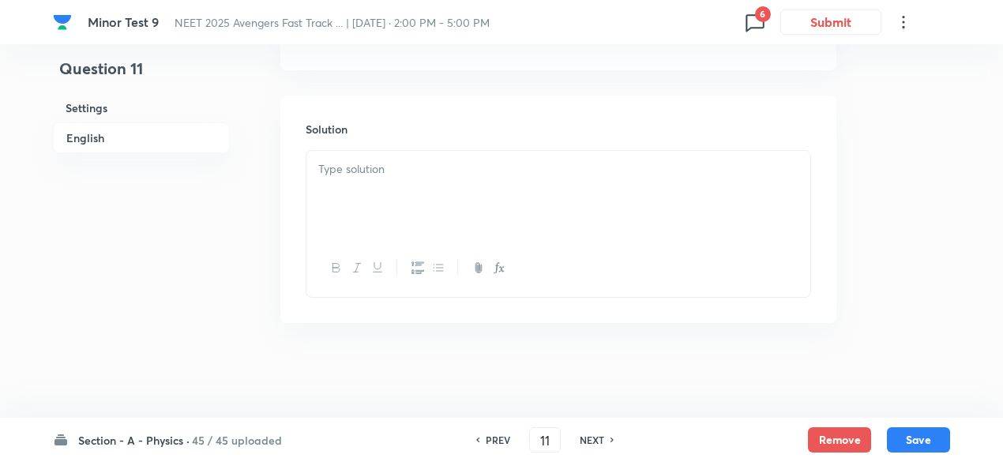
checkbox input "false"
checkbox input "true"
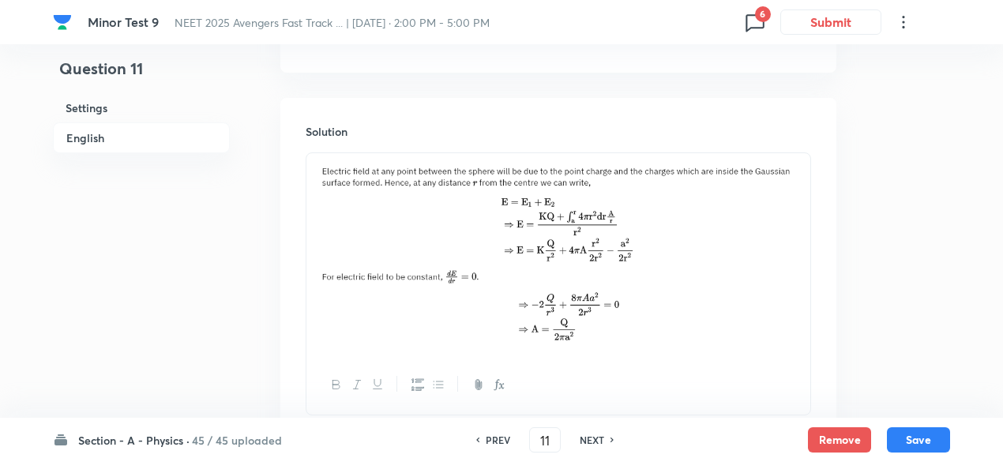
scroll to position [1998, 0]
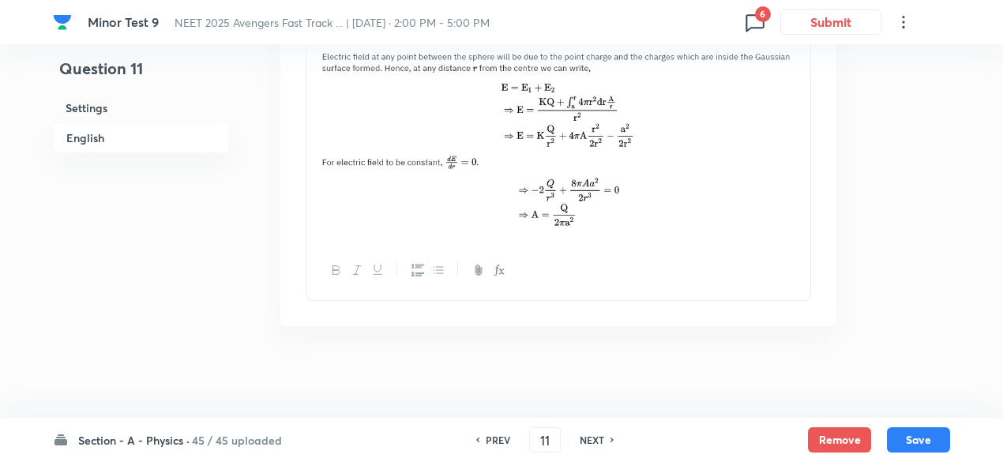
click at [608, 437] on div "NEXT" at bounding box center [595, 440] width 42 height 14
type input "12"
checkbox input "false"
checkbox input "true"
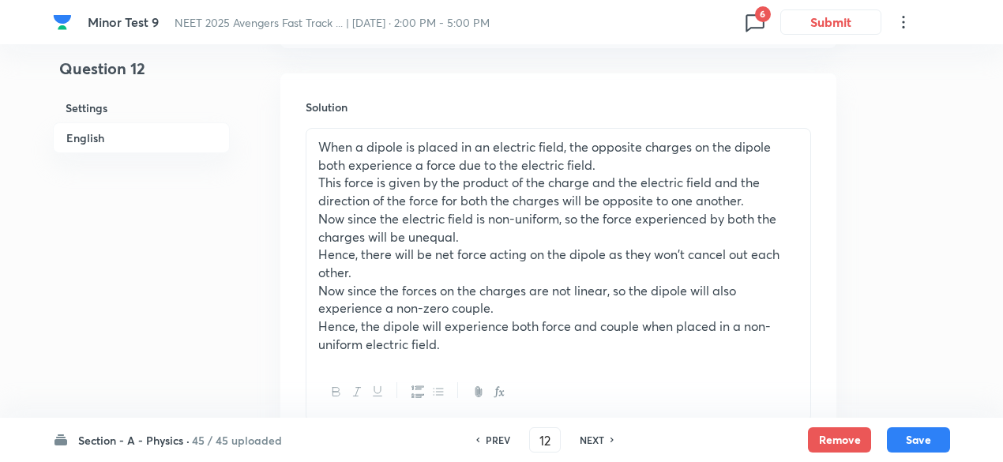
click at [608, 437] on div "NEXT" at bounding box center [595, 440] width 42 height 14
type input "13"
checkbox input "true"
checkbox input "false"
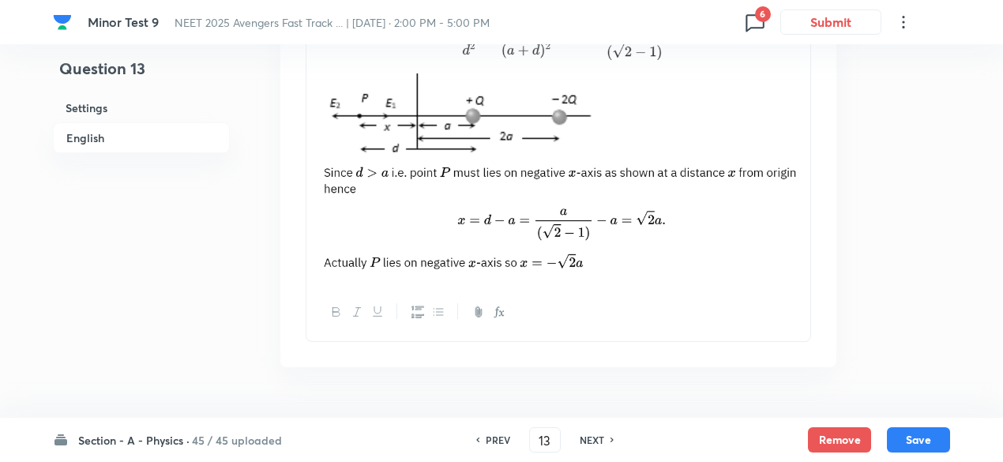
scroll to position [1887, 0]
click at [499, 442] on h6 "PREV" at bounding box center [498, 440] width 24 height 14
type input "12"
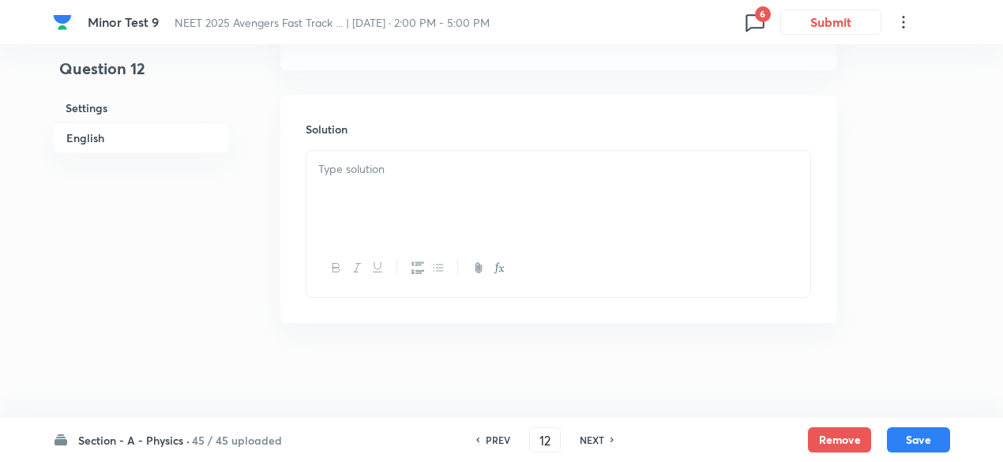
checkbox input "false"
checkbox input "true"
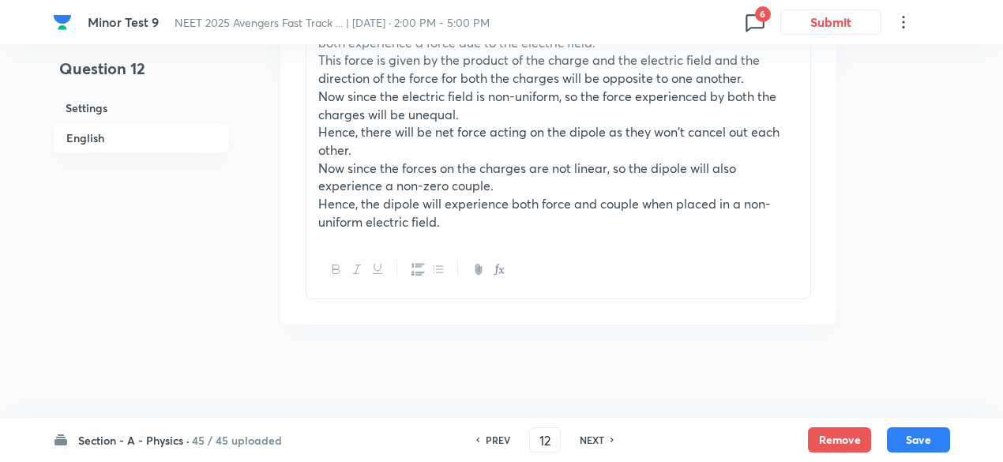
click at [499, 442] on h6 "PREV" at bounding box center [498, 440] width 24 height 14
type input "11"
checkbox input "false"
checkbox input "true"
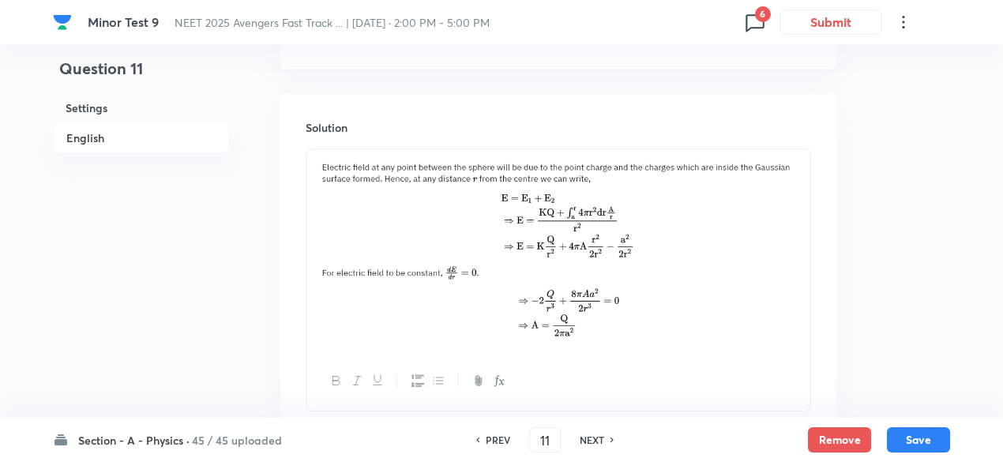
click at [499, 442] on h6 "PREV" at bounding box center [498, 440] width 24 height 14
type input "10"
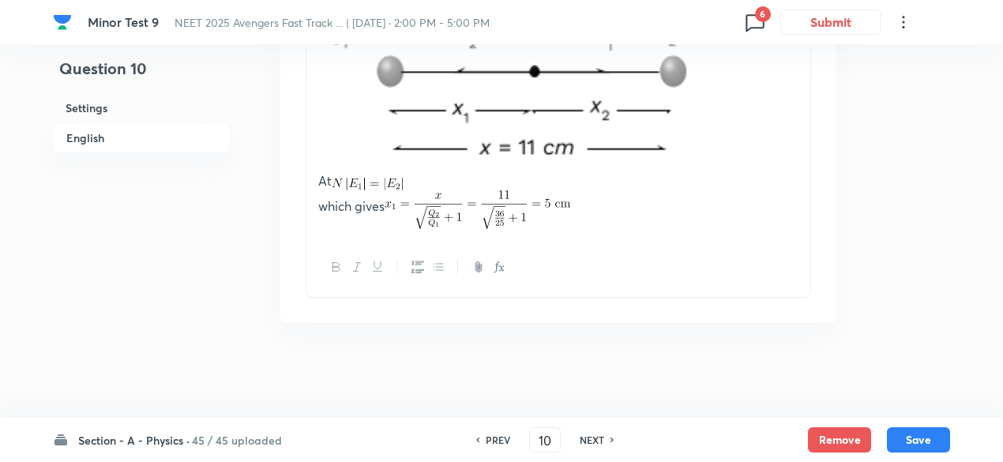
checkbox input "true"
checkbox input "false"
click at [606, 438] on div "NEXT" at bounding box center [595, 440] width 42 height 14
type input "11"
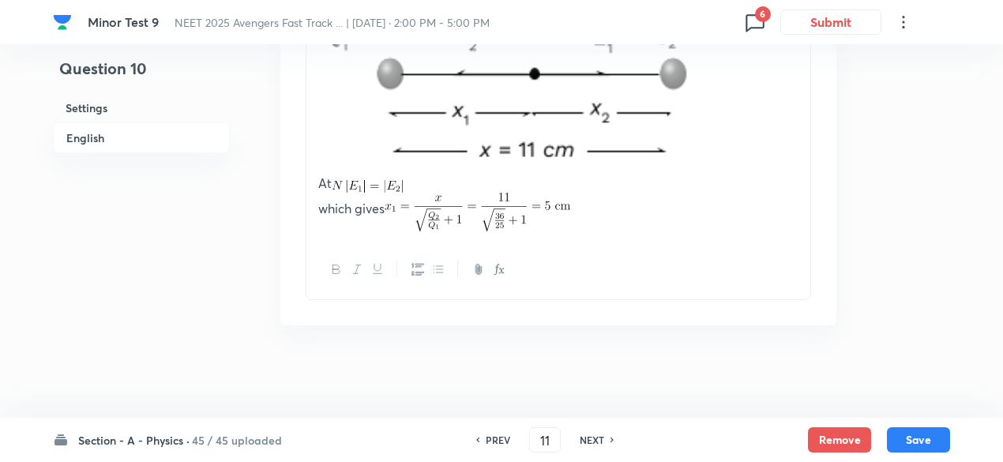
checkbox input "false"
checkbox input "true"
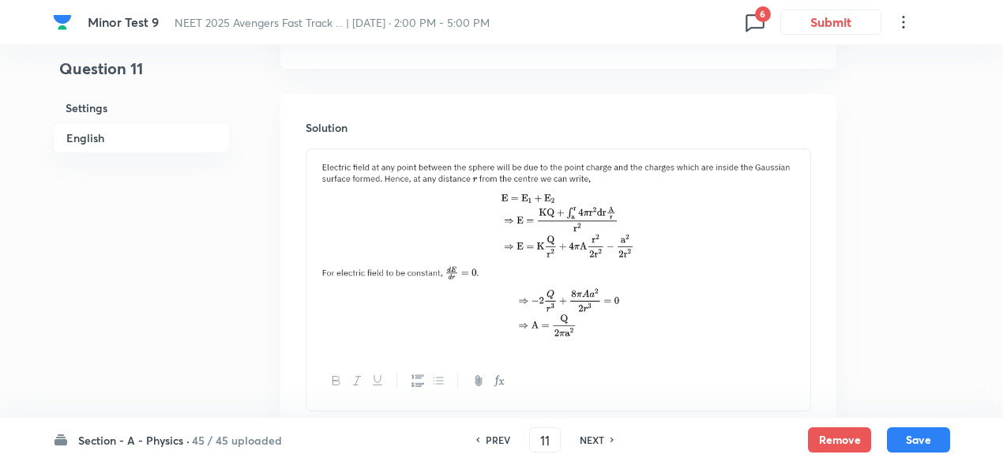
click at [606, 438] on div "NEXT" at bounding box center [595, 440] width 42 height 14
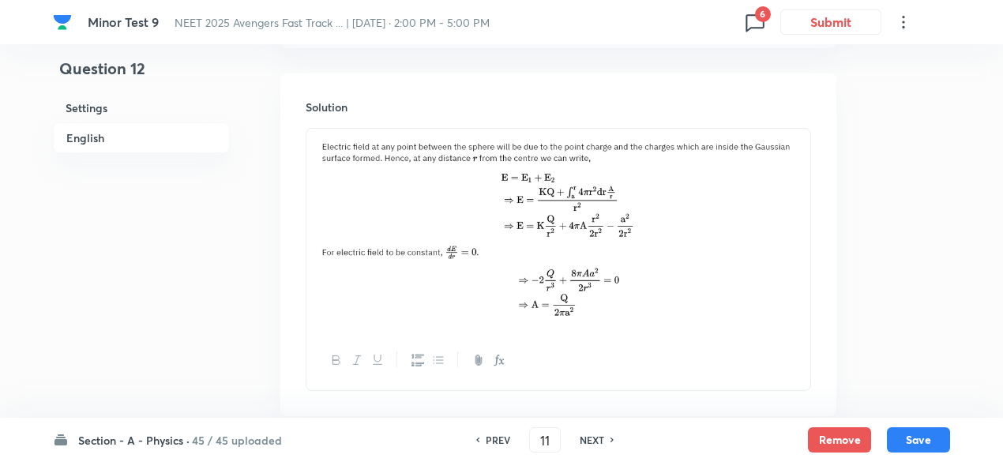
type input "12"
checkbox input "false"
checkbox input "true"
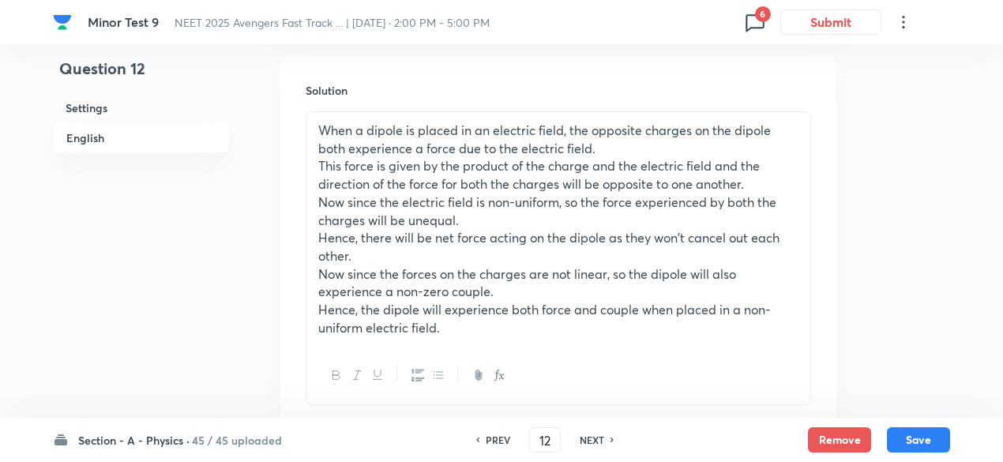
scroll to position [1691, 0]
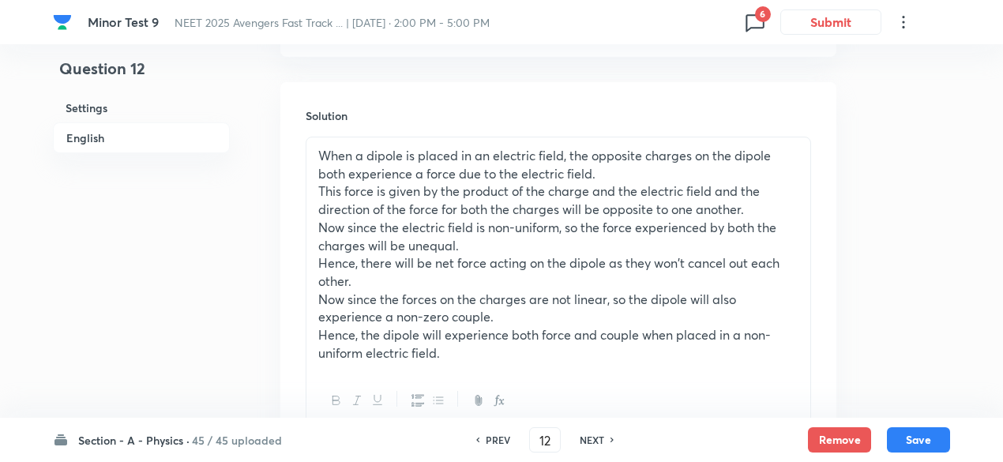
click at [606, 438] on div "NEXT" at bounding box center [595, 440] width 42 height 14
type input "13"
checkbox input "true"
checkbox input "false"
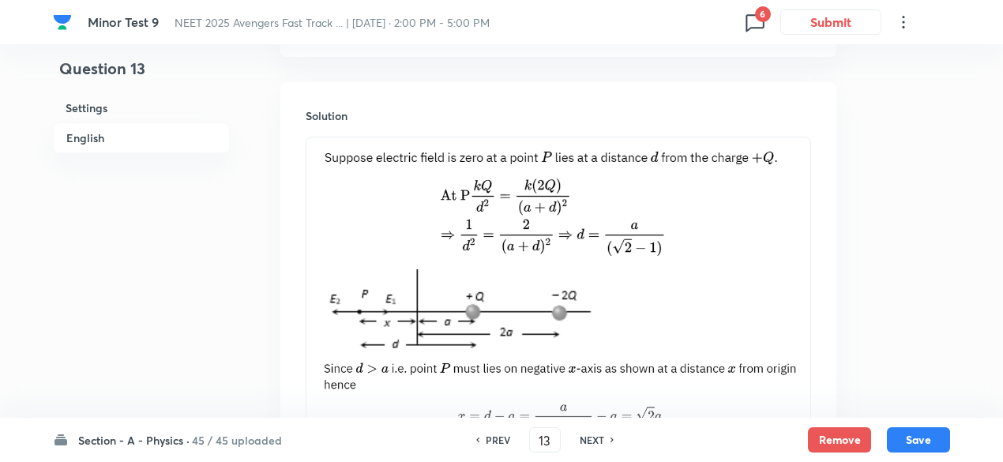
click at [606, 438] on div "NEXT" at bounding box center [595, 440] width 42 height 14
type input "14"
checkbox input "true"
checkbox input "false"
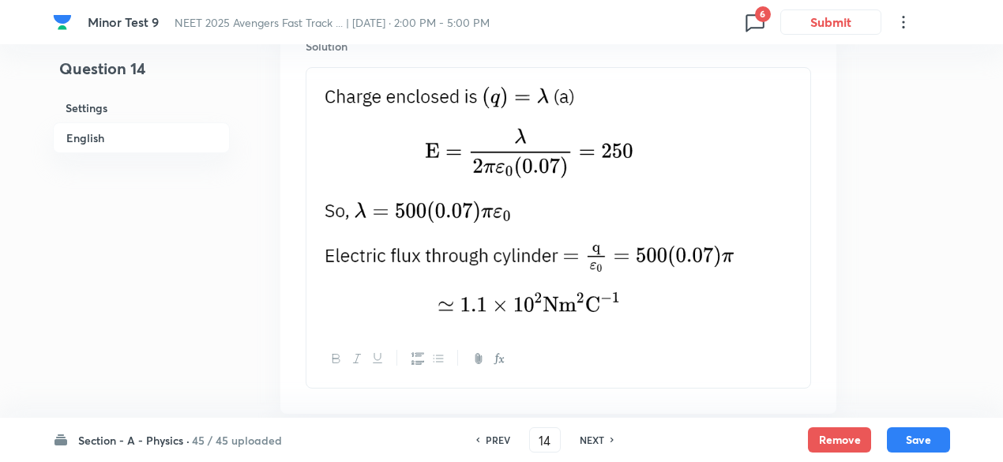
click at [606, 438] on div "NEXT" at bounding box center [595, 440] width 42 height 14
type input "15"
checkbox input "false"
checkbox input "true"
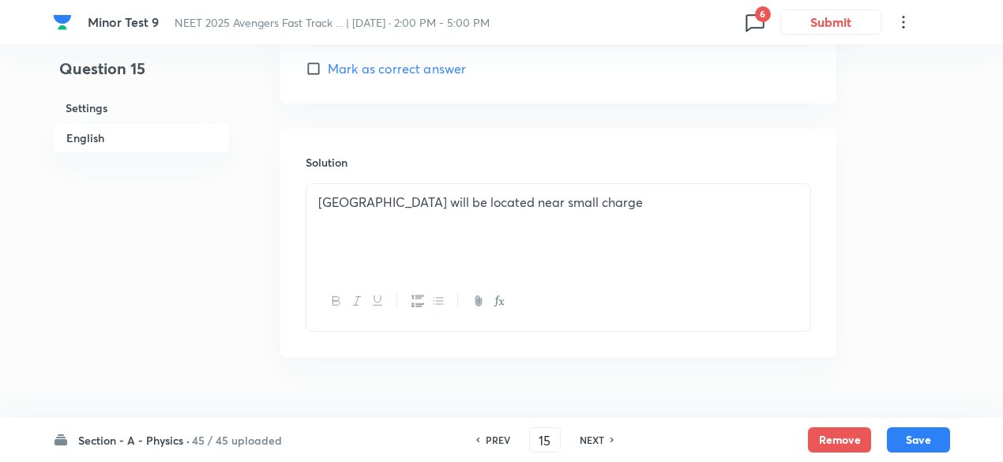
scroll to position [1706, 0]
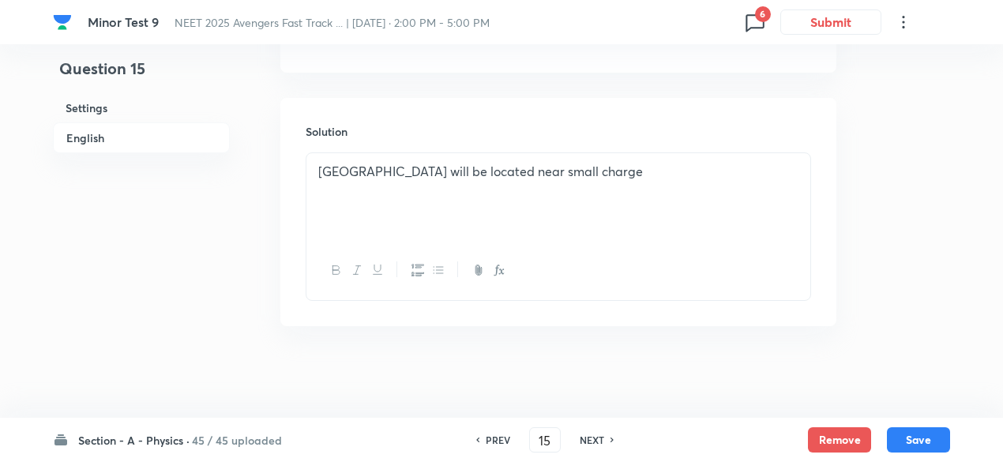
click at [606, 438] on div "NEXT" at bounding box center [595, 440] width 42 height 14
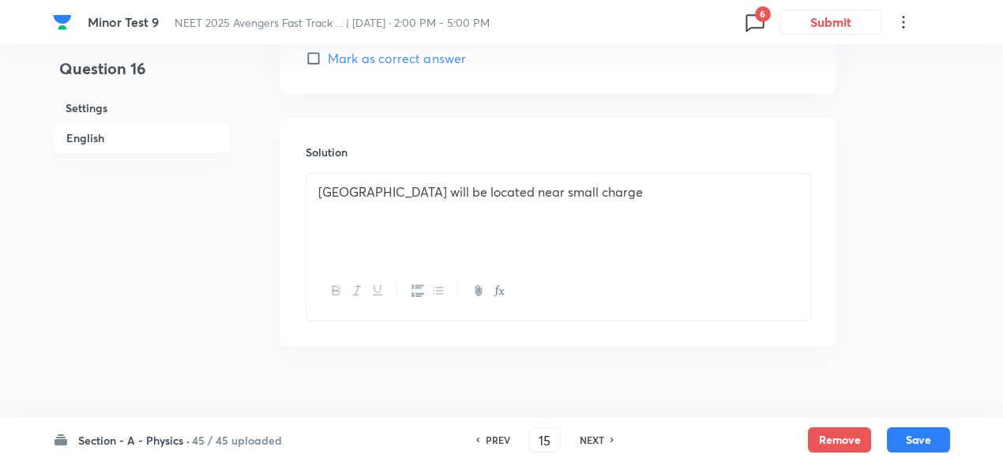
type input "16"
checkbox input "false"
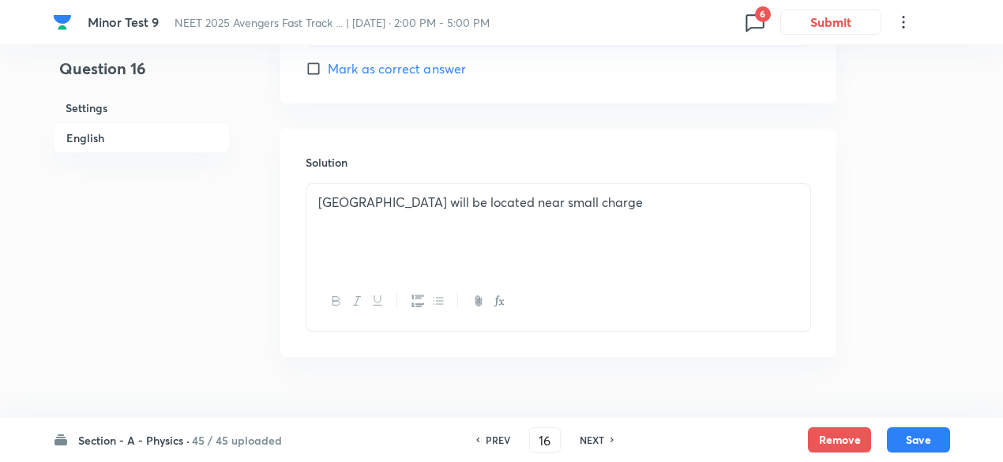
checkbox input "true"
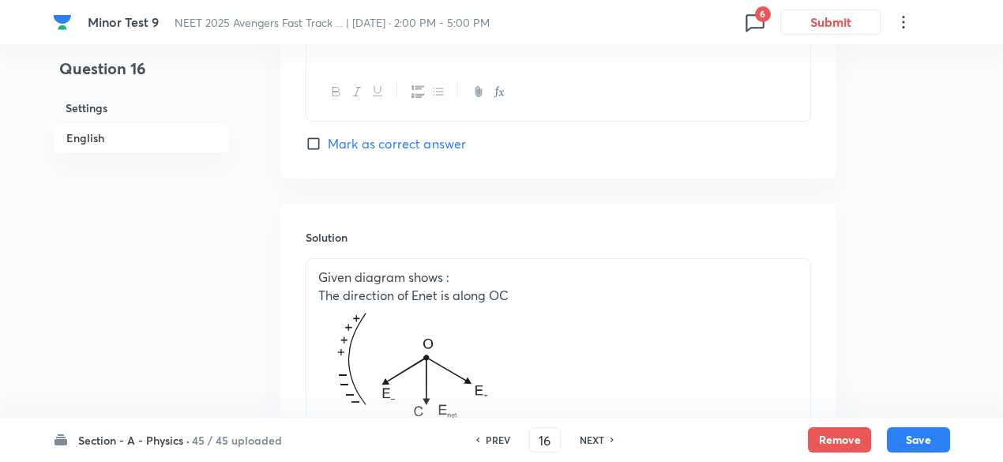
scroll to position [1760, 0]
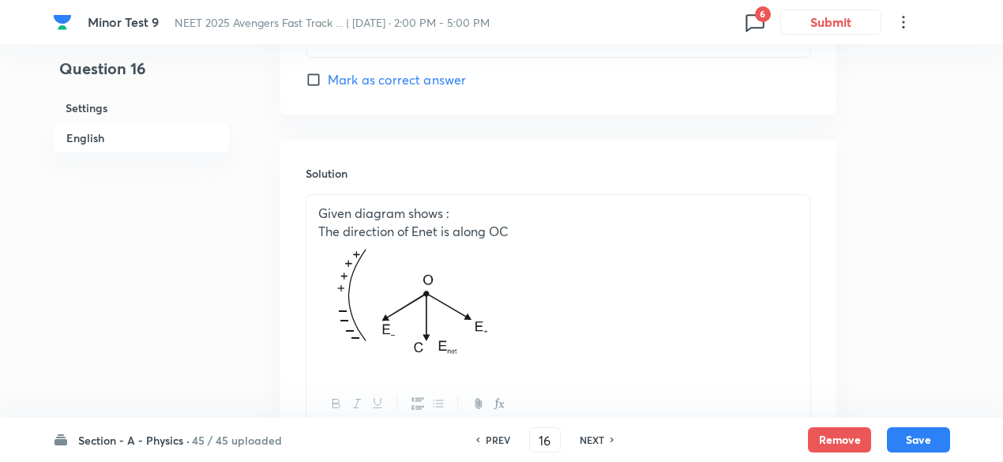
click at [606, 438] on div "NEXT" at bounding box center [595, 440] width 42 height 14
type input "17"
checkbox input "true"
checkbox input "false"
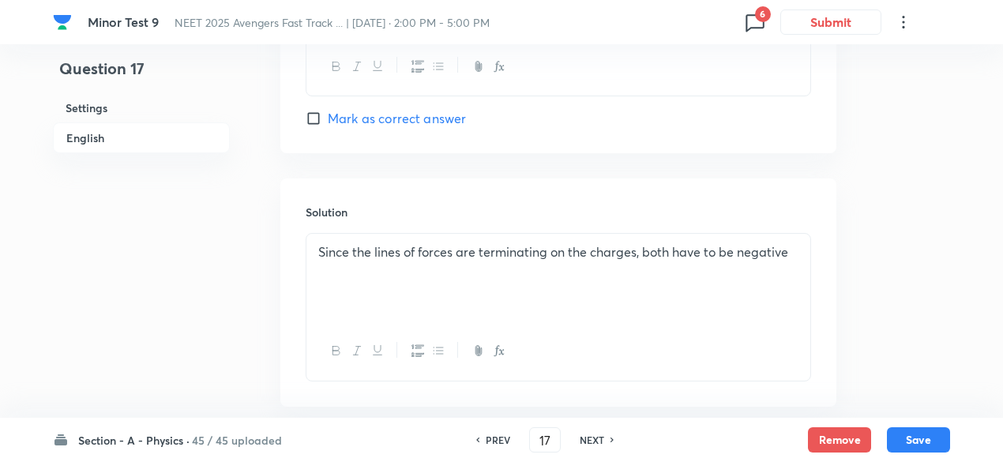
scroll to position [1757, 0]
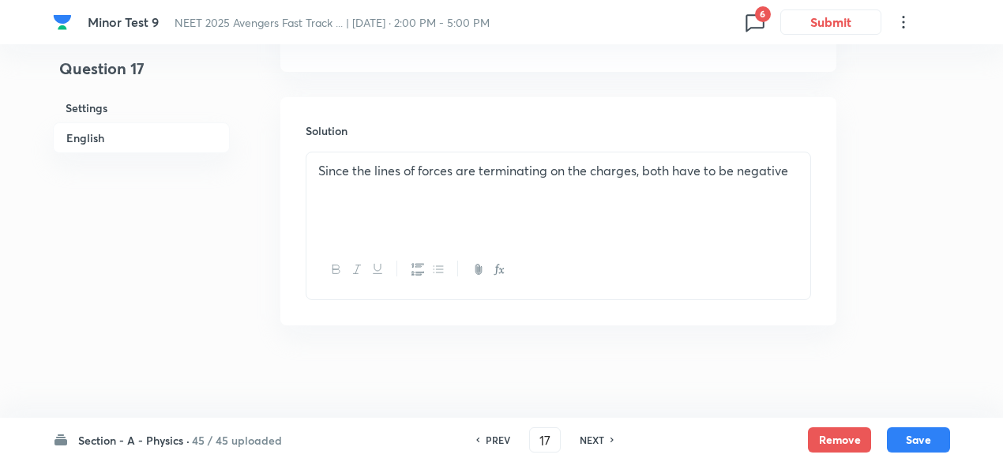
click at [606, 438] on div "NEXT" at bounding box center [595, 440] width 42 height 14
type input "18"
checkbox input "true"
click at [606, 438] on div "NEXT" at bounding box center [595, 440] width 42 height 14
type input "19"
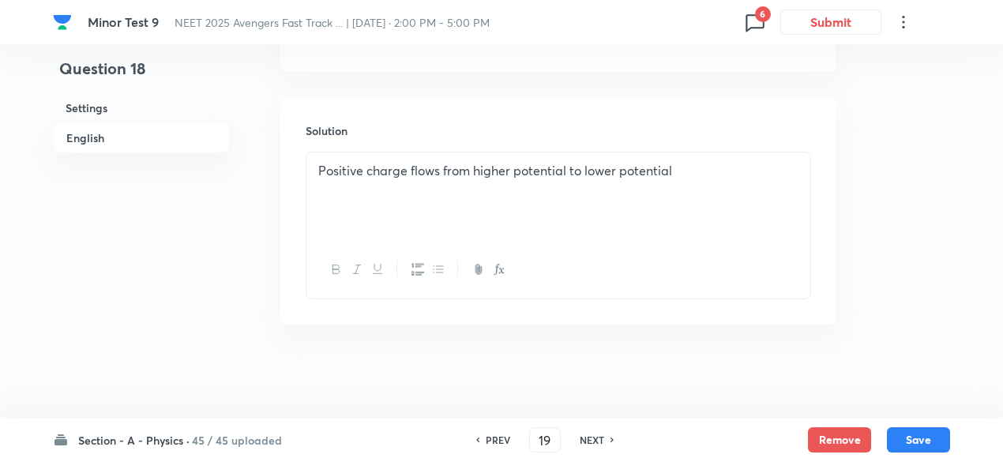
checkbox input "false"
checkbox input "true"
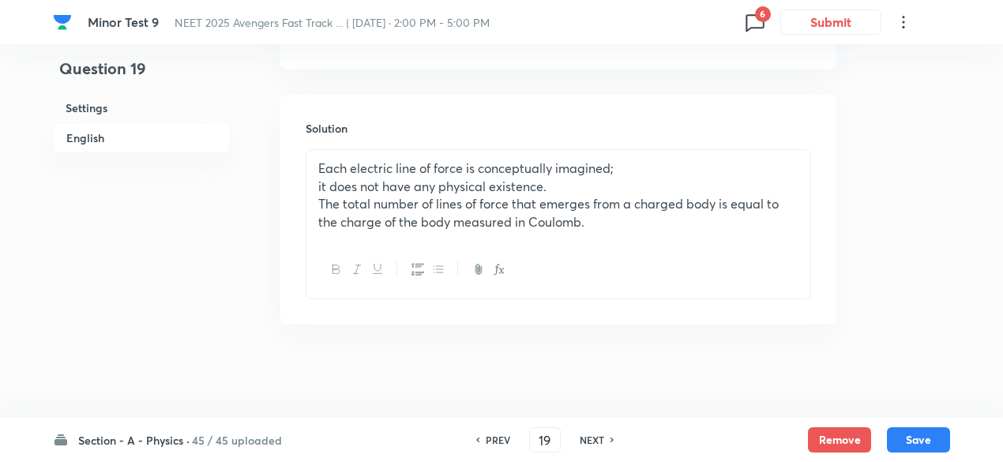
click at [606, 438] on div "NEXT" at bounding box center [595, 440] width 42 height 14
type input "20"
checkbox input "true"
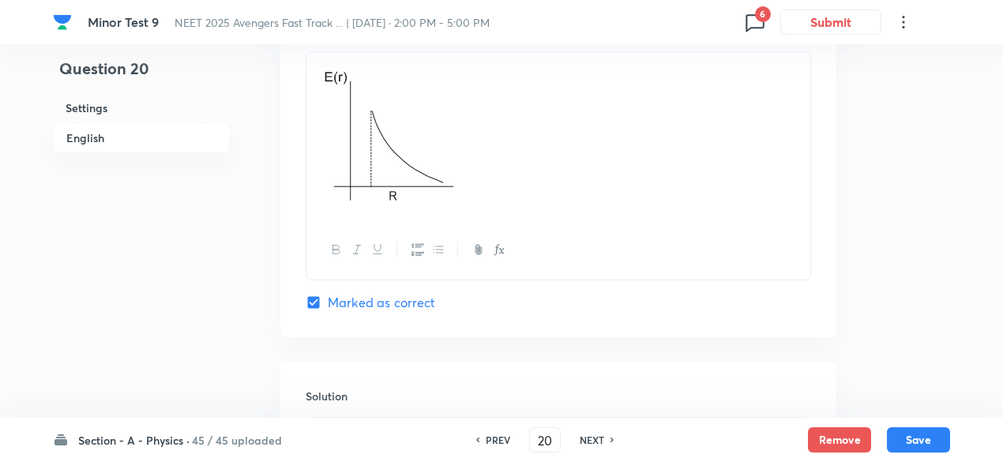
scroll to position [2033, 0]
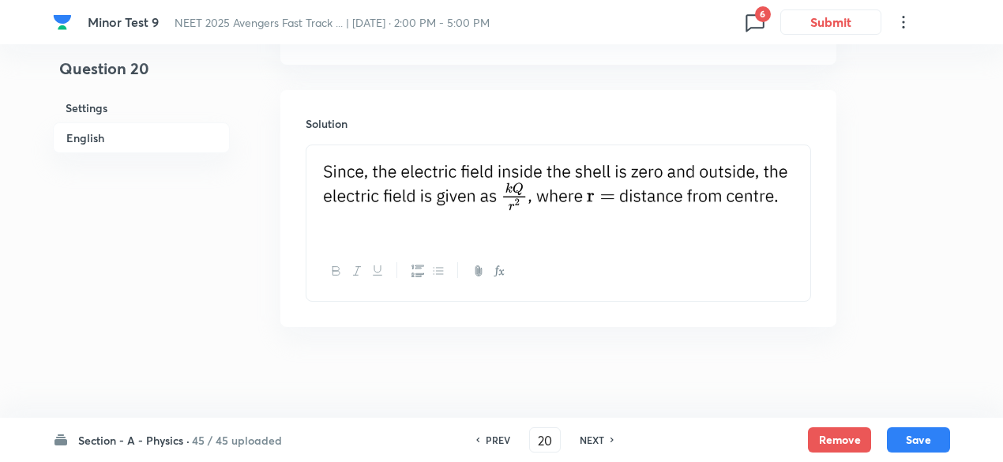
click at [603, 442] on h6 "NEXT" at bounding box center [592, 440] width 24 height 14
type input "21"
checkbox input "true"
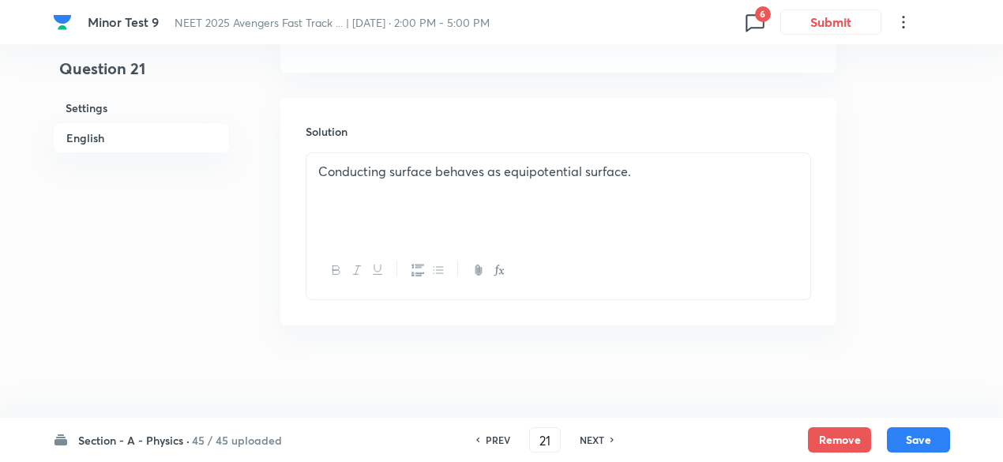
click at [603, 442] on h6 "NEXT" at bounding box center [592, 440] width 24 height 14
type input "22"
checkbox input "true"
checkbox input "false"
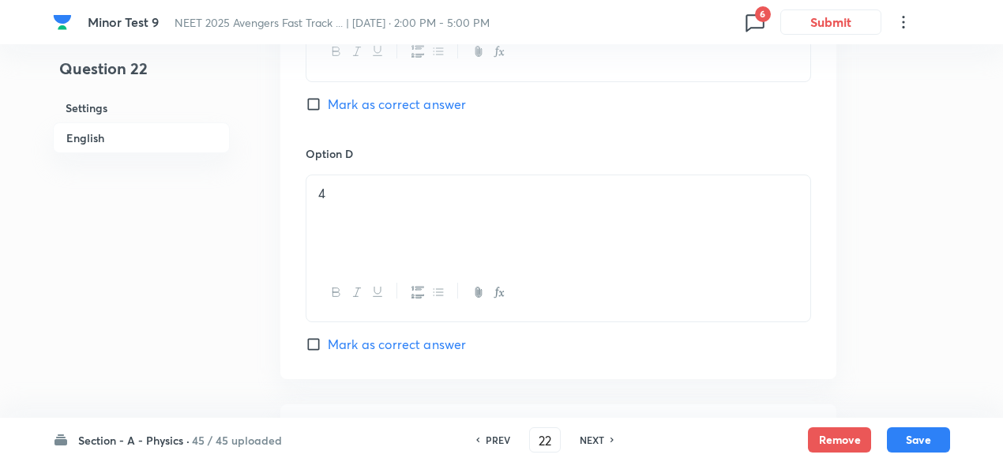
scroll to position [1983, 0]
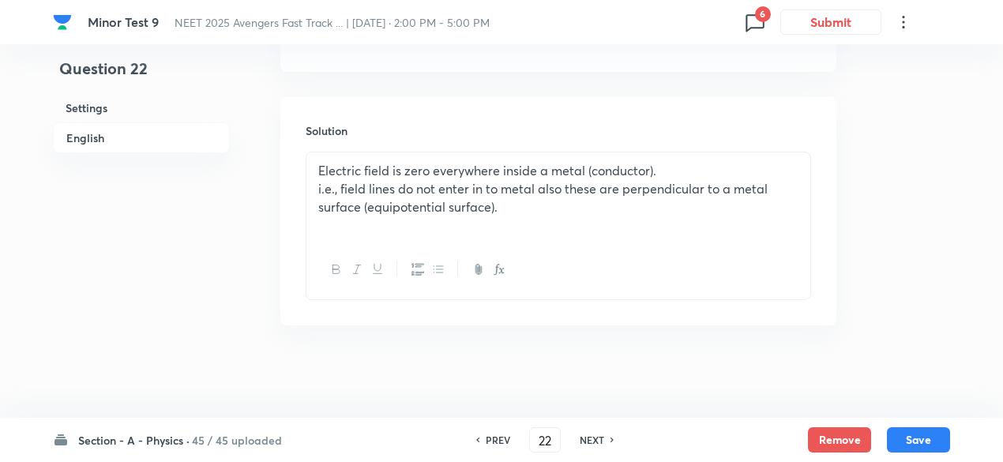
click at [603, 442] on h6 "NEXT" at bounding box center [592, 440] width 24 height 14
type input "23"
checkbox input "false"
checkbox input "true"
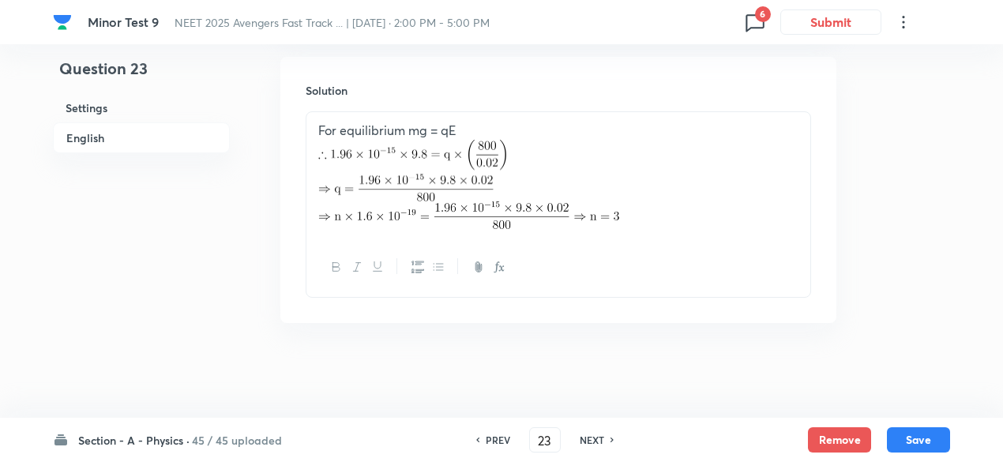
scroll to position [1714, 0]
click at [603, 442] on h6 "NEXT" at bounding box center [592, 440] width 24 height 14
type input "24"
checkbox input "false"
checkbox input "true"
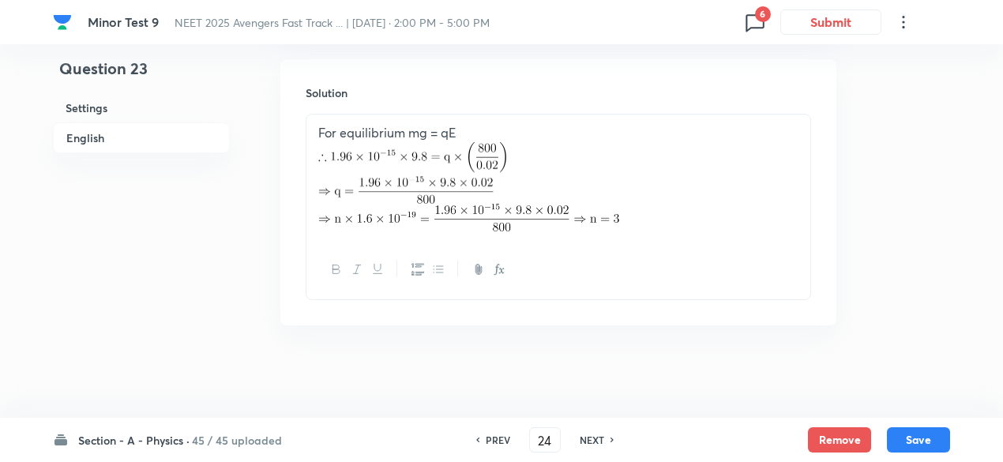
scroll to position [1723, 0]
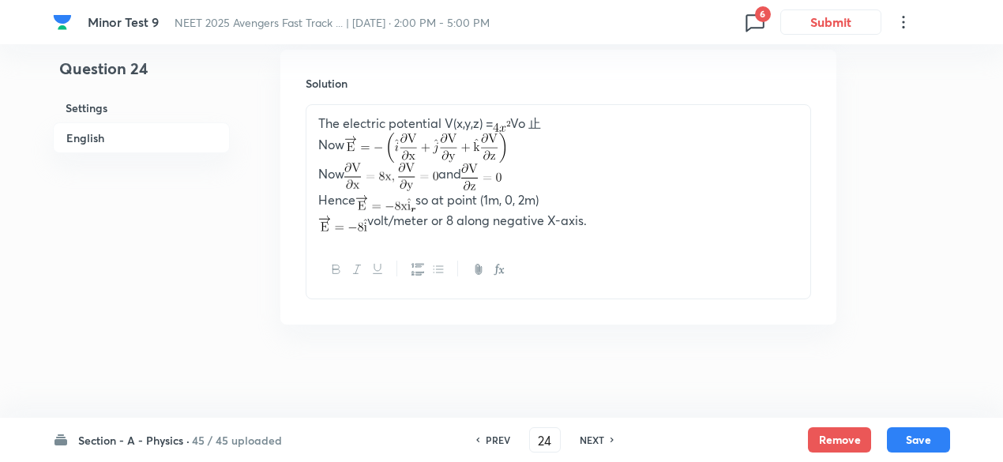
click at [603, 442] on h6 "NEXT" at bounding box center [592, 440] width 24 height 14
type input "25"
checkbox input "false"
checkbox input "true"
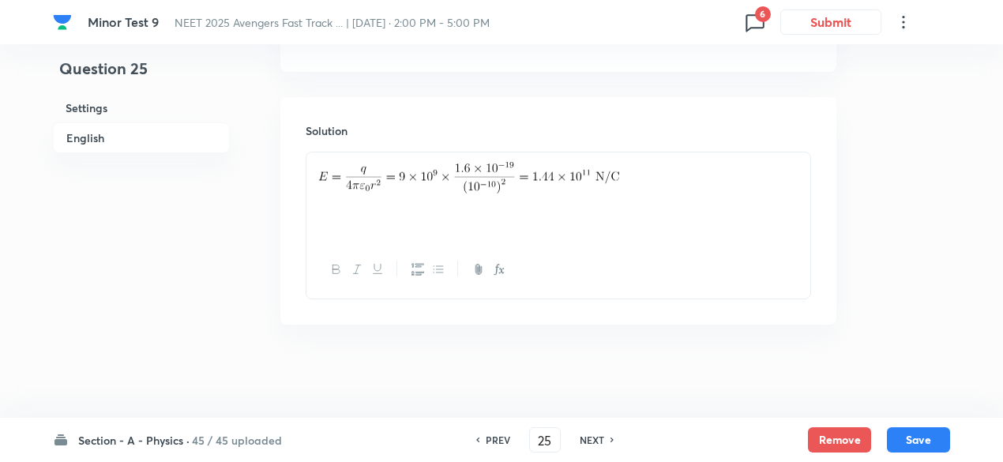
click at [603, 442] on h6 "NEXT" at bounding box center [592, 440] width 24 height 14
type input "26"
checkbox input "true"
checkbox input "false"
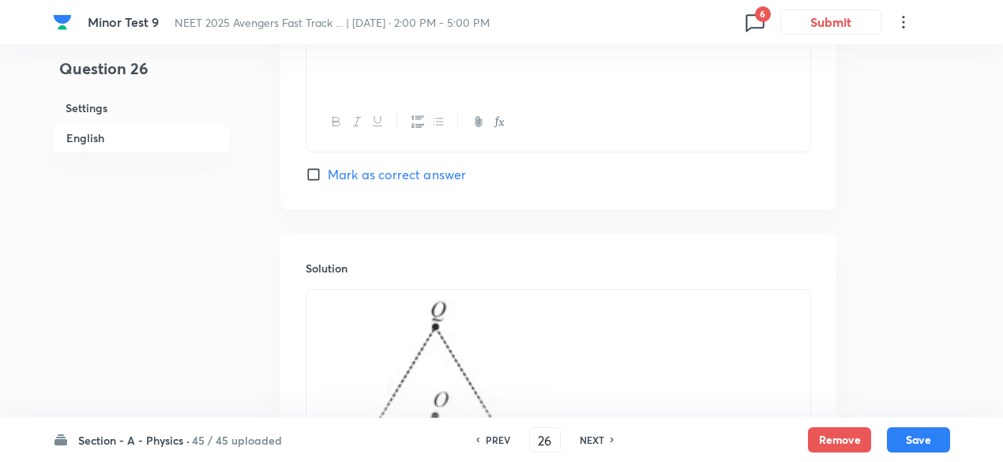
scroll to position [2033, 0]
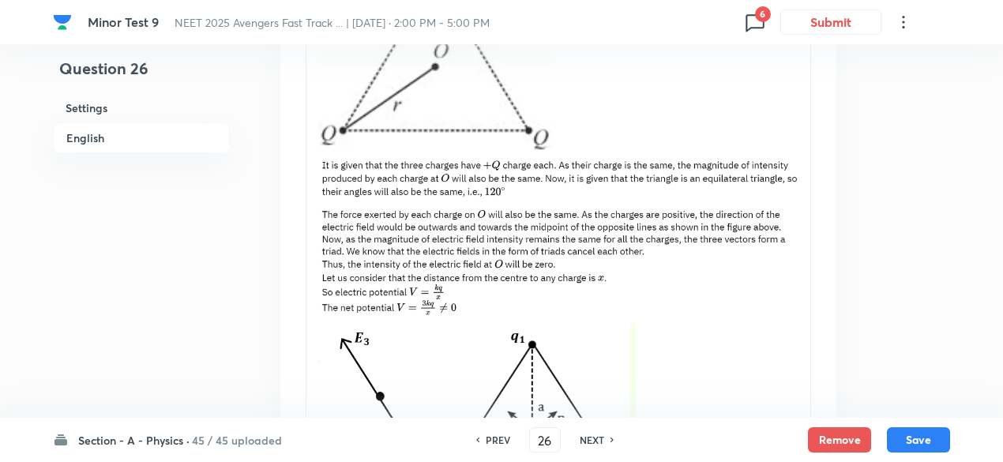
click at [603, 442] on h6 "NEXT" at bounding box center [592, 440] width 24 height 14
type input "27"
checkbox input "false"
checkbox input "true"
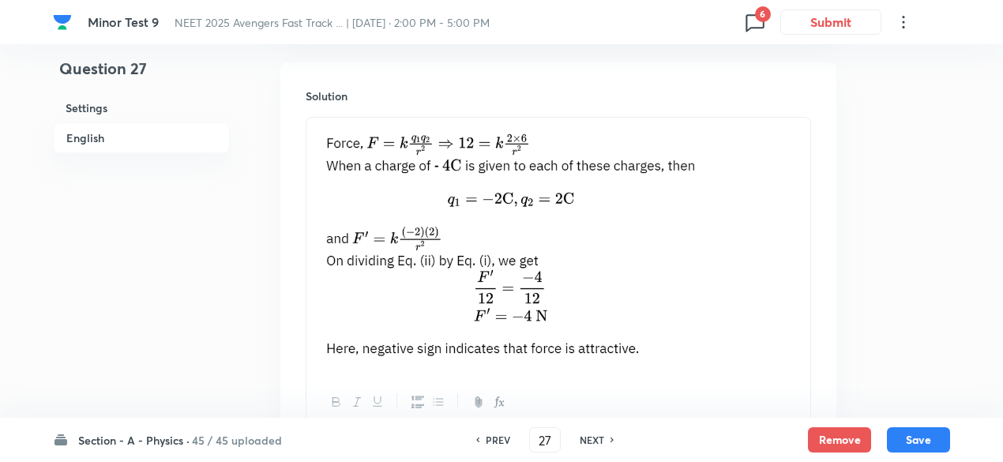
scroll to position [1705, 0]
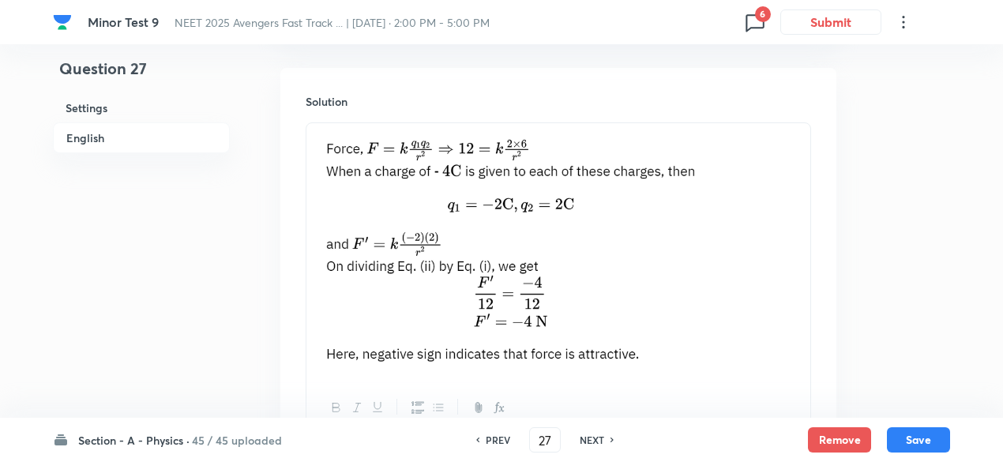
click at [603, 442] on h6 "NEXT" at bounding box center [592, 440] width 24 height 14
type input "28"
checkbox input "true"
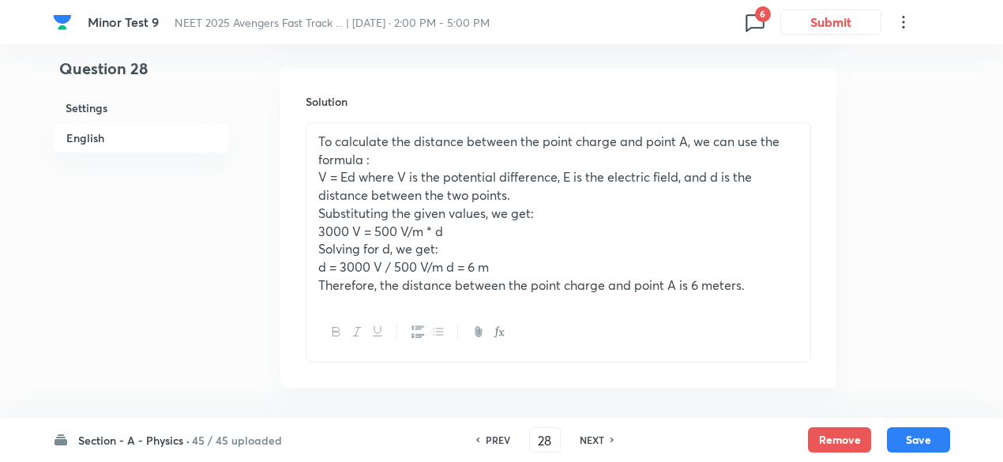
click at [603, 442] on h6 "NEXT" at bounding box center [592, 440] width 24 height 14
type input "29"
checkbox input "true"
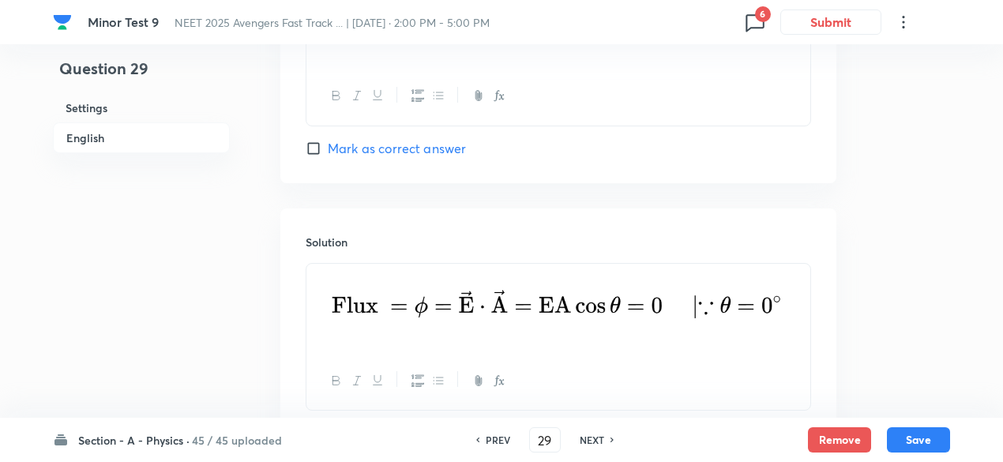
click at [603, 442] on h6 "NEXT" at bounding box center [592, 440] width 24 height 14
type input "30"
checkbox input "false"
checkbox input "true"
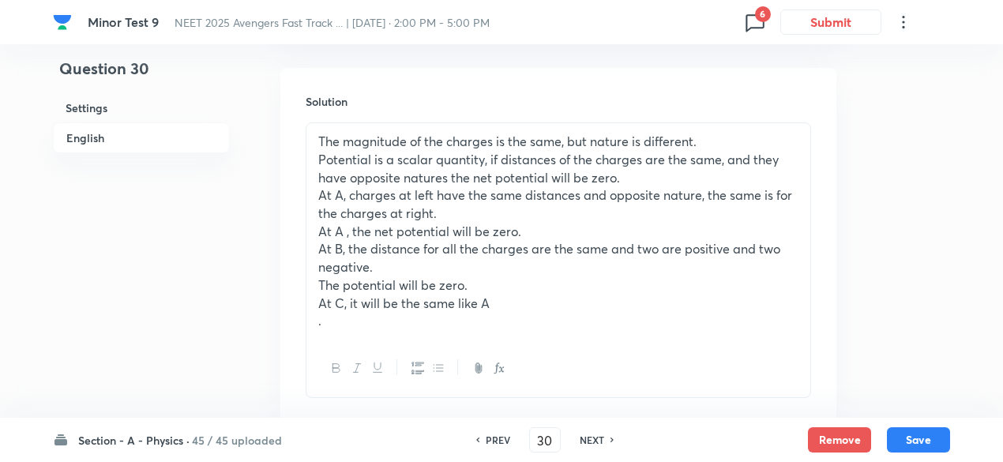
click at [603, 442] on h6 "NEXT" at bounding box center [592, 440] width 24 height 14
type input "31"
checkbox input "true"
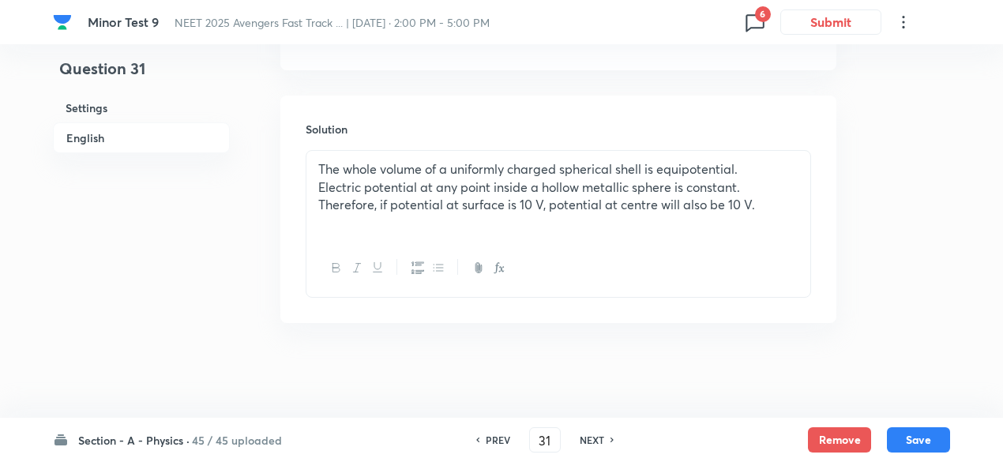
scroll to position [1676, 0]
click at [603, 442] on h6 "NEXT" at bounding box center [592, 440] width 24 height 14
type input "32"
checkbox input "false"
checkbox input "true"
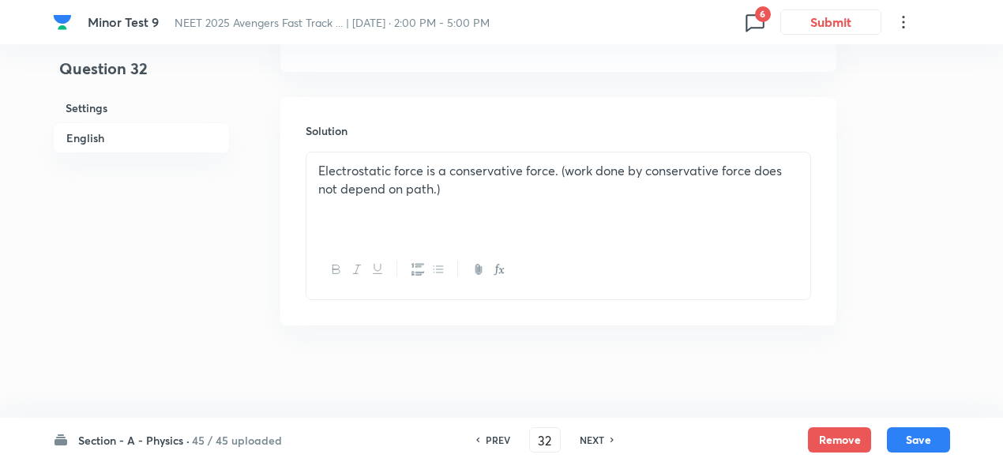
click at [603, 442] on h6 "NEXT" at bounding box center [592, 440] width 24 height 14
type input "33"
checkbox input "true"
checkbox input "false"
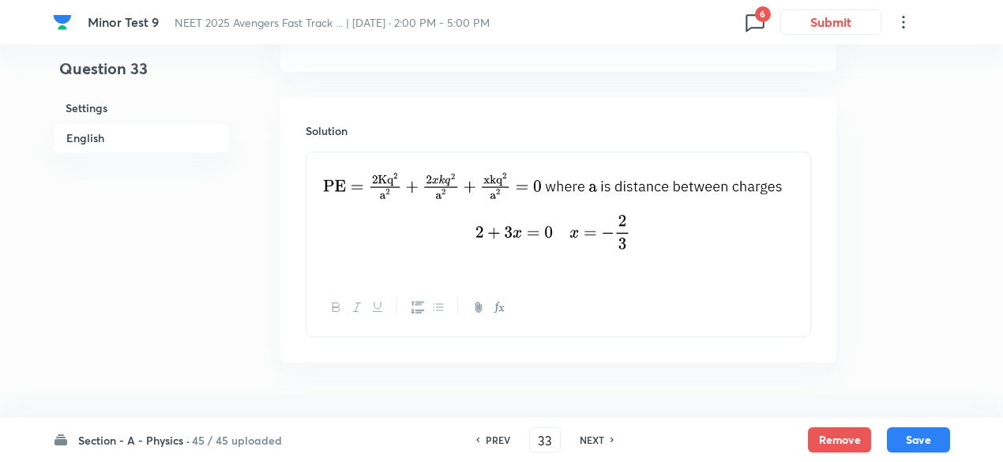
scroll to position [1713, 0]
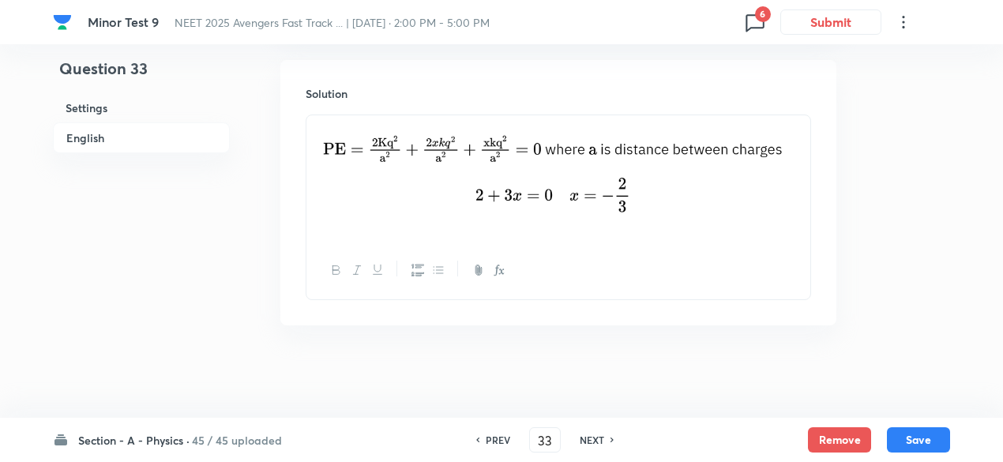
click at [603, 442] on h6 "NEXT" at bounding box center [592, 440] width 24 height 14
type input "34"
checkbox input "false"
checkbox input "true"
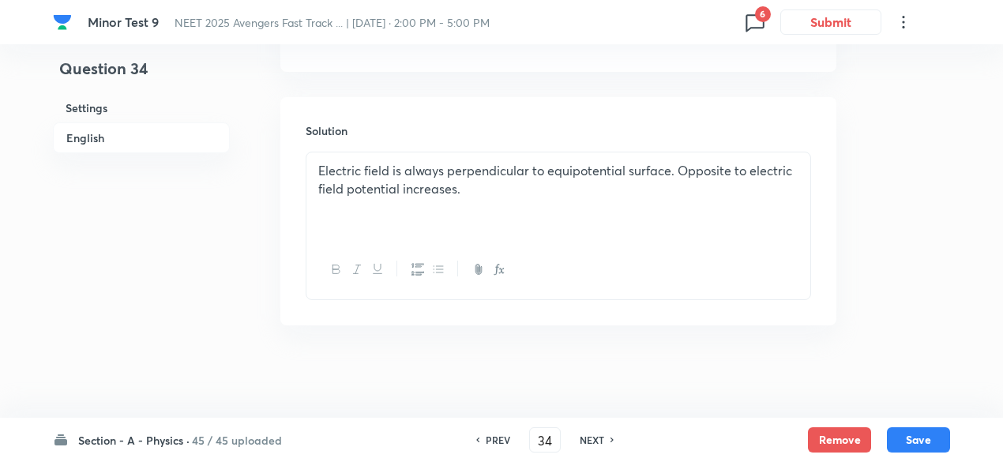
click at [603, 442] on h6 "NEXT" at bounding box center [592, 440] width 24 height 14
type input "35"
checkbox input "true"
checkbox input "false"
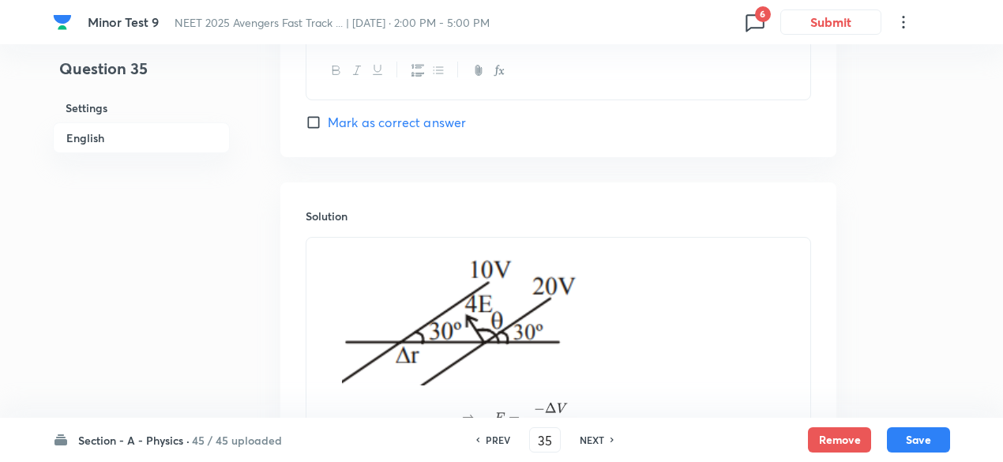
scroll to position [1803, 0]
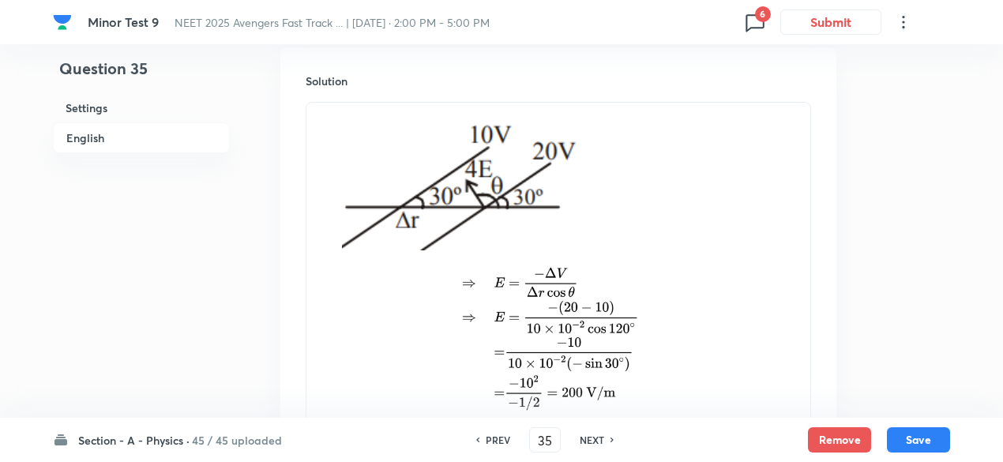
click at [599, 442] on h6 "NEXT" at bounding box center [592, 440] width 24 height 14
type input "36"
checkbox input "true"
checkbox input "false"
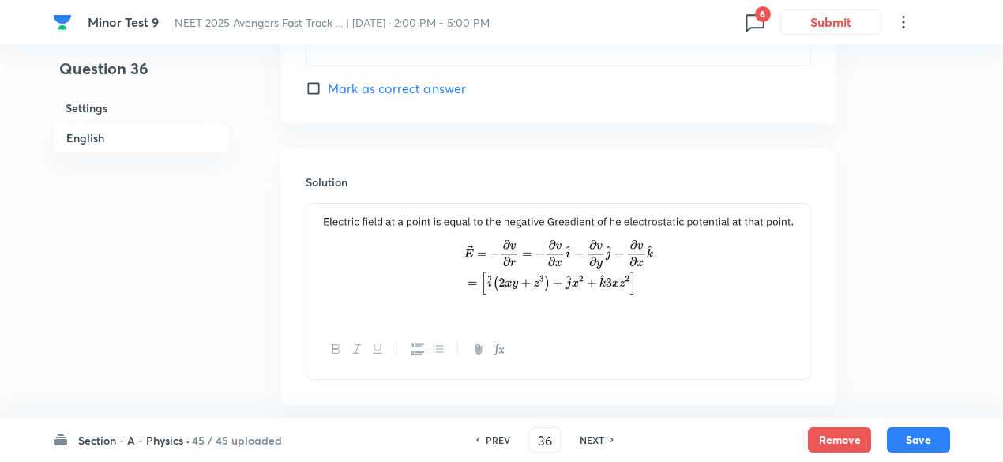
scroll to position [1755, 0]
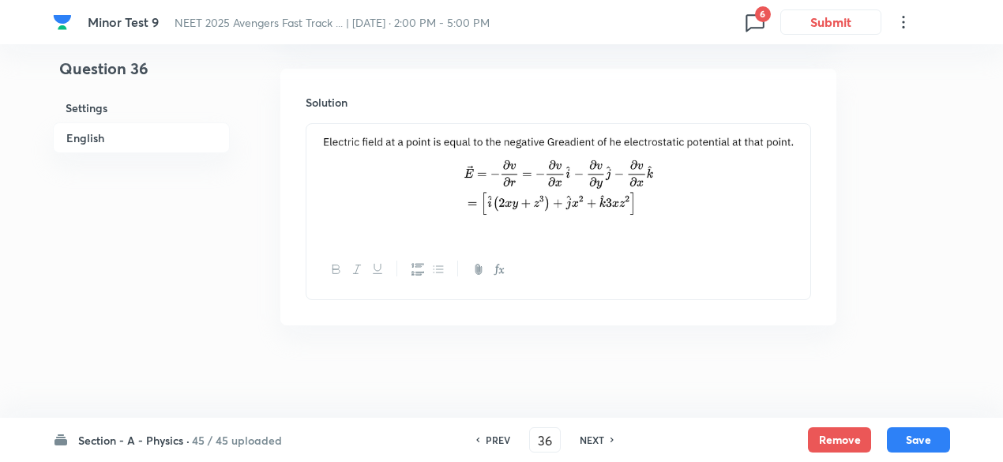
click at [599, 442] on h6 "NEXT" at bounding box center [592, 440] width 24 height 14
type input "37"
checkbox input "false"
checkbox input "true"
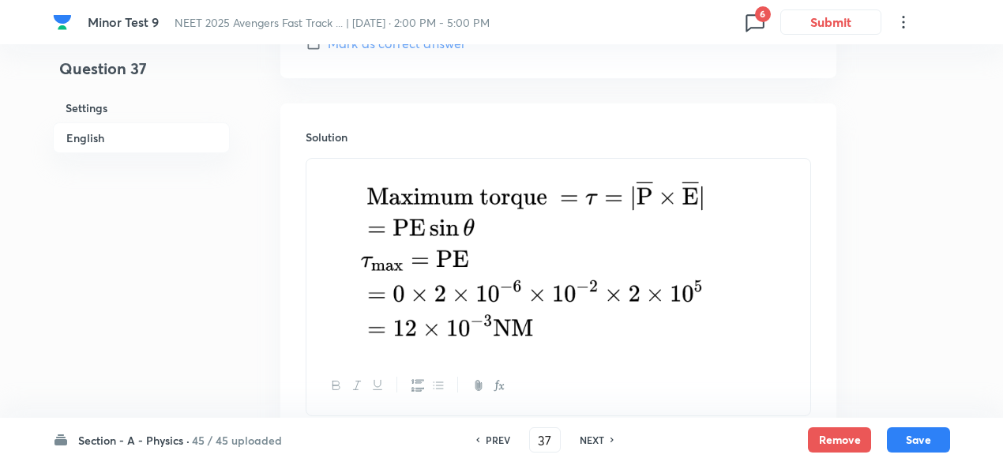
scroll to position [1675, 0]
click at [599, 442] on h6 "NEXT" at bounding box center [592, 440] width 24 height 14
type input "38"
checkbox input "true"
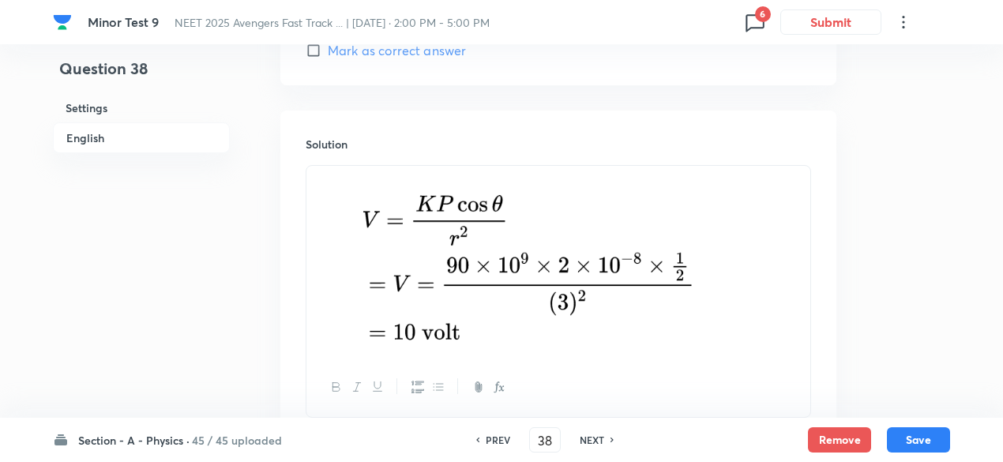
click at [599, 442] on h6 "NEXT" at bounding box center [592, 440] width 24 height 14
type input "39"
checkbox input "true"
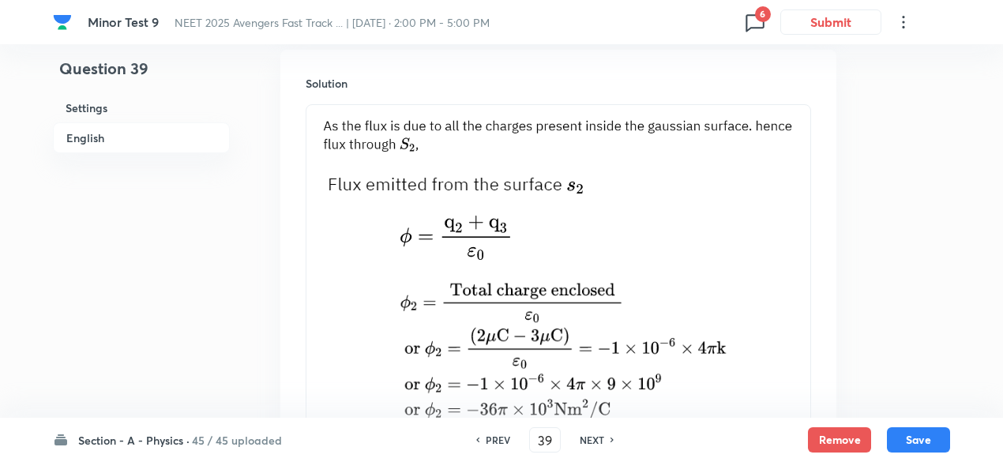
click at [599, 442] on h6 "NEXT" at bounding box center [592, 440] width 24 height 14
type input "40"
checkbox input "true"
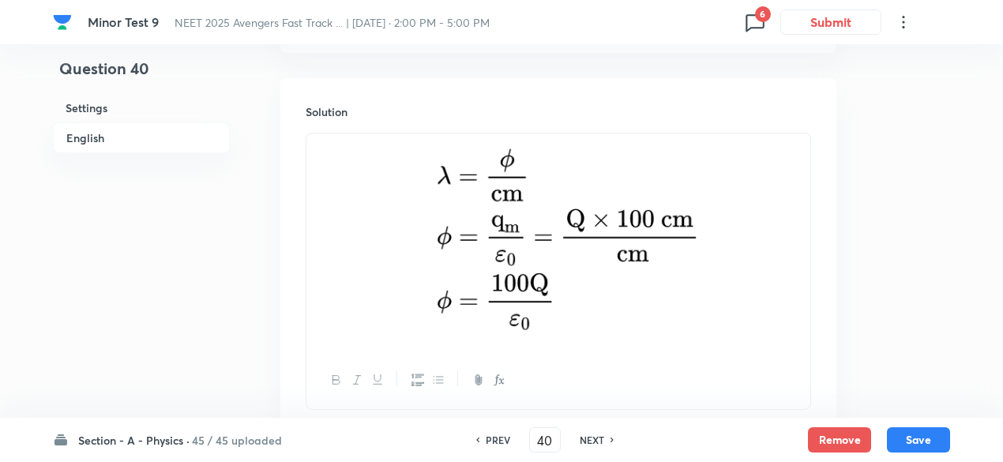
click at [599, 442] on h6 "NEXT" at bounding box center [592, 440] width 24 height 14
type input "41"
checkbox input "false"
checkbox input "true"
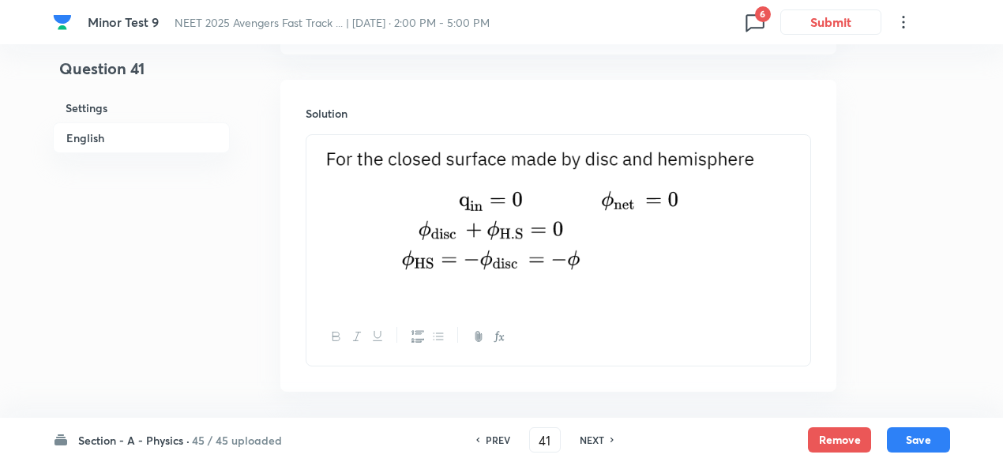
click at [599, 442] on h6 "NEXT" at bounding box center [592, 440] width 24 height 14
type input "42"
checkbox input "true"
checkbox input "false"
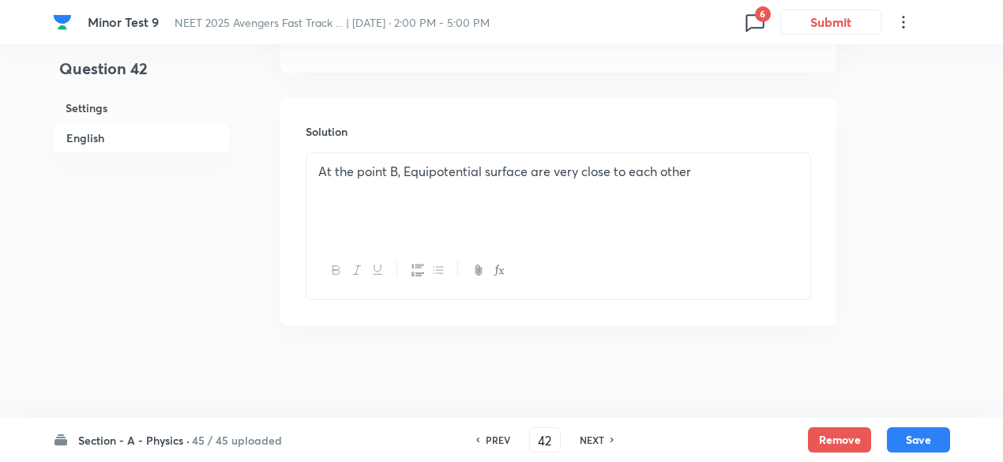
click at [599, 442] on h6 "NEXT" at bounding box center [592, 440] width 24 height 14
type input "43"
checkbox input "false"
checkbox input "true"
click at [599, 442] on h6 "NEXT" at bounding box center [592, 440] width 24 height 14
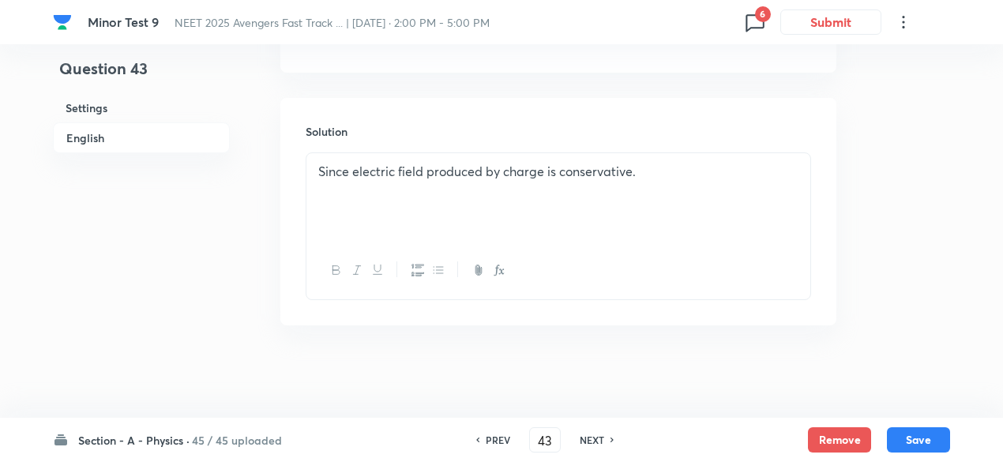
type input "44"
checkbox input "false"
checkbox input "true"
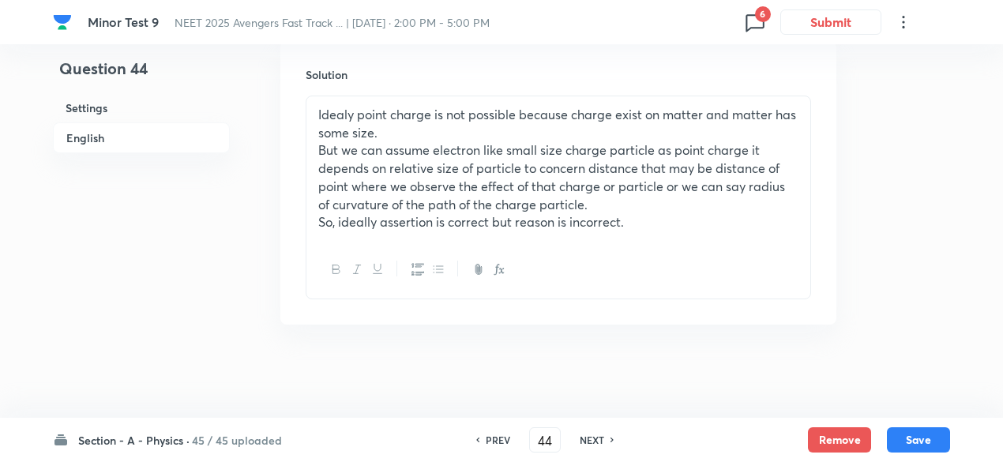
click at [599, 442] on h6 "NEXT" at bounding box center [592, 440] width 24 height 14
type input "45"
checkbox input "true"
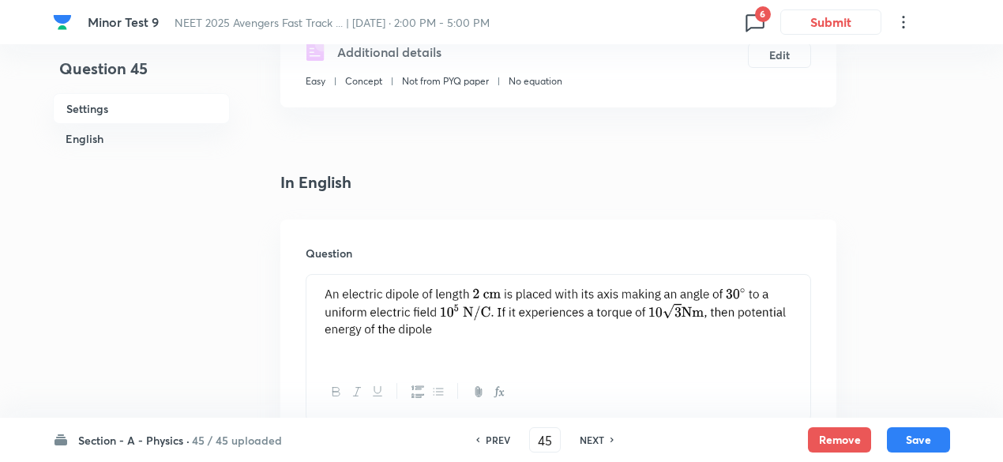
scroll to position [295, 0]
click at [494, 437] on h6 "PREV" at bounding box center [498, 440] width 24 height 14
type input "44"
checkbox input "true"
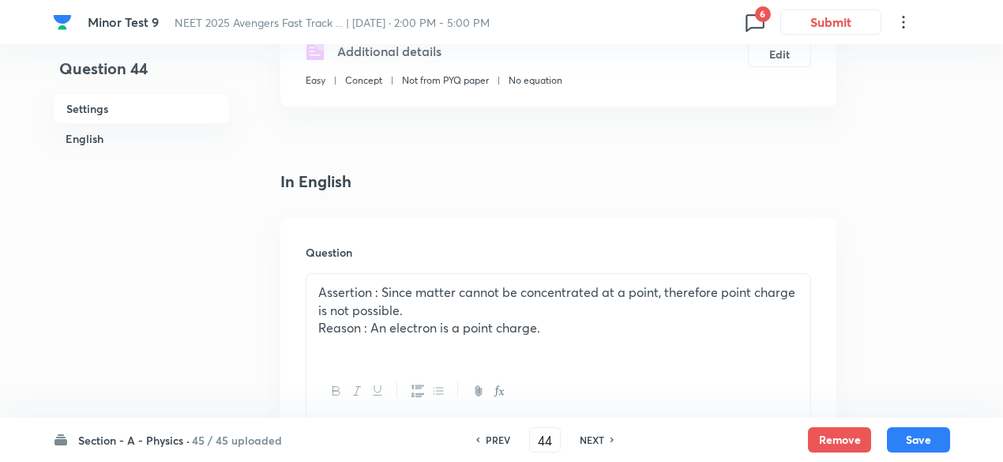
click at [494, 437] on h6 "PREV" at bounding box center [498, 440] width 24 height 14
type input "43"
checkbox input "true"
checkbox input "false"
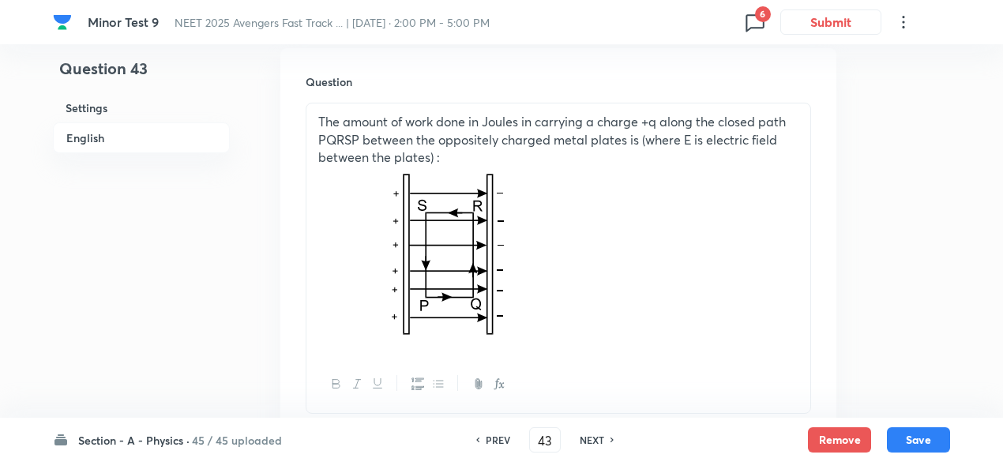
scroll to position [487, 0]
click at [494, 437] on h6 "PREV" at bounding box center [498, 440] width 24 height 14
type input "42"
checkbox input "false"
checkbox input "true"
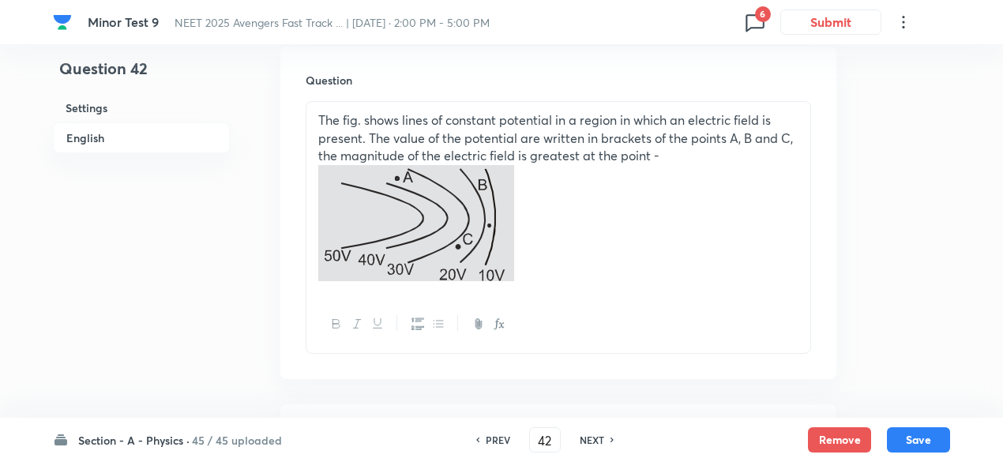
click at [494, 437] on h6 "PREV" at bounding box center [498, 440] width 24 height 14
type input "41"
checkbox input "false"
checkbox input "true"
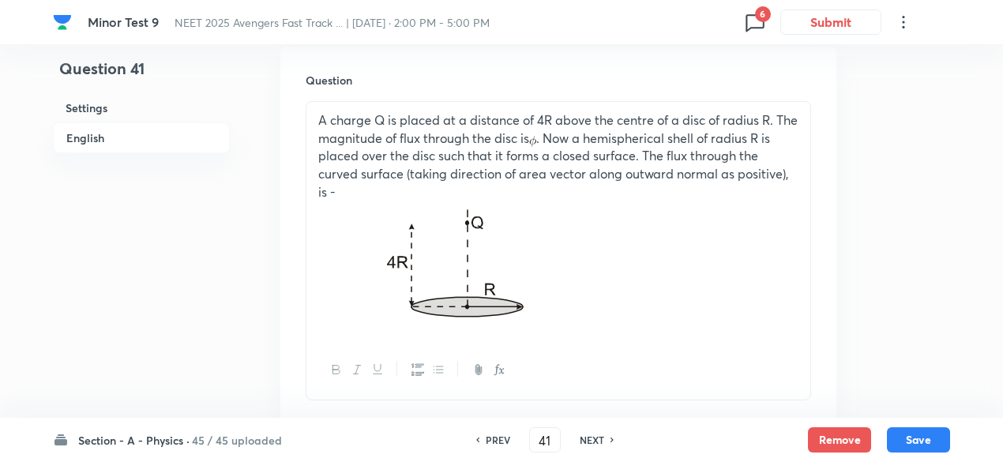
click at [494, 437] on h6 "PREV" at bounding box center [498, 440] width 24 height 14
type input "40"
checkbox input "true"
checkbox input "false"
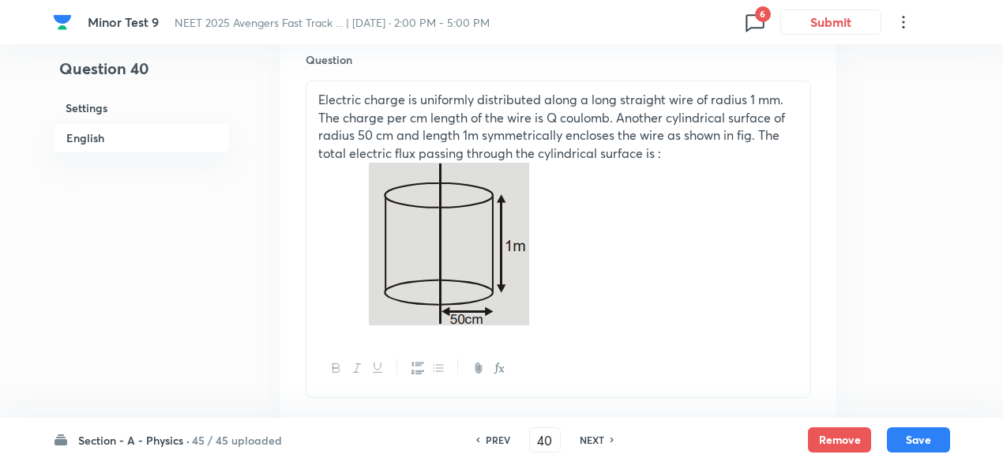
click at [494, 437] on h6 "PREV" at bounding box center [498, 440] width 24 height 14
type input "39"
checkbox input "true"
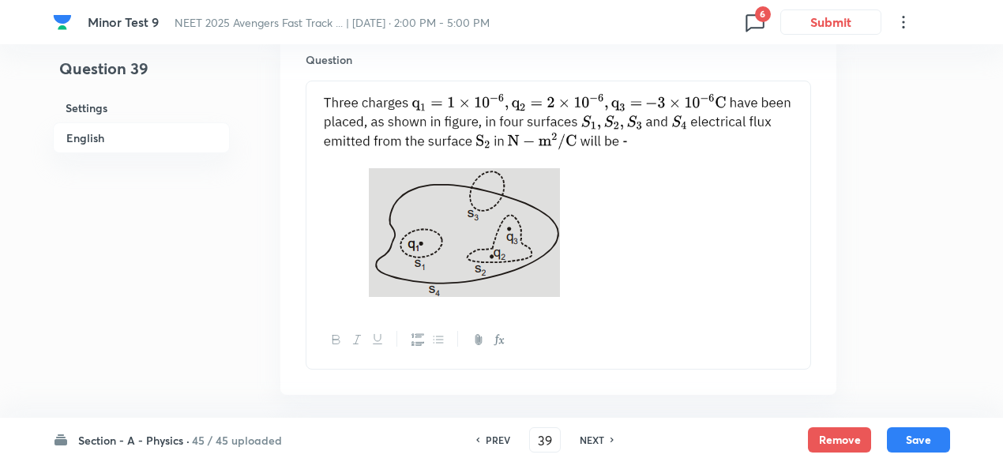
click at [494, 437] on h6 "PREV" at bounding box center [498, 440] width 24 height 14
type input "38"
checkbox input "true"
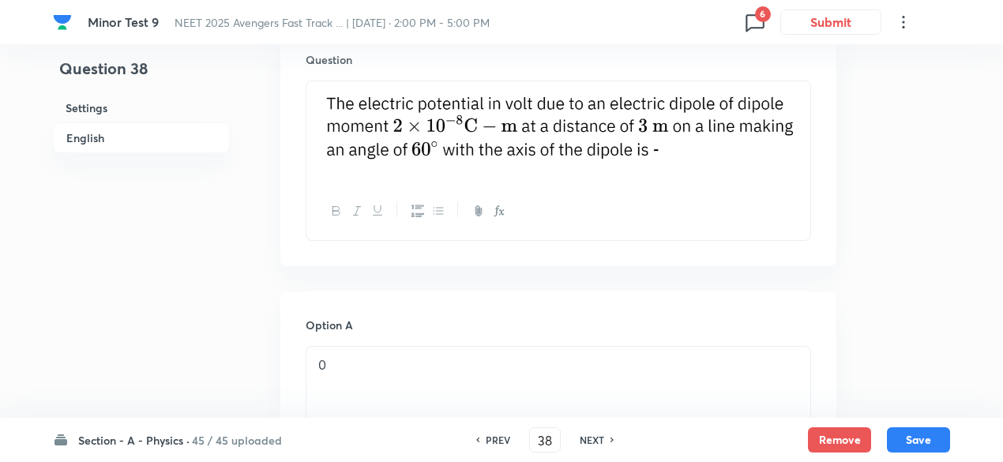
click at [494, 437] on h6 "PREV" at bounding box center [498, 440] width 24 height 14
type input "37"
checkbox input "true"
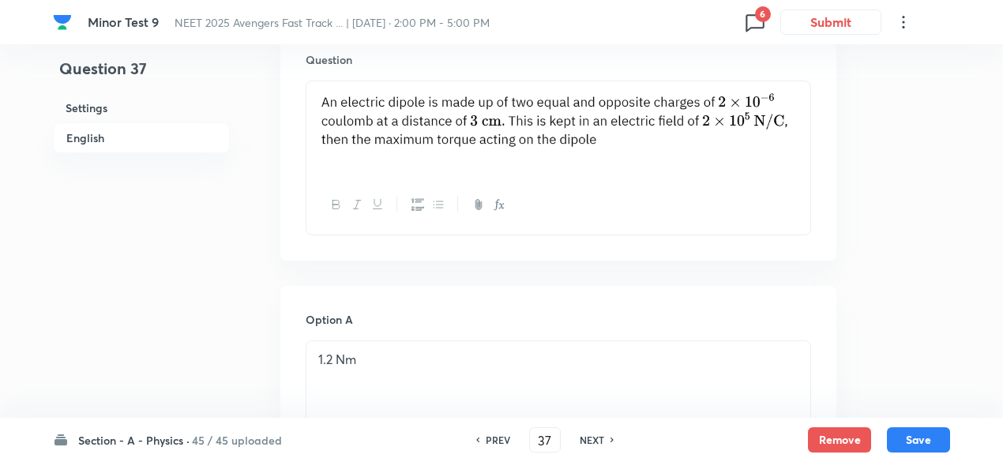
click at [494, 437] on h6 "PREV" at bounding box center [498, 440] width 24 height 14
type input "36"
checkbox input "false"
checkbox input "true"
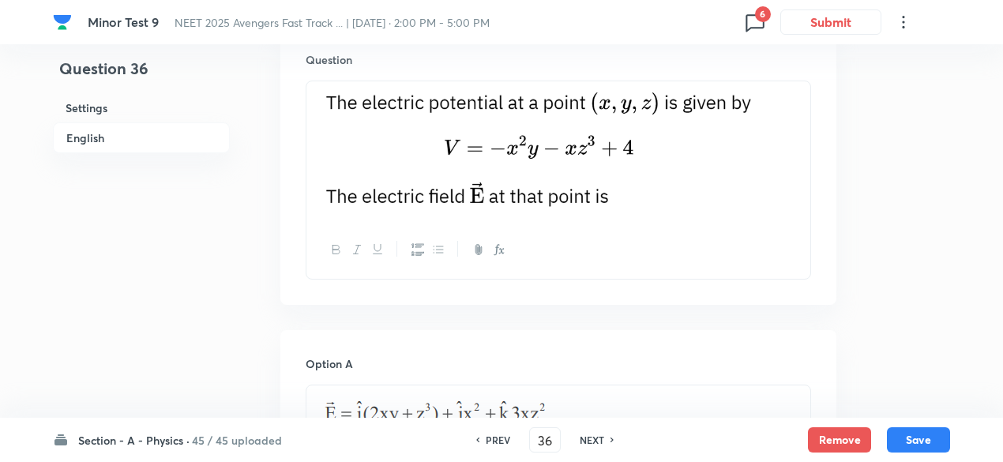
click at [494, 437] on h6 "PREV" at bounding box center [498, 440] width 24 height 14
type input "35"
checkbox input "false"
checkbox input "true"
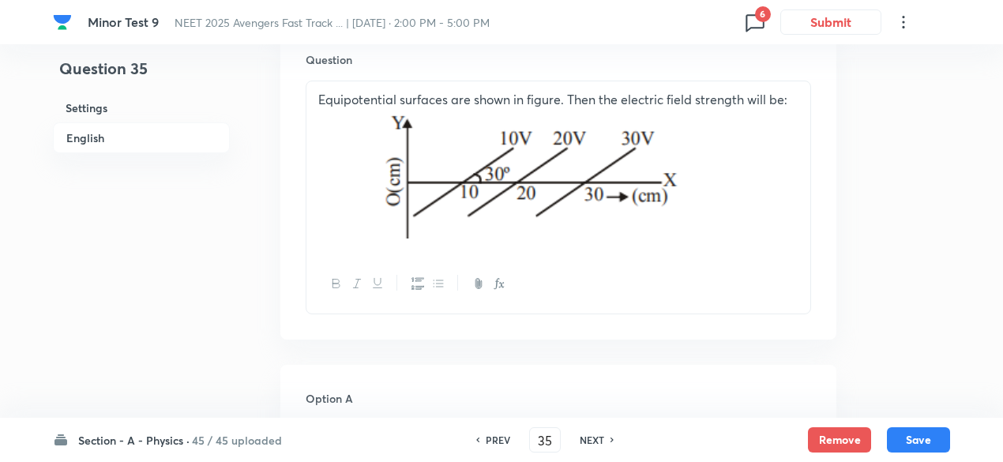
click at [494, 437] on h6 "PREV" at bounding box center [498, 440] width 24 height 14
type input "34"
checkbox input "false"
checkbox input "true"
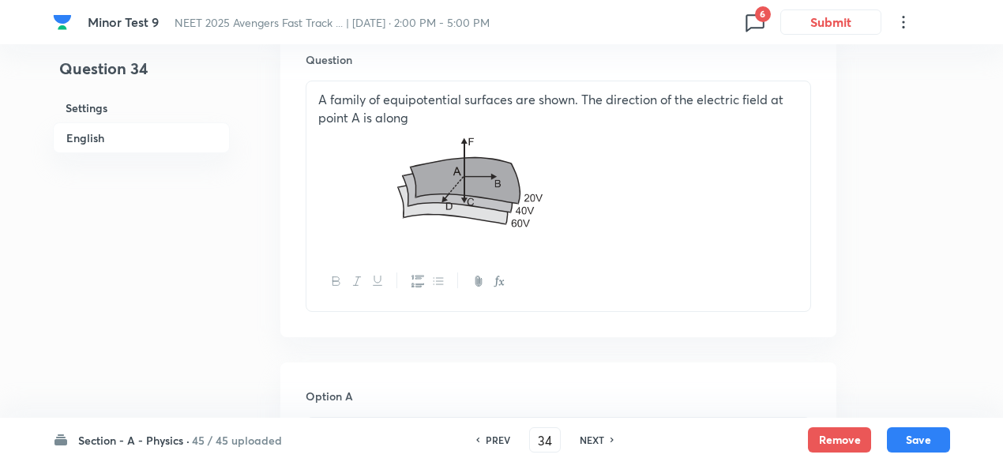
click at [494, 437] on h6 "PREV" at bounding box center [498, 440] width 24 height 14
type input "33"
checkbox input "false"
checkbox input "true"
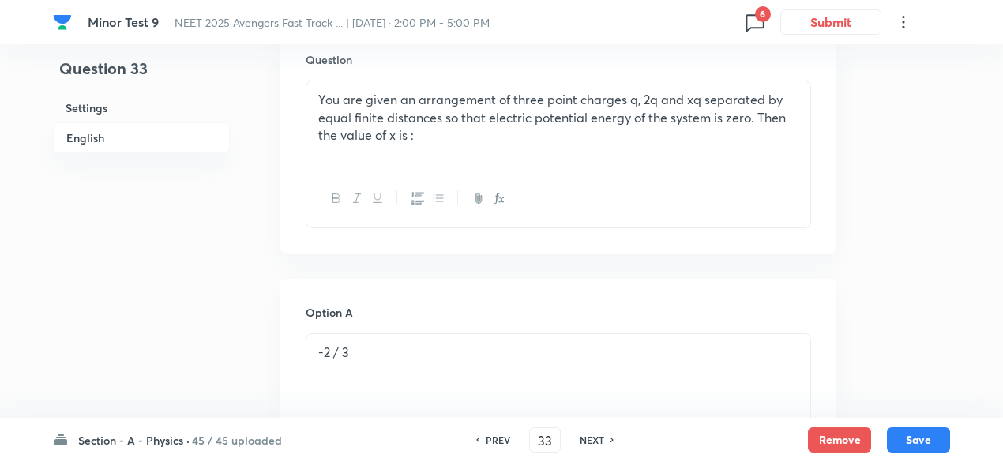
click at [585, 438] on h6 "NEXT" at bounding box center [592, 440] width 24 height 14
type input "34"
checkbox input "false"
checkbox input "true"
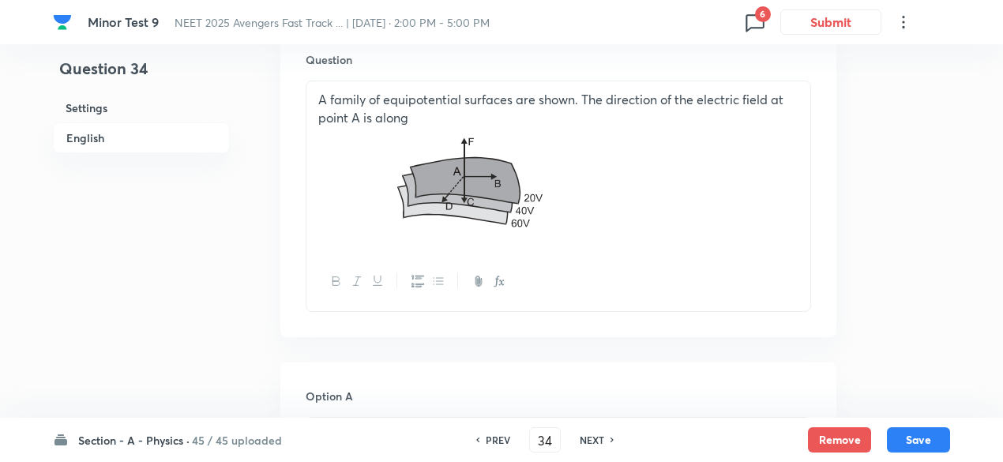
click at [585, 438] on h6 "NEXT" at bounding box center [592, 440] width 24 height 14
type input "35"
checkbox input "true"
checkbox input "false"
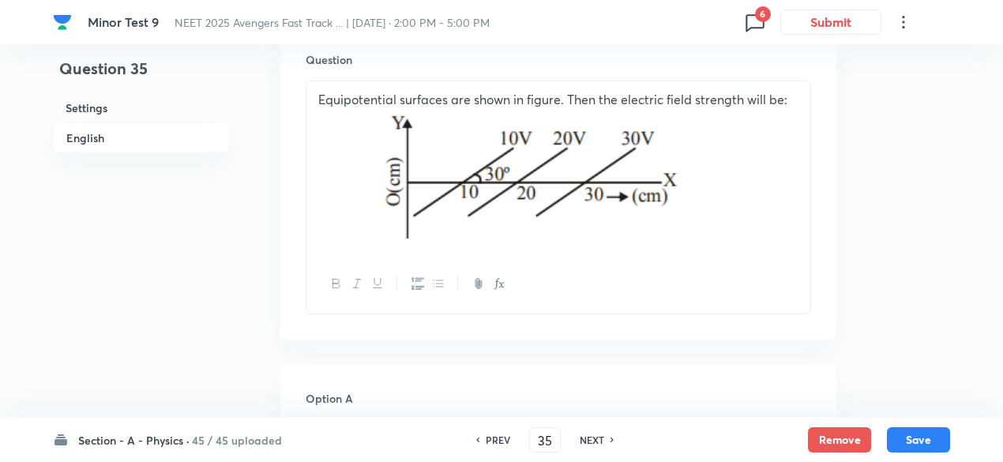
click at [494, 434] on h6 "PREV" at bounding box center [498, 440] width 24 height 14
type input "34"
checkbox input "false"
checkbox input "true"
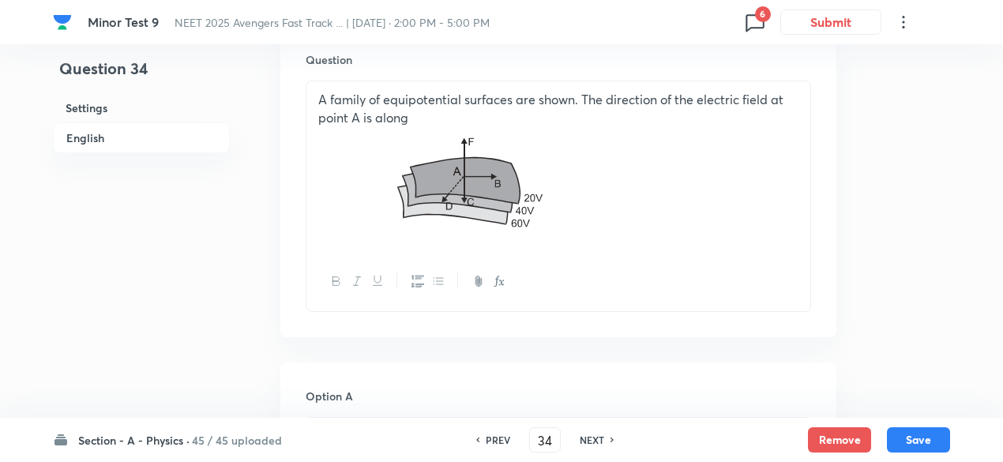
click at [494, 434] on h6 "PREV" at bounding box center [498, 440] width 24 height 14
type input "33"
checkbox input "true"
checkbox input "false"
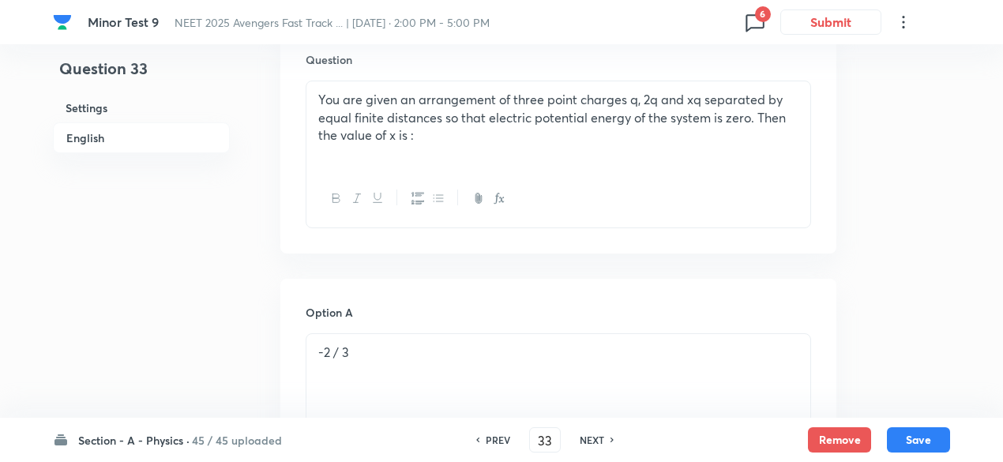
click at [494, 434] on h6 "PREV" at bounding box center [498, 440] width 24 height 14
type input "32"
checkbox input "false"
checkbox input "true"
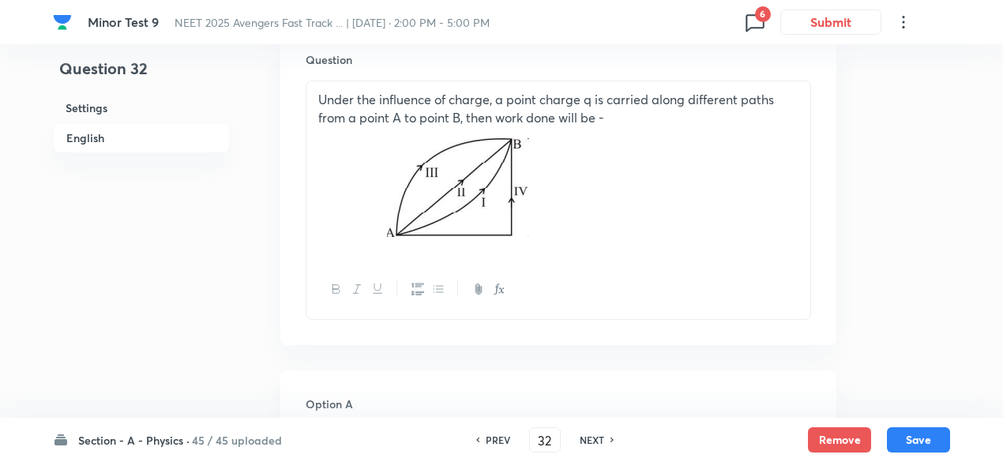
click at [494, 434] on h6 "PREV" at bounding box center [498, 440] width 24 height 14
type input "31"
checkbox input "true"
checkbox input "false"
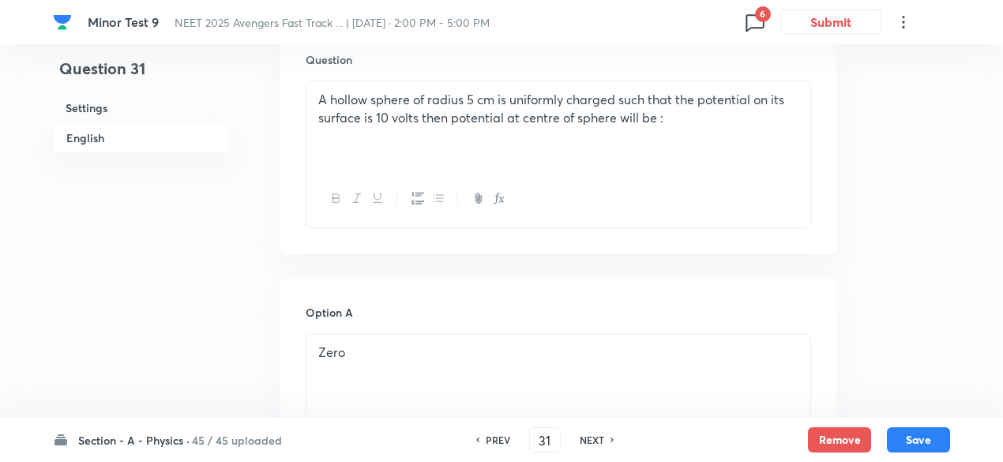
click at [494, 434] on h6 "PREV" at bounding box center [498, 440] width 24 height 14
type input "30"
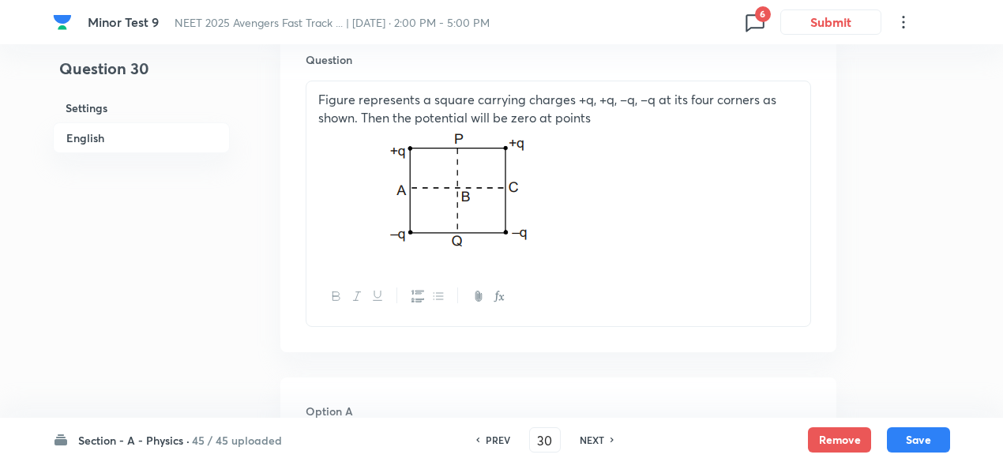
checkbox input "true"
click at [494, 434] on h6 "PREV" at bounding box center [498, 440] width 24 height 14
type input "29"
checkbox input "true"
checkbox input "false"
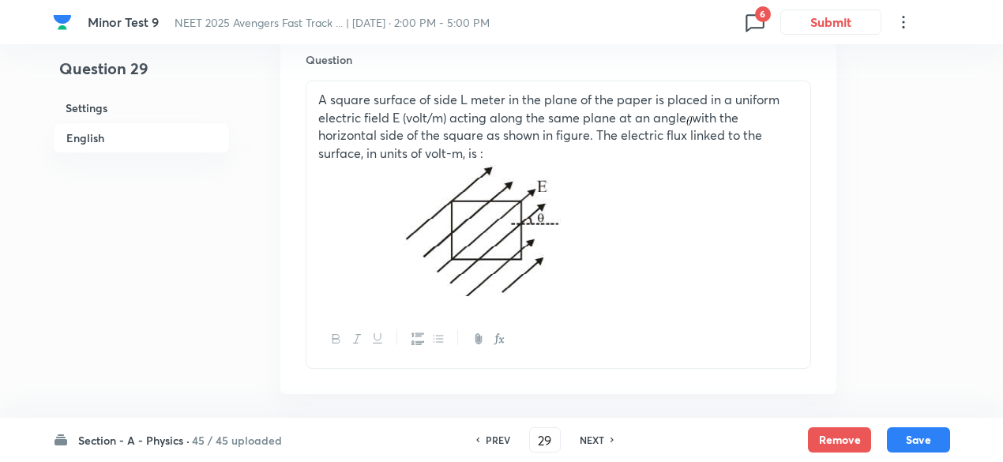
click at [494, 434] on h6 "PREV" at bounding box center [498, 440] width 24 height 14
type input "28"
checkbox input "true"
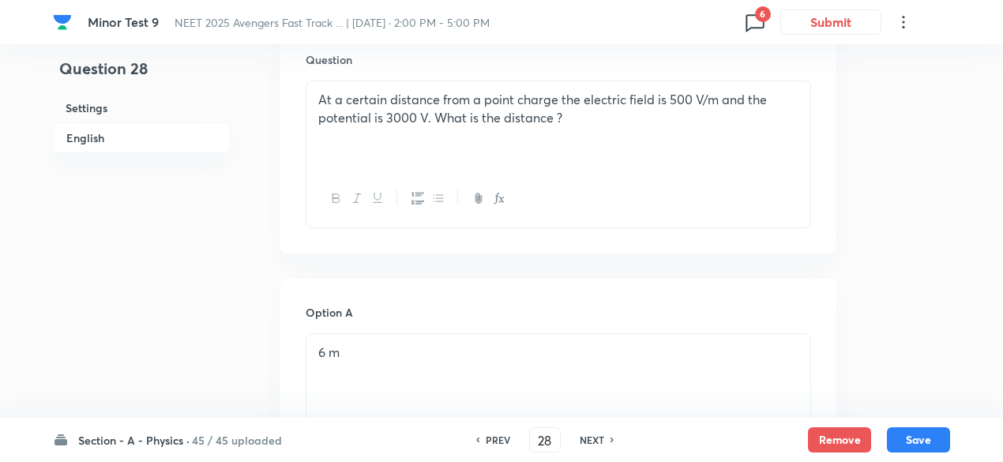
click at [494, 434] on h6 "PREV" at bounding box center [498, 440] width 24 height 14
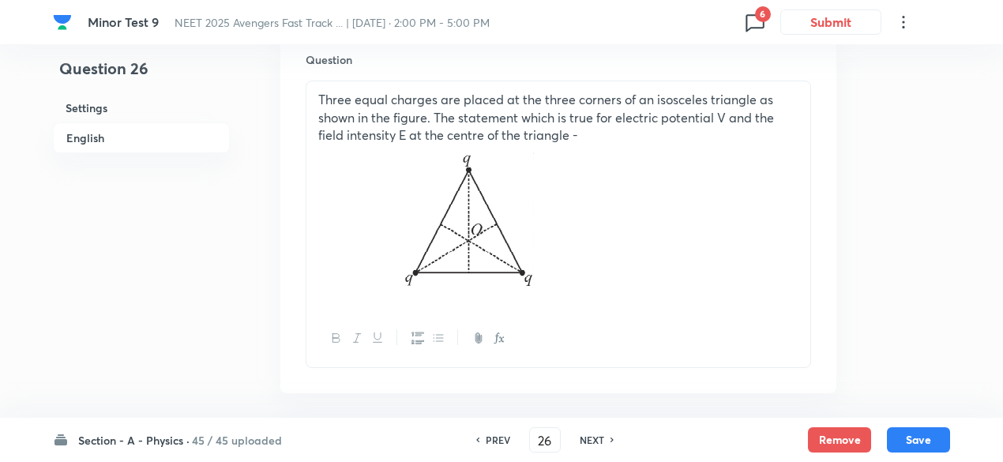
click at [494, 434] on h6 "PREV" at bounding box center [498, 440] width 24 height 14
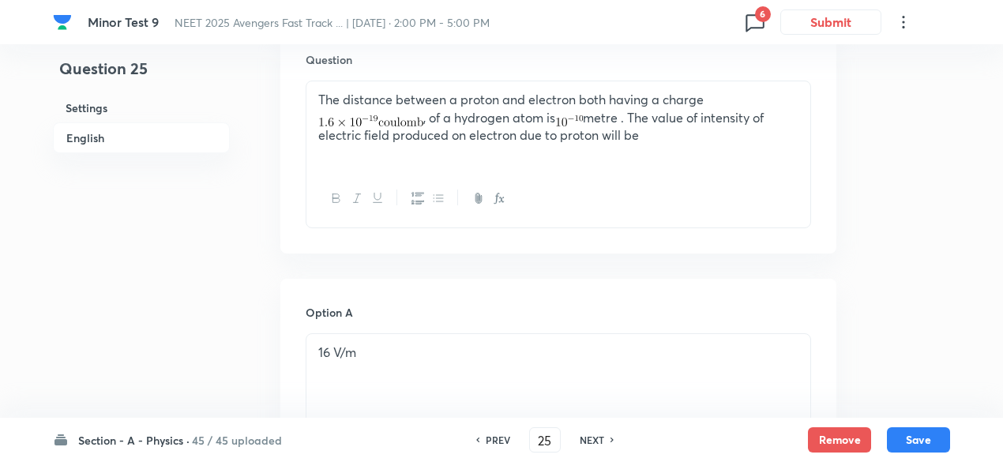
click at [494, 434] on h6 "PREV" at bounding box center [498, 440] width 24 height 14
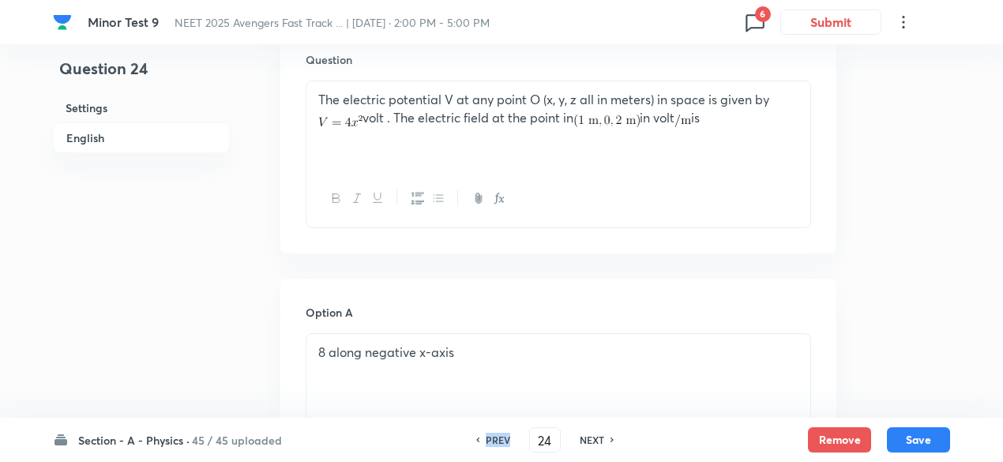
click at [494, 434] on h6 "PREV" at bounding box center [498, 440] width 24 height 14
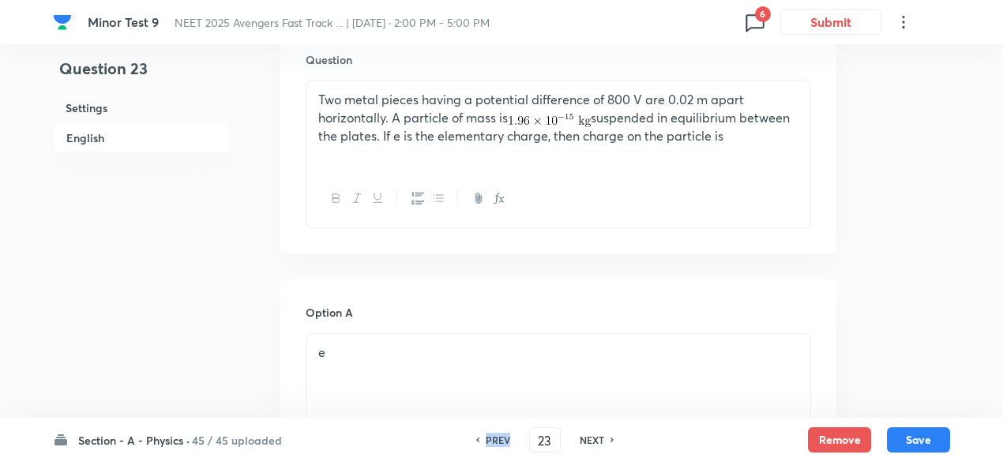
click at [494, 434] on h6 "PREV" at bounding box center [498, 440] width 24 height 14
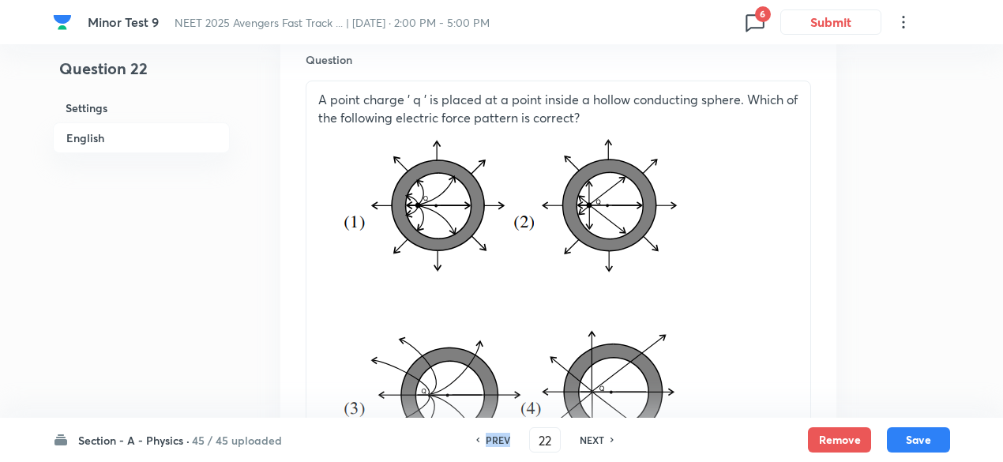
click at [494, 434] on h6 "PREV" at bounding box center [498, 440] width 24 height 14
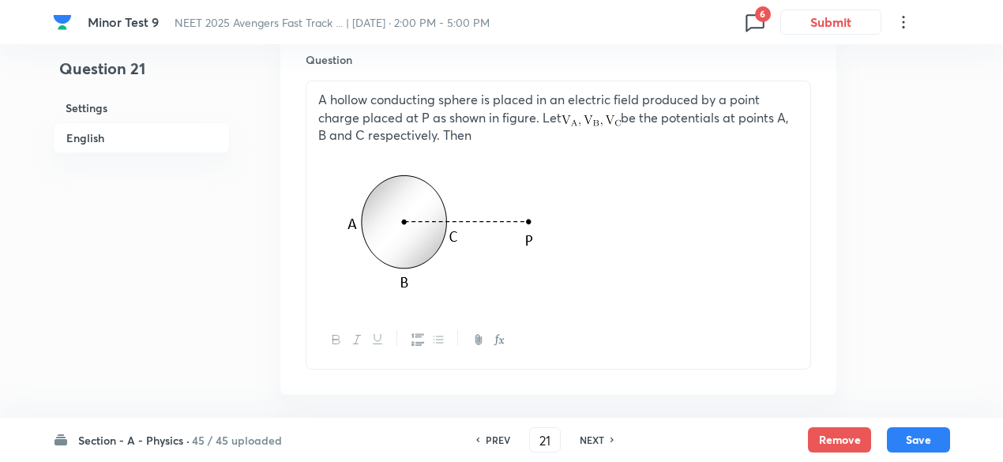
click at [591, 435] on h6 "NEXT" at bounding box center [592, 440] width 24 height 14
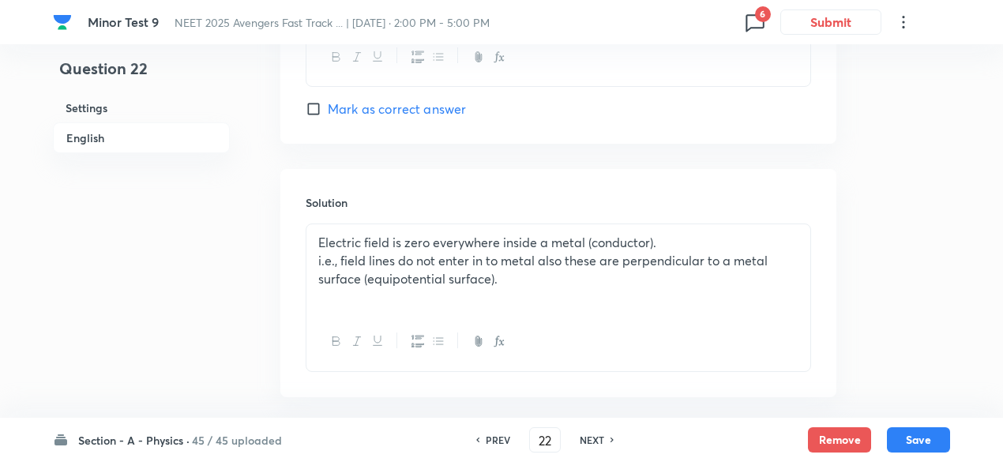
scroll to position [1983, 0]
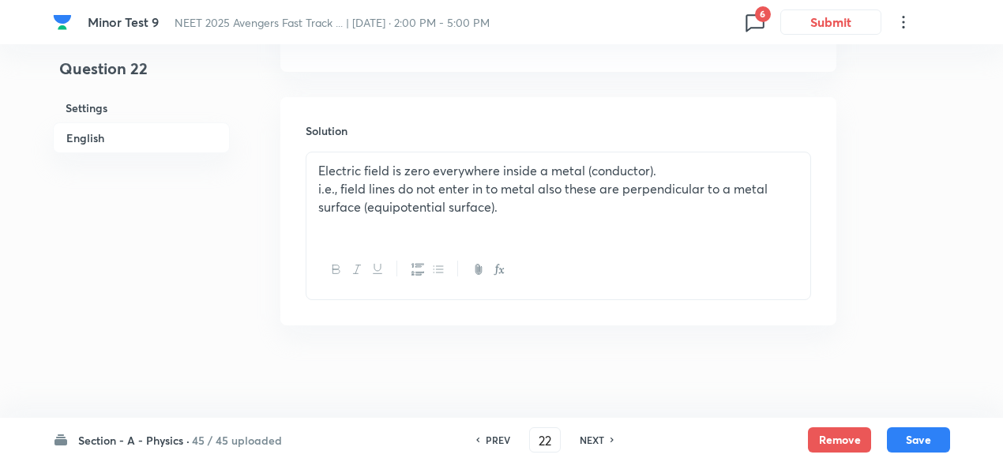
click at [495, 438] on h6 "PREV" at bounding box center [498, 440] width 24 height 14
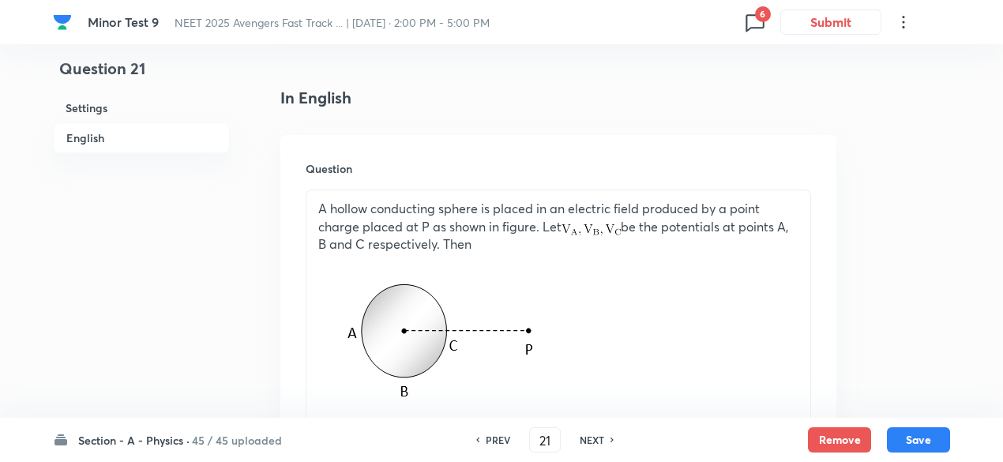
scroll to position [375, 0]
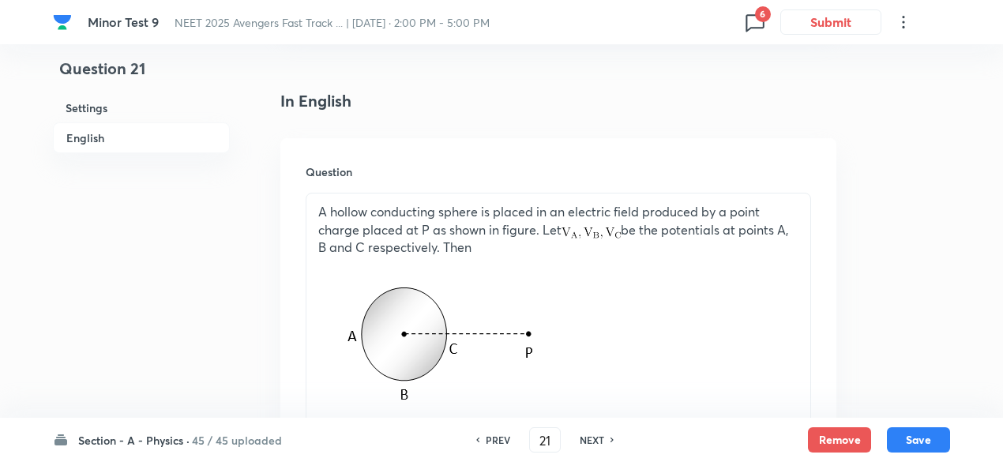
click at [495, 438] on h6 "PREV" at bounding box center [498, 440] width 24 height 14
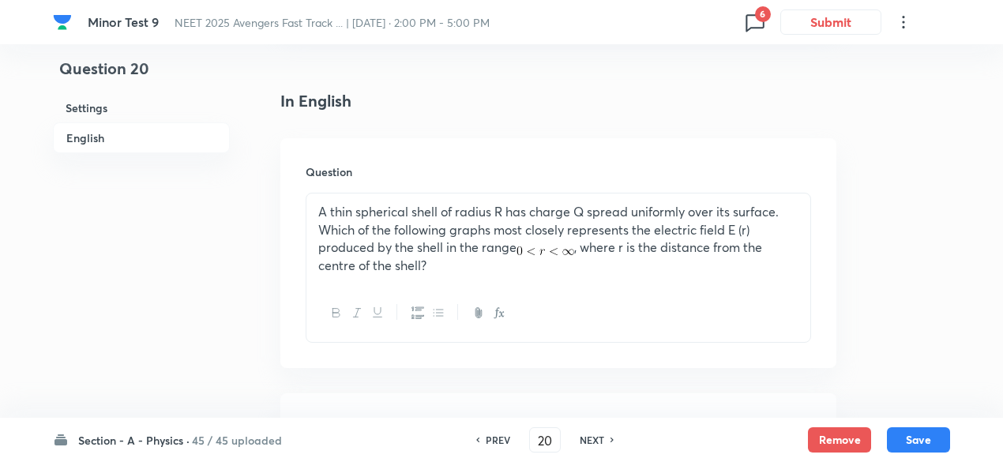
click at [495, 438] on h6 "PREV" at bounding box center [498, 440] width 24 height 14
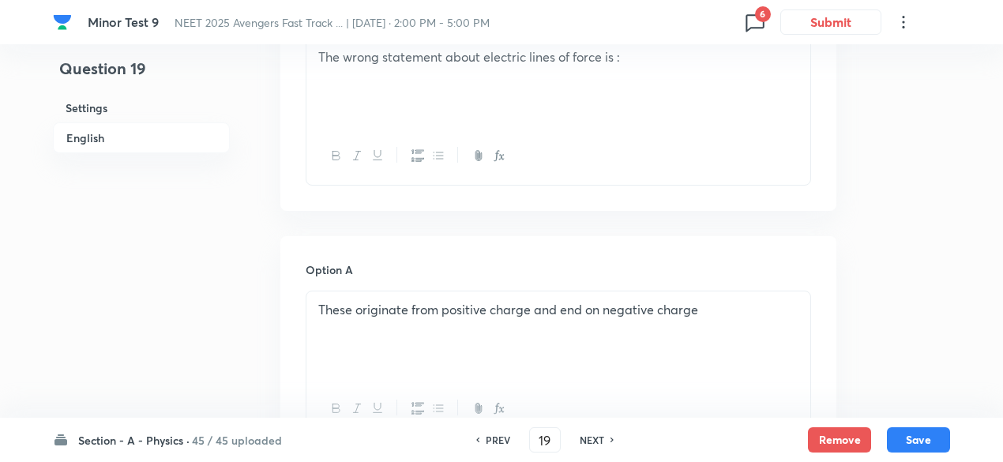
scroll to position [529, 0]
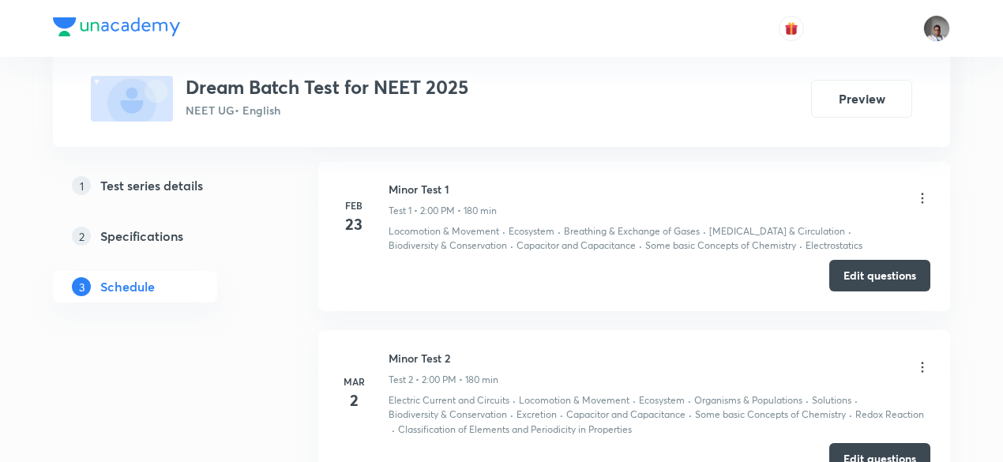
scroll to position [872, 0]
click at [471, 396] on p "Electric Current and Circuits" at bounding box center [449, 401] width 121 height 14
click at [841, 280] on button "Edit questions" at bounding box center [880, 275] width 101 height 32
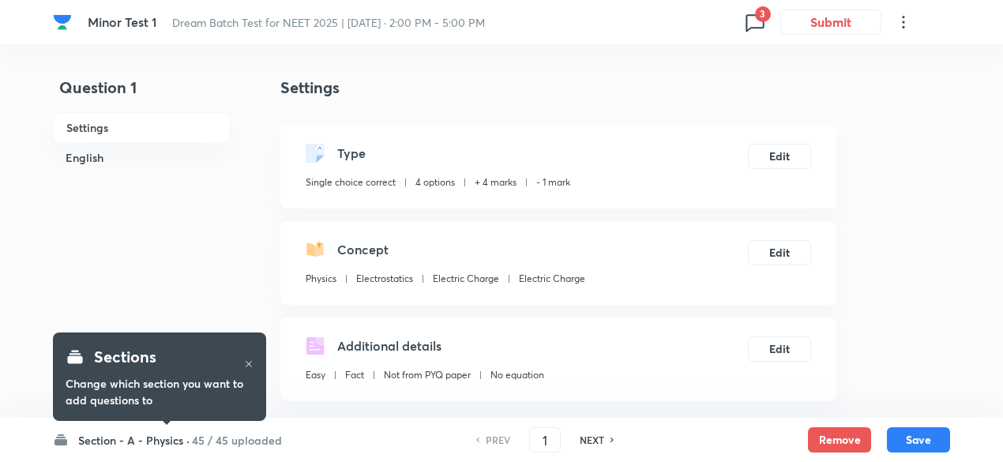
click at [757, 25] on icon at bounding box center [755, 21] width 25 height 25
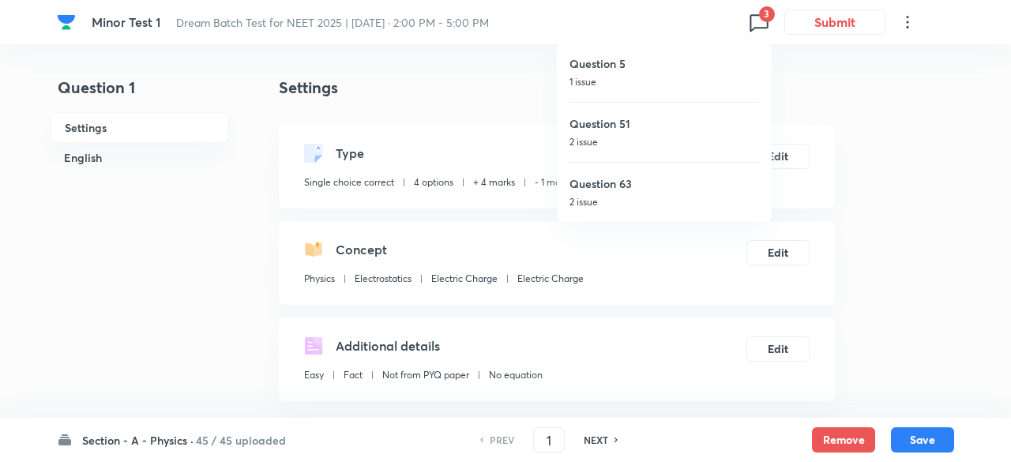
click at [577, 91] on div "Question 5 1 issue" at bounding box center [665, 72] width 190 height 59
type input "5"
checkbox input "false"
checkbox input "true"
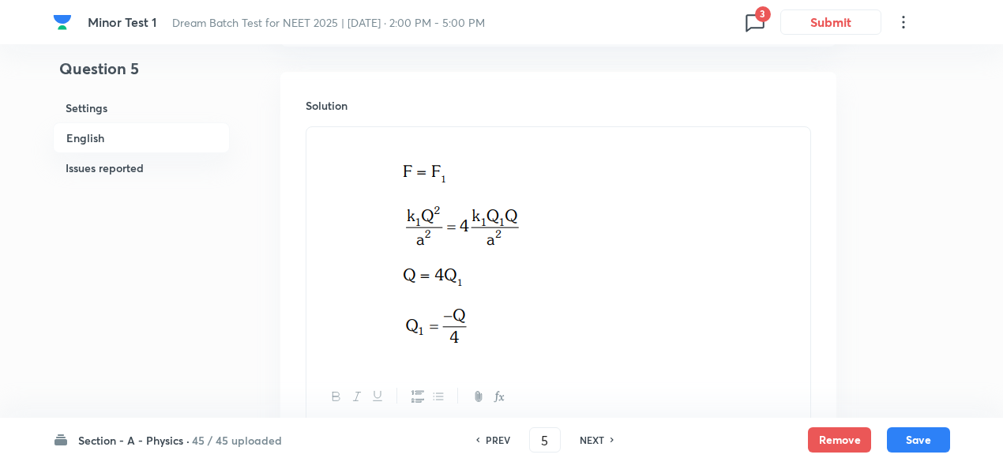
scroll to position [1744, 0]
click at [496, 438] on h6 "PREV" at bounding box center [498, 440] width 24 height 14
type input "4"
checkbox input "true"
checkbox input "false"
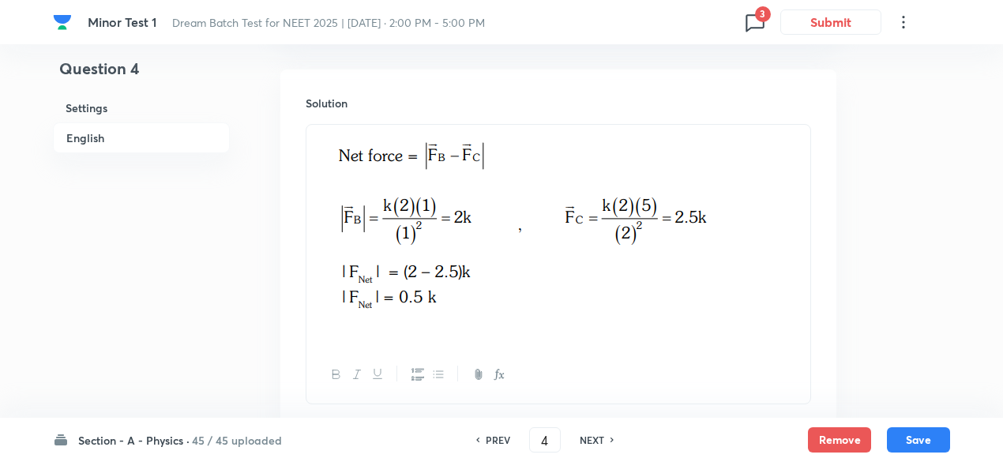
click at [496, 438] on h6 "PREV" at bounding box center [498, 440] width 24 height 14
type input "3"
checkbox input "false"
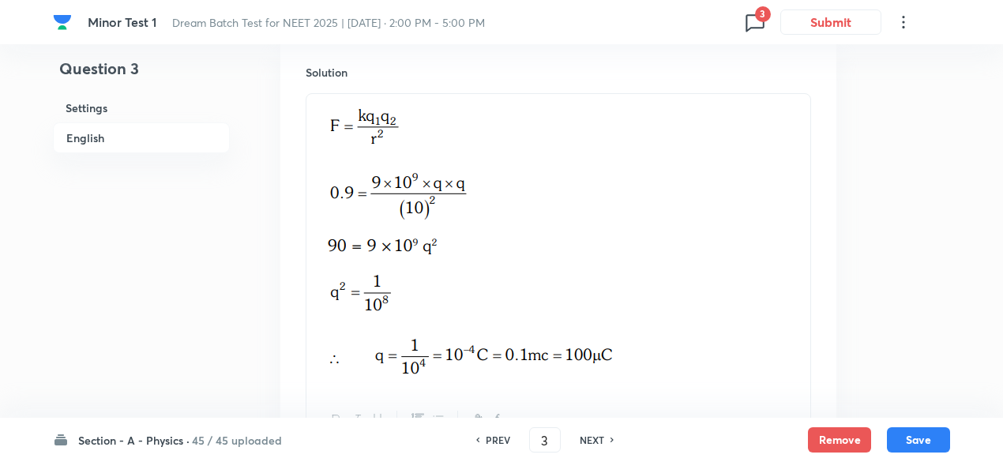
checkbox input "true"
click at [496, 438] on h6 "PREV" at bounding box center [498, 440] width 24 height 14
type input "2"
checkbox input "true"
checkbox input "false"
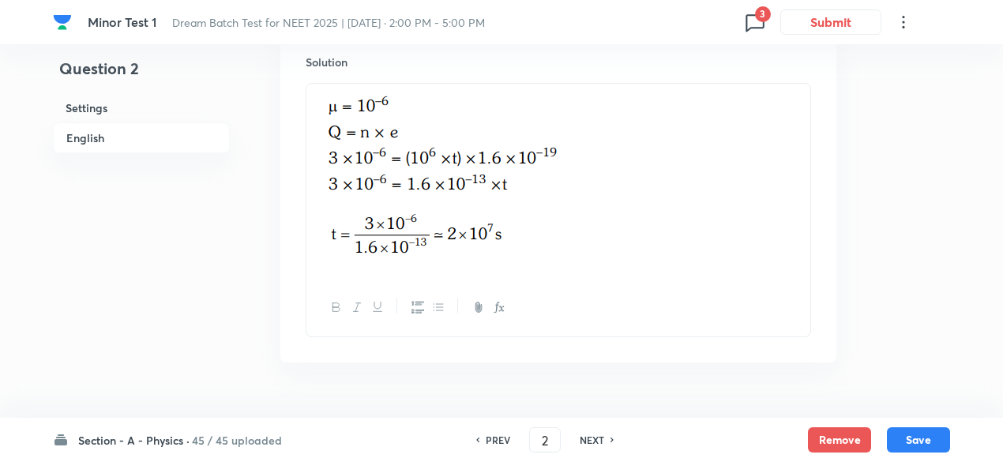
click at [496, 438] on h6 "PREV" at bounding box center [498, 440] width 24 height 14
type input "1"
checkbox input "false"
checkbox input "true"
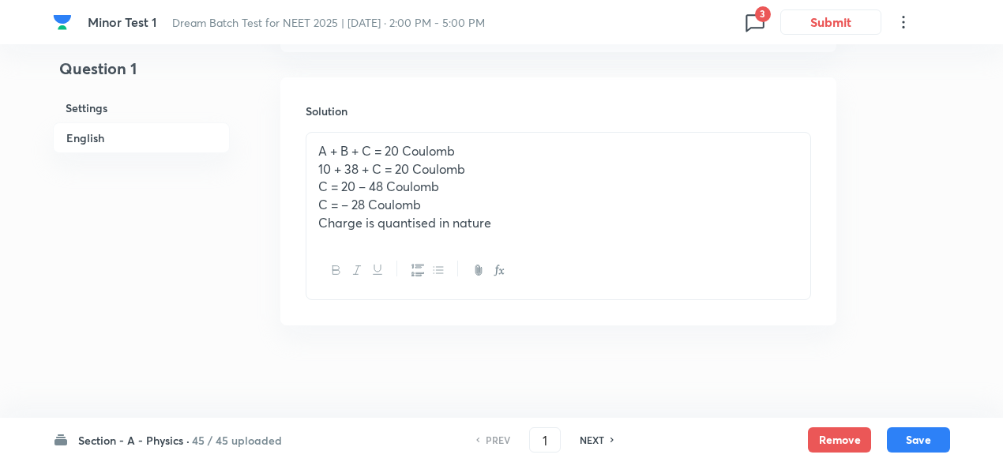
click at [597, 436] on h6 "NEXT" at bounding box center [592, 440] width 24 height 14
type input "2"
checkbox input "true"
checkbox input "false"
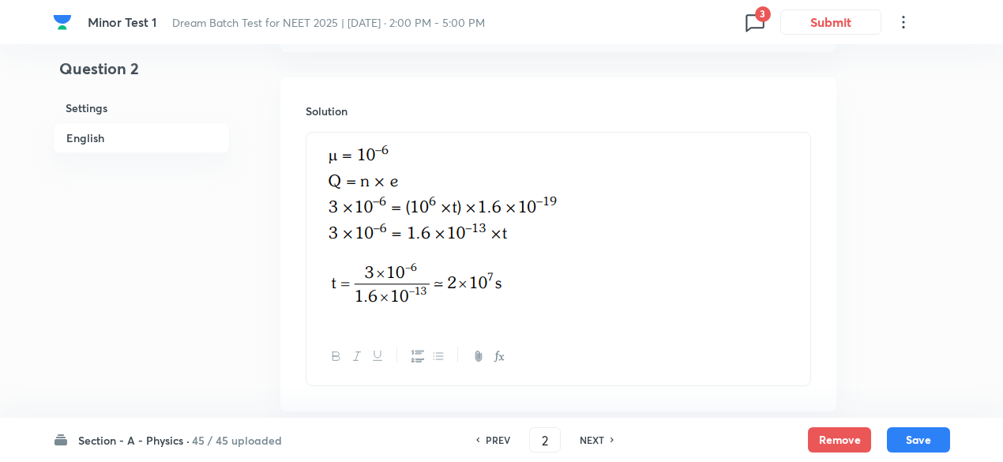
scroll to position [1744, 0]
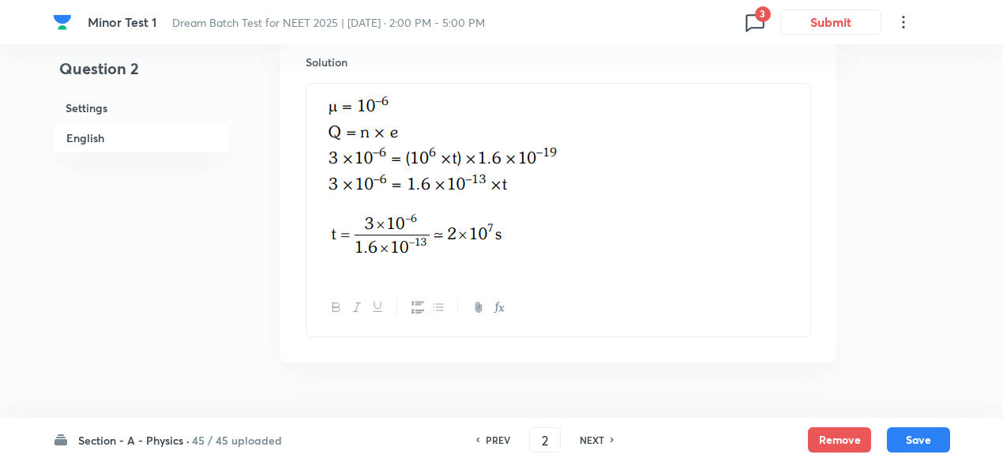
click at [597, 436] on h6 "NEXT" at bounding box center [592, 440] width 24 height 14
type input "3"
checkbox input "false"
checkbox input "true"
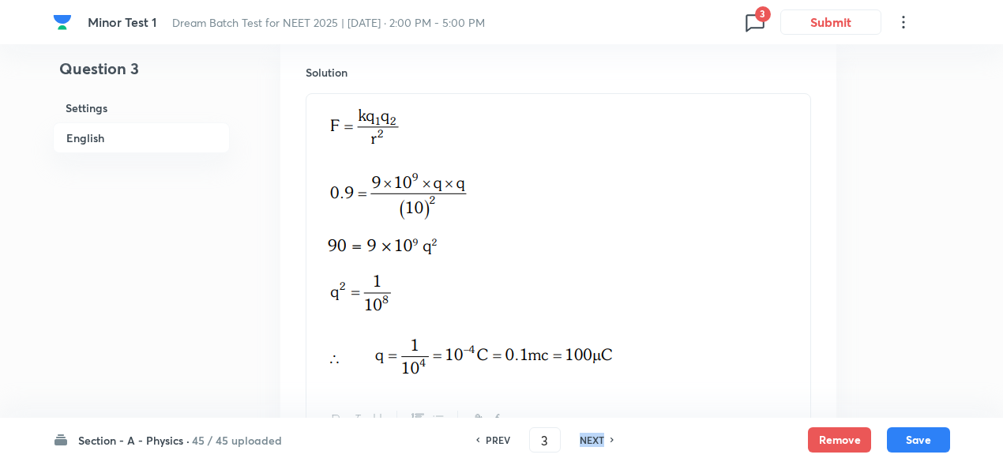
click at [597, 436] on h6 "NEXT" at bounding box center [592, 440] width 24 height 14
type input "4"
checkbox input "false"
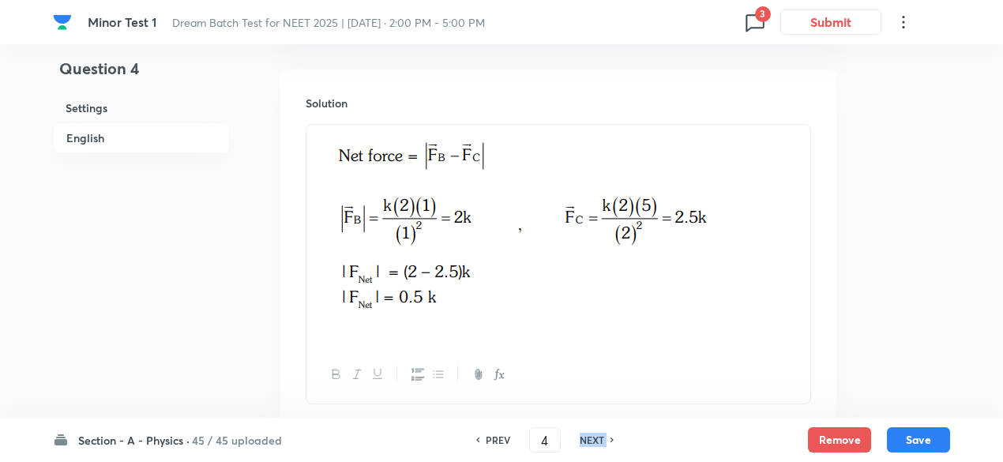
click at [597, 436] on h6 "NEXT" at bounding box center [592, 440] width 24 height 14
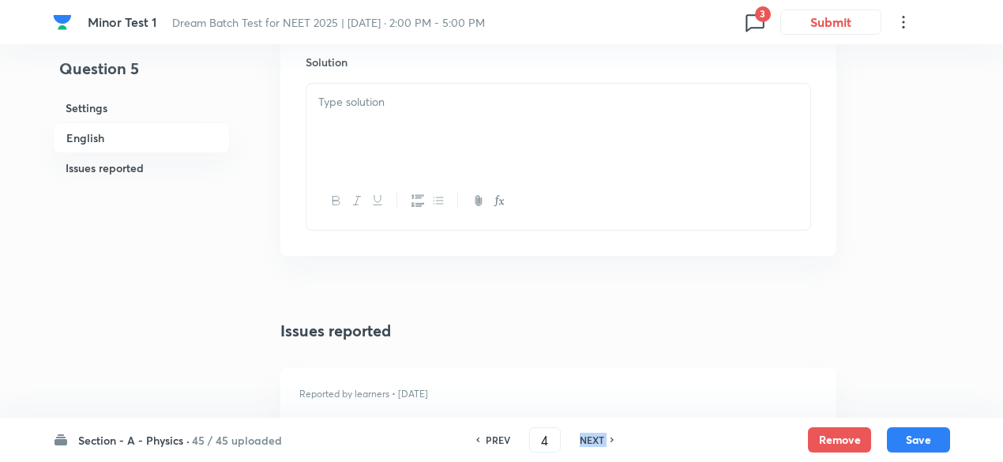
checkbox input "false"
type input "5"
checkbox input "true"
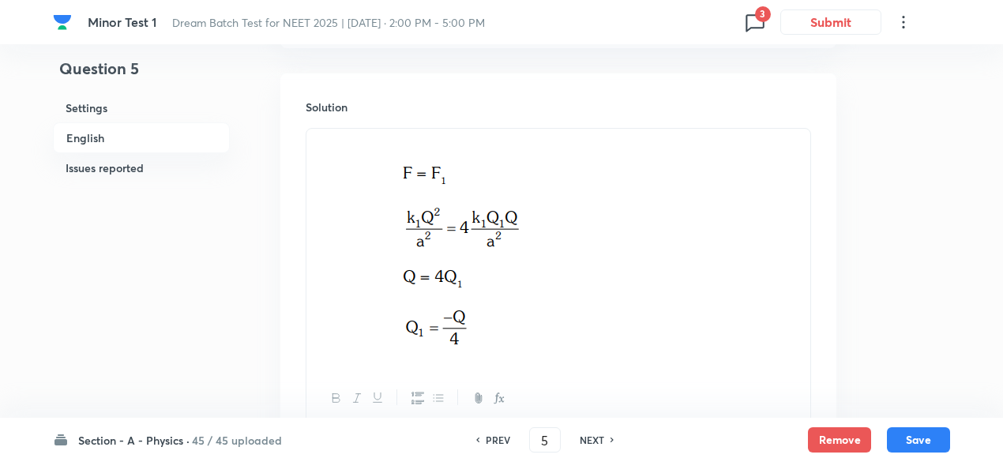
click at [597, 436] on h6 "NEXT" at bounding box center [592, 440] width 24 height 14
type input "6"
checkbox input "false"
checkbox input "true"
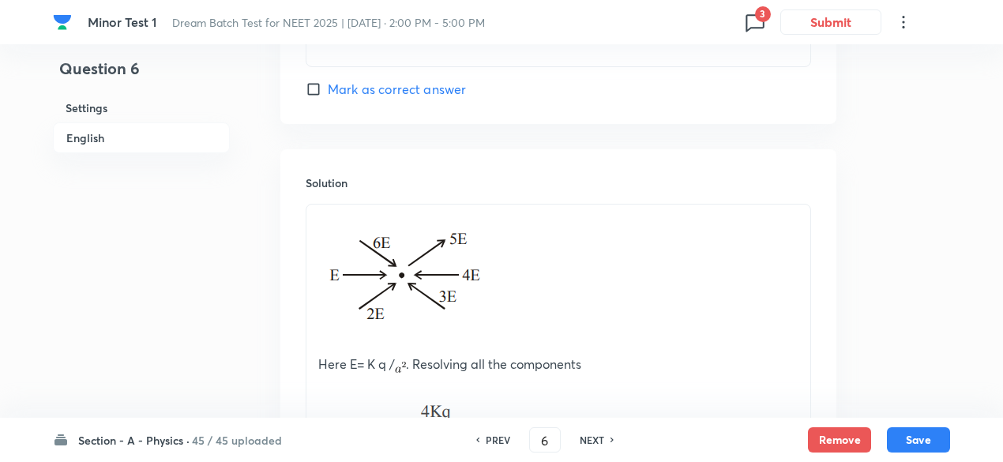
click at [597, 436] on h6 "NEXT" at bounding box center [592, 440] width 24 height 14
type input "7"
checkbox input "true"
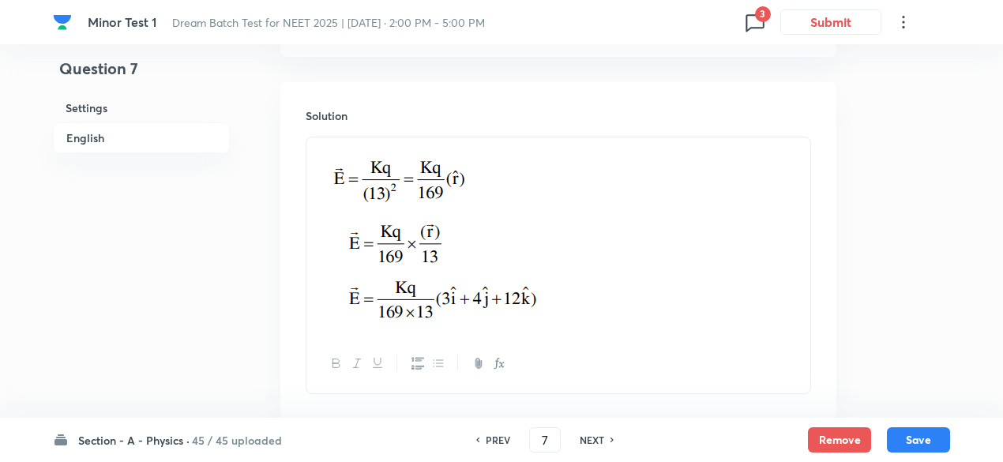
click at [597, 436] on h6 "NEXT" at bounding box center [592, 440] width 24 height 14
type input "8"
checkbox input "false"
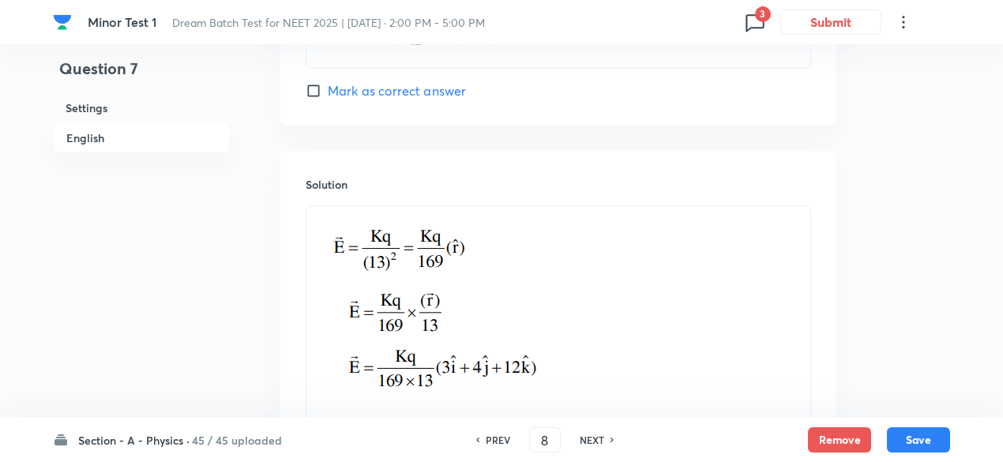
checkbox input "true"
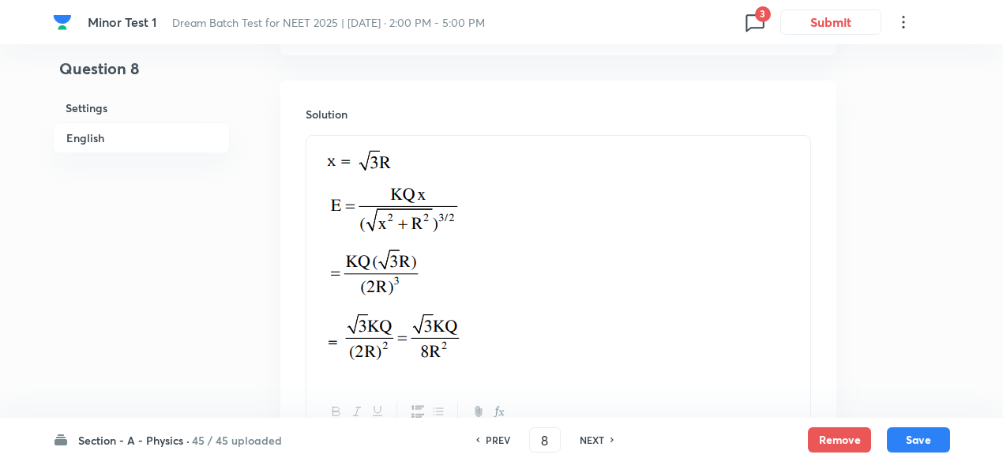
click at [597, 436] on h6 "NEXT" at bounding box center [592, 440] width 24 height 14
type input "9"
checkbox input "false"
checkbox input "true"
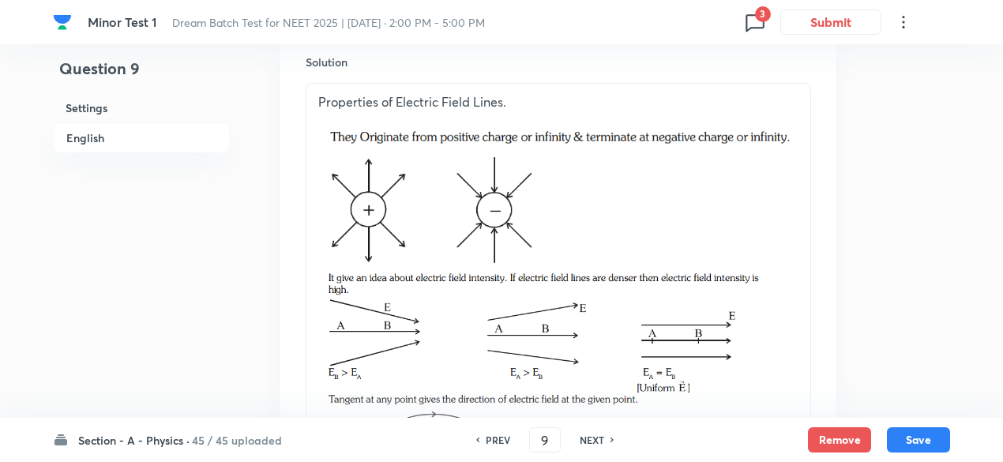
click at [597, 436] on h6 "NEXT" at bounding box center [592, 440] width 24 height 14
type input "10"
checkbox input "false"
checkbox input "true"
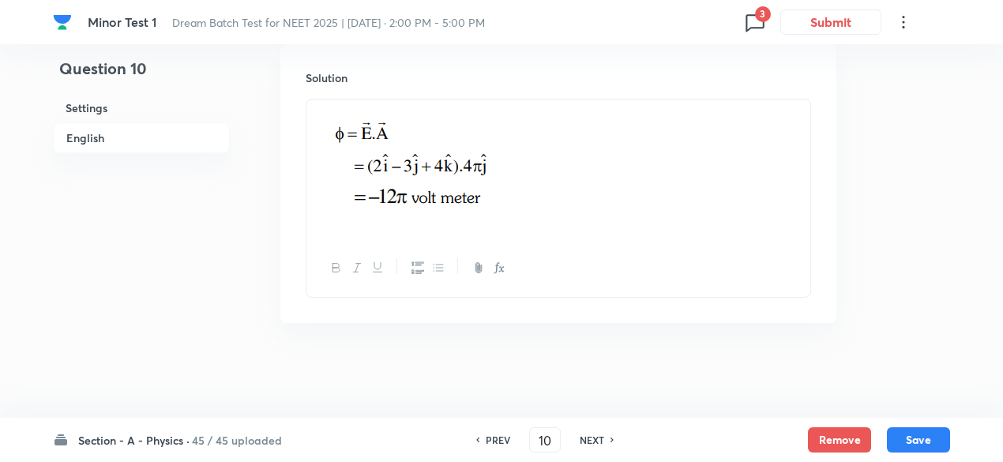
scroll to position [1726, 0]
click at [597, 436] on h6 "NEXT" at bounding box center [592, 440] width 24 height 14
type input "11"
checkbox input "true"
checkbox input "false"
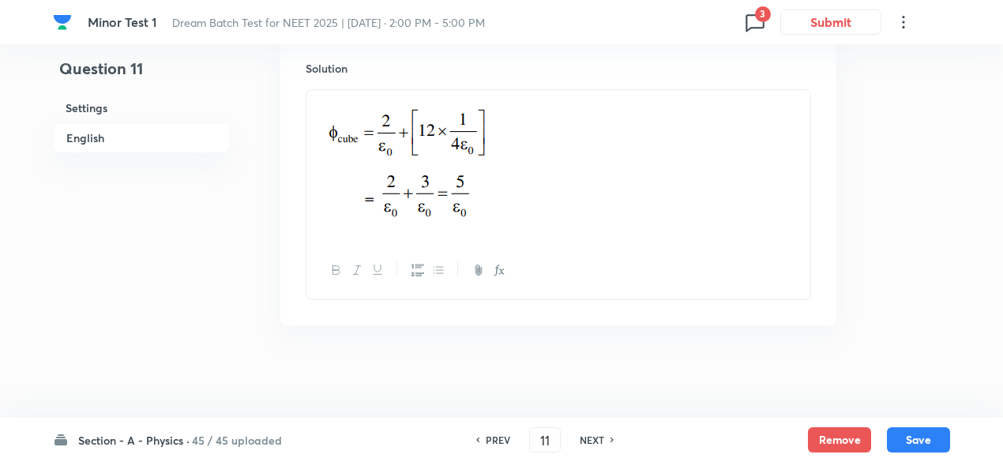
click at [597, 436] on h6 "NEXT" at bounding box center [592, 440] width 24 height 14
type input "12"
checkbox input "true"
checkbox input "false"
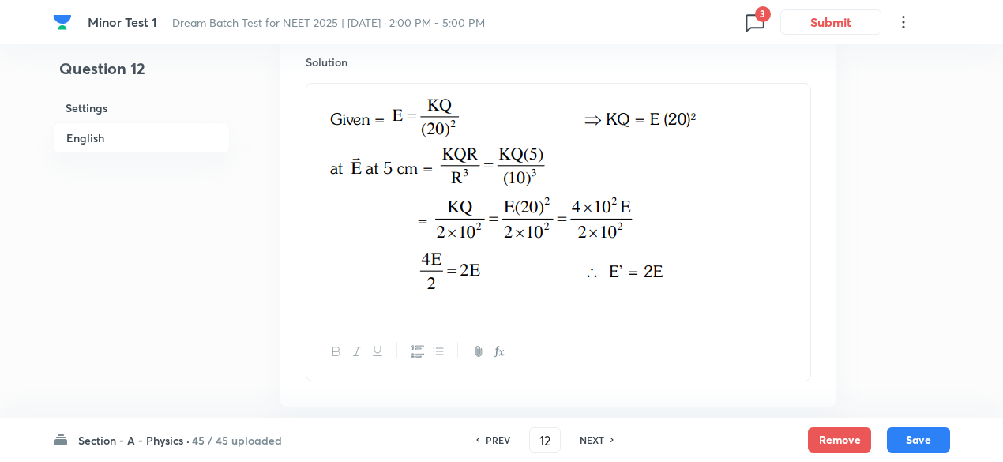
click at [597, 436] on h6 "NEXT" at bounding box center [592, 440] width 24 height 14
type input "13"
checkbox input "false"
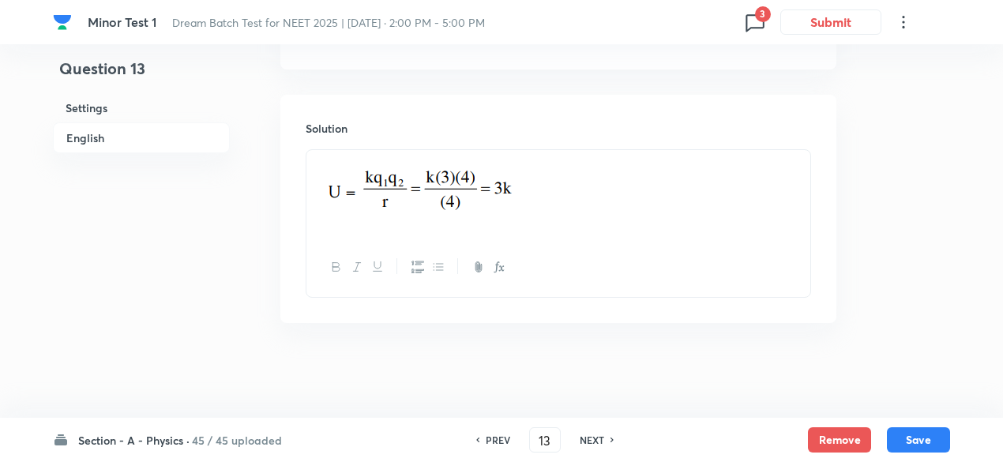
scroll to position [1687, 0]
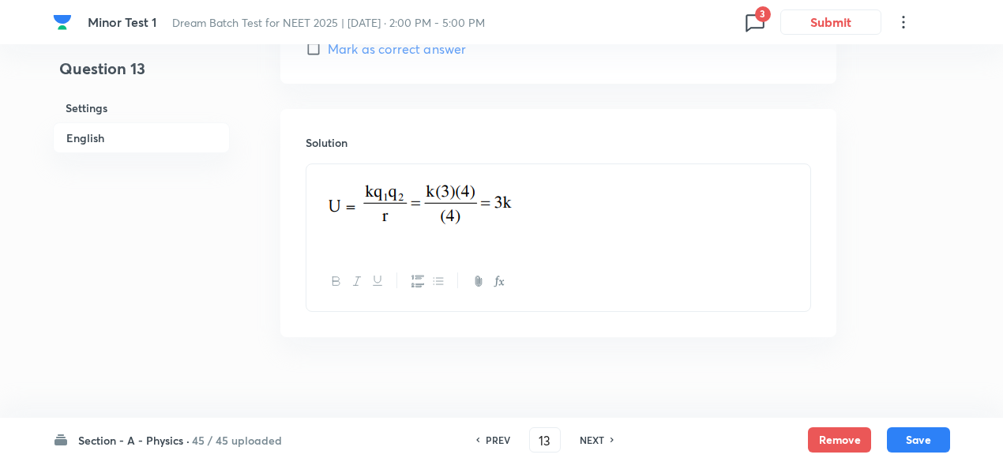
checkbox input "true"
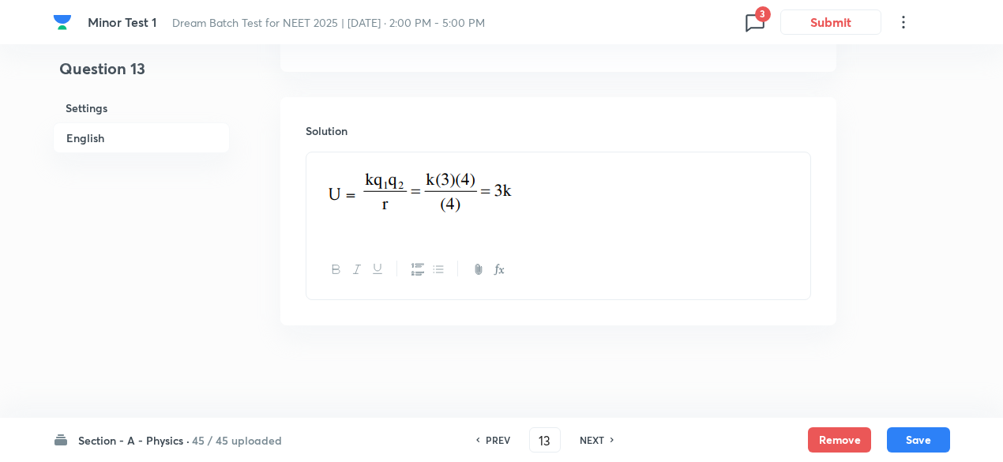
click at [597, 436] on h6 "NEXT" at bounding box center [592, 440] width 24 height 14
type input "14"
checkbox input "false"
checkbox input "true"
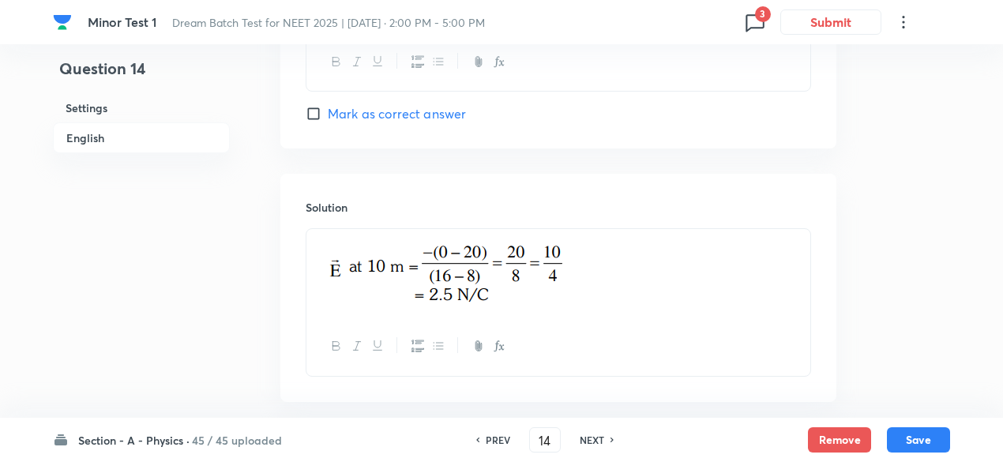
click at [597, 436] on h6 "NEXT" at bounding box center [592, 440] width 24 height 14
type input "15"
checkbox input "true"
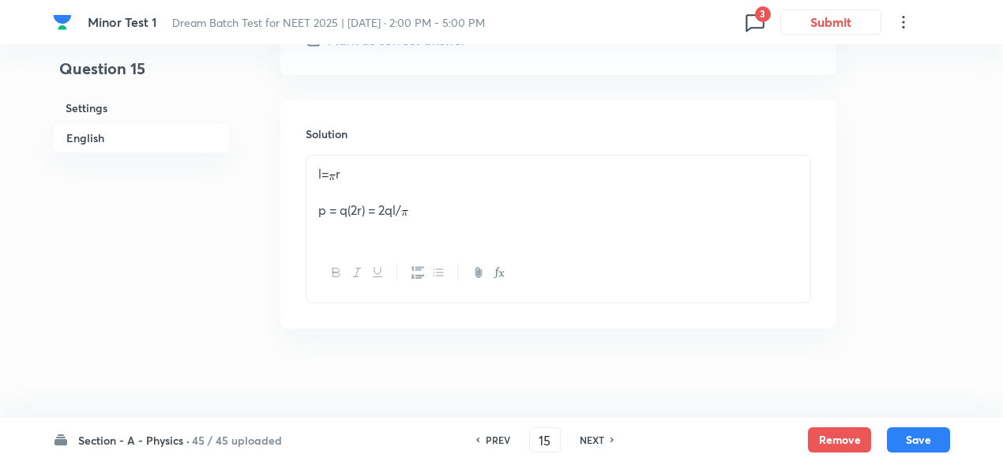
click at [597, 436] on h6 "NEXT" at bounding box center [592, 440] width 24 height 14
type input "16"
checkbox input "true"
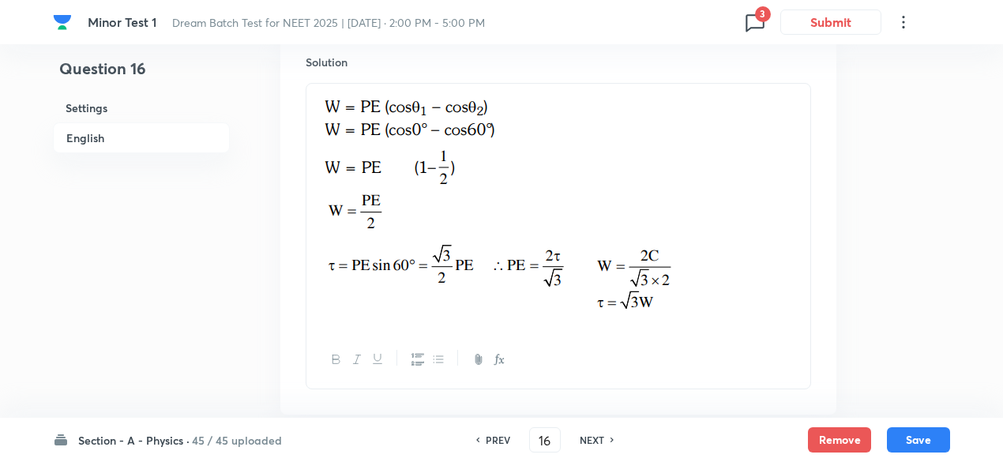
click at [597, 436] on h6 "NEXT" at bounding box center [592, 440] width 24 height 14
type input "17"
checkbox input "true"
checkbox input "false"
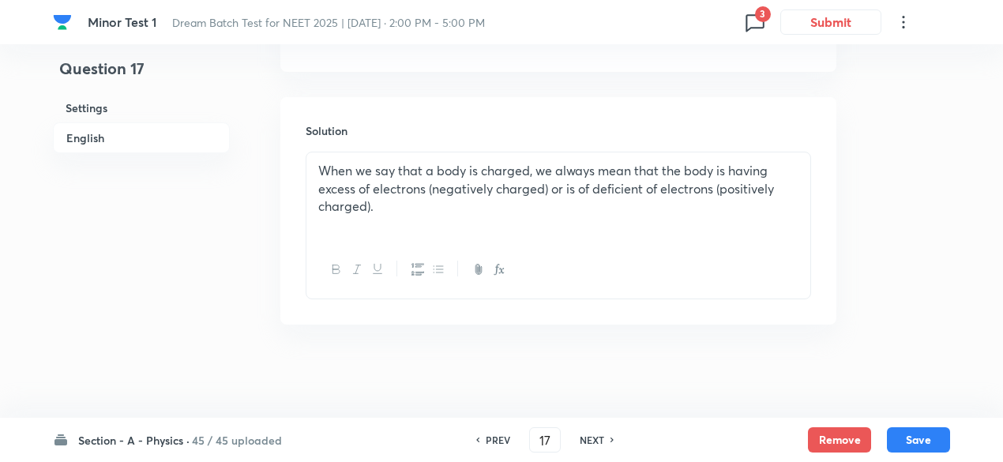
click at [597, 436] on h6 "NEXT" at bounding box center [592, 440] width 24 height 14
type input "18"
checkbox input "true"
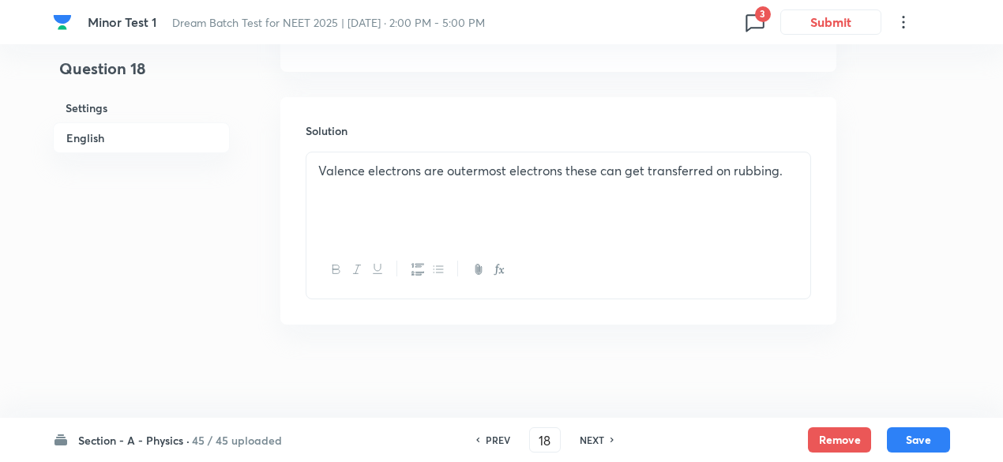
click at [597, 436] on h6 "NEXT" at bounding box center [592, 440] width 24 height 14
type input "19"
checkbox input "true"
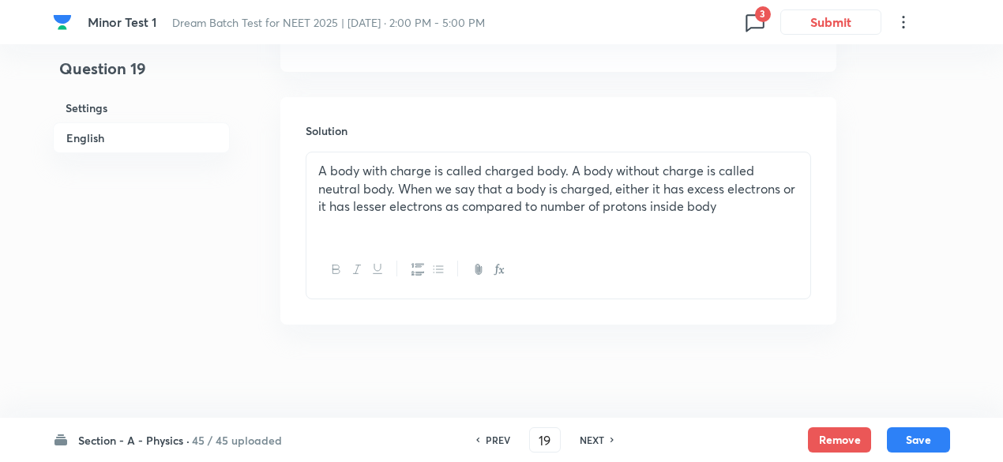
click at [597, 436] on h6 "NEXT" at bounding box center [592, 440] width 24 height 14
type input "20"
checkbox input "false"
checkbox input "true"
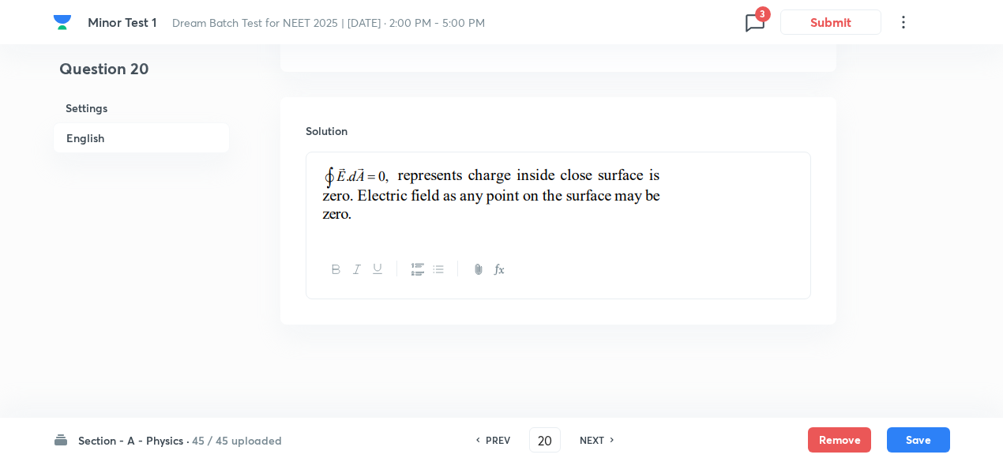
click at [597, 436] on h6 "NEXT" at bounding box center [592, 440] width 24 height 14
type input "21"
checkbox input "true"
checkbox input "false"
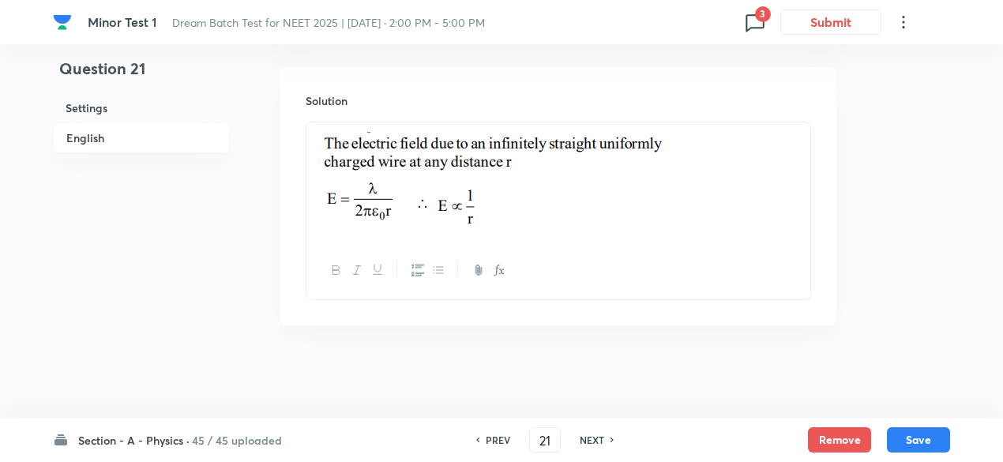
click at [597, 436] on h6 "NEXT" at bounding box center [592, 440] width 24 height 14
type input "22"
checkbox input "true"
checkbox input "false"
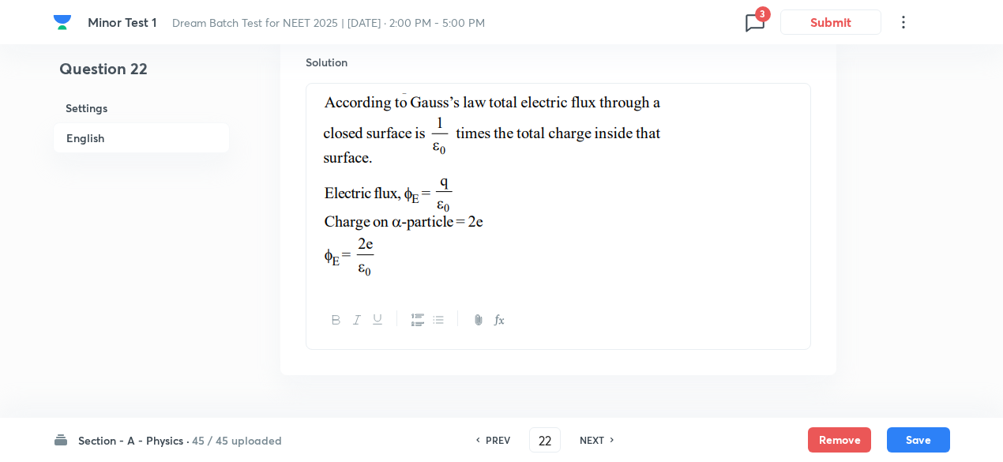
click at [597, 436] on h6 "NEXT" at bounding box center [592, 440] width 24 height 14
type input "23"
checkbox input "false"
checkbox input "true"
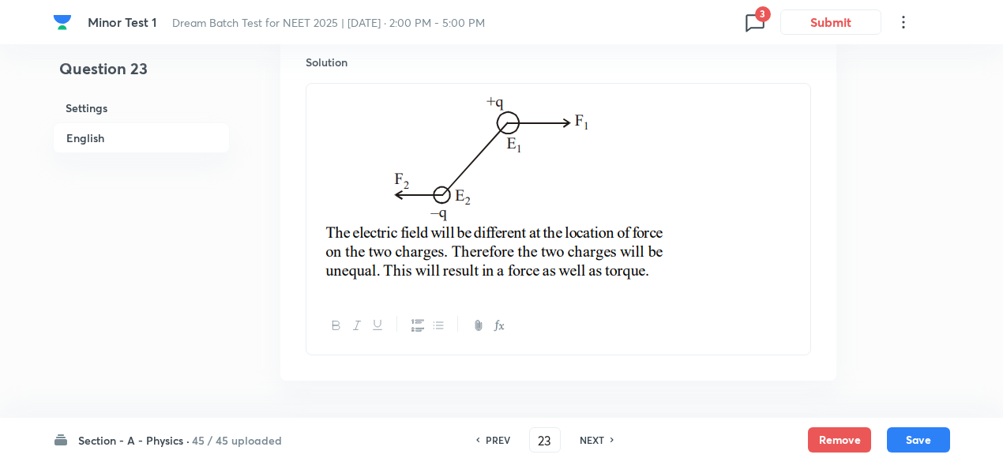
click at [597, 436] on h6 "NEXT" at bounding box center [592, 440] width 24 height 14
type input "24"
checkbox input "true"
checkbox input "false"
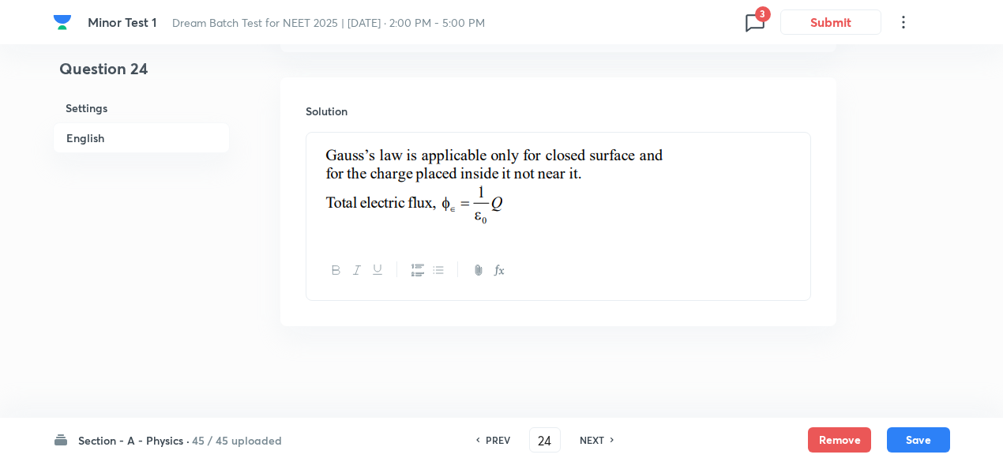
click at [597, 436] on h6 "NEXT" at bounding box center [592, 440] width 24 height 14
type input "25"
checkbox input "true"
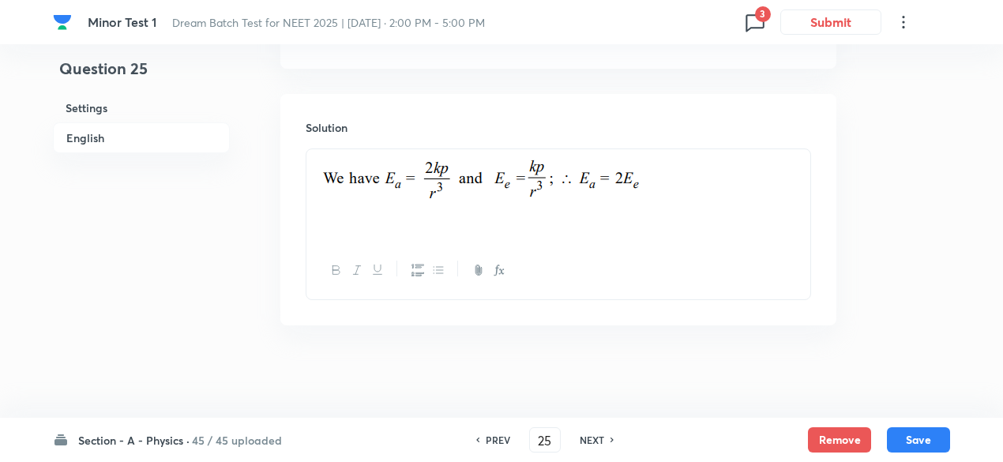
click at [597, 436] on h6 "NEXT" at bounding box center [592, 440] width 24 height 14
type input "26"
checkbox input "true"
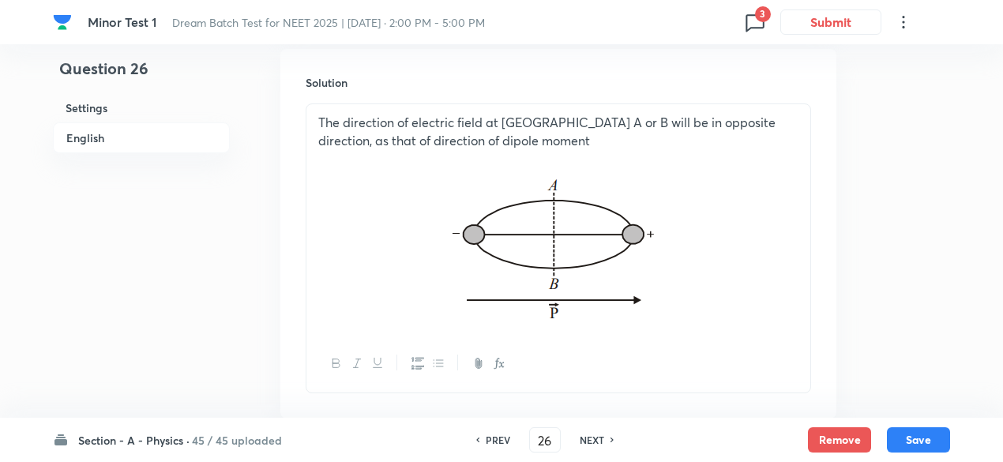
click at [597, 436] on h6 "NEXT" at bounding box center [592, 440] width 24 height 14
type input "27"
checkbox input "true"
checkbox input "false"
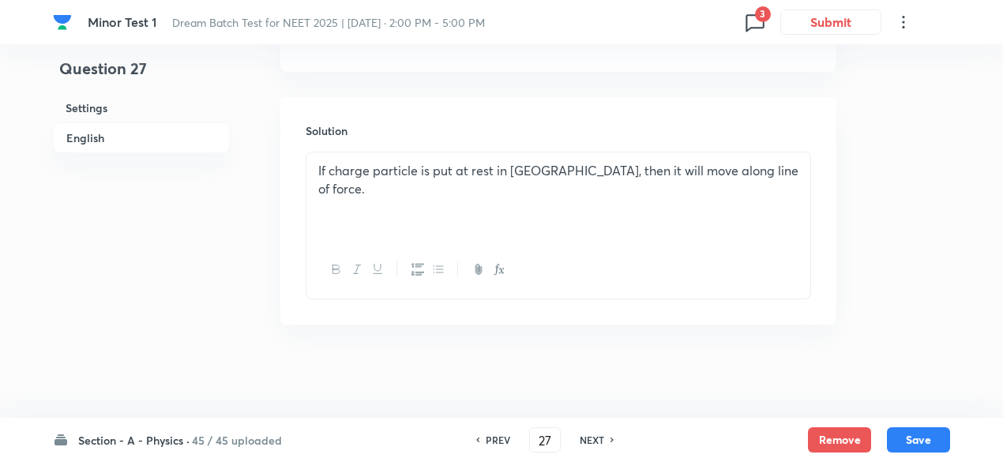
click at [597, 436] on h6 "NEXT" at bounding box center [592, 440] width 24 height 14
type input "28"
checkbox input "false"
checkbox input "true"
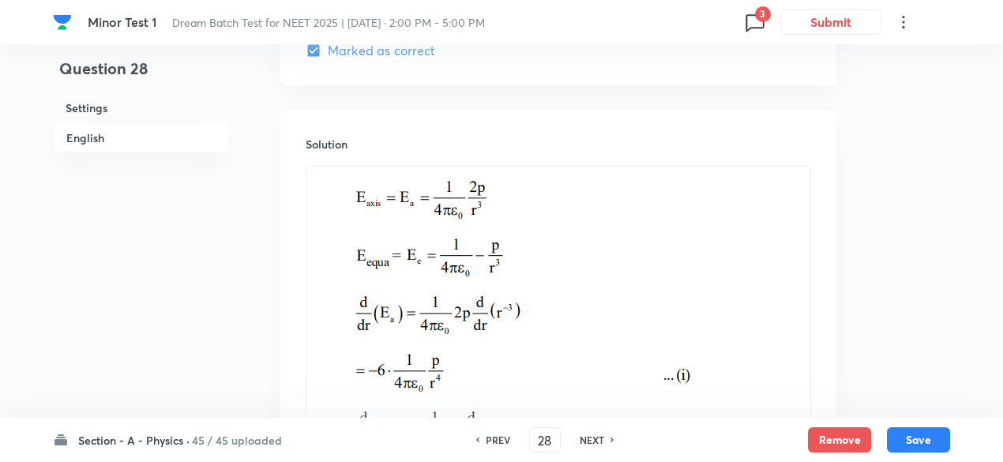
scroll to position [1662, 0]
click at [597, 436] on h6 "NEXT" at bounding box center [592, 440] width 24 height 14
type input "29"
checkbox input "true"
checkbox input "false"
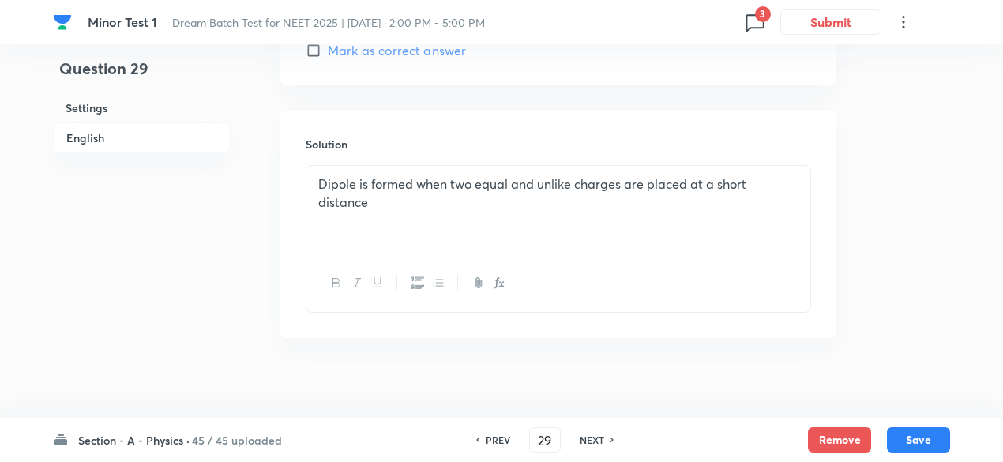
click at [597, 436] on h6 "NEXT" at bounding box center [592, 440] width 24 height 14
type input "30"
checkbox input "false"
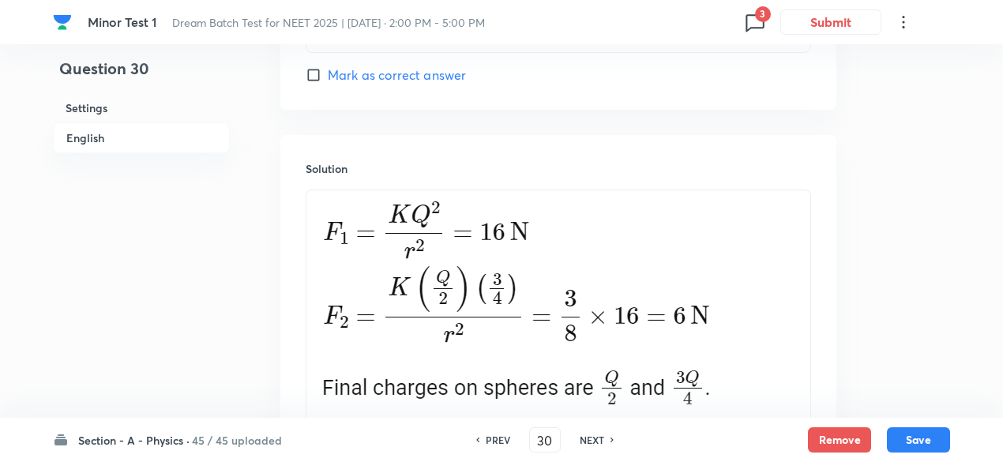
checkbox input "true"
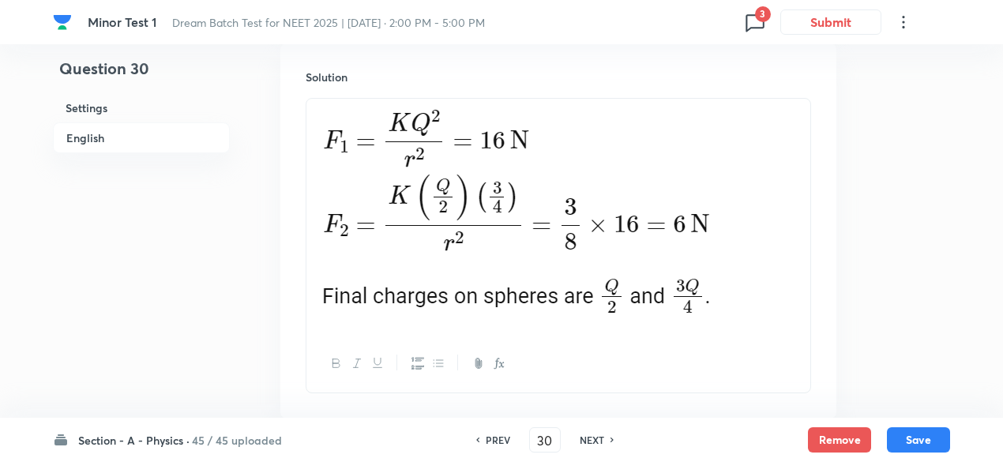
click at [597, 436] on h6 "NEXT" at bounding box center [592, 440] width 24 height 14
type input "31"
checkbox input "true"
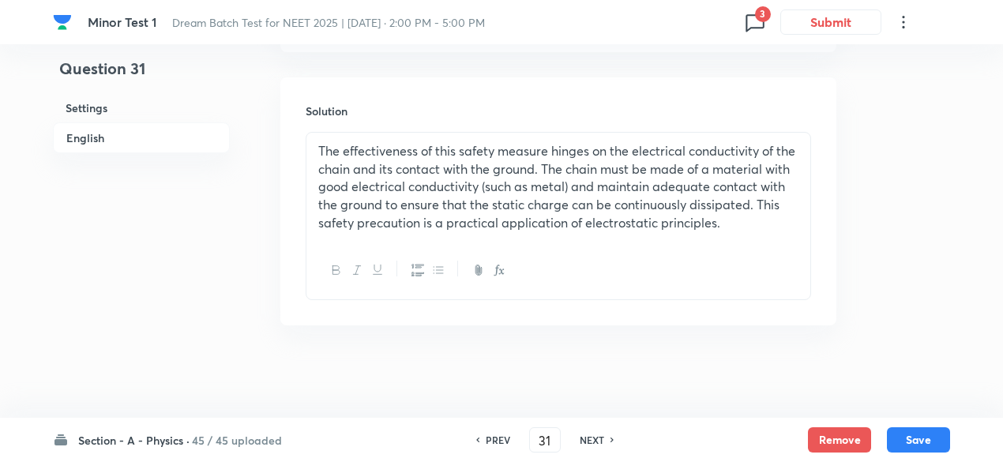
click at [597, 436] on h6 "NEXT" at bounding box center [592, 440] width 24 height 14
type input "32"
checkbox input "true"
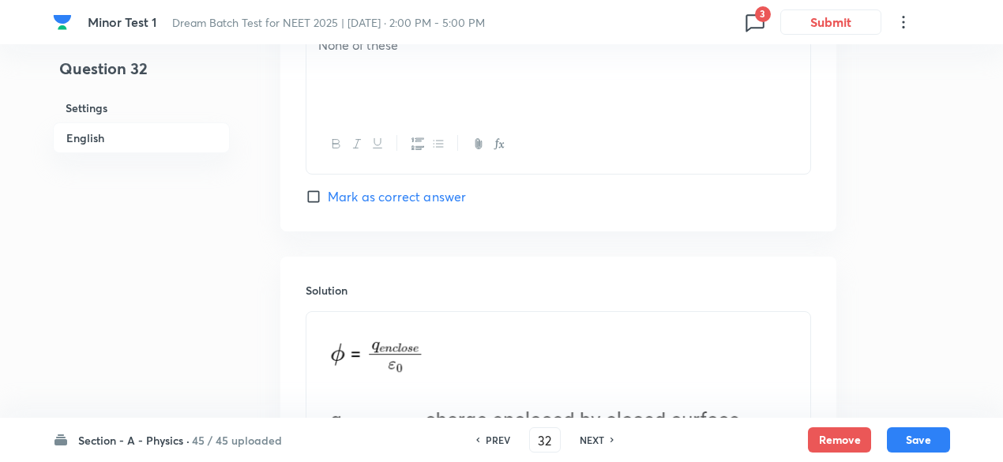
scroll to position [1754, 0]
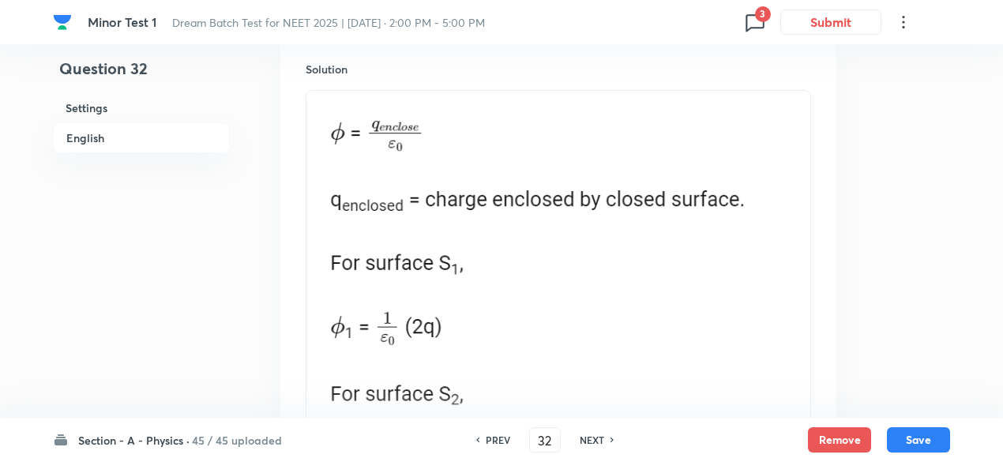
click at [597, 436] on h6 "NEXT" at bounding box center [592, 440] width 24 height 14
type input "33"
checkbox input "false"
checkbox input "true"
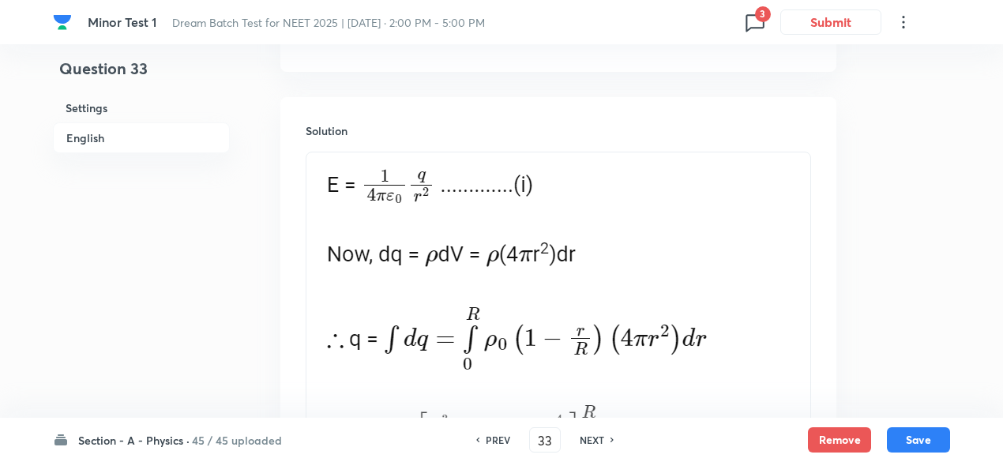
scroll to position [1917, 0]
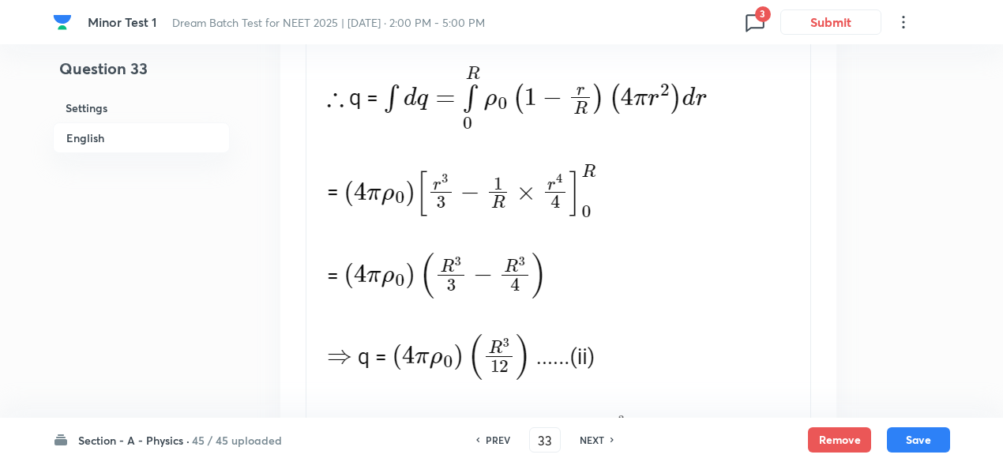
click at [597, 436] on h6 "NEXT" at bounding box center [592, 440] width 24 height 14
type input "34"
checkbox input "false"
checkbox input "true"
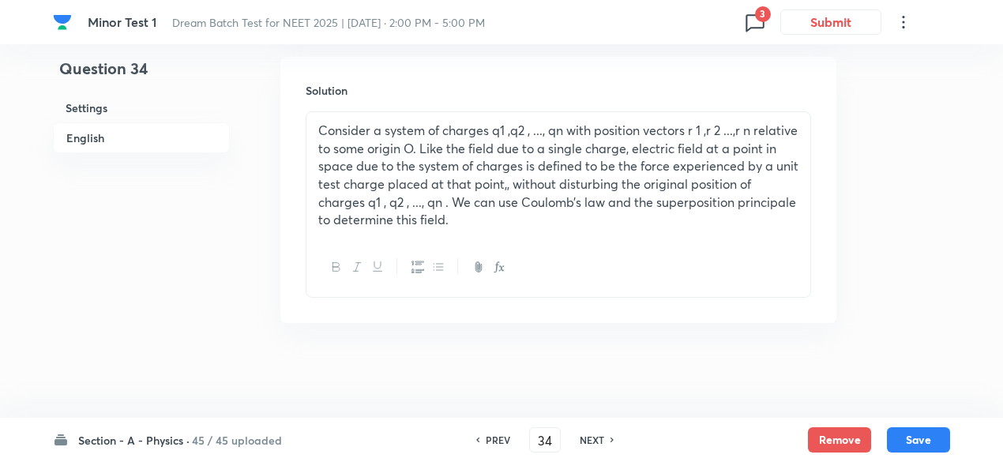
scroll to position [1736, 0]
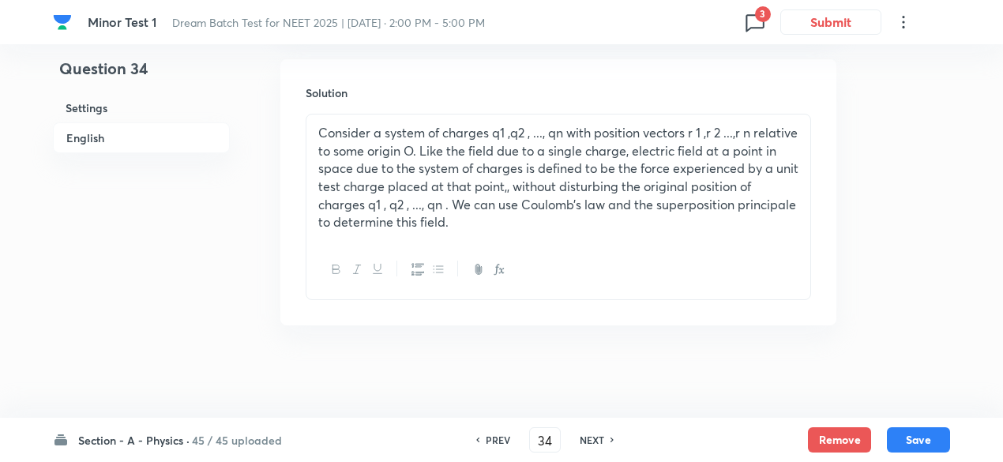
click at [503, 442] on h6 "PREV" at bounding box center [498, 440] width 24 height 14
type input "33"
checkbox input "false"
checkbox input "true"
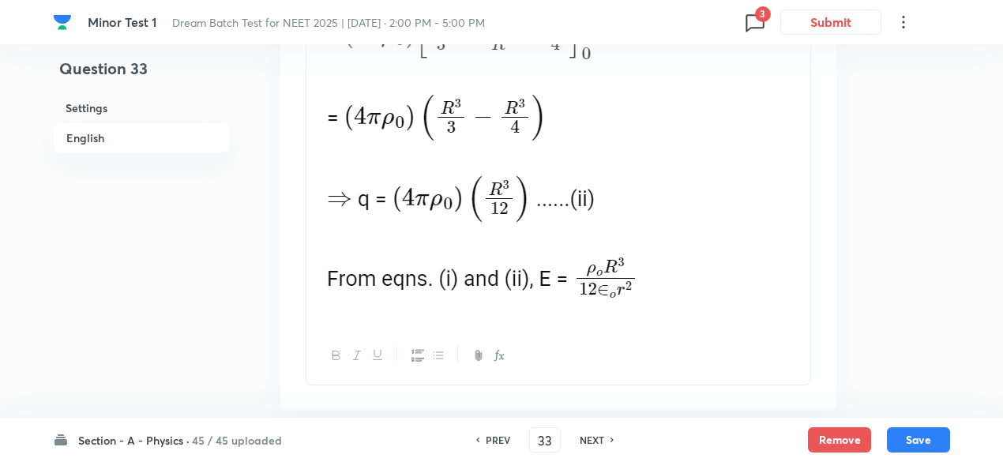
scroll to position [2160, 0]
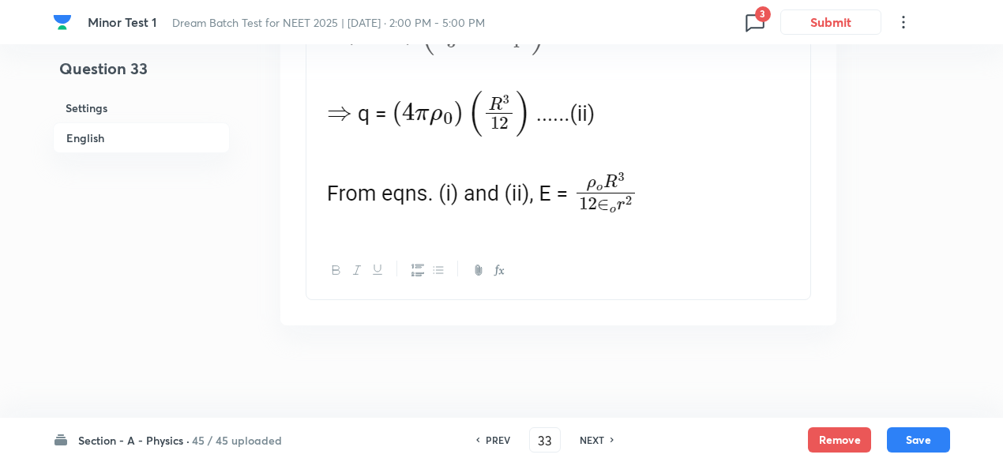
click at [593, 438] on h6 "NEXT" at bounding box center [592, 440] width 24 height 14
type input "34"
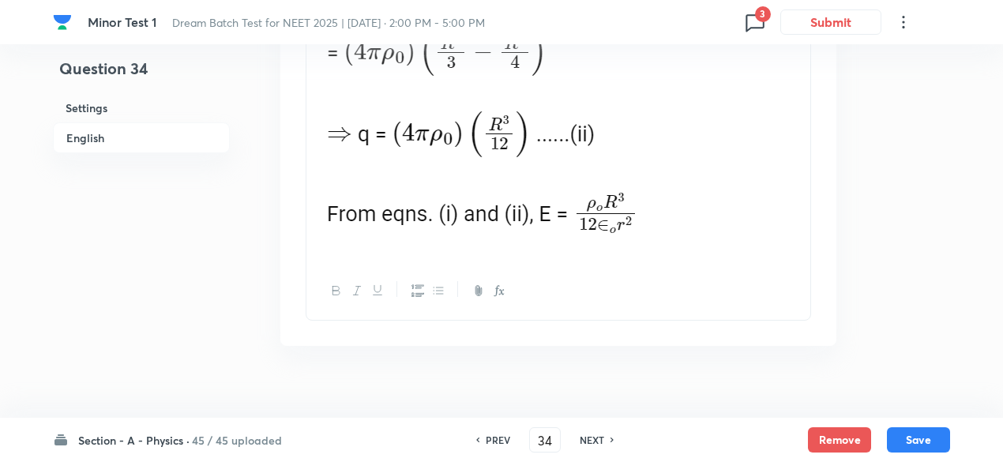
checkbox input "true"
checkbox input "false"
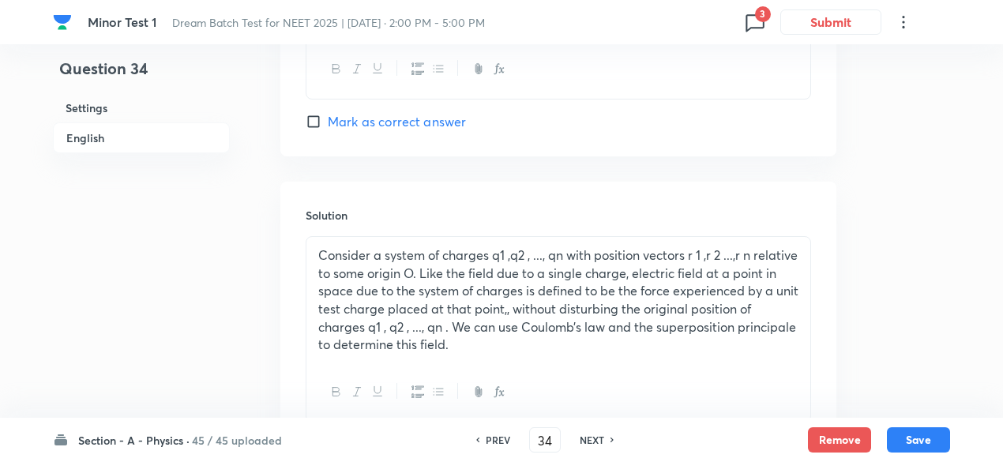
scroll to position [1615, 0]
click at [593, 438] on h6 "NEXT" at bounding box center [592, 440] width 24 height 14
type input "35"
checkbox input "false"
checkbox input "true"
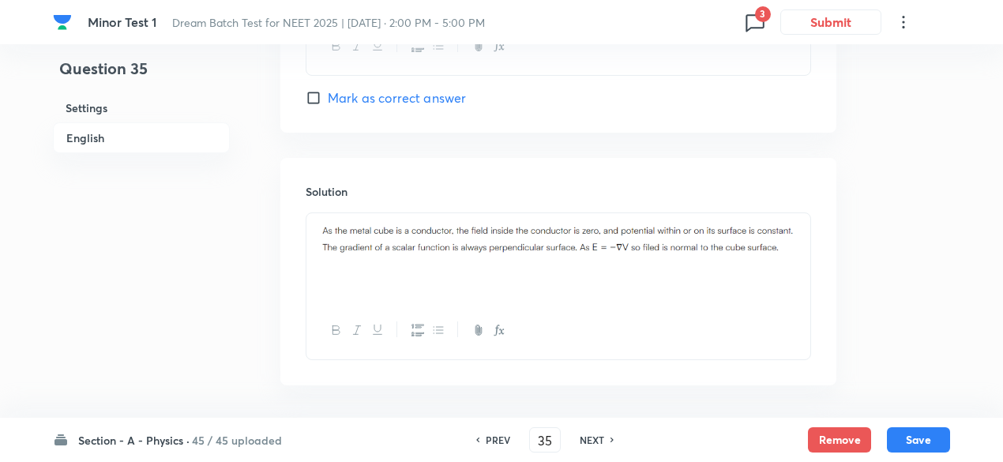
click at [593, 438] on h6 "NEXT" at bounding box center [592, 440] width 24 height 14
type input "36"
checkbox input "true"
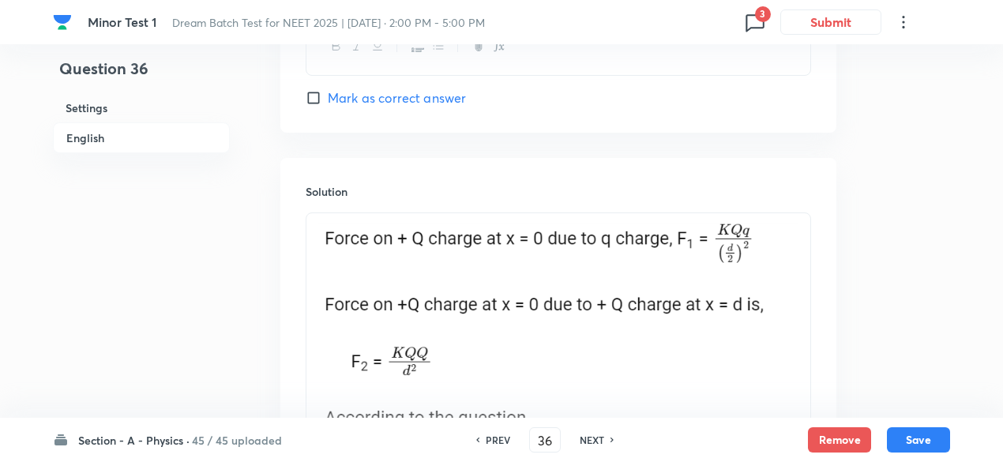
click at [593, 438] on h6 "NEXT" at bounding box center [592, 440] width 24 height 14
type input "37"
checkbox input "false"
checkbox input "true"
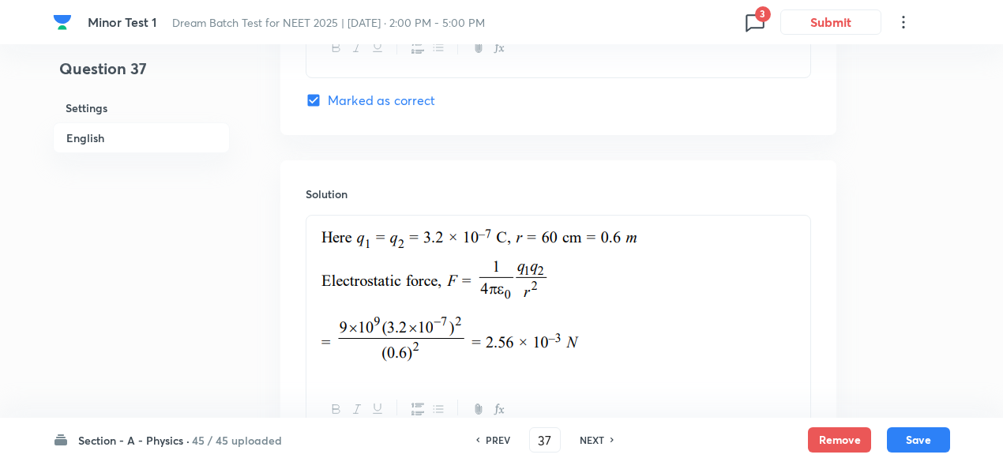
click at [593, 438] on h6 "NEXT" at bounding box center [592, 440] width 24 height 14
type input "38"
checkbox input "false"
checkbox input "true"
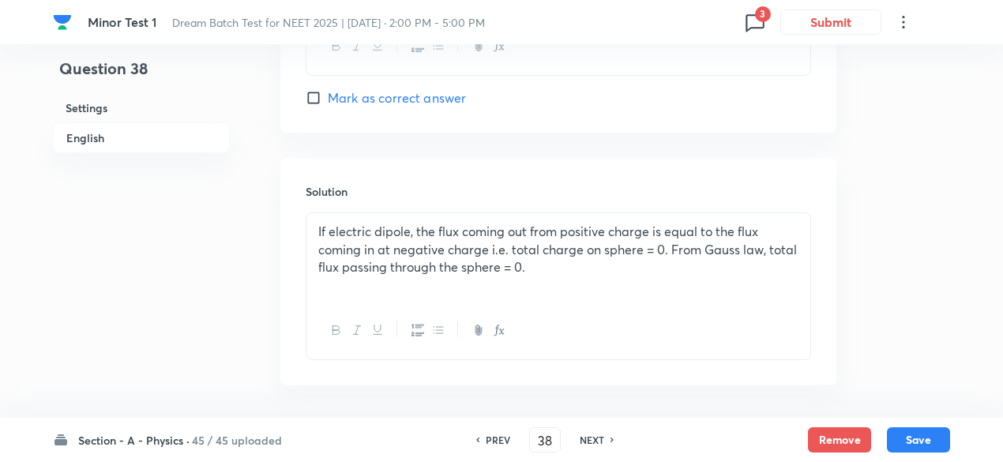
click at [593, 438] on h6 "NEXT" at bounding box center [592, 440] width 24 height 14
type input "39"
checkbox input "true"
checkbox input "false"
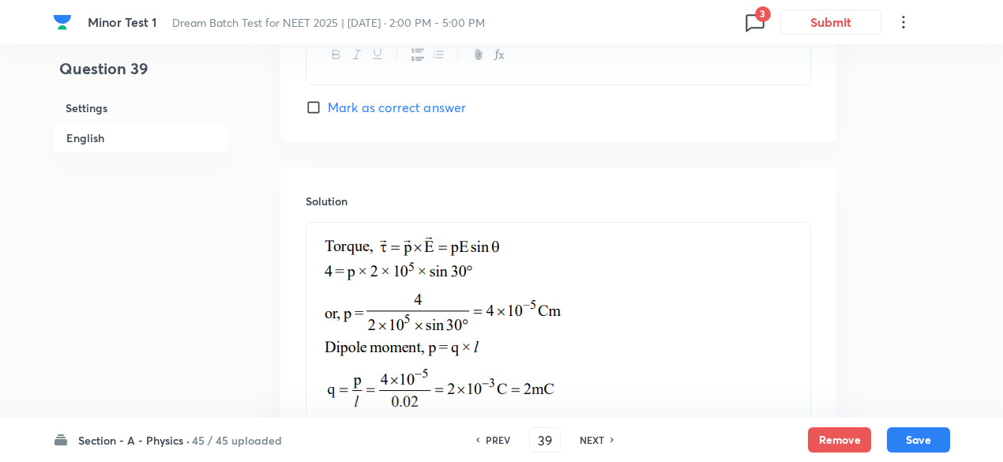
click at [593, 438] on h6 "NEXT" at bounding box center [592, 440] width 24 height 14
type input "40"
checkbox input "false"
checkbox input "true"
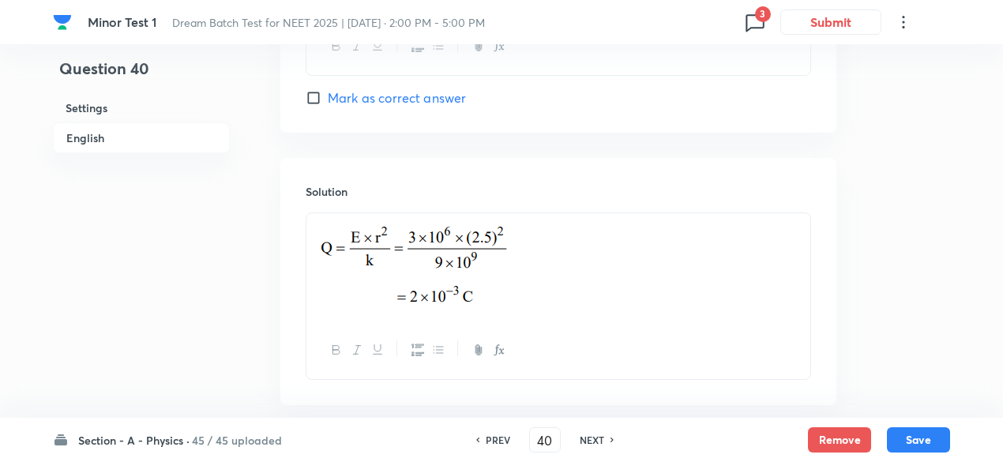
click at [593, 438] on h6 "NEXT" at bounding box center [592, 440] width 24 height 14
type input "41"
checkbox input "true"
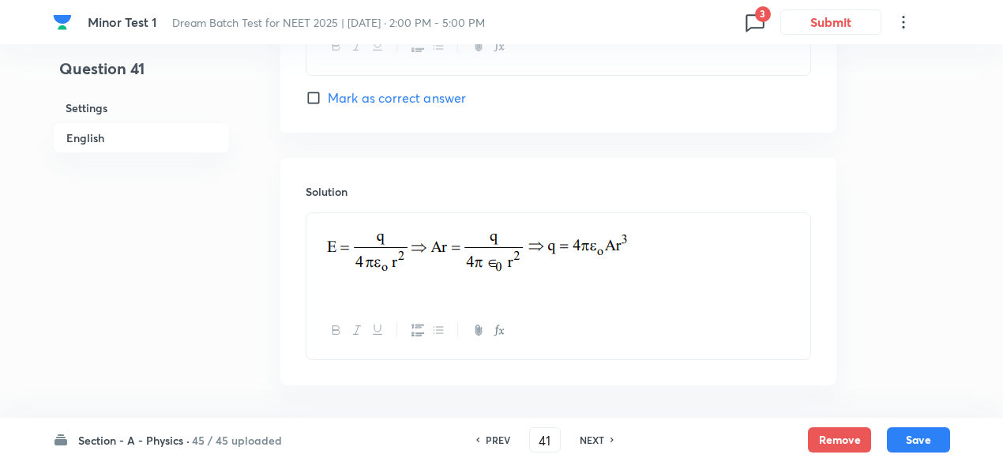
click at [593, 438] on h6 "NEXT" at bounding box center [592, 440] width 24 height 14
type input "42"
checkbox input "false"
checkbox input "true"
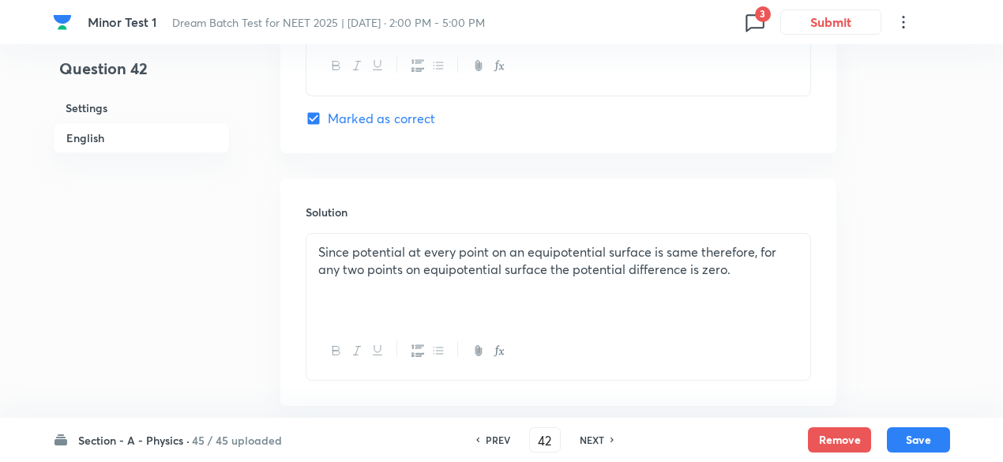
click at [593, 438] on h6 "NEXT" at bounding box center [592, 440] width 24 height 14
type input "43"
checkbox input "true"
checkbox input "false"
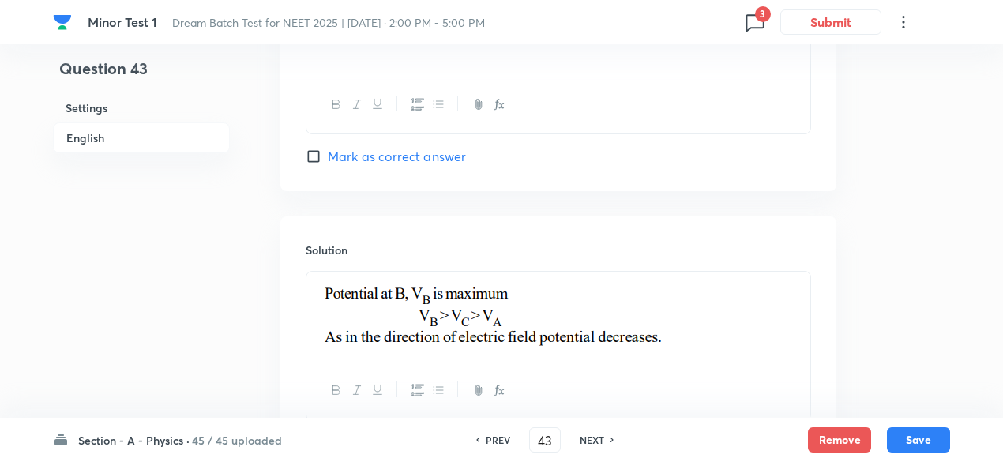
click at [593, 438] on h6 "NEXT" at bounding box center [592, 440] width 24 height 14
type input "44"
checkbox input "false"
checkbox input "true"
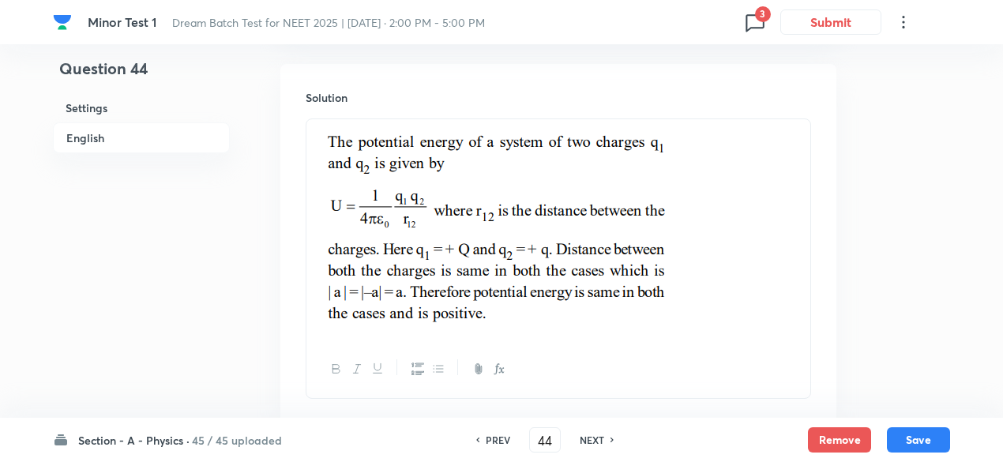
click at [593, 438] on h6 "NEXT" at bounding box center [592, 440] width 24 height 14
type input "45"
checkbox input "true"
checkbox input "false"
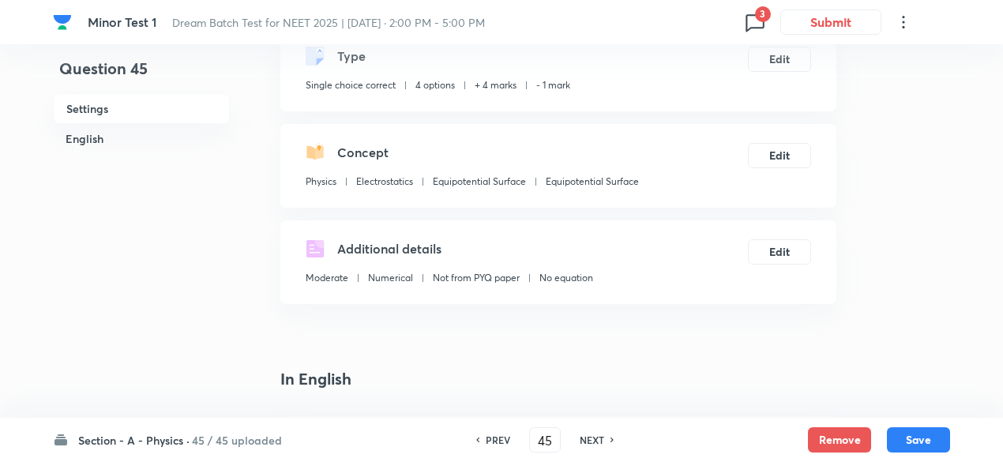
scroll to position [83, 0]
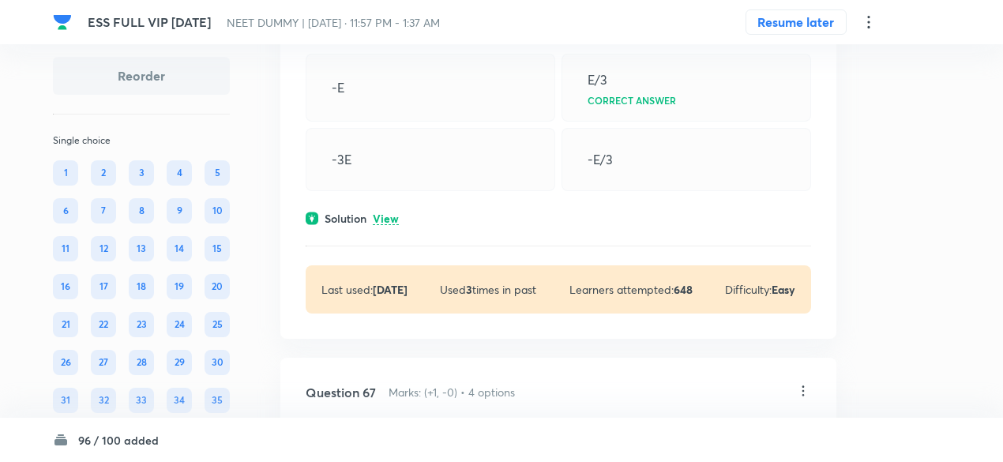
click at [395, 225] on p "View" at bounding box center [386, 219] width 26 height 12
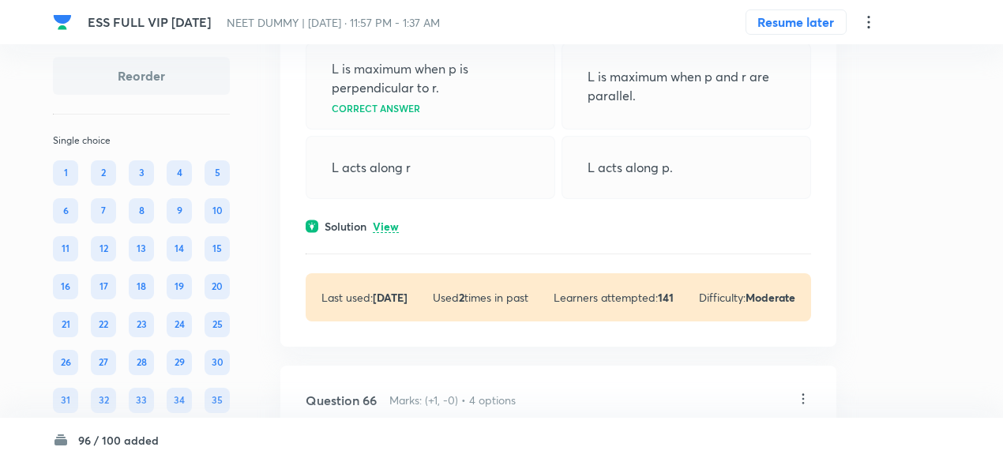
scroll to position [30269, 0]
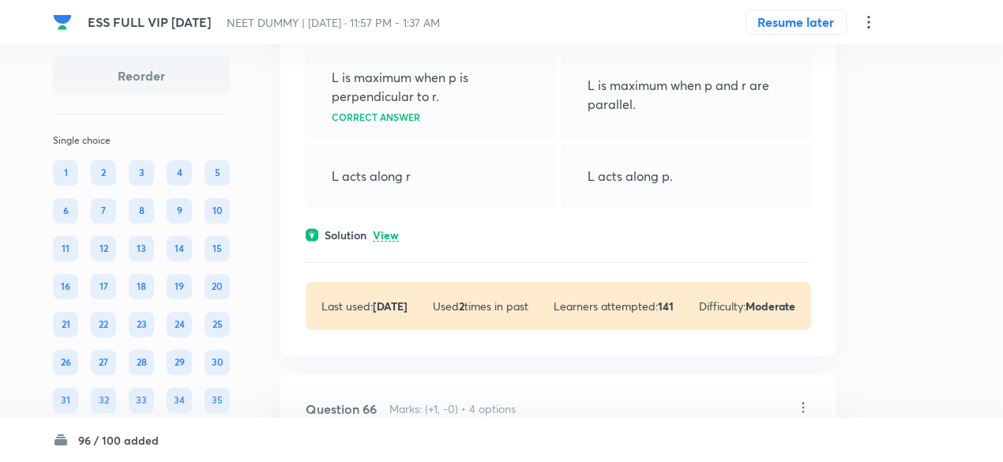
click at [393, 242] on p "View" at bounding box center [386, 236] width 26 height 12
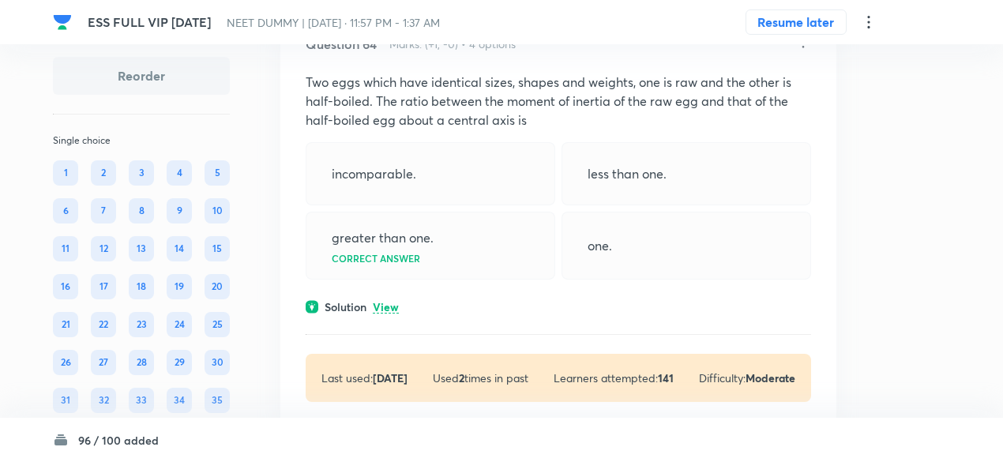
scroll to position [29758, 0]
click at [399, 313] on div "Solution View" at bounding box center [559, 308] width 506 height 17
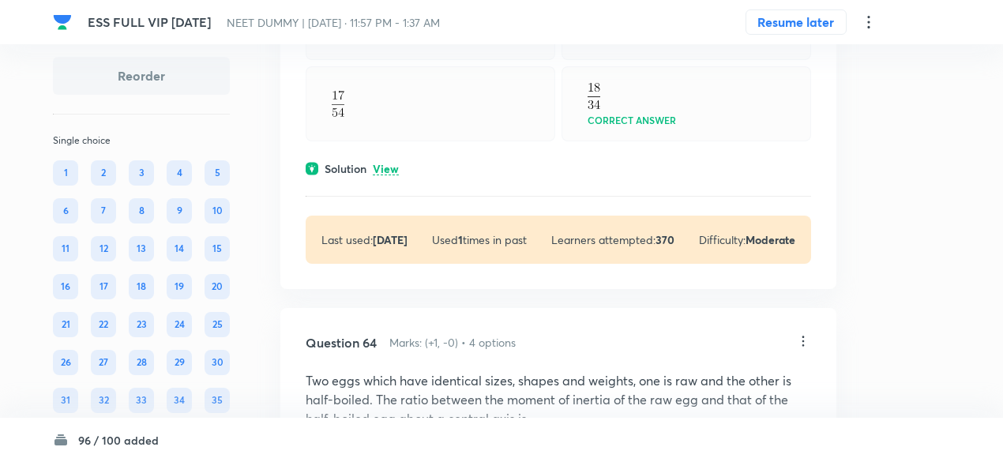
scroll to position [29452, 0]
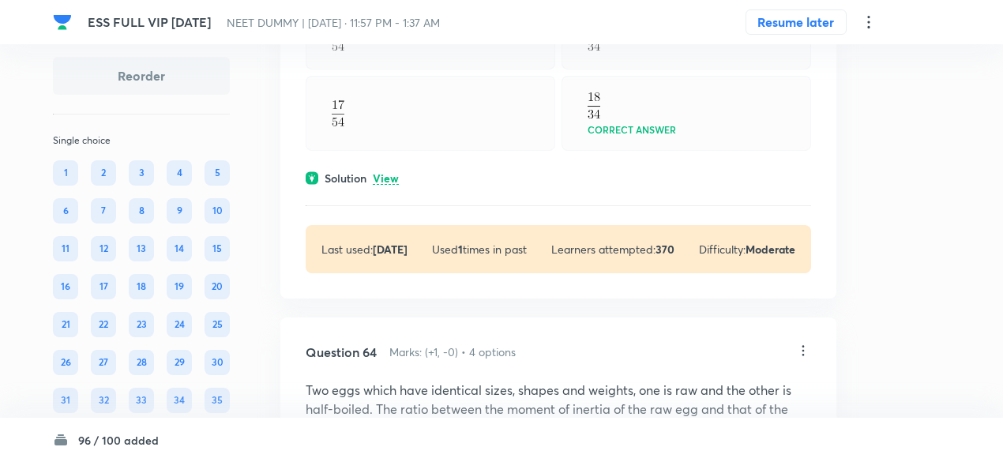
click at [382, 185] on p "View" at bounding box center [386, 179] width 26 height 12
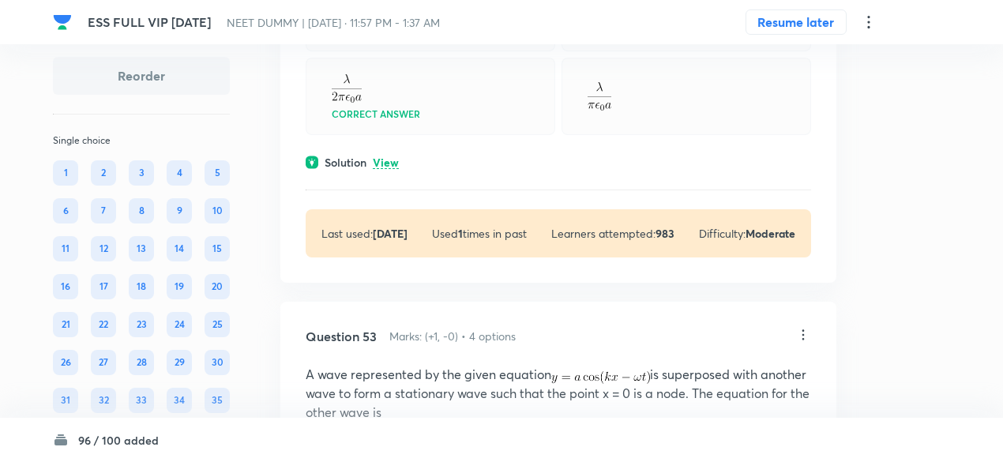
scroll to position [23855, 0]
click at [382, 167] on p "View" at bounding box center [386, 162] width 26 height 12
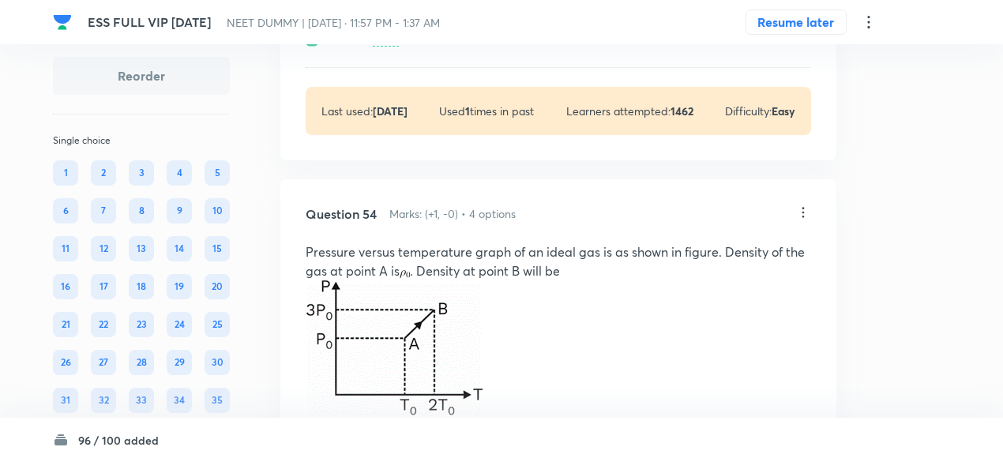
scroll to position [24480, 0]
click at [390, 46] on p "View" at bounding box center [386, 40] width 26 height 12
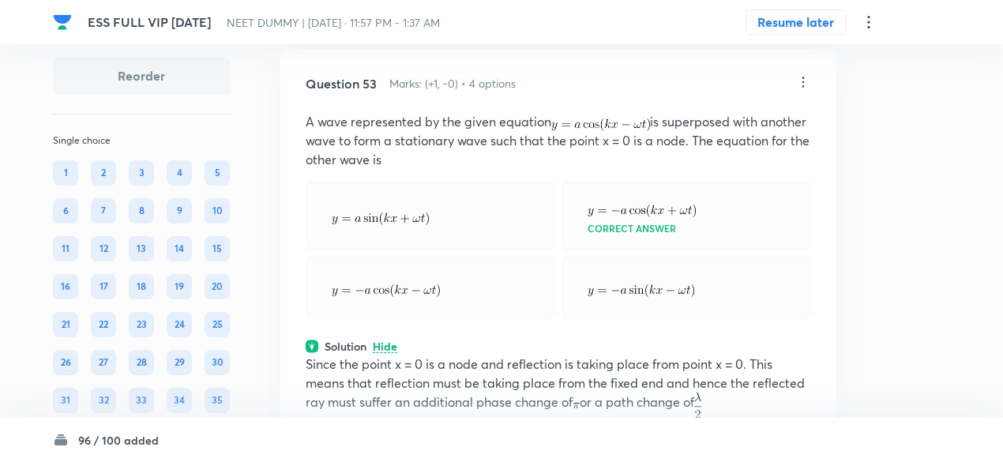
scroll to position [24159, 0]
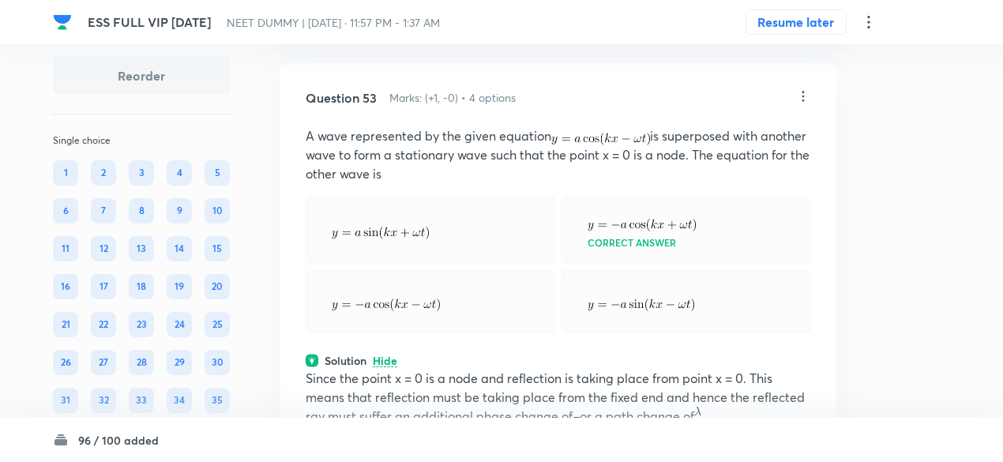
click at [803, 104] on icon at bounding box center [804, 96] width 16 height 16
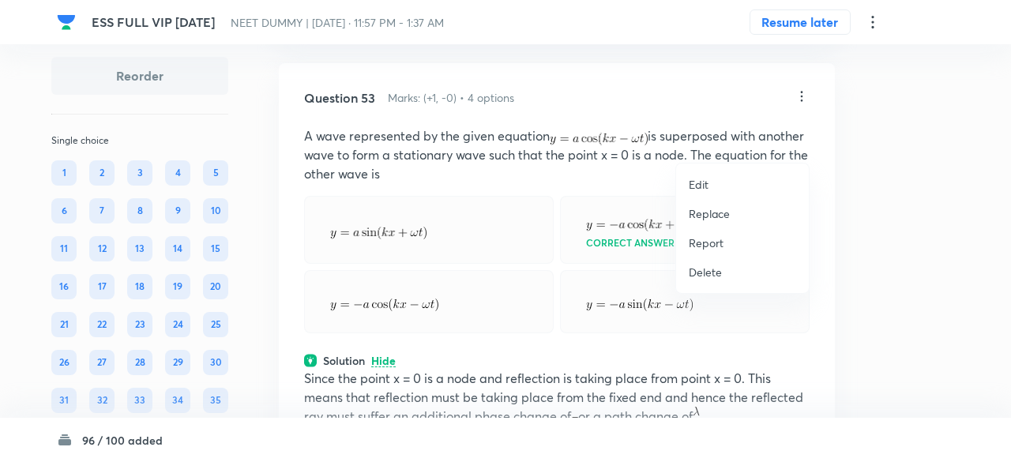
click at [705, 220] on p "Replace" at bounding box center [709, 213] width 41 height 17
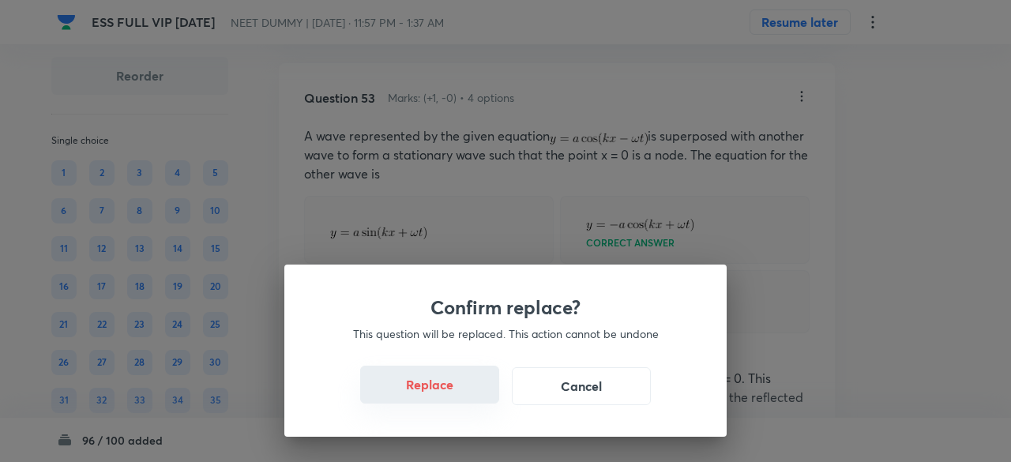
click at [425, 398] on button "Replace" at bounding box center [429, 385] width 139 height 38
